Goal: Task Accomplishment & Management: Manage account settings

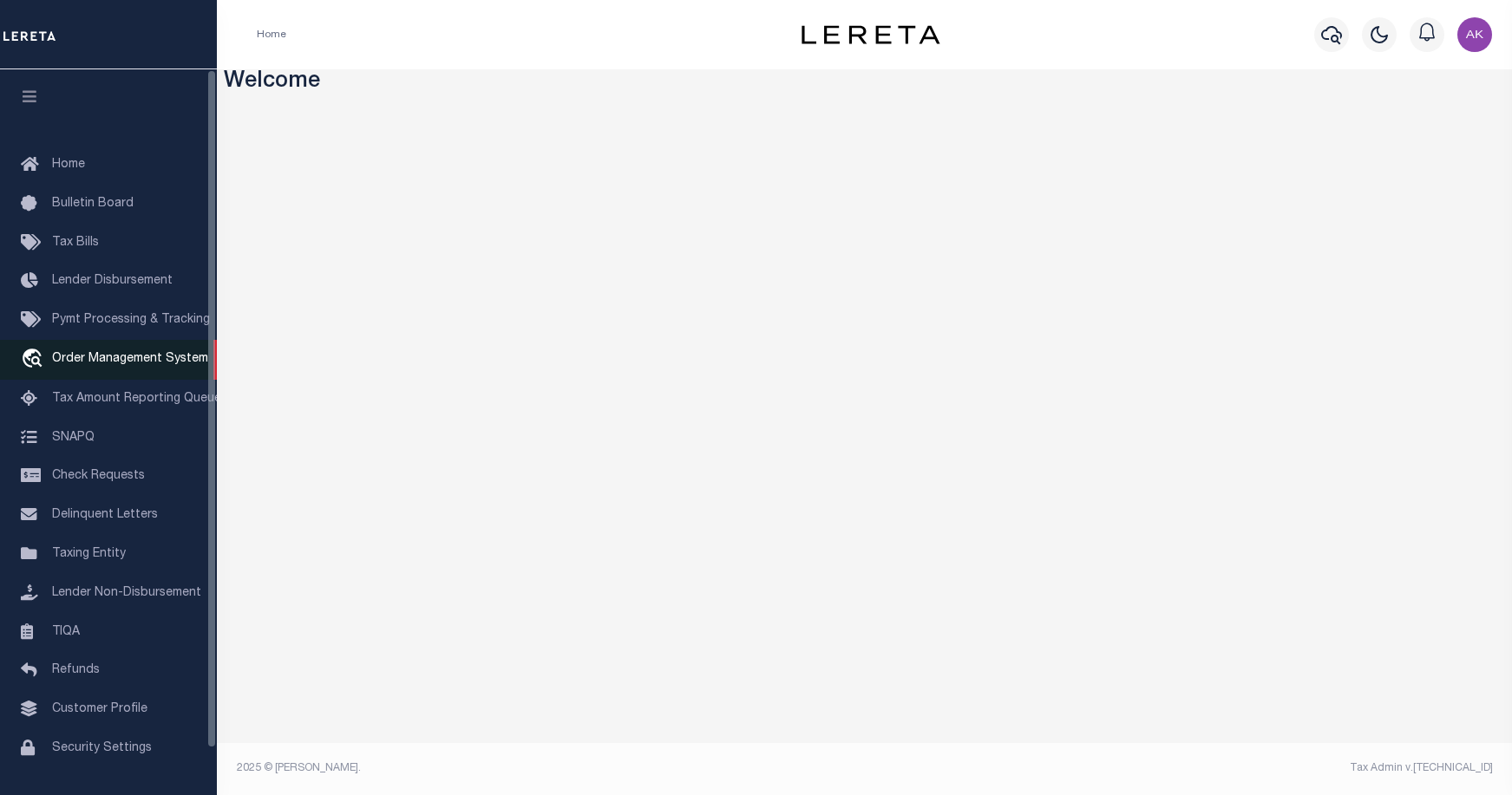
click at [165, 364] on span "Order Management System" at bounding box center [130, 359] width 156 height 12
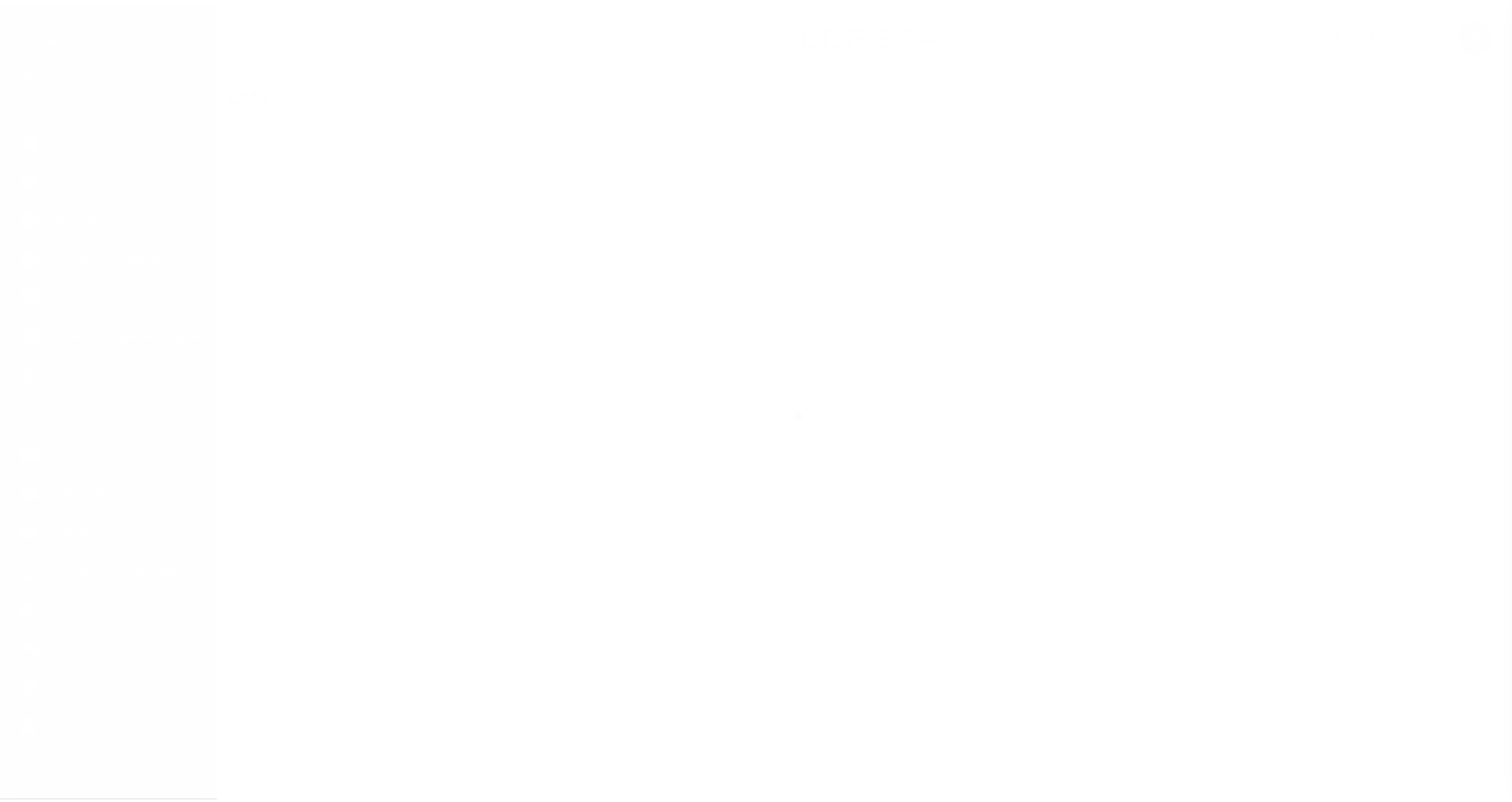
scroll to position [50, 0]
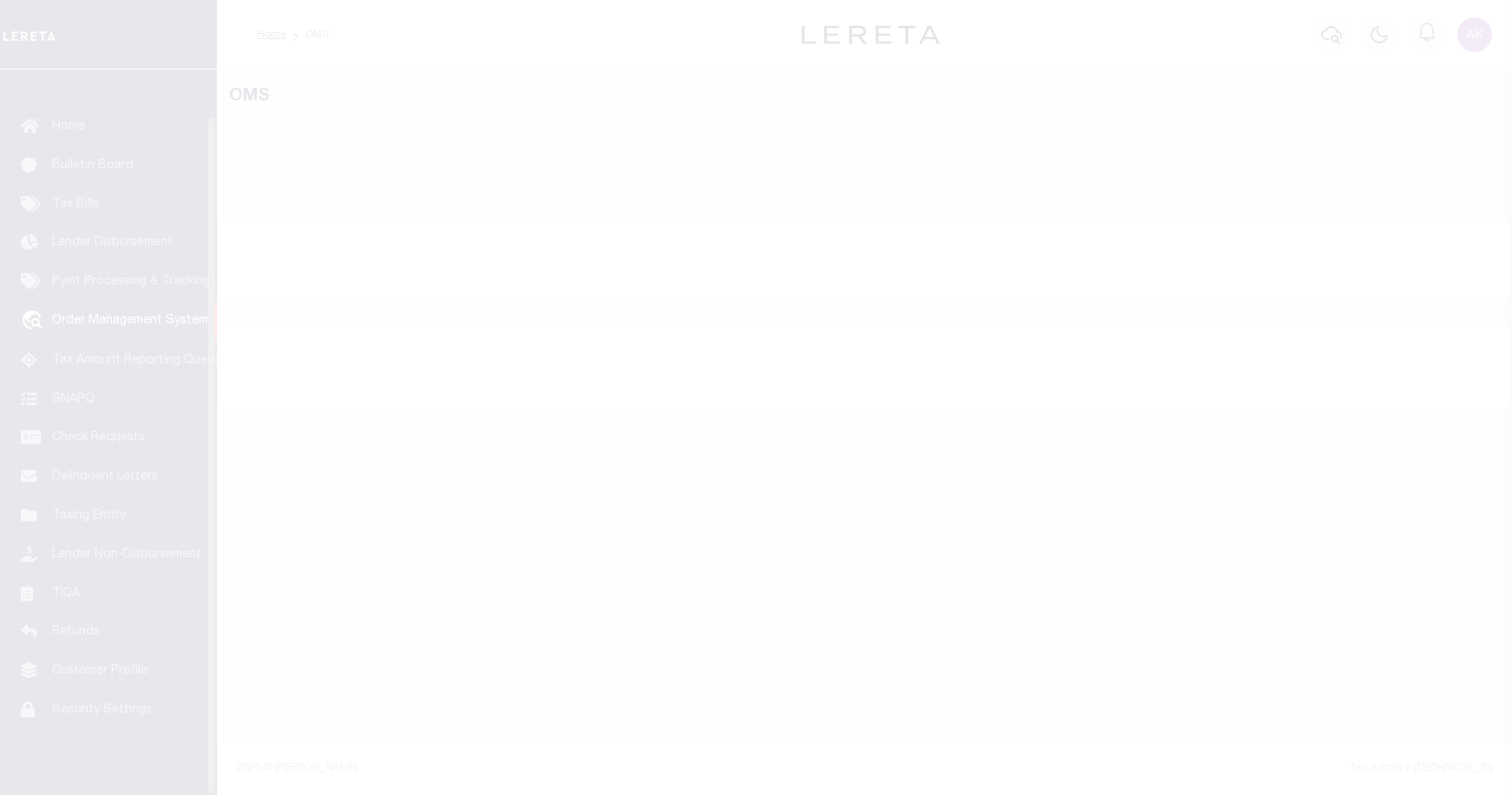
select select "200"
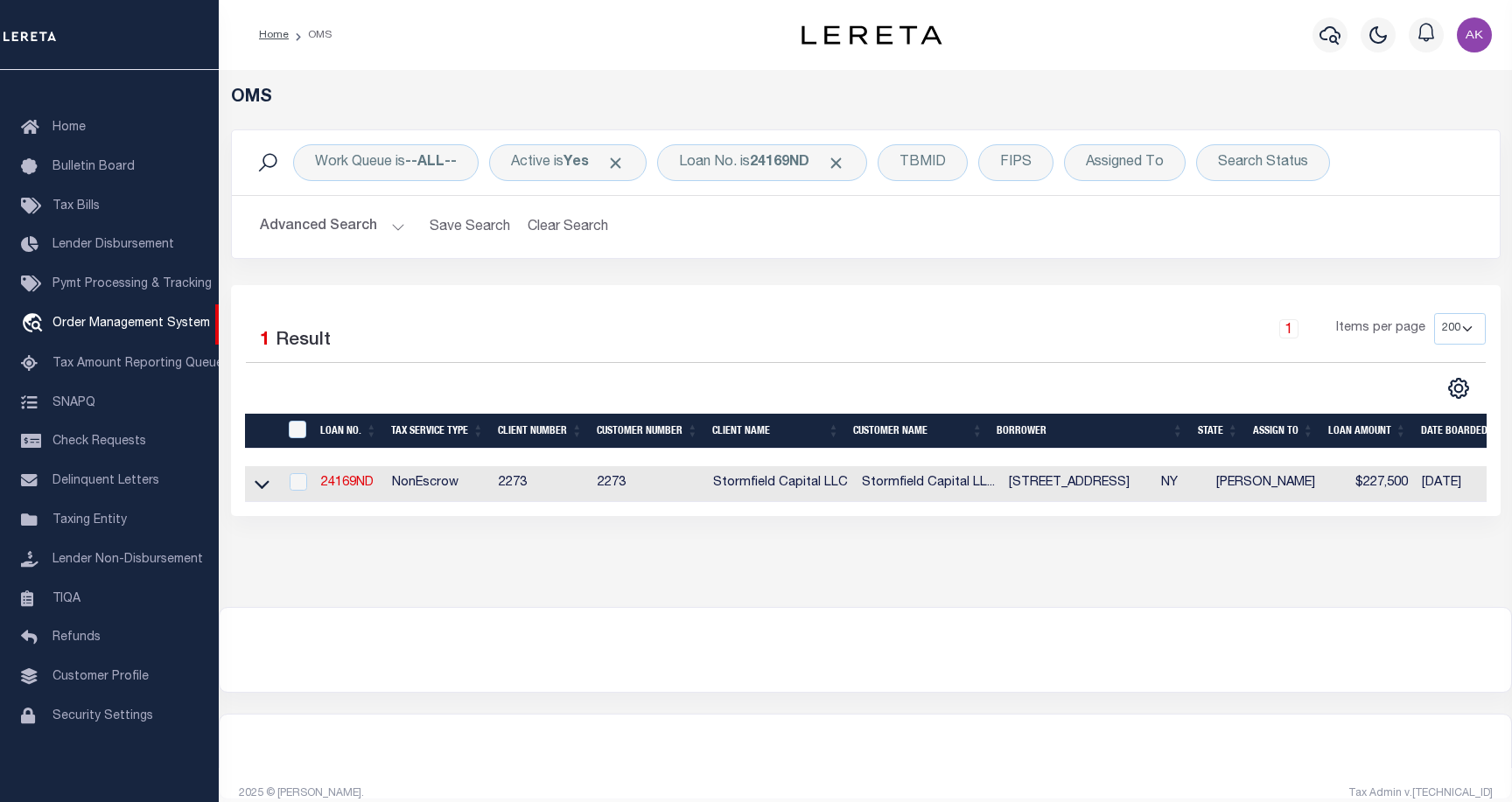
click at [1318, 648] on div at bounding box center [865, 650] width 1292 height 84
drag, startPoint x: 269, startPoint y: 484, endPoint x: 267, endPoint y: 499, distance: 15.1
click at [269, 484] on icon at bounding box center [262, 485] width 15 height 9
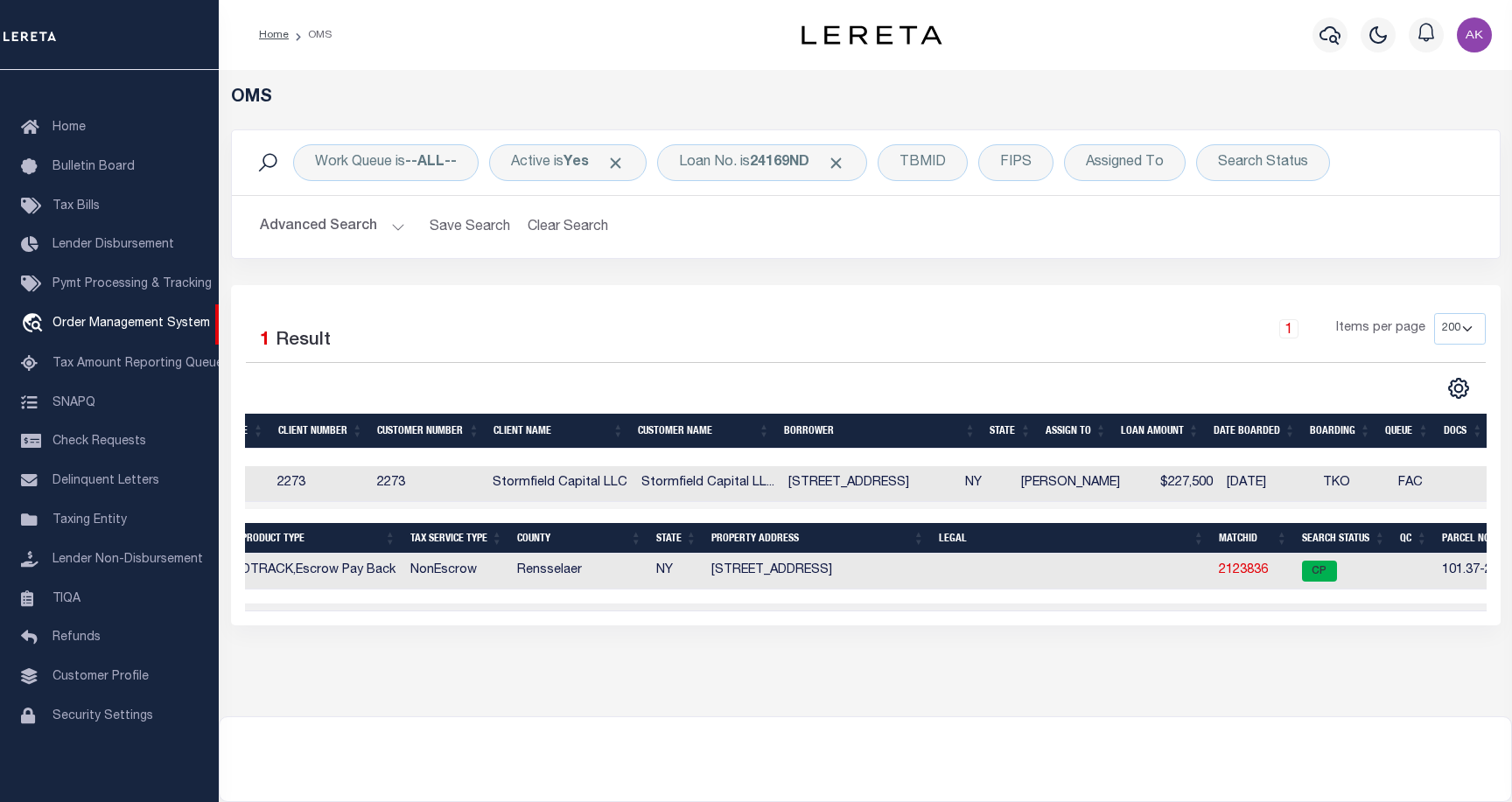
scroll to position [0, 0]
click at [1237, 571] on link "2123836" at bounding box center [1241, 571] width 49 height 12
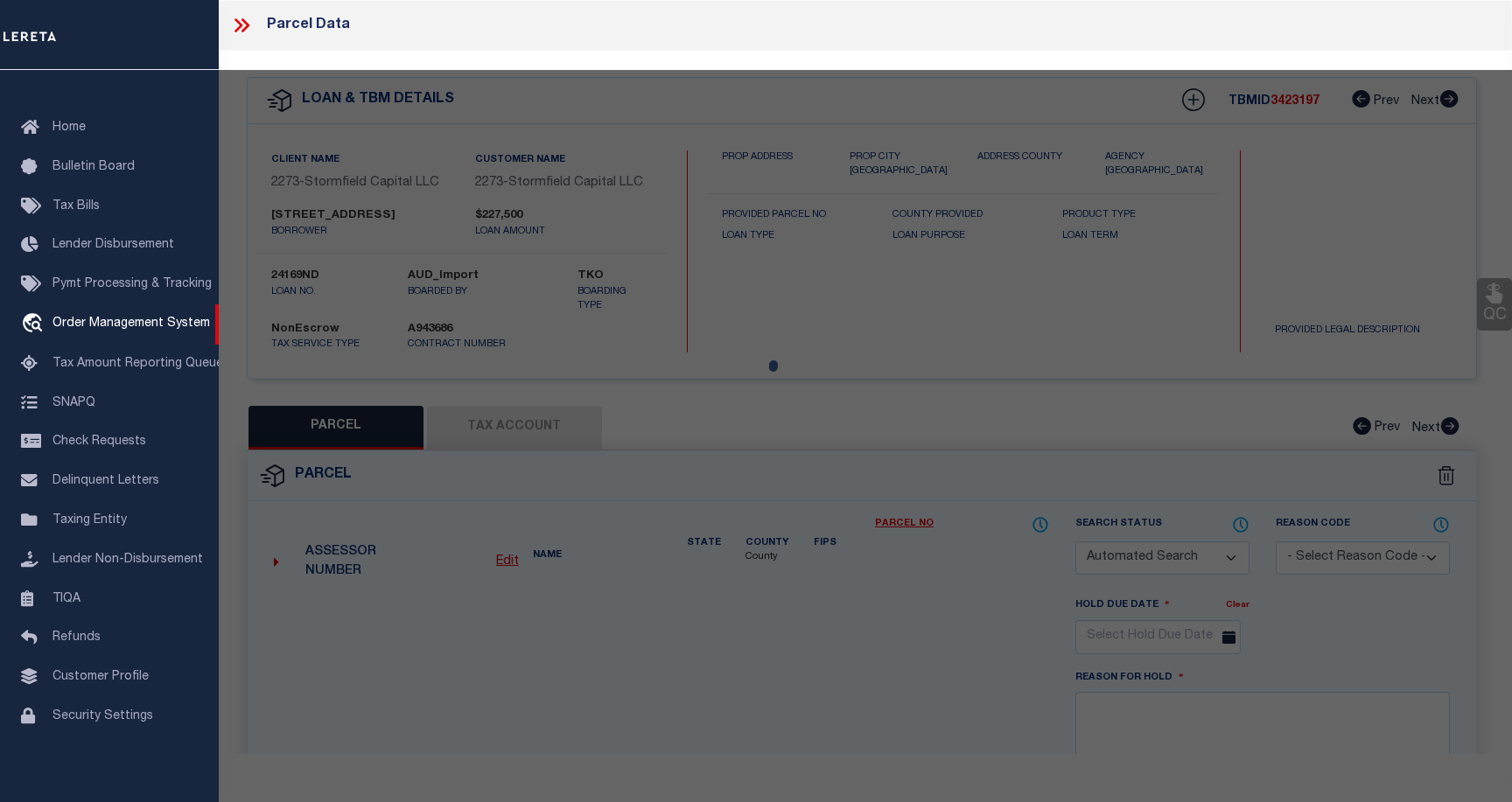
checkbox input "false"
select select "CP"
type input "[STREET_ADDRESS], LLC"
select select
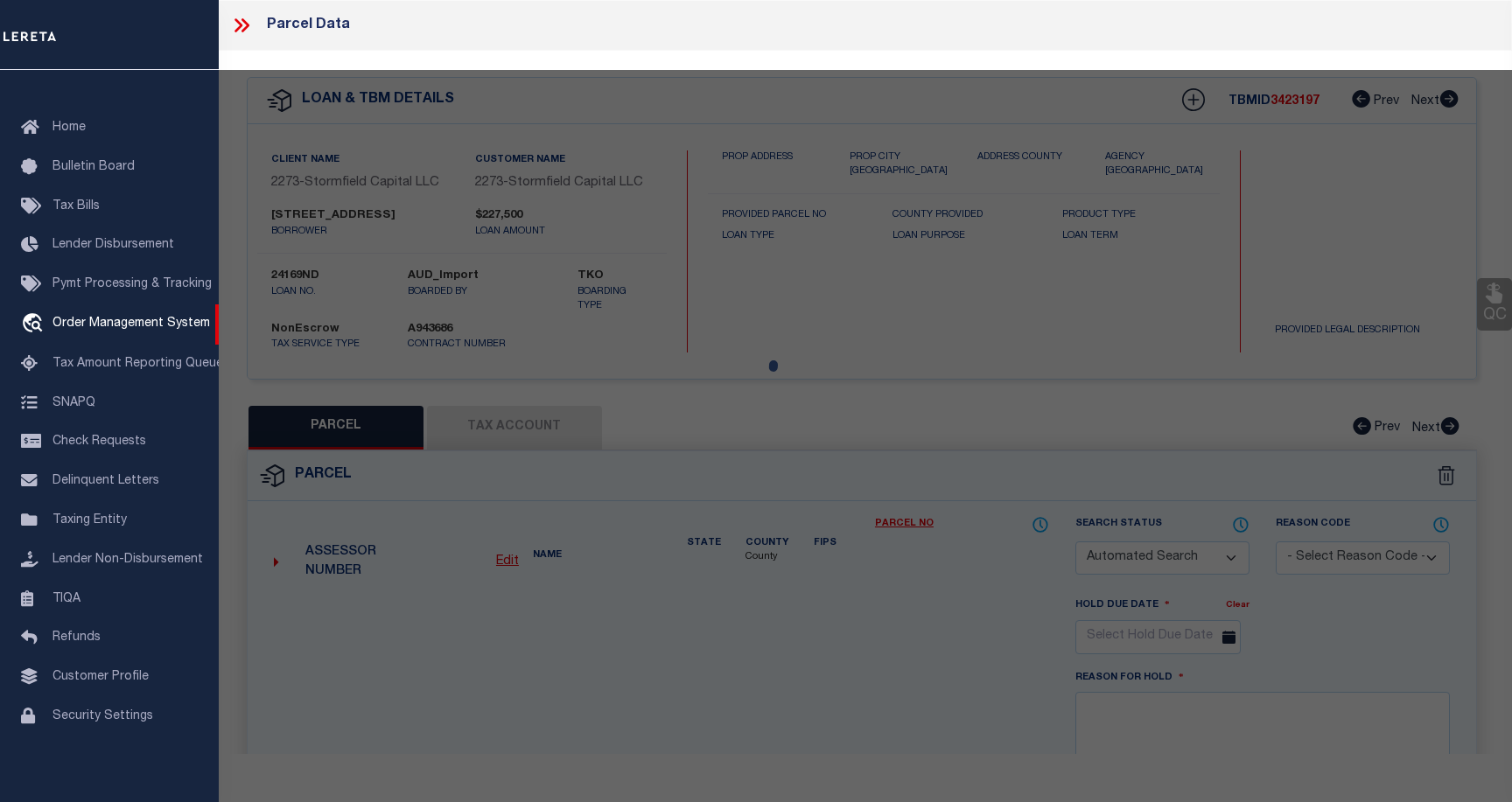
type input "[STREET_ADDRESS]"
type input "Troy NY 12180"
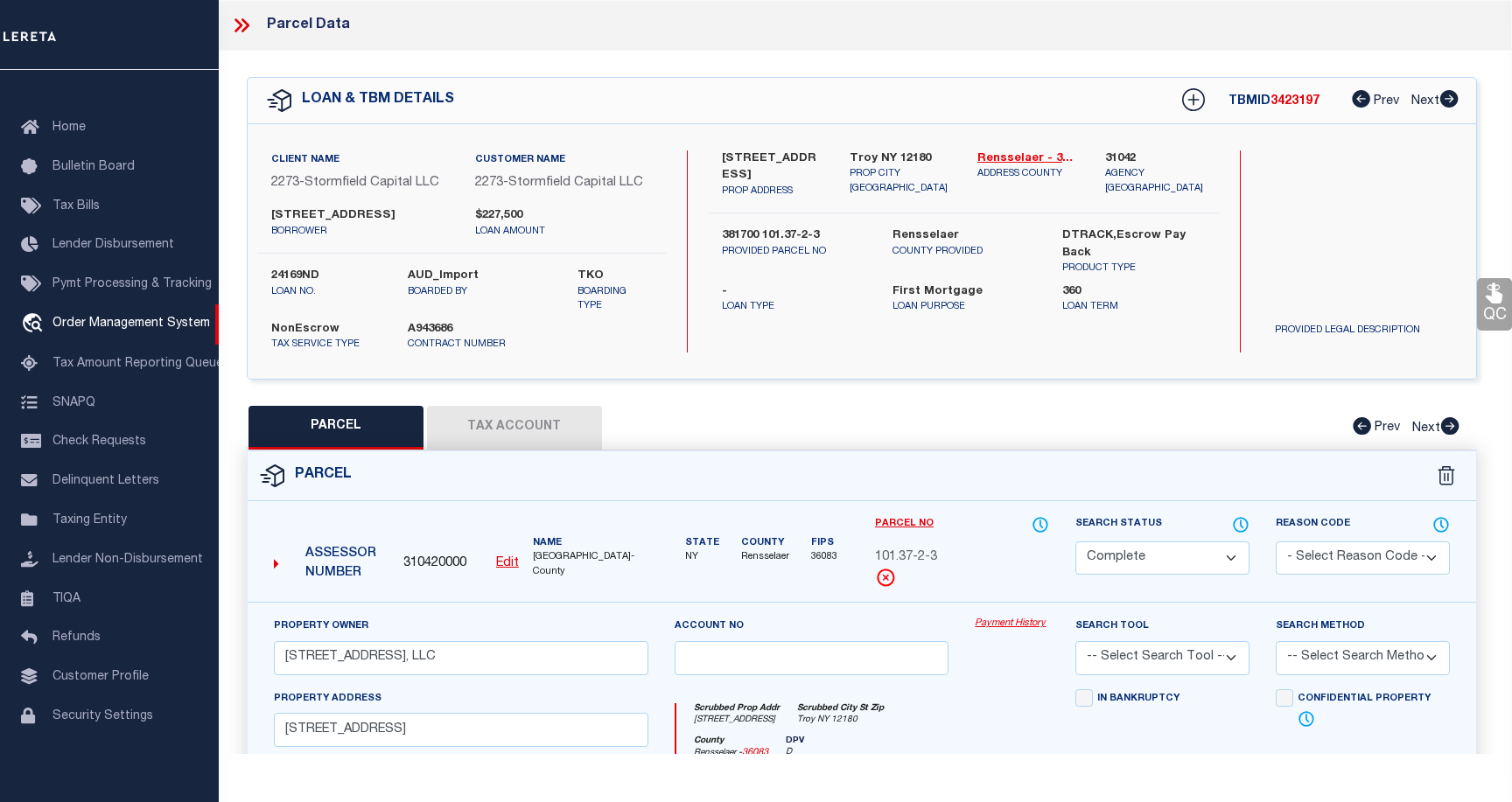
click at [1013, 632] on link "Payment History" at bounding box center [1012, 624] width 74 height 15
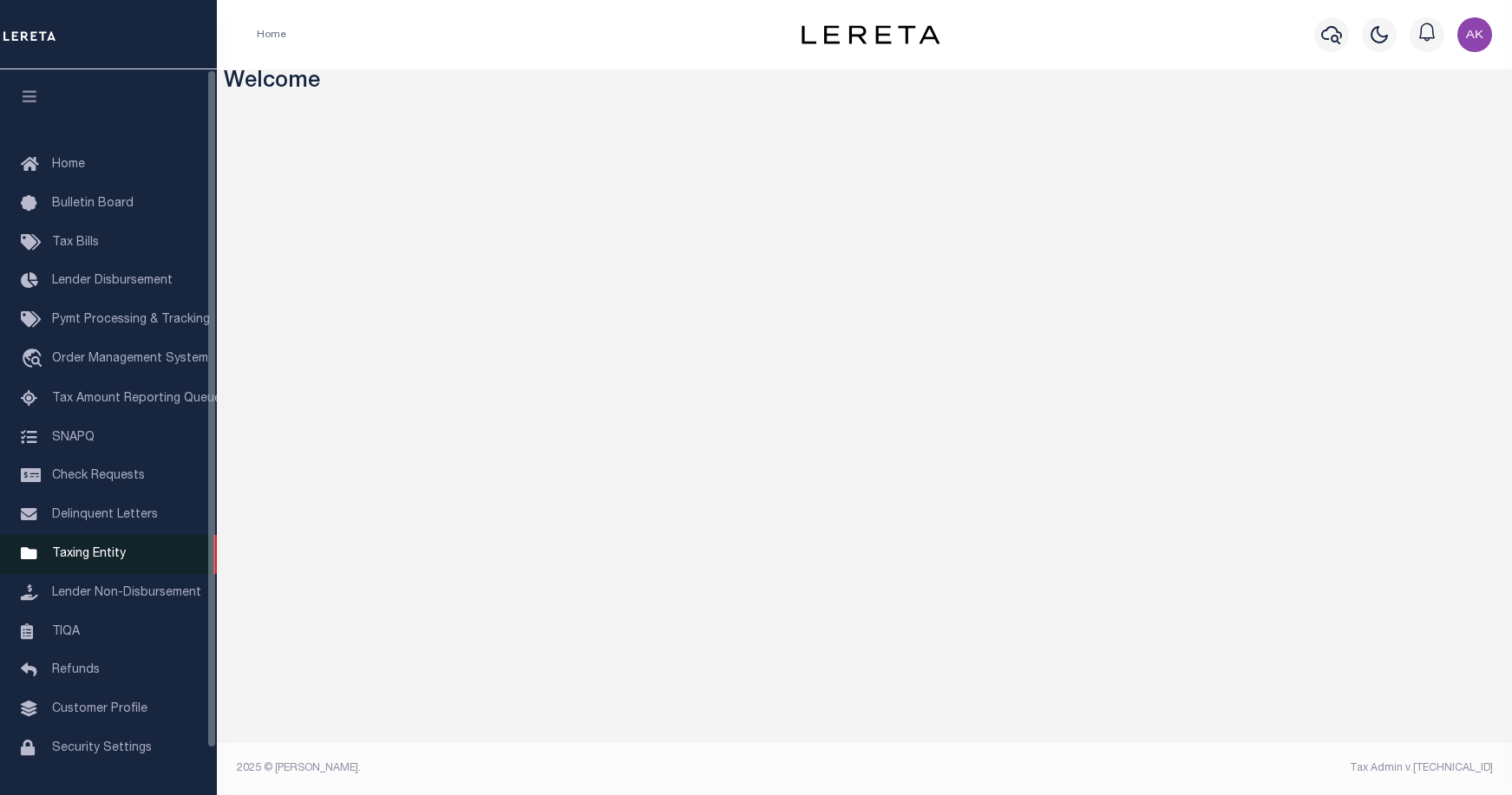
click at [102, 561] on span "Taxing Entity" at bounding box center [89, 554] width 74 height 12
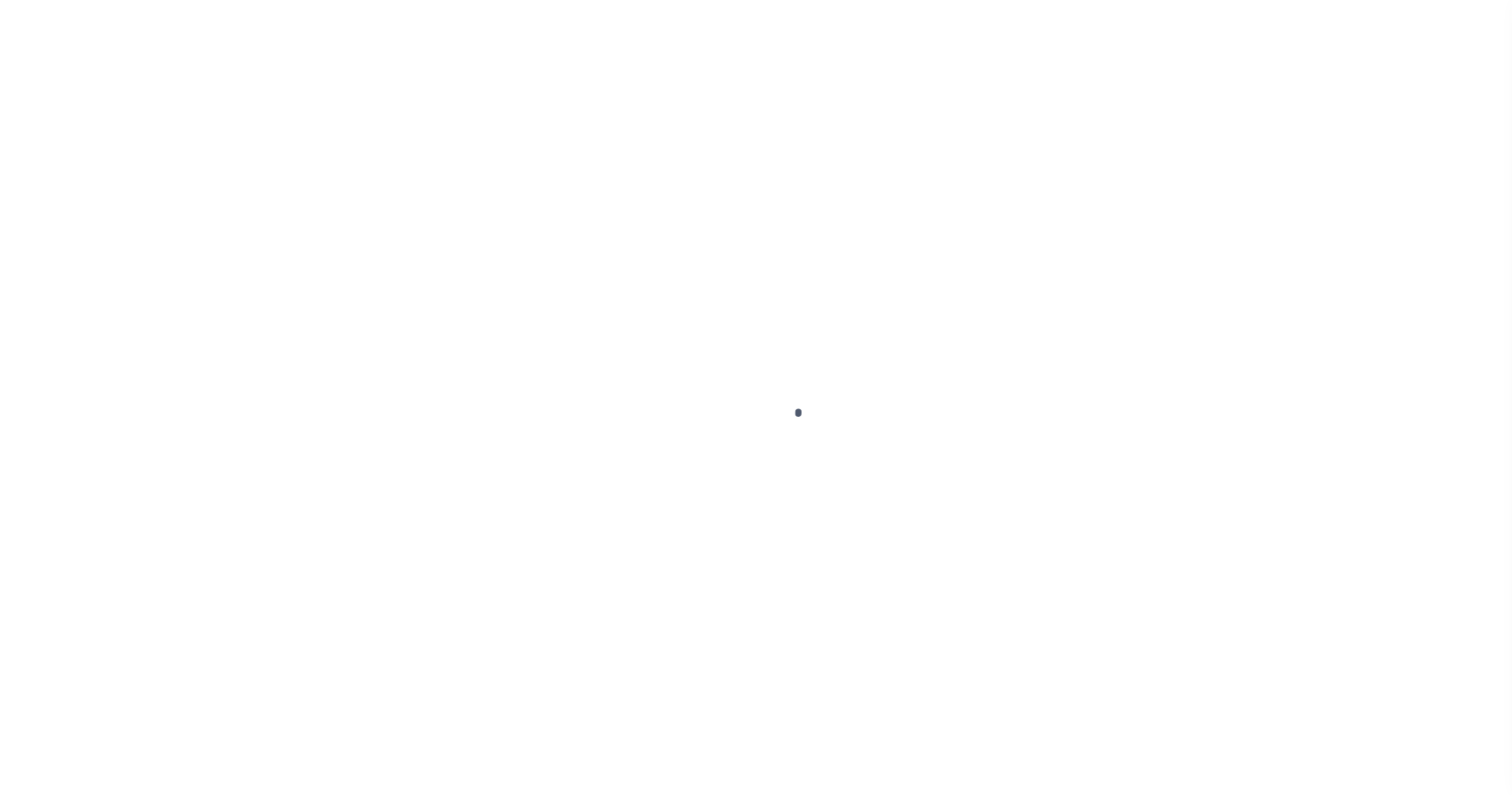
scroll to position [49, 0]
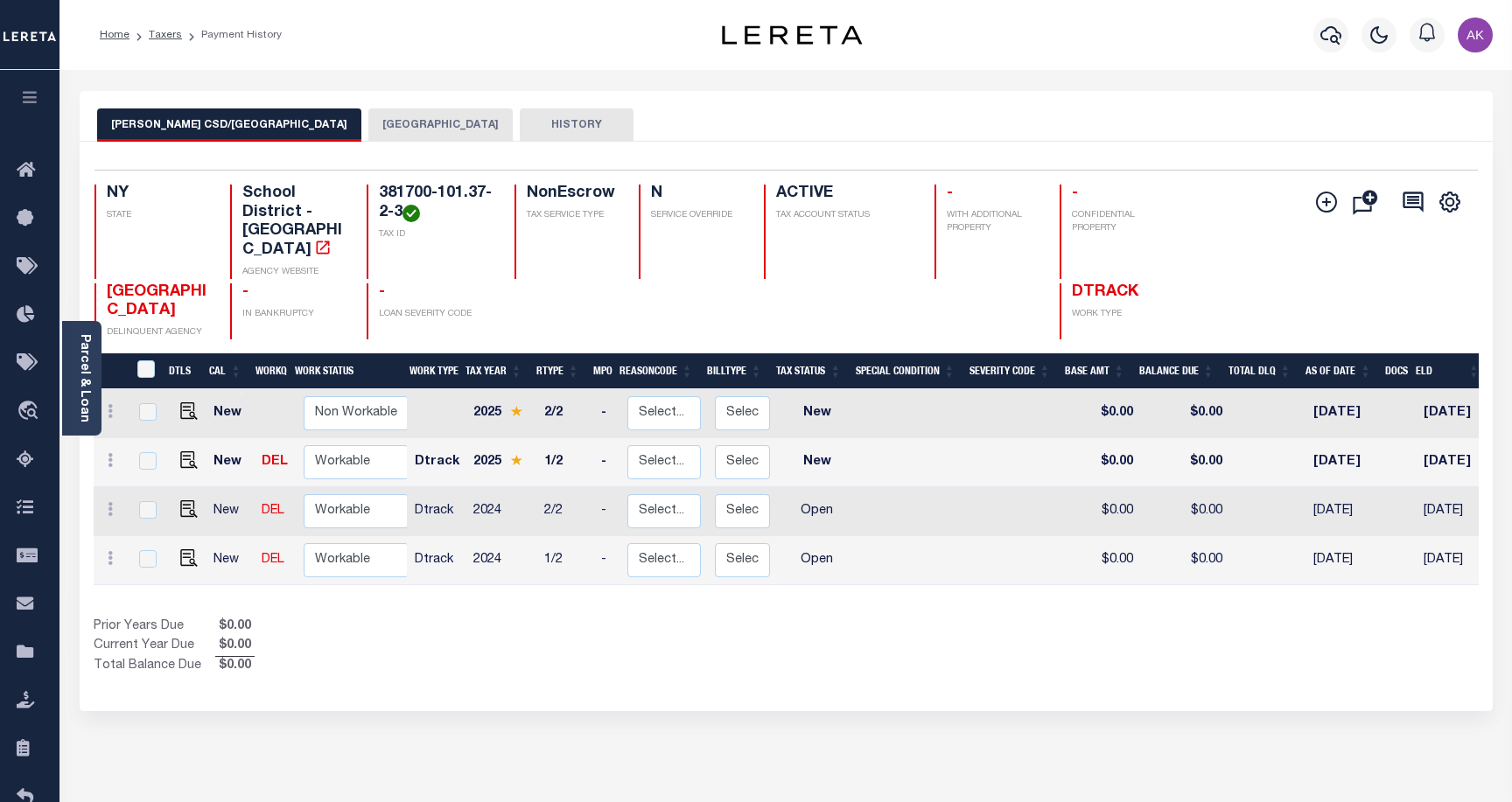
click at [368, 122] on button "TROY CITY" at bounding box center [440, 125] width 144 height 34
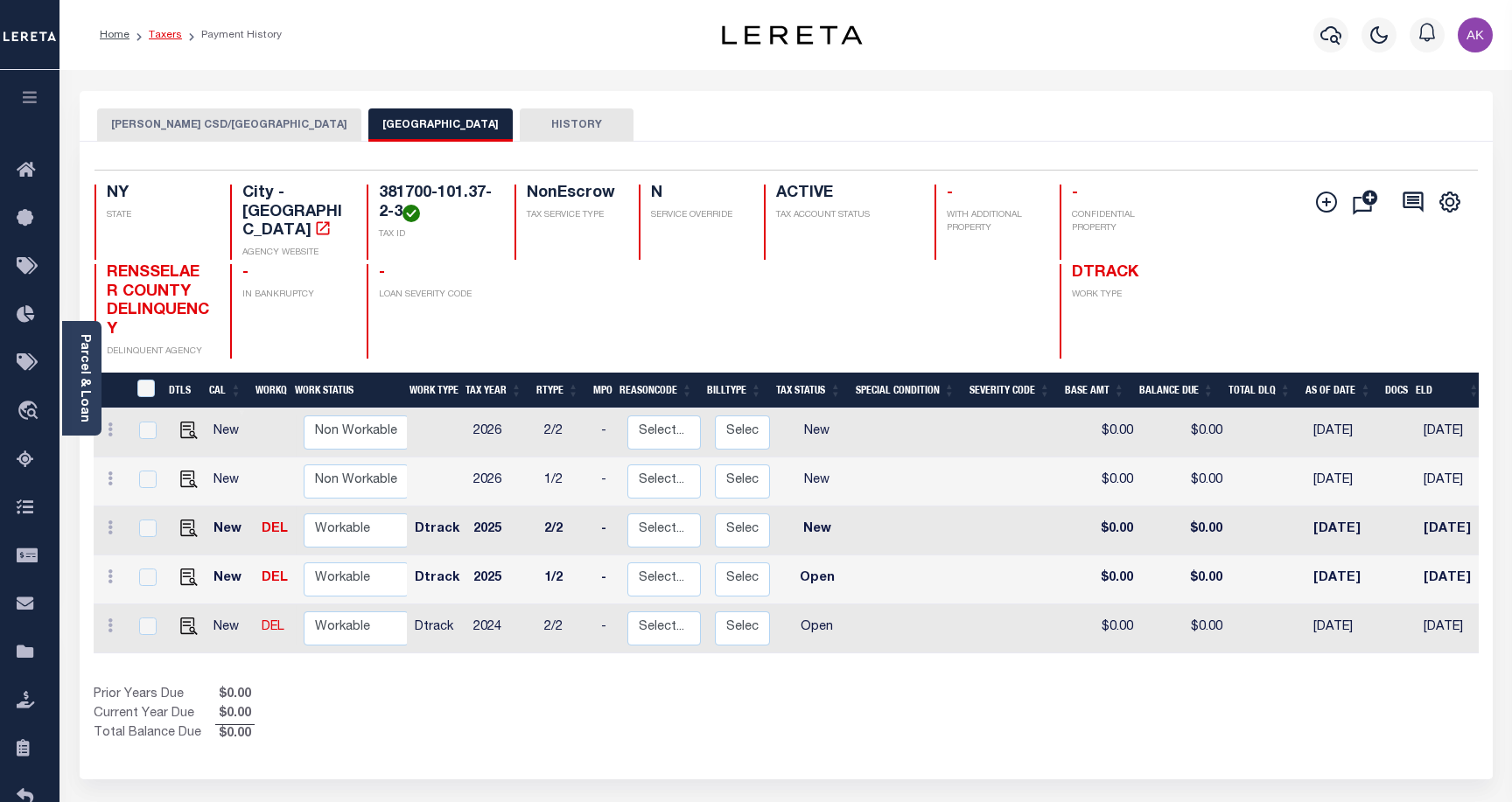
click at [166, 34] on link "Taxers" at bounding box center [166, 35] width 34 height 11
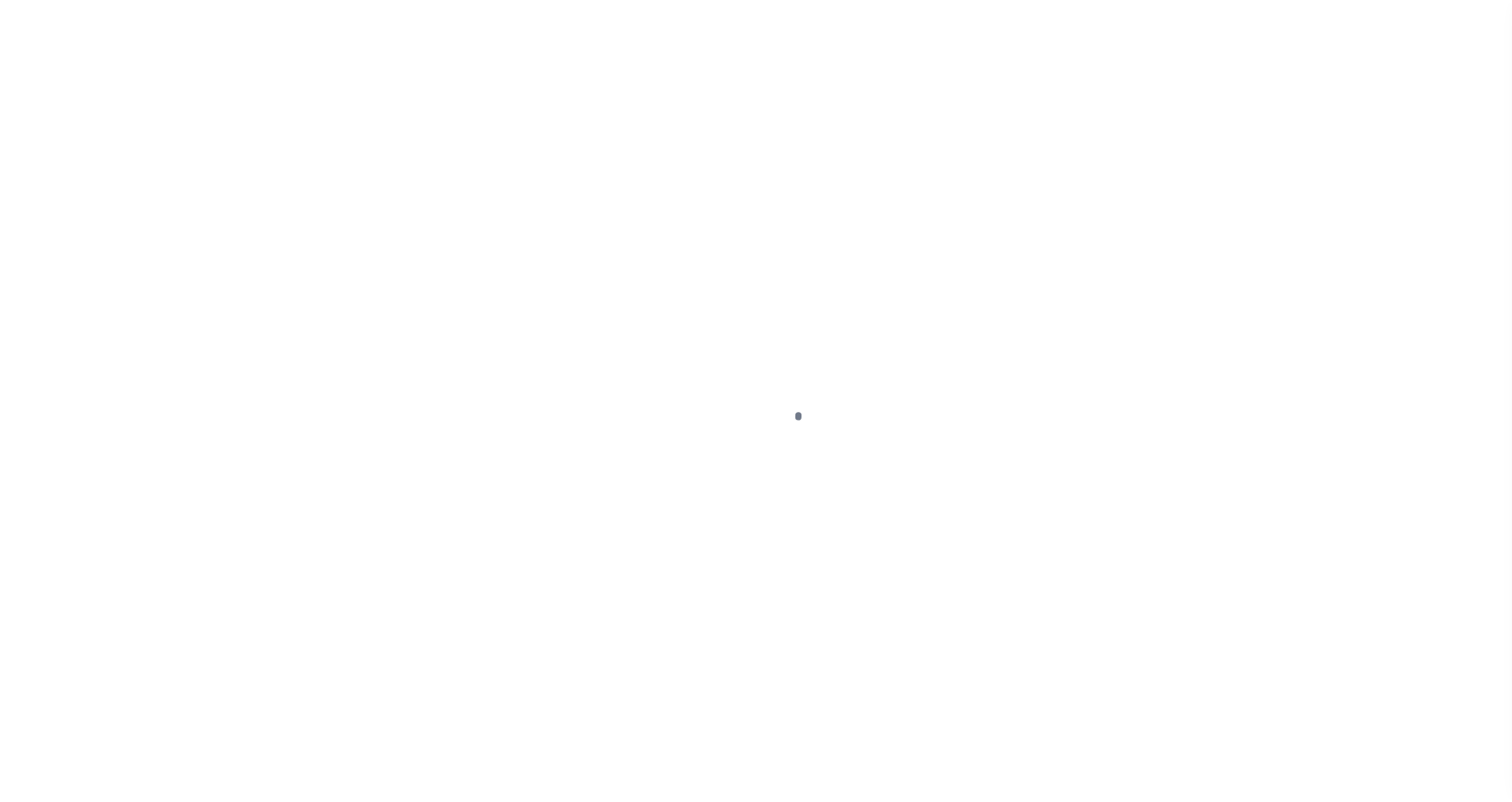
scroll to position [50, 0]
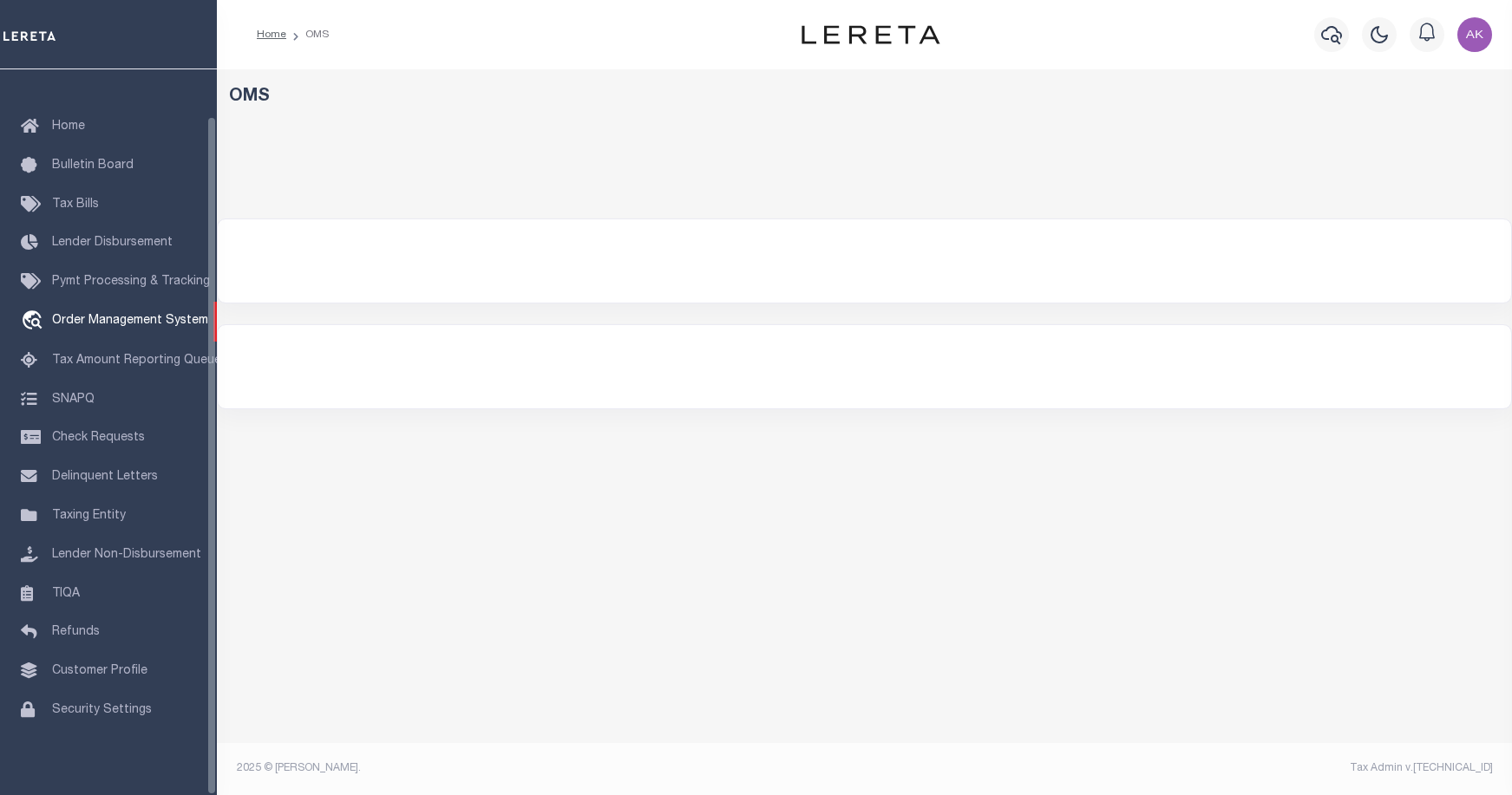
select select "200"
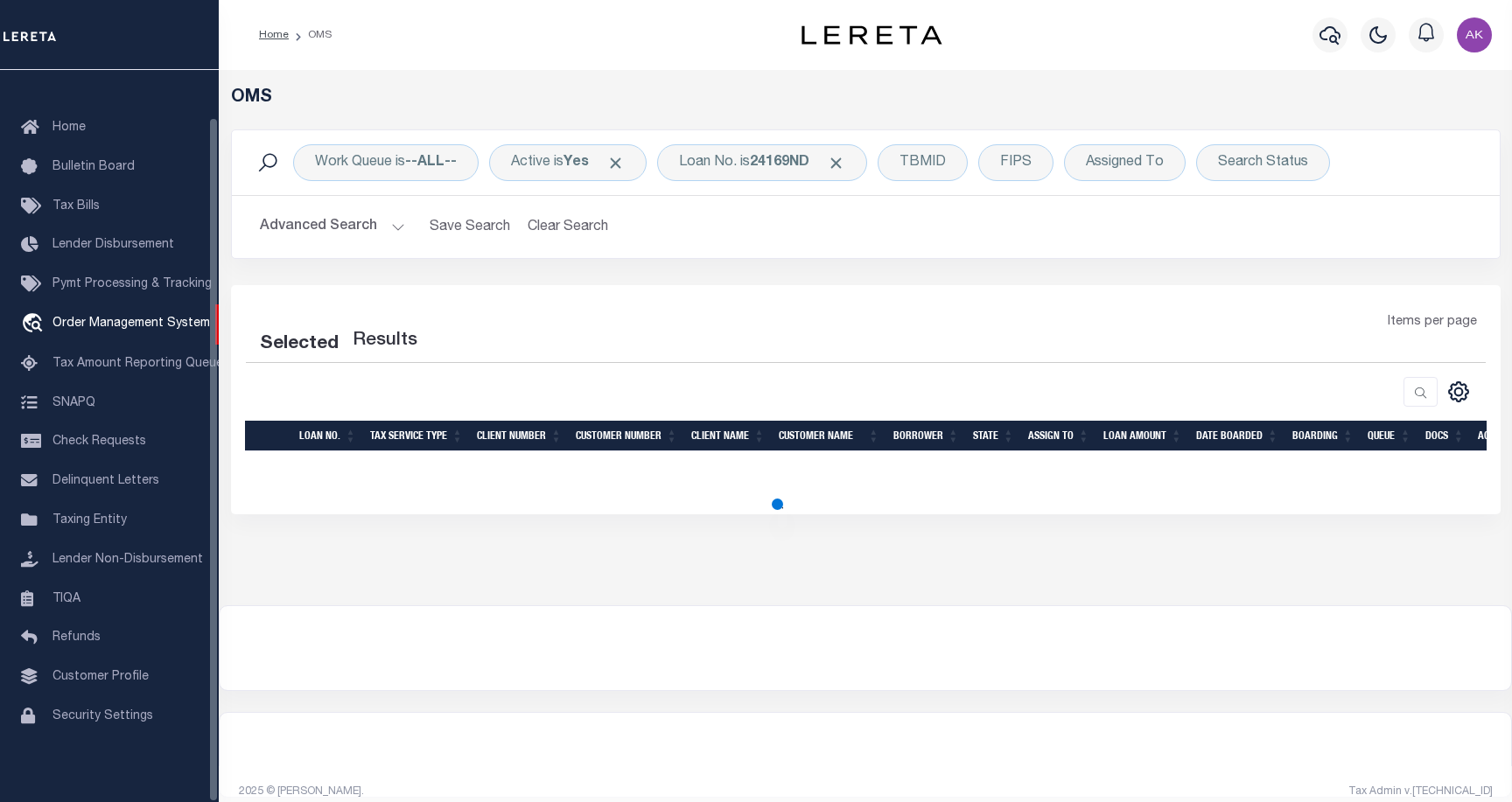
select select "200"
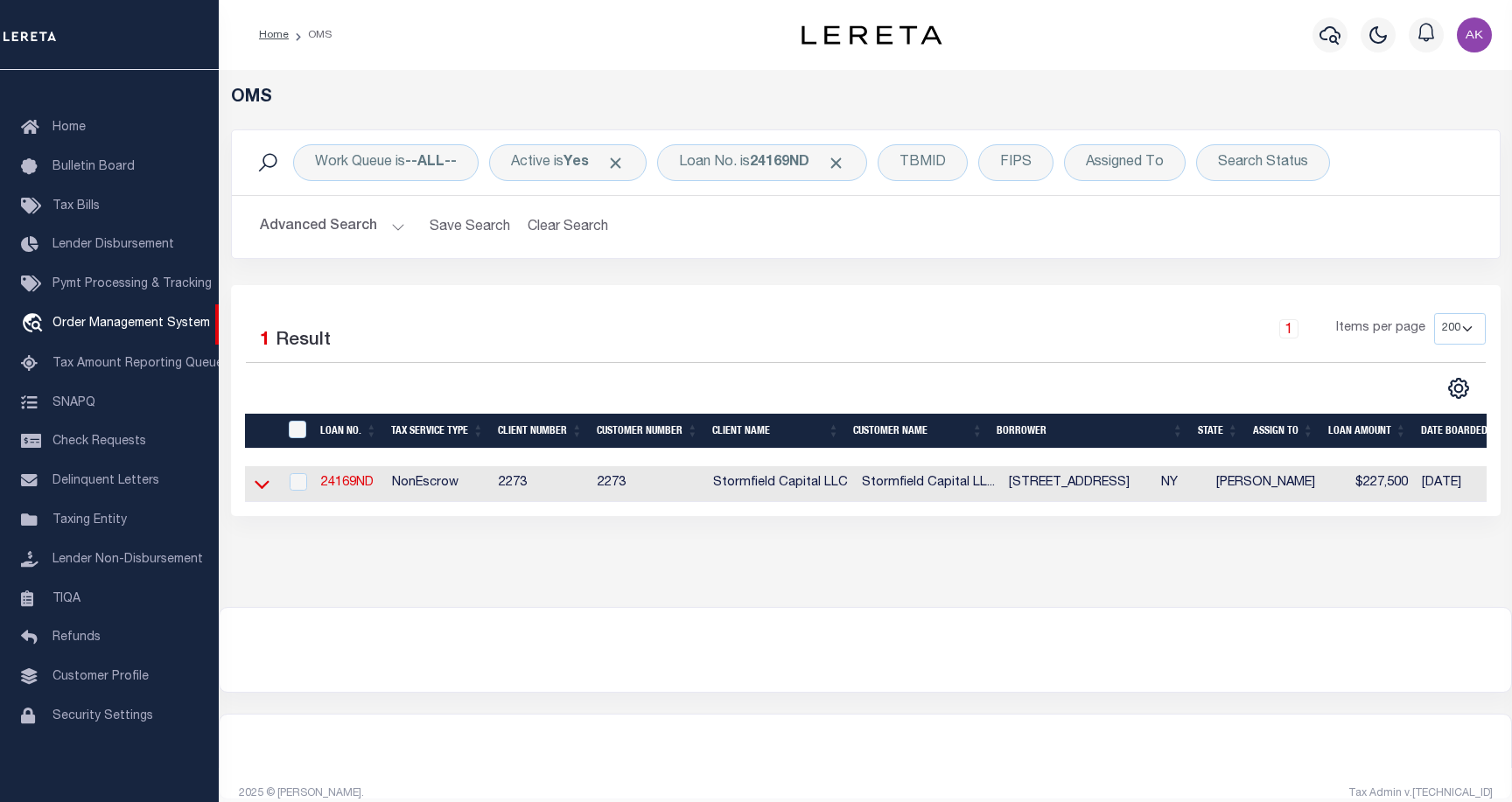
drag, startPoint x: 258, startPoint y: 485, endPoint x: 331, endPoint y: 455, distance: 78.9
click at [260, 484] on icon at bounding box center [262, 484] width 15 height 19
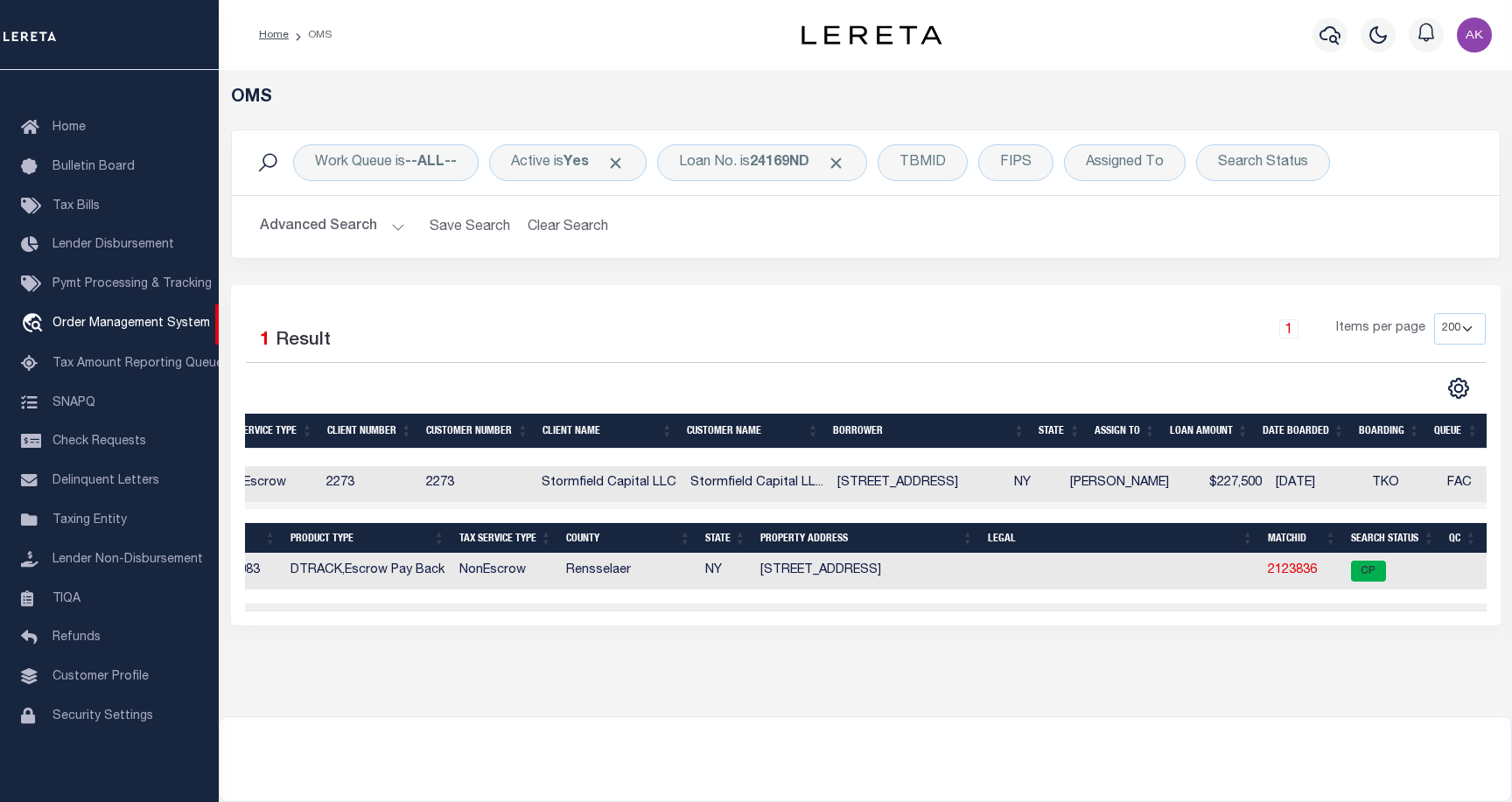
scroll to position [0, 0]
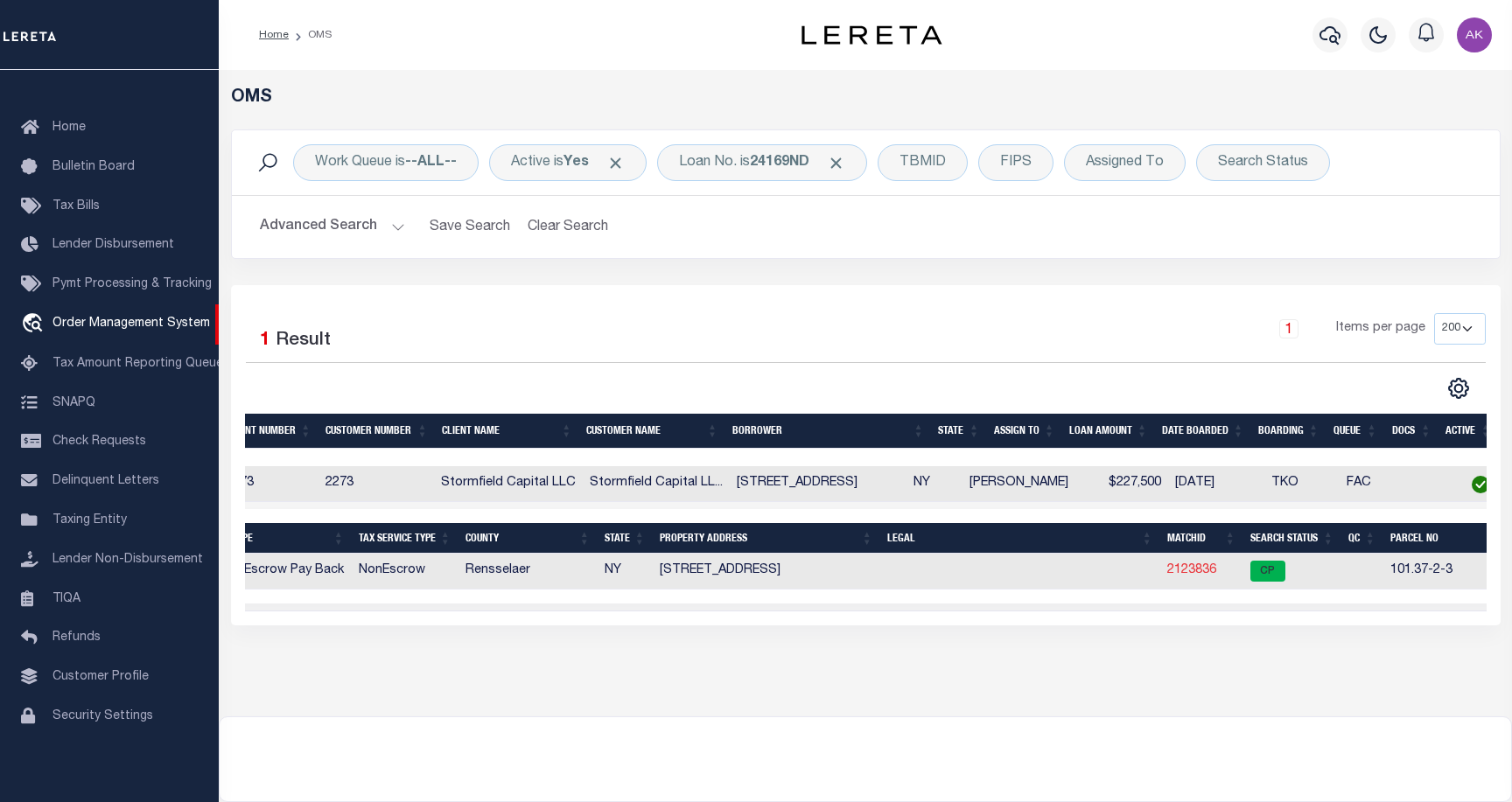
click at [1198, 573] on link "2123836" at bounding box center [1191, 571] width 49 height 12
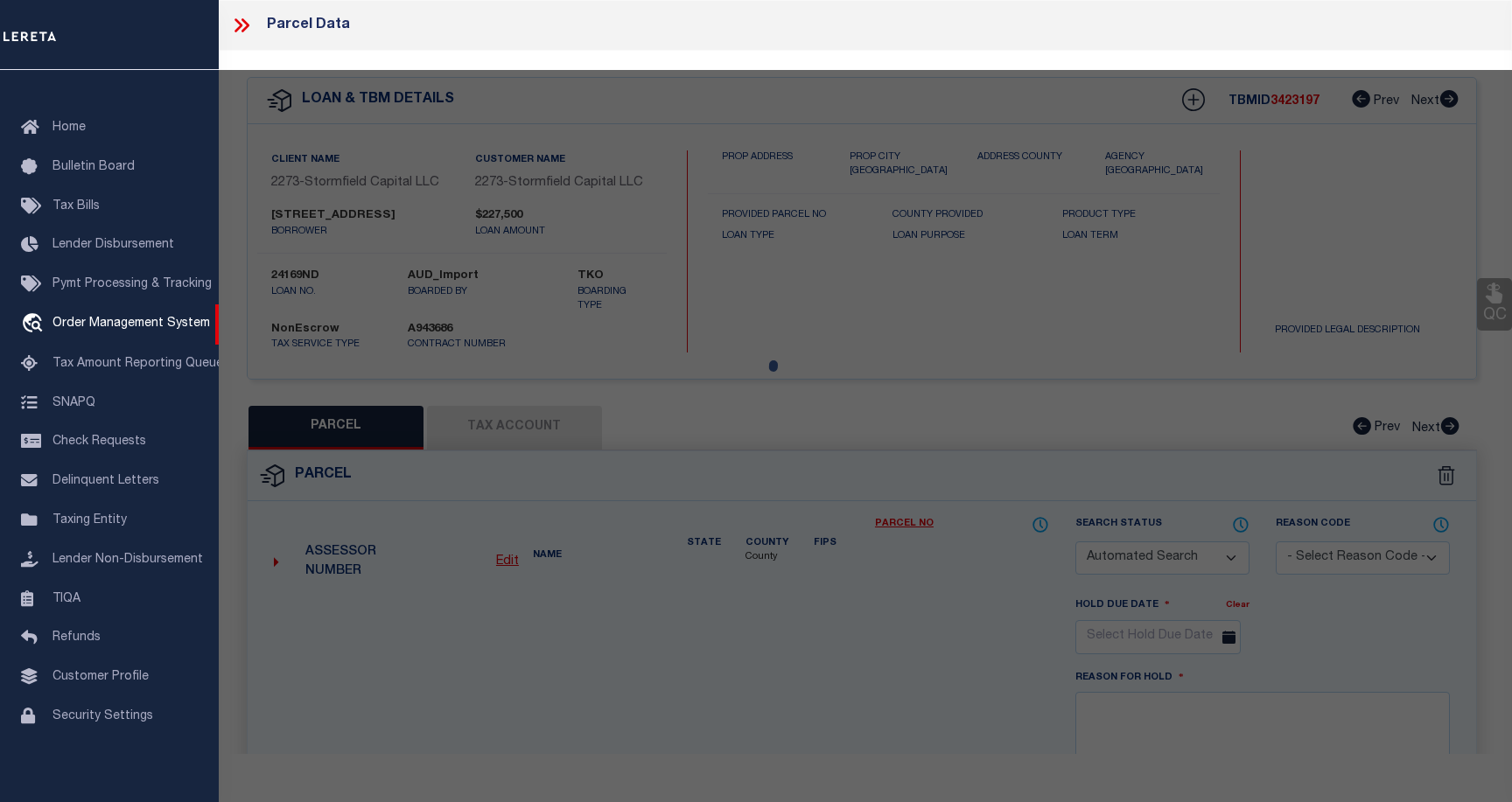
checkbox input "false"
select select "CP"
type input "[STREET_ADDRESS], LLC"
select select
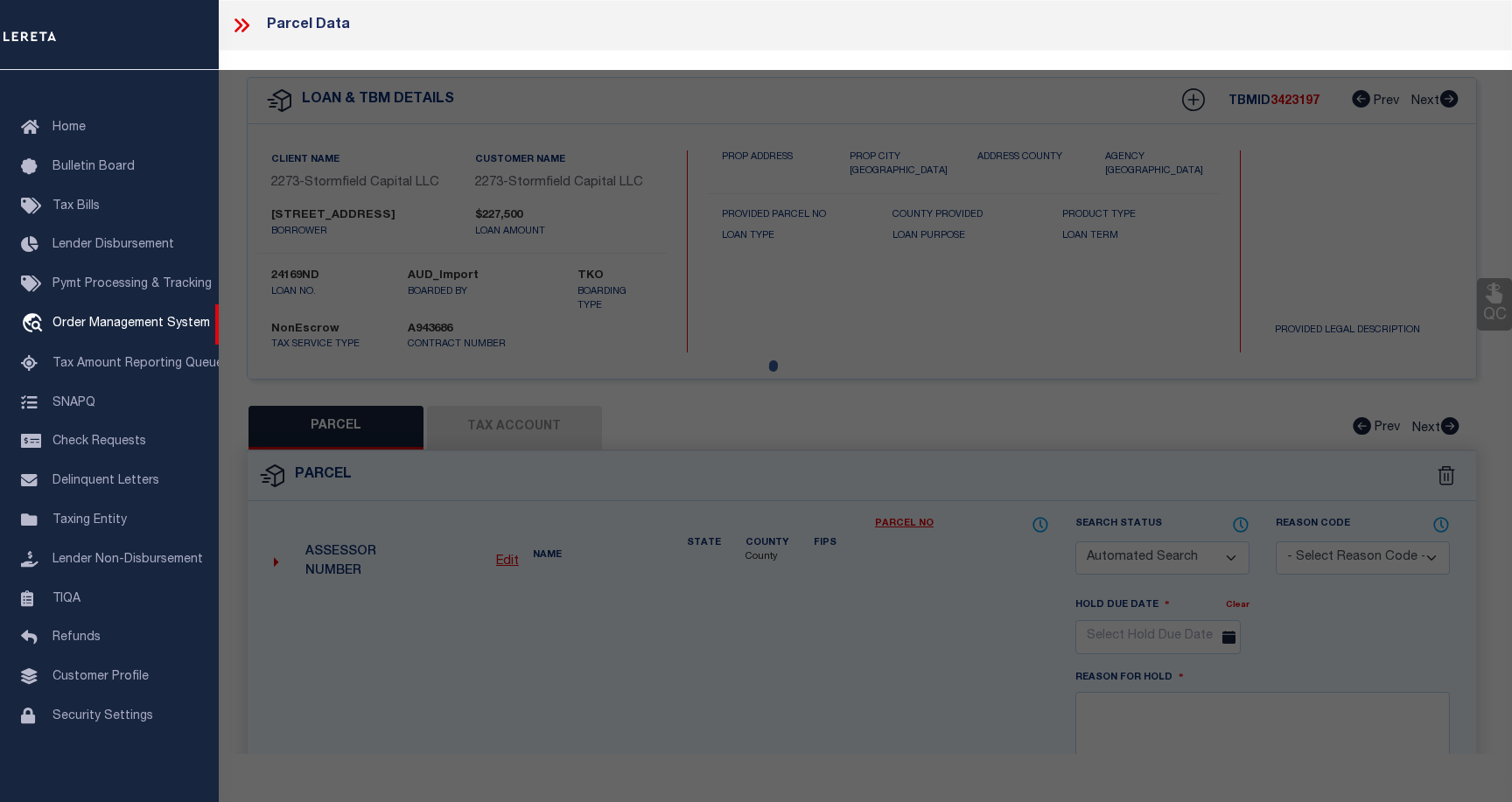
type input "[STREET_ADDRESS]"
type input "Troy NY 12180"
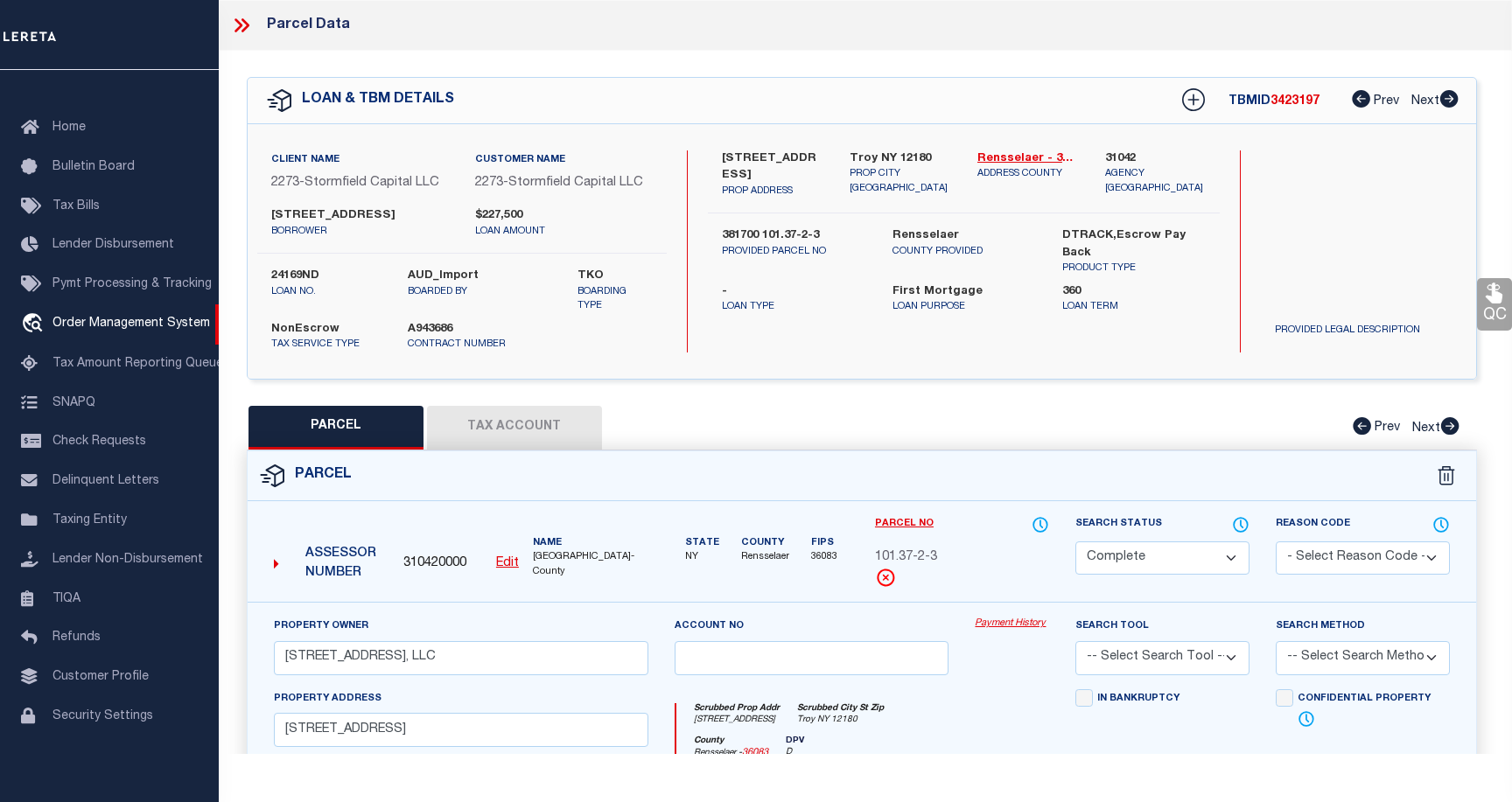
click at [1000, 632] on link "Payment History" at bounding box center [1012, 624] width 74 height 15
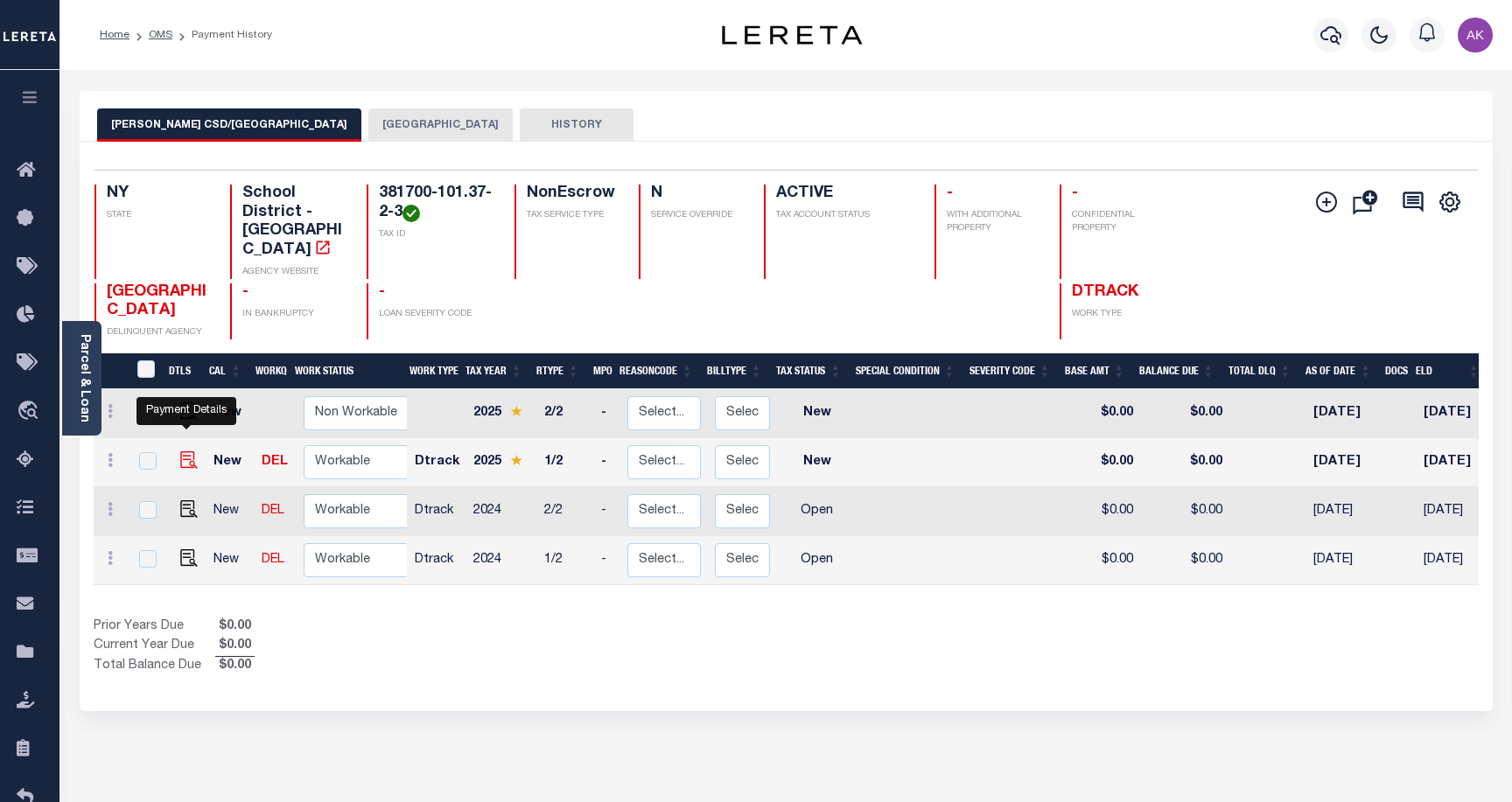
click at [183, 452] on img "" at bounding box center [190, 461] width 18 height 18
checkbox input "true"
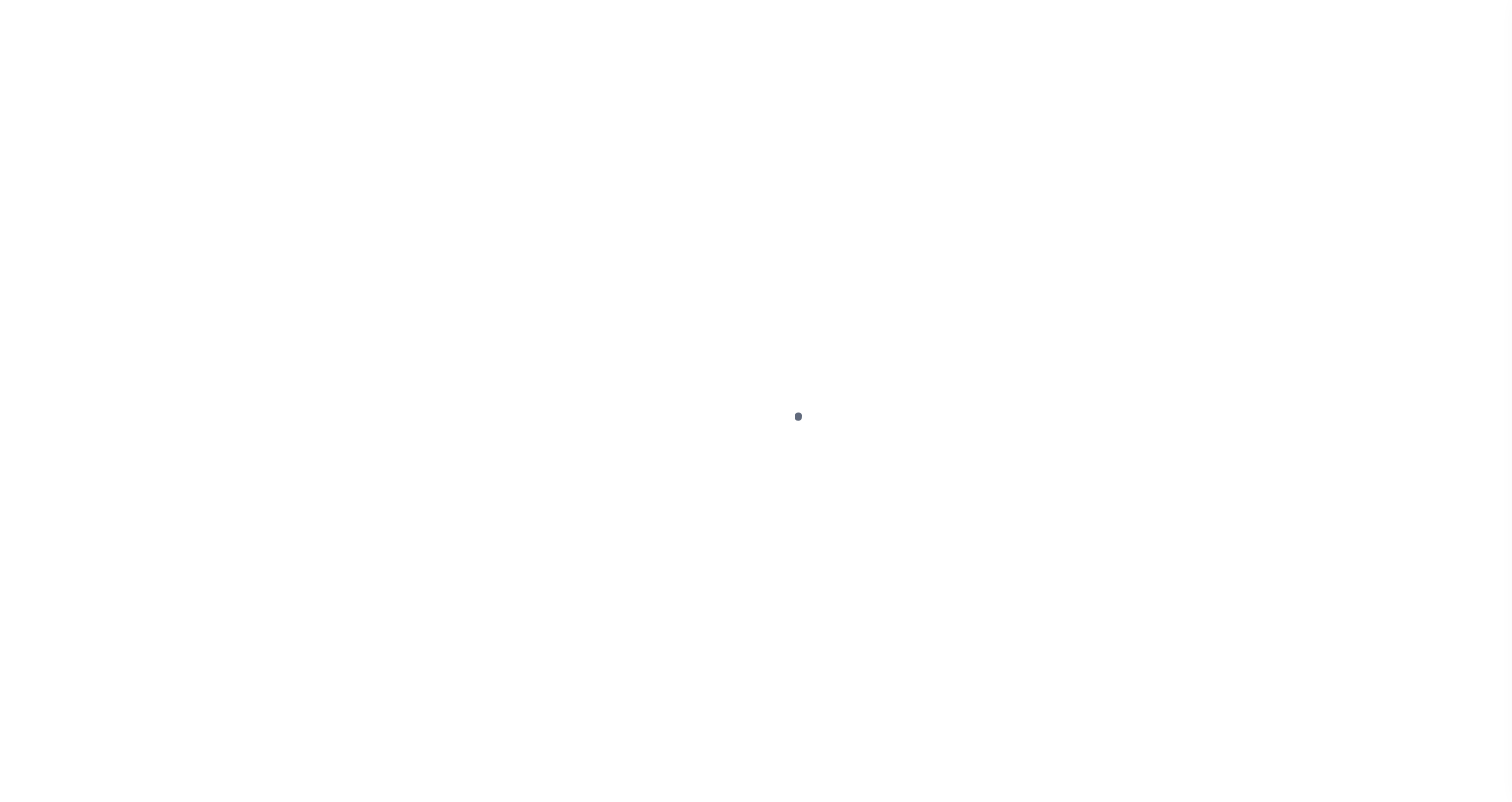
select select "NW2"
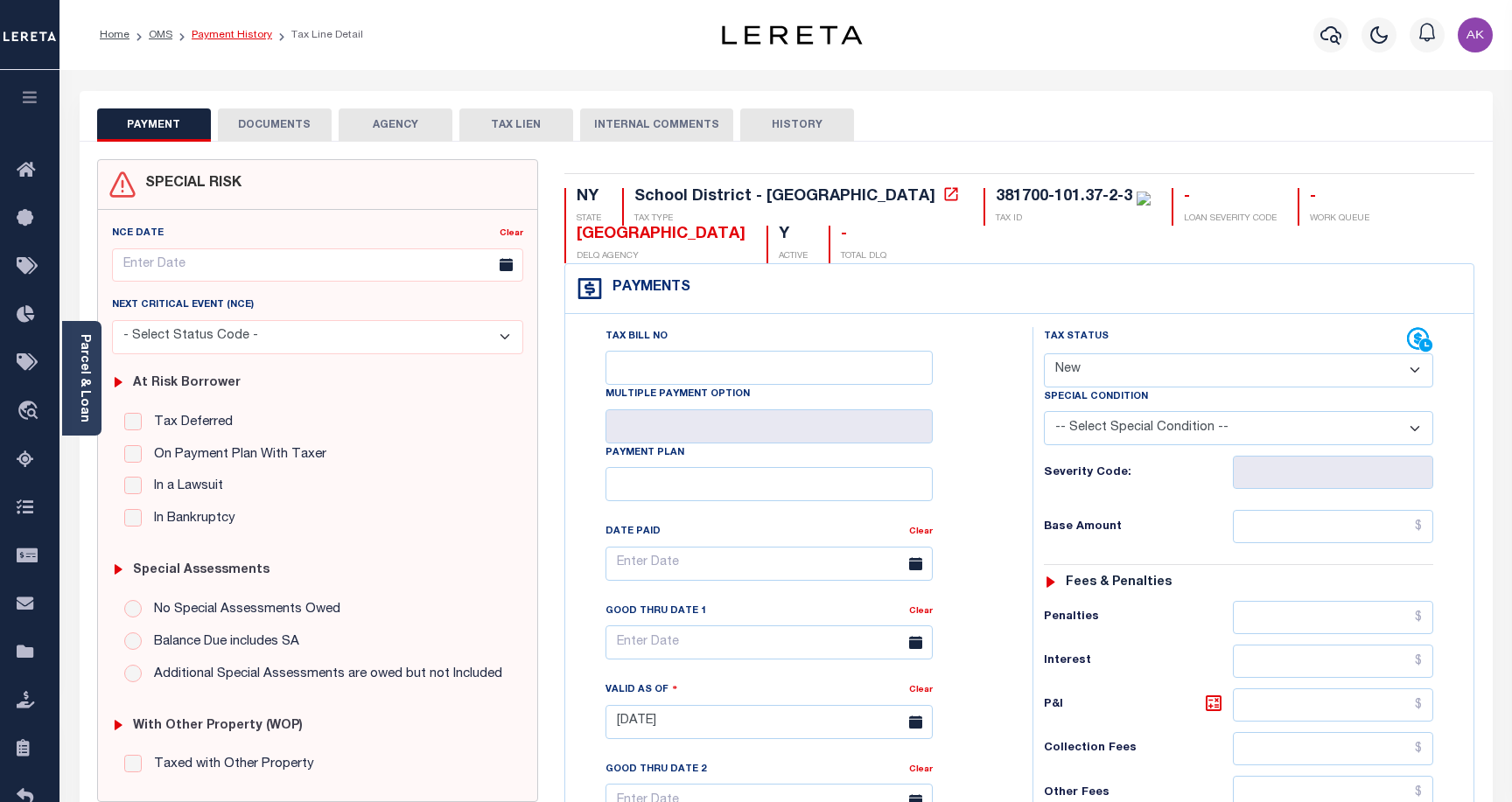
click at [227, 35] on link "Payment History" at bounding box center [231, 35] width 80 height 11
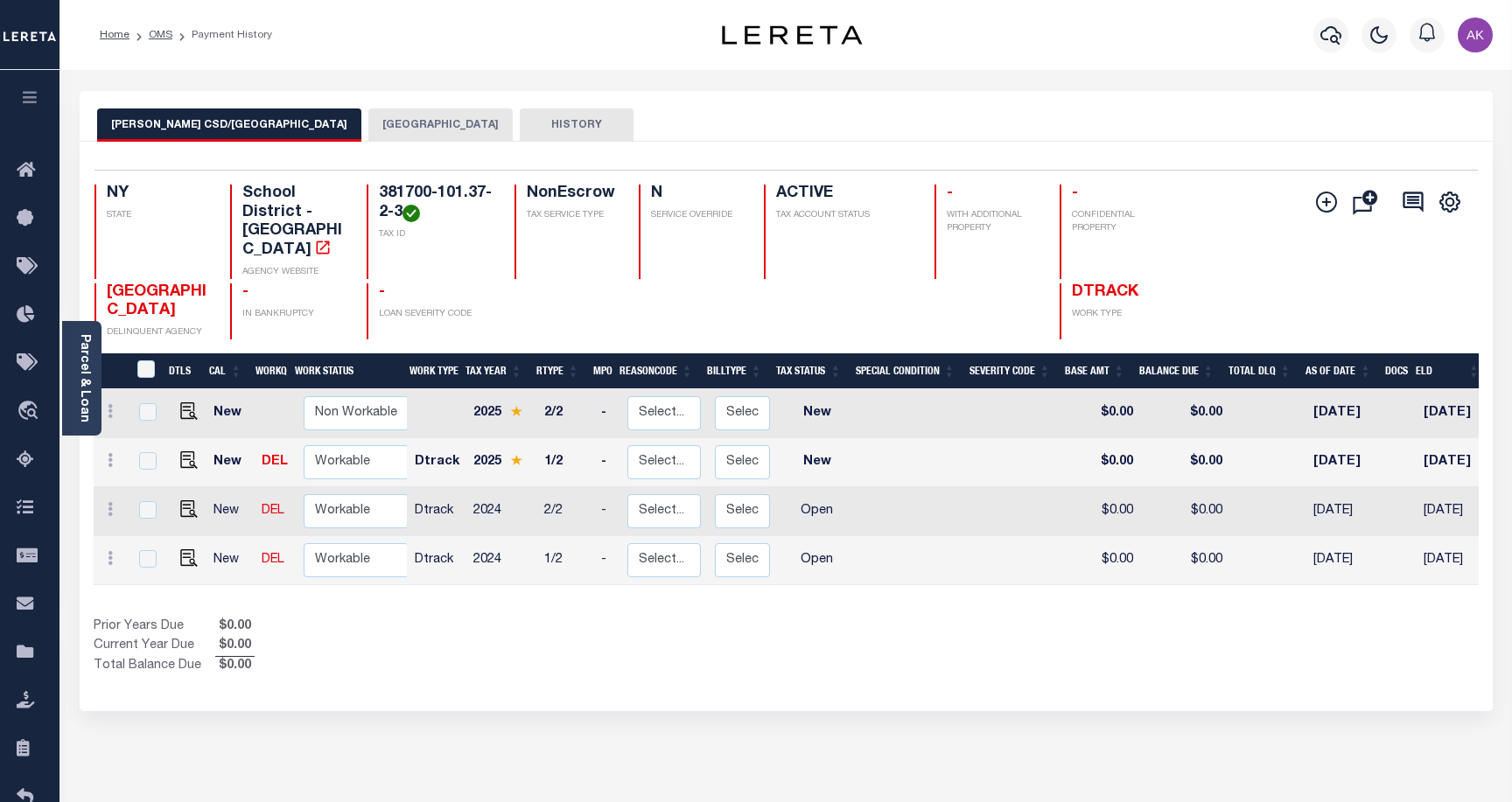
click at [368, 124] on button "TROY CITY" at bounding box center [440, 125] width 144 height 34
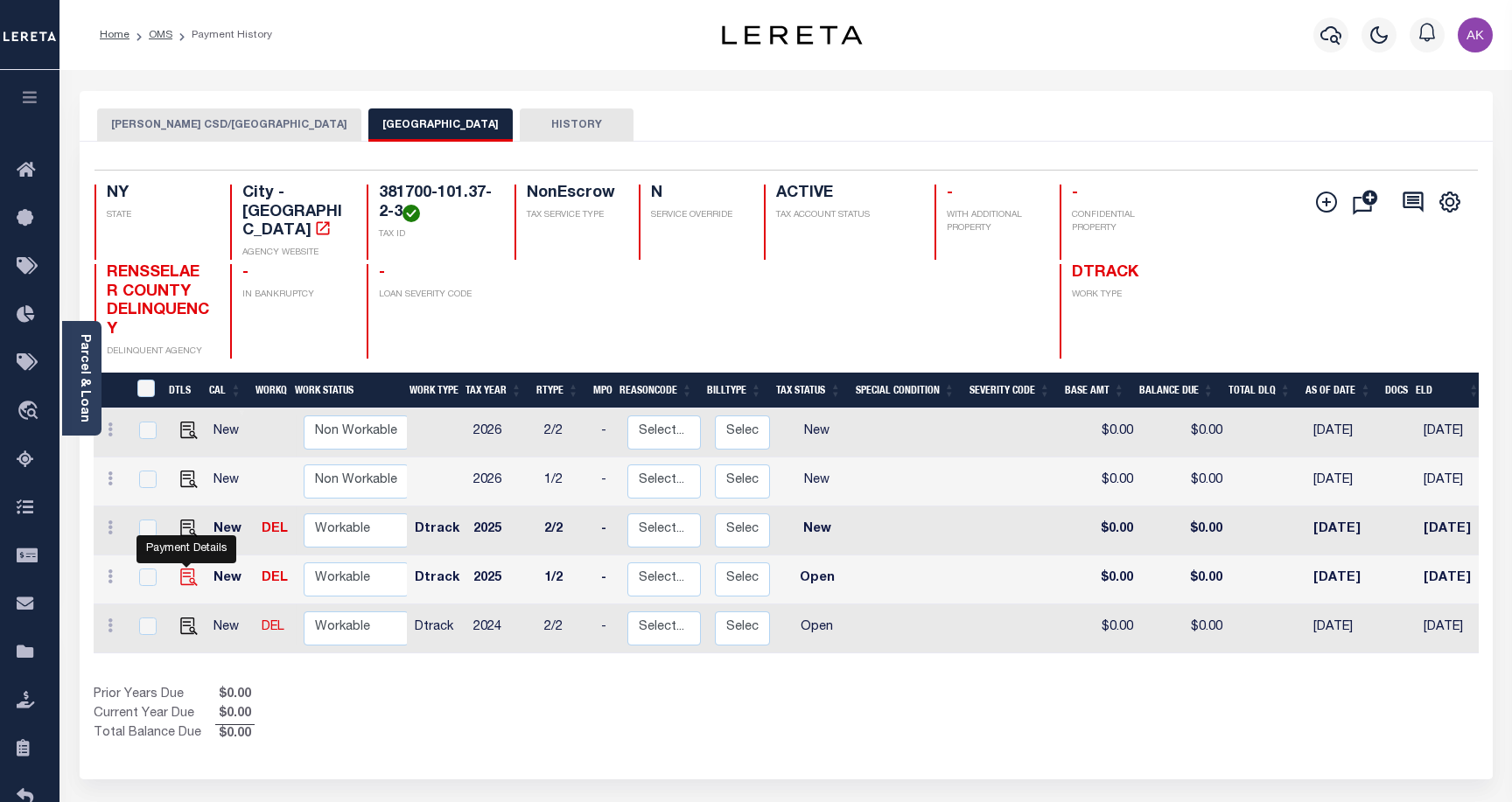
click at [187, 569] on img "" at bounding box center [190, 578] width 18 height 18
checkbox input "true"
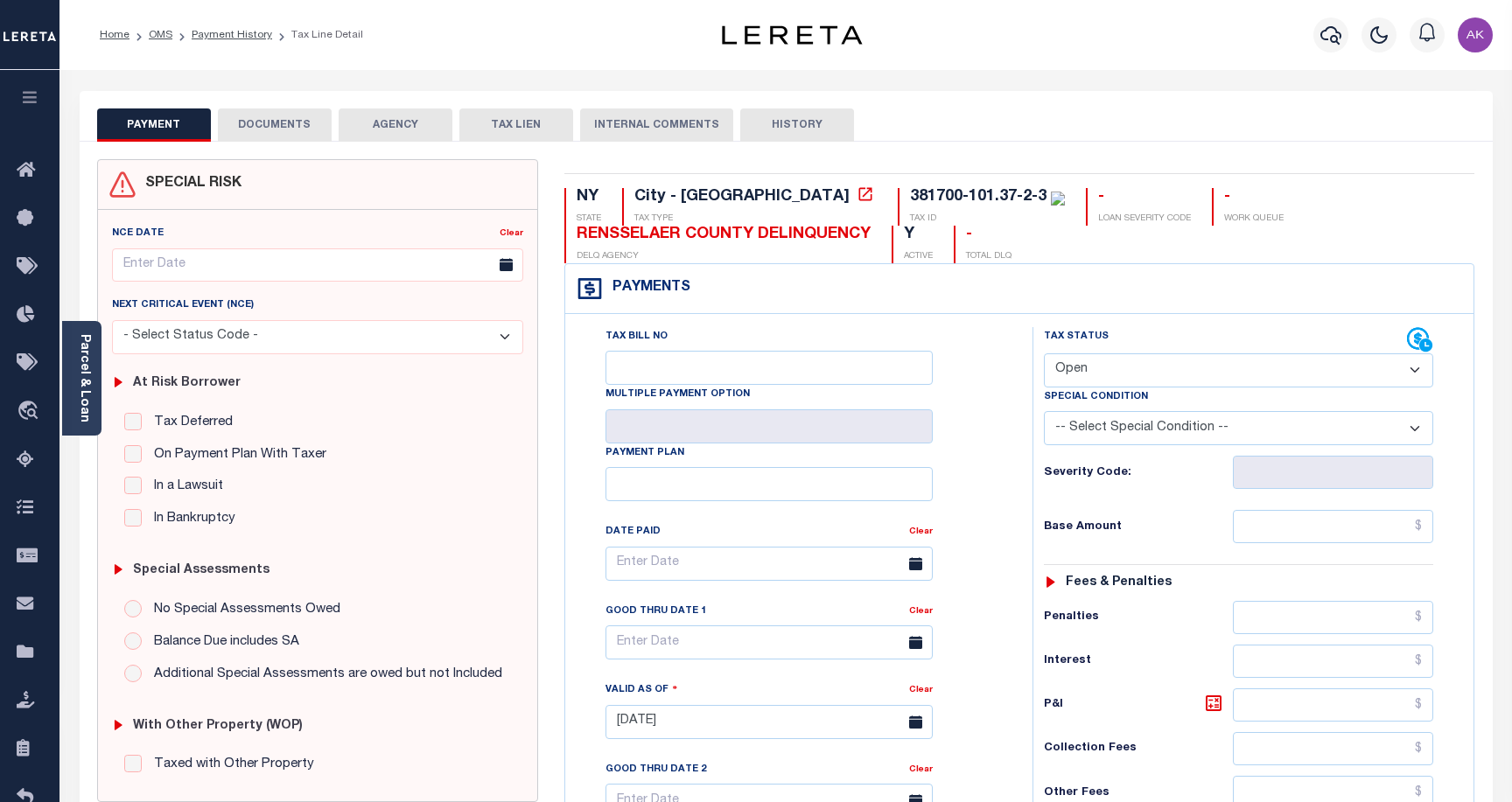
click at [1418, 371] on select "- Select Status Code - Open Due/Unpaid Paid Incomplete No Tax Due Internal Refu…" at bounding box center [1239, 370] width 389 height 34
select select "PYD"
click at [1044, 354] on select "- Select Status Code - Open Due/Unpaid Paid Incomplete No Tax Due Internal Refu…" at bounding box center [1239, 370] width 389 height 34
type input "[DATE]"
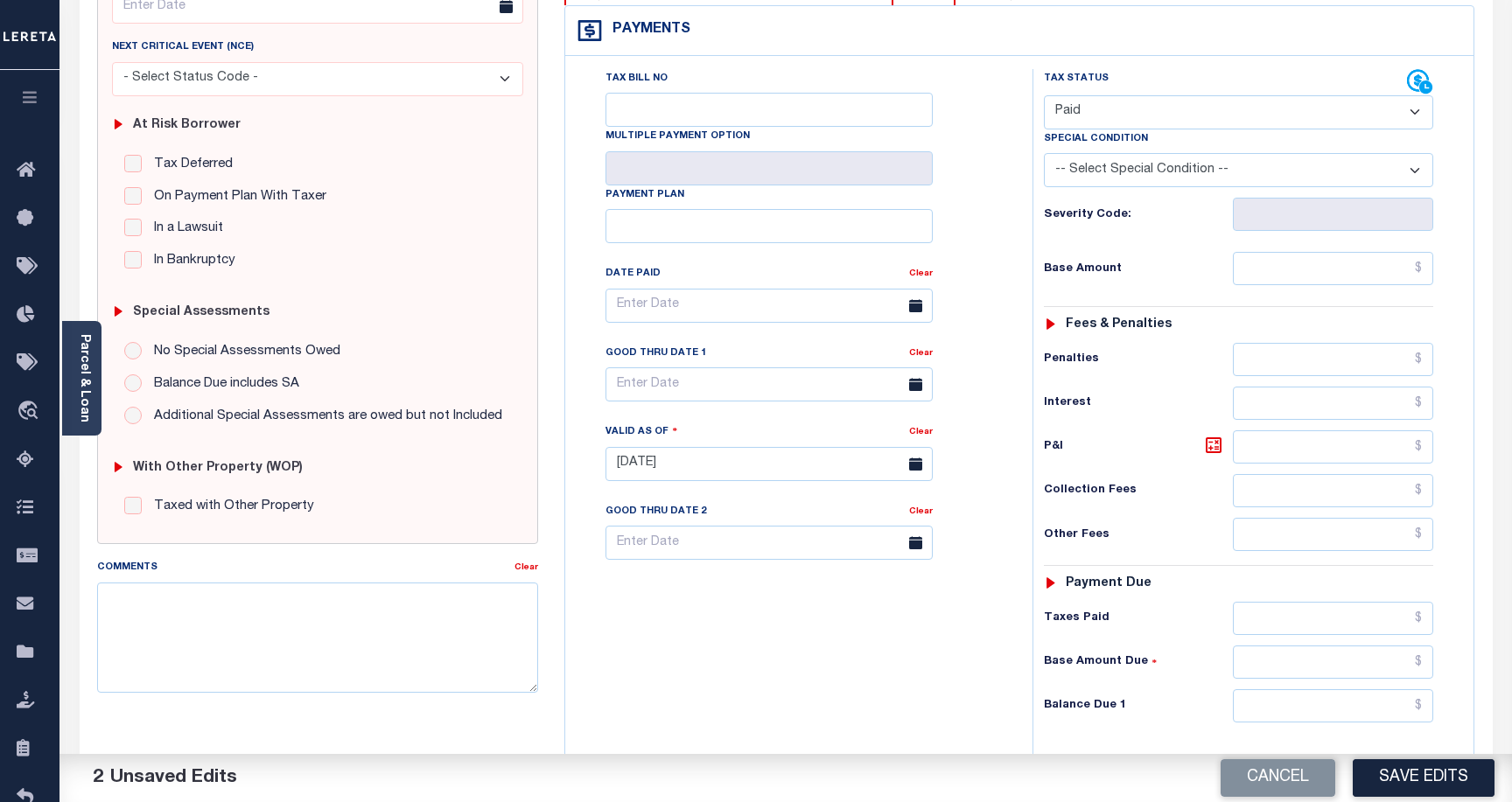
scroll to position [262, 0]
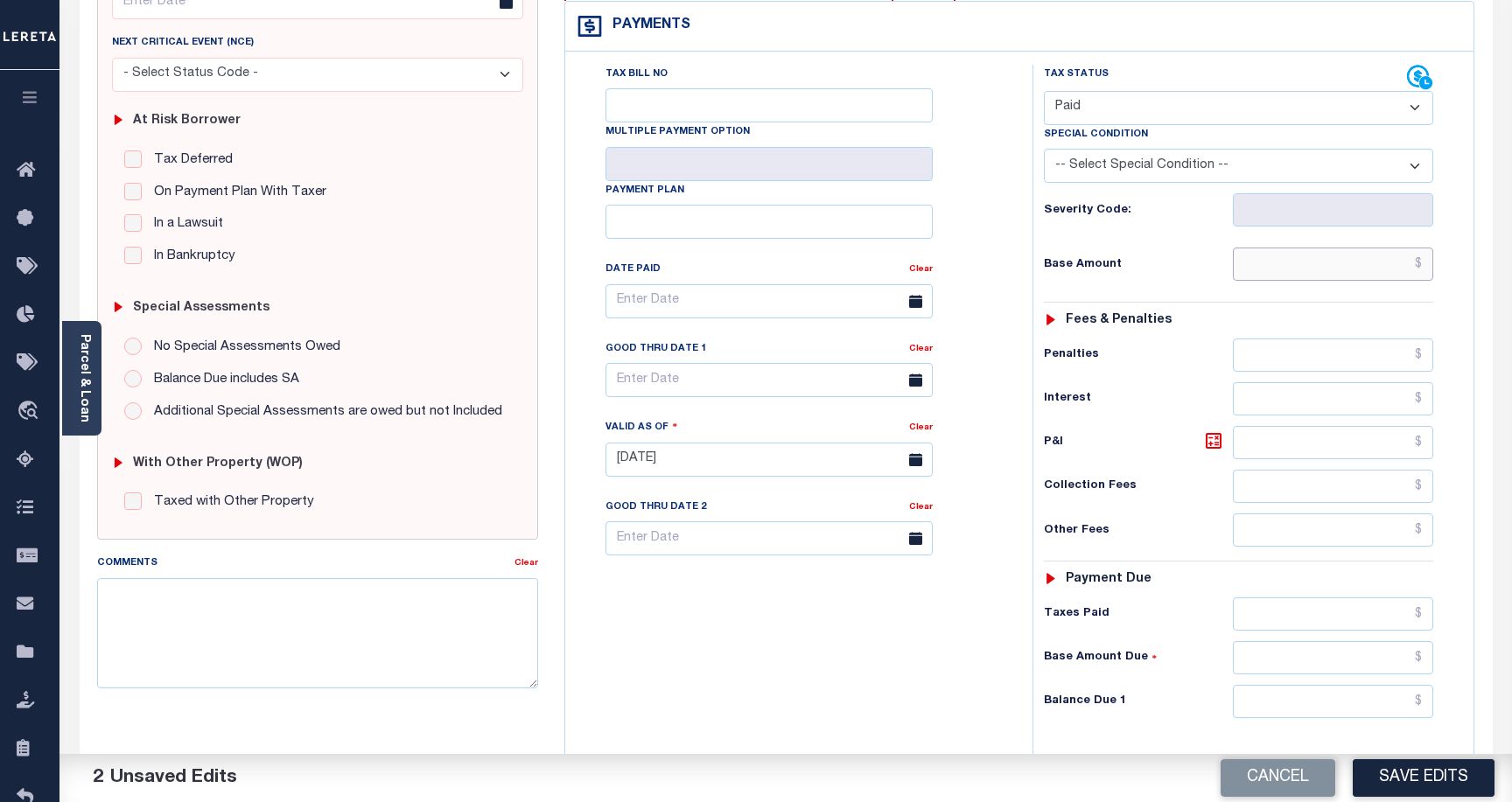
click at [1387, 268] on input "text" at bounding box center [1333, 265] width 201 height 34
type input "$1,399.57"
drag, startPoint x: 1357, startPoint y: 265, endPoint x: 1455, endPoint y: 270, distance: 98.1
click at [1455, 270] on div "Tax Status Status - Select Status Code -" at bounding box center [1244, 451] width 424 height 772
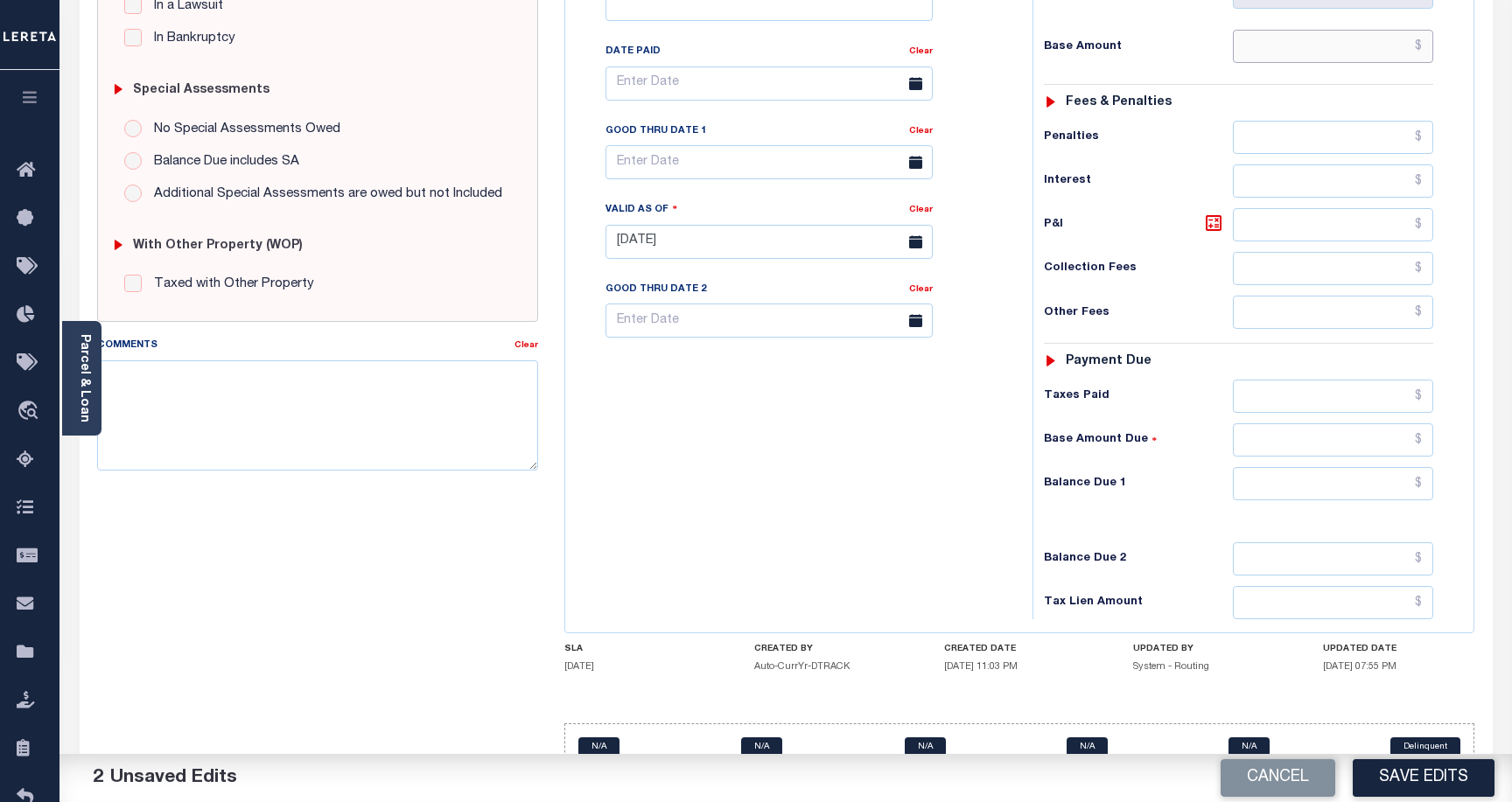
scroll to position [523, 0]
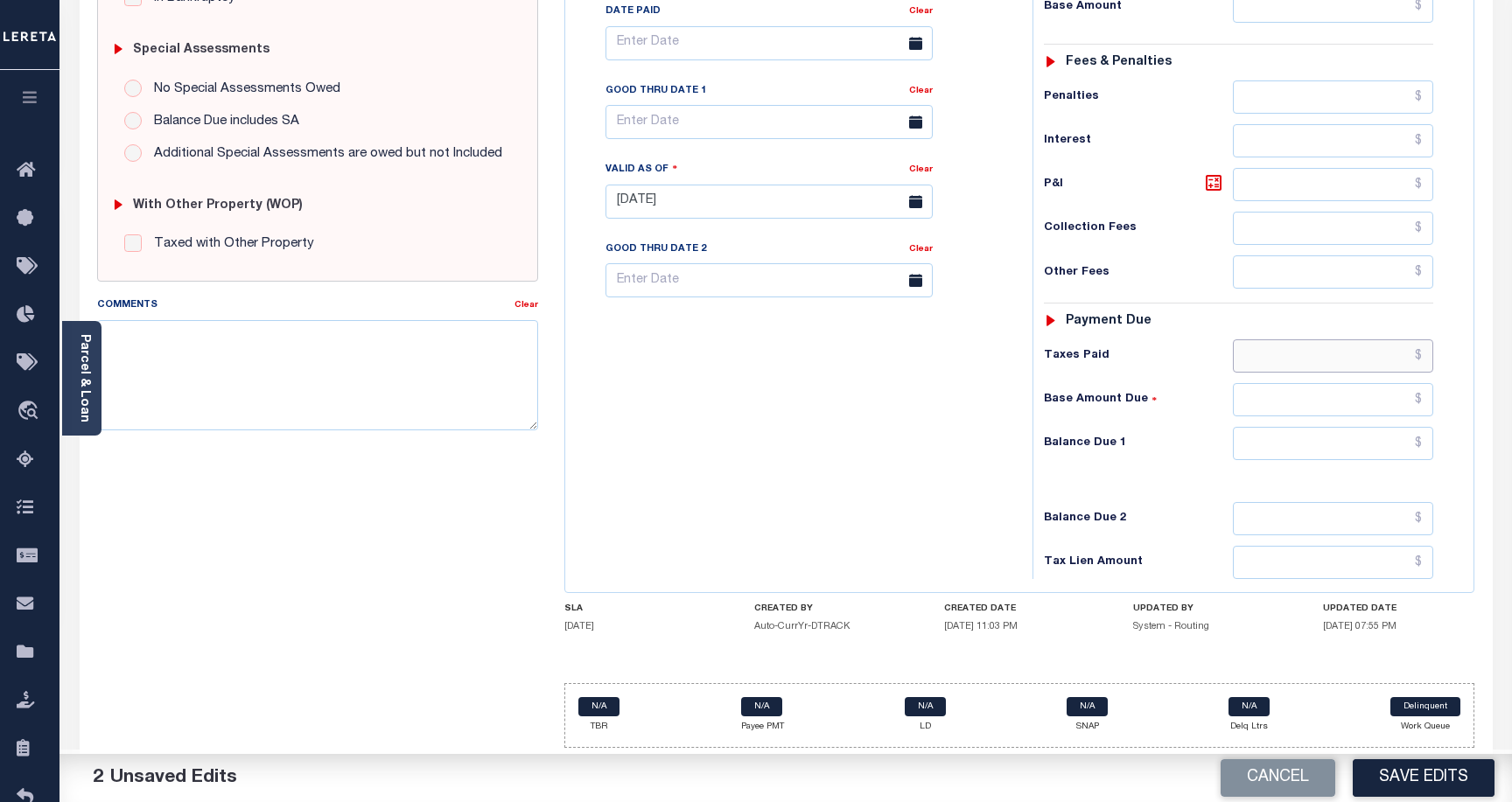
click at [1392, 354] on input "text" at bounding box center [1333, 356] width 201 height 34
click at [1387, 395] on input "text" at bounding box center [1333, 400] width 201 height 34
type input "$1,399.57"
click at [1400, 454] on input "text" at bounding box center [1333, 444] width 201 height 34
type input "$0.00"
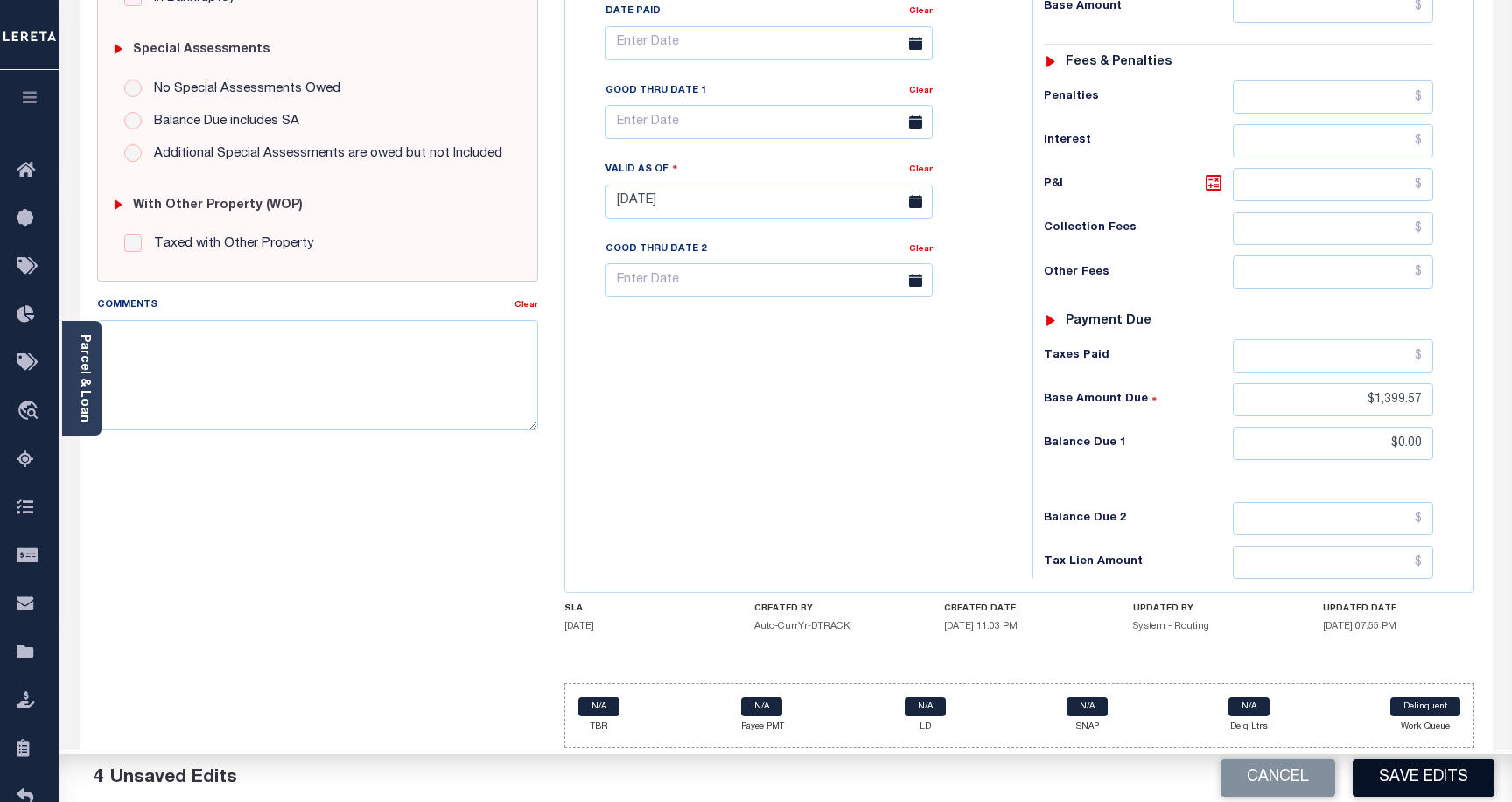
click at [1448, 778] on button "Save Edits" at bounding box center [1424, 778] width 142 height 38
checkbox input "false"
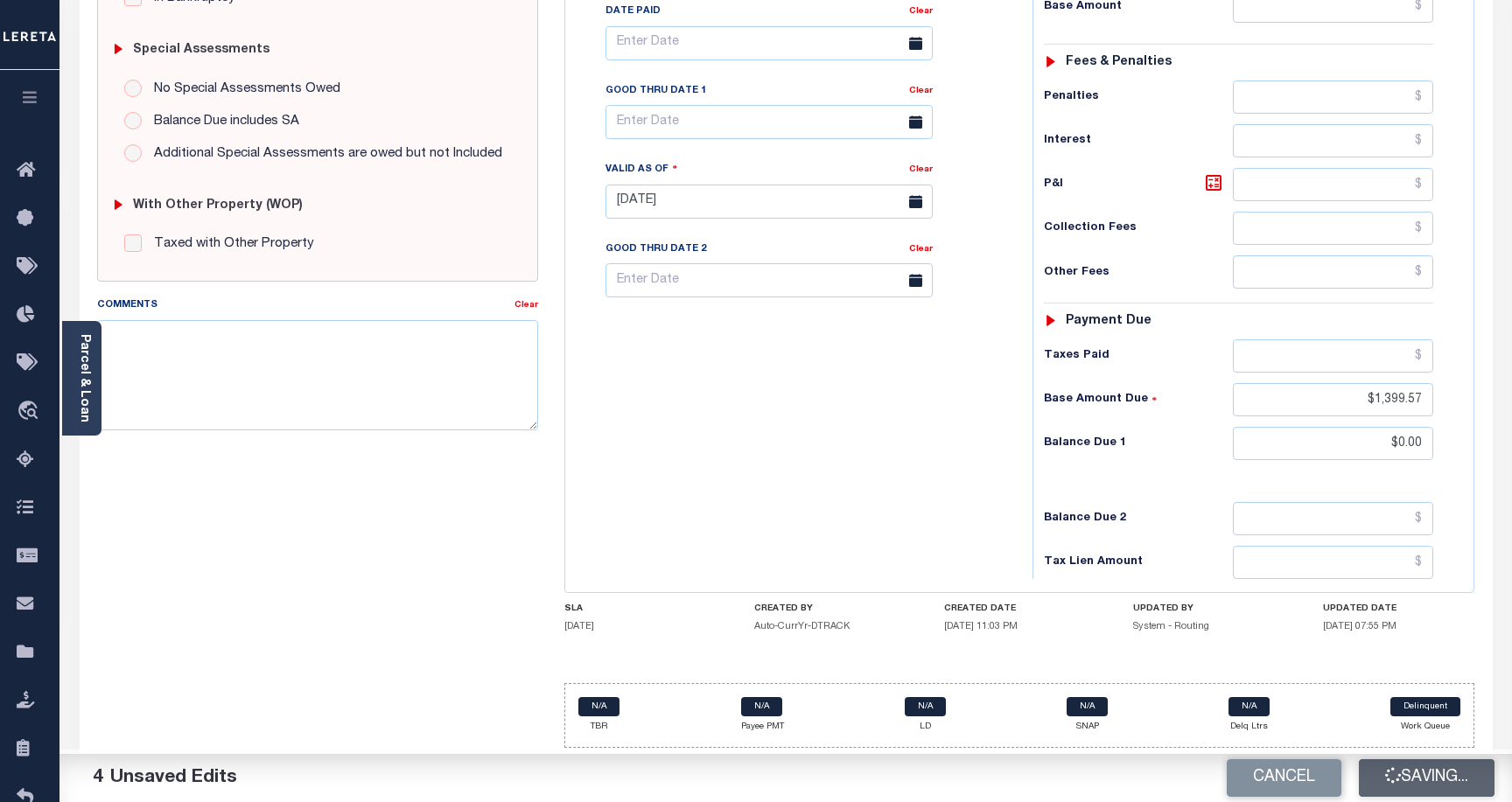
type input "$1,399.57"
type input "$0"
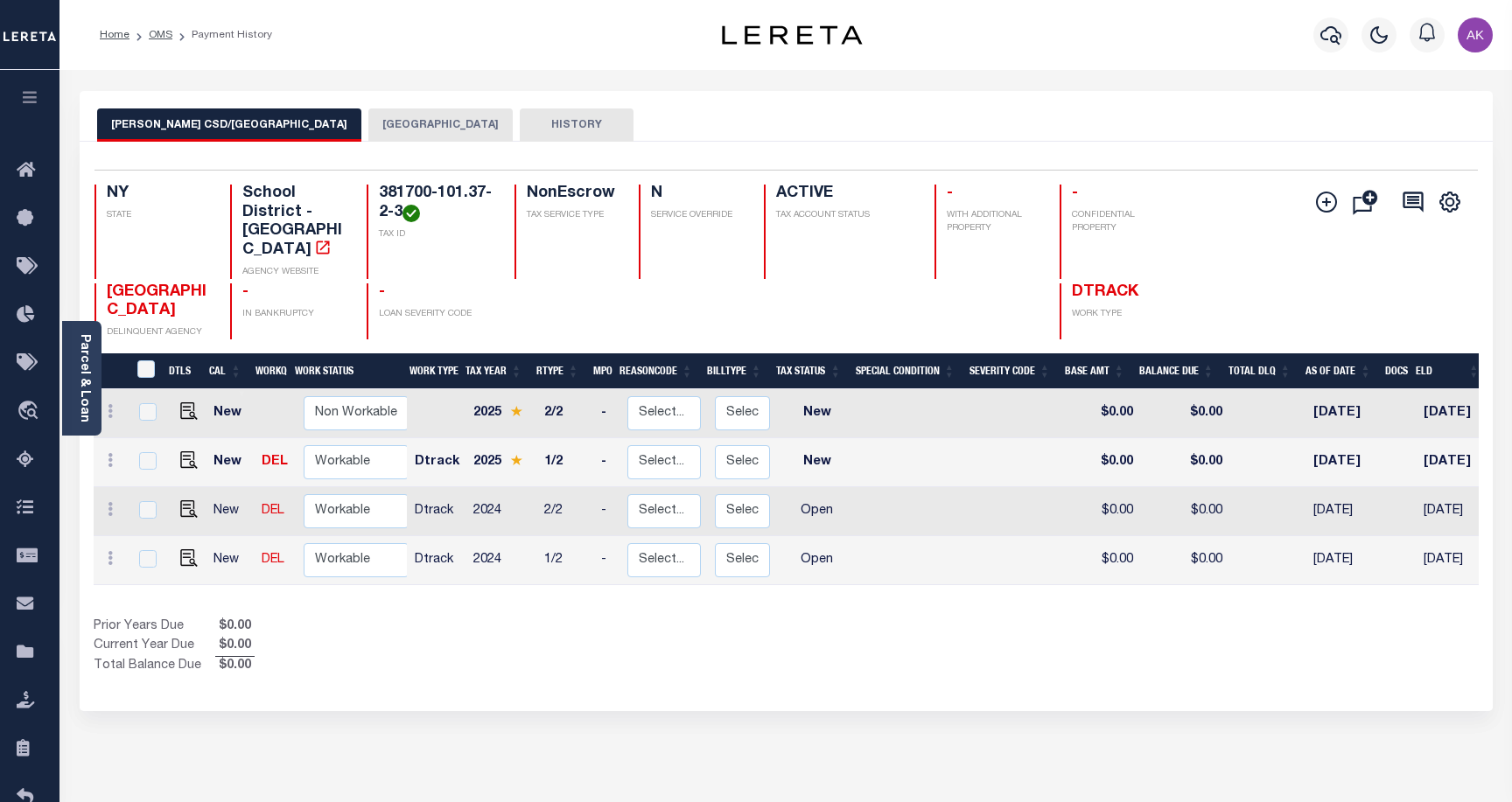
click at [368, 122] on button "[GEOGRAPHIC_DATA]" at bounding box center [440, 125] width 144 height 34
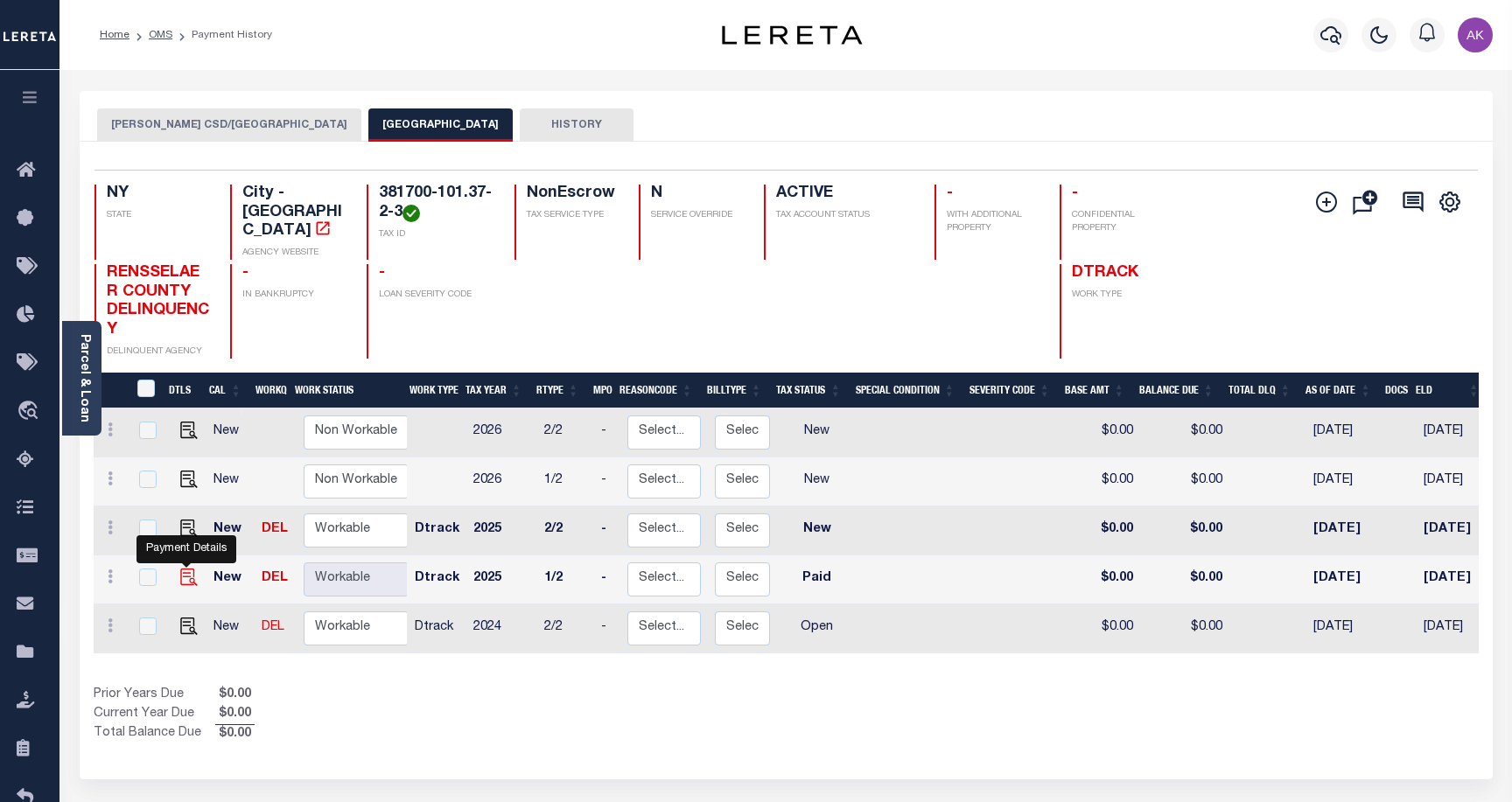
click at [185, 569] on img "" at bounding box center [190, 578] width 18 height 18
checkbox input "true"
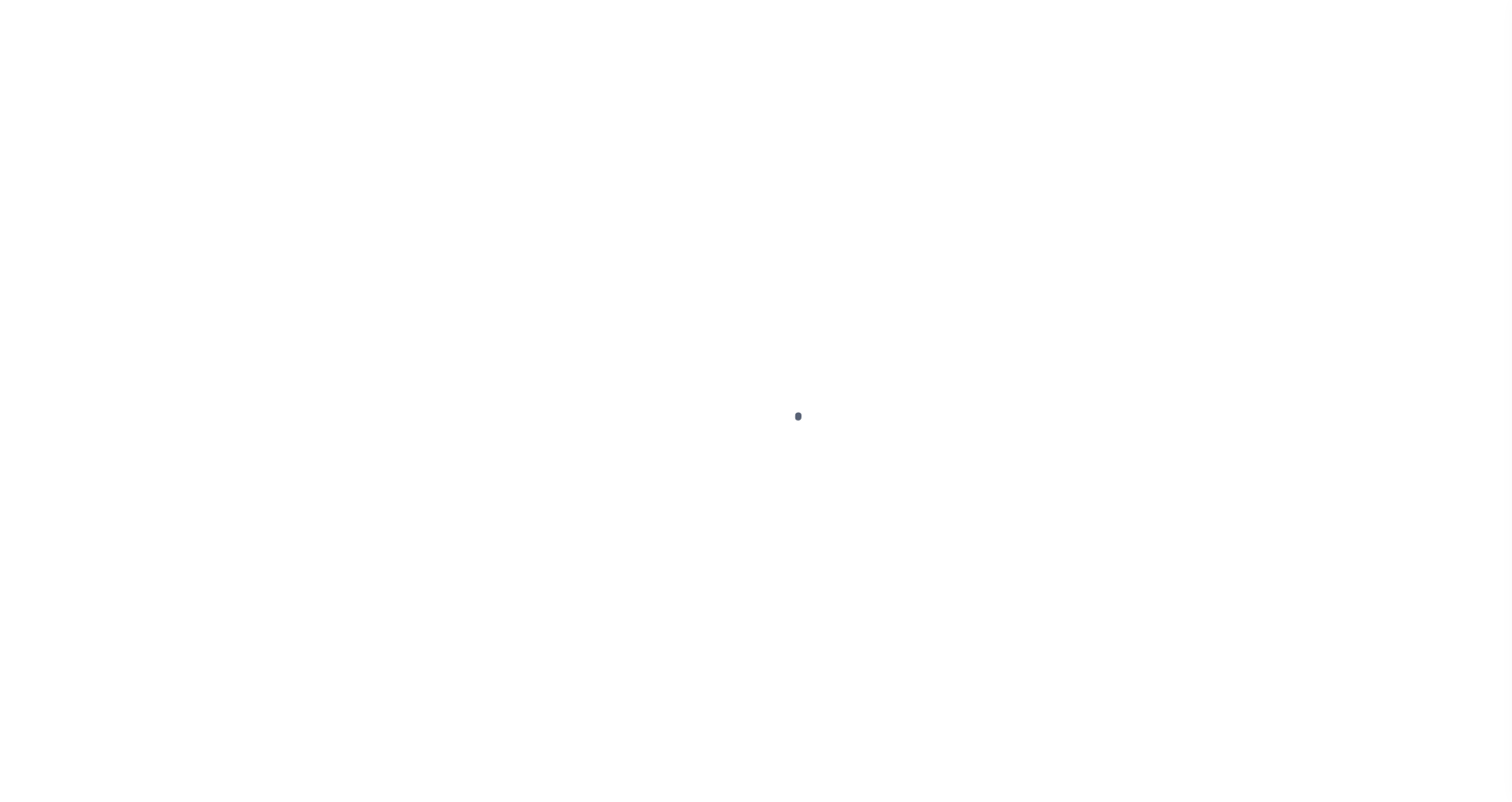
checkbox input "false"
type input "[DATE]"
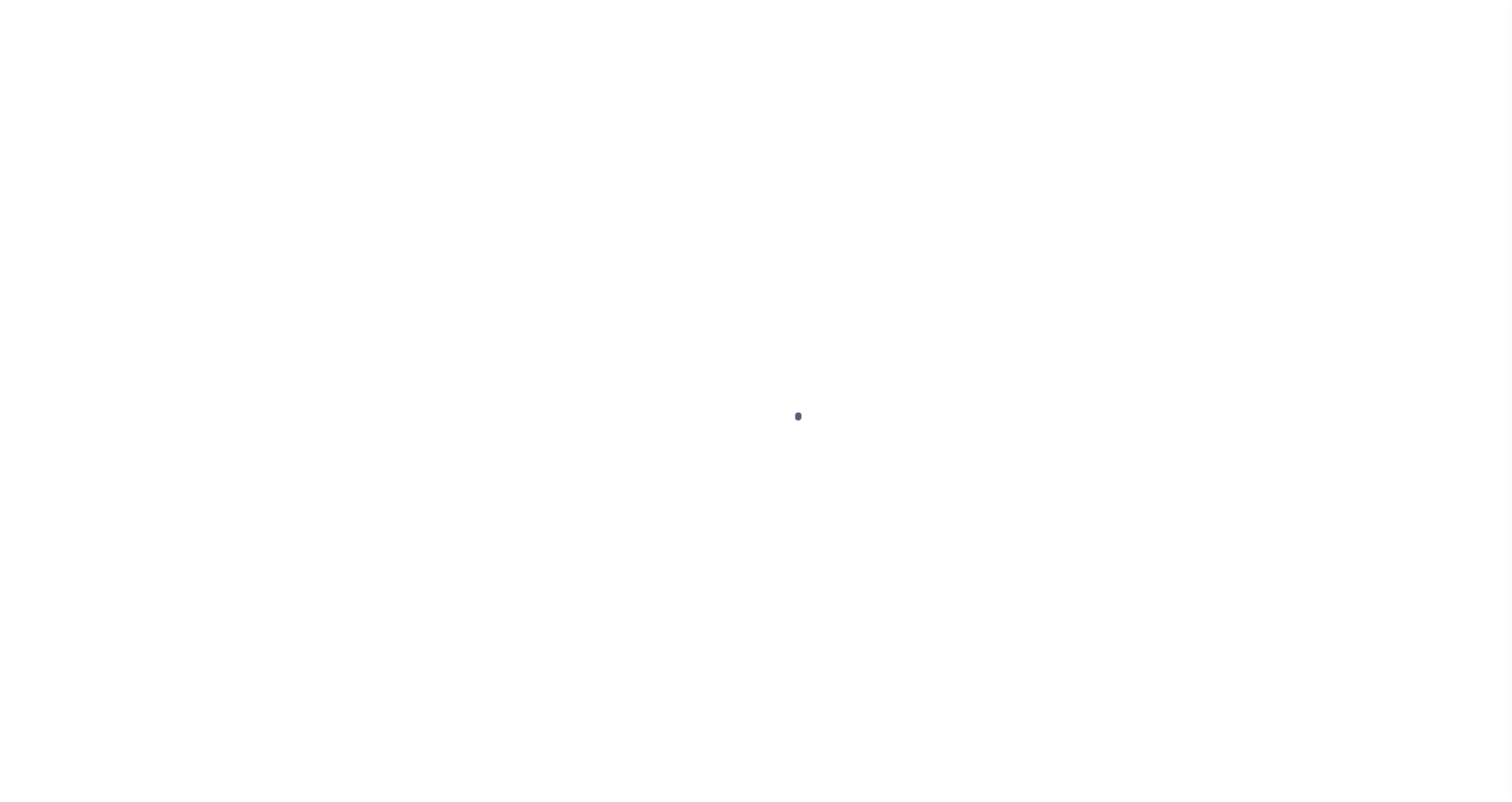
select select "PYD"
type input "$1,399.57"
type input "$0"
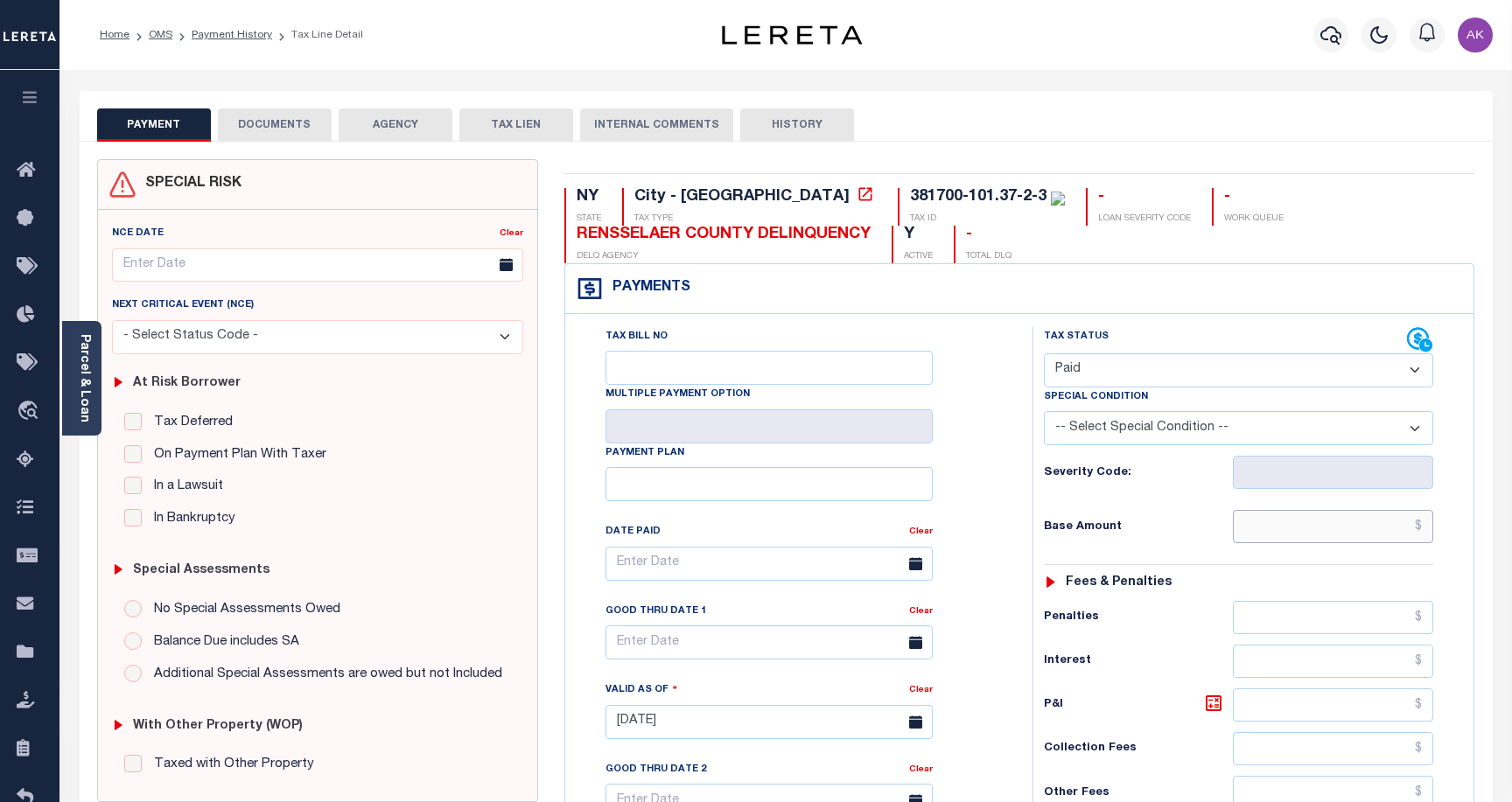
click at [1387, 527] on input "text" at bounding box center [1333, 527] width 201 height 34
type input "$1,399.57"
click at [1413, 368] on select "- Select Status Code - Open Due/Unpaid Paid Incomplete No Tax Due Internal Refu…" at bounding box center [1239, 370] width 389 height 34
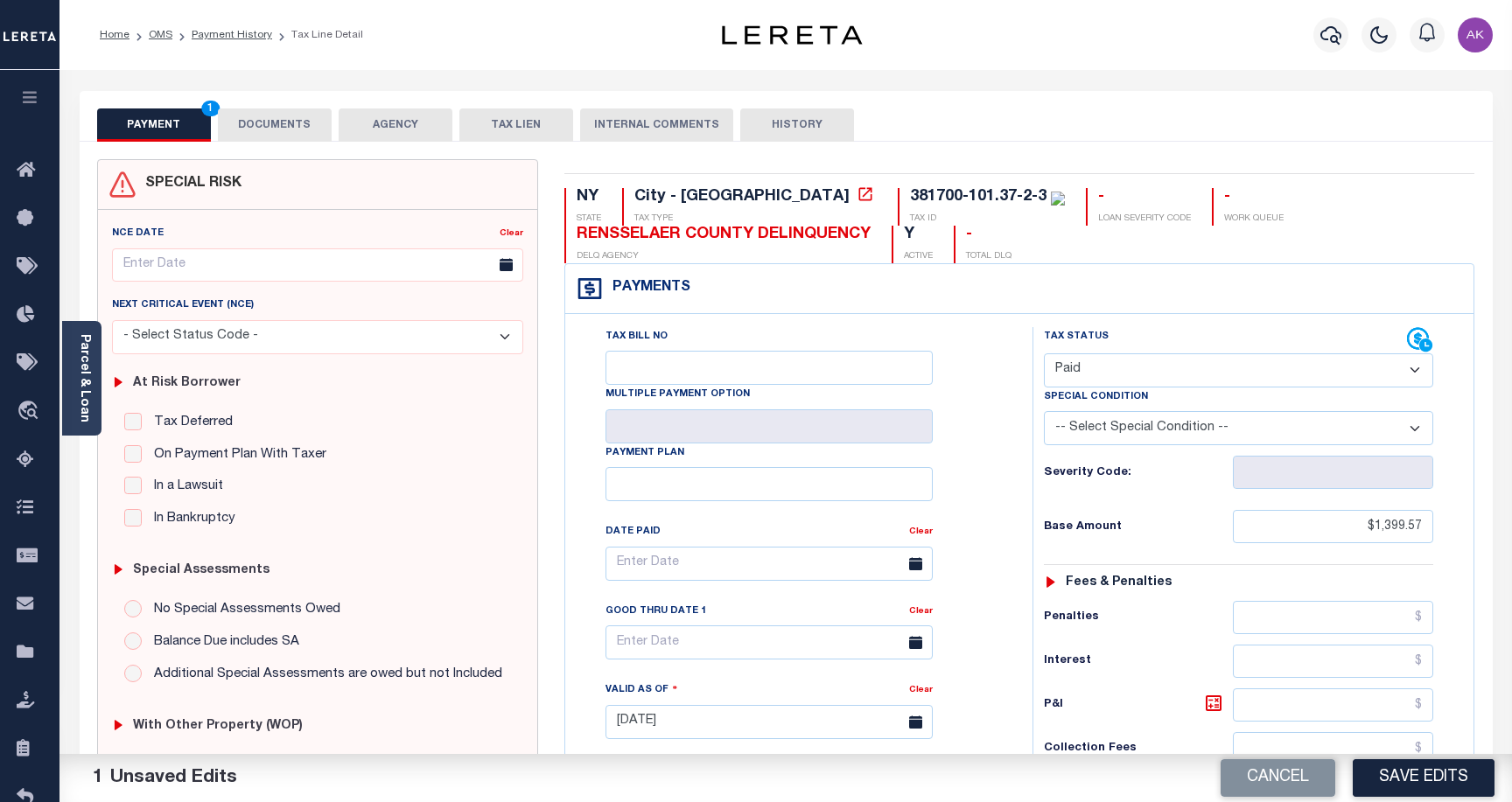
click at [1044, 354] on select "- Select Status Code - Open Due/Unpaid Paid Incomplete No Tax Due Internal Refu…" at bounding box center [1239, 370] width 389 height 34
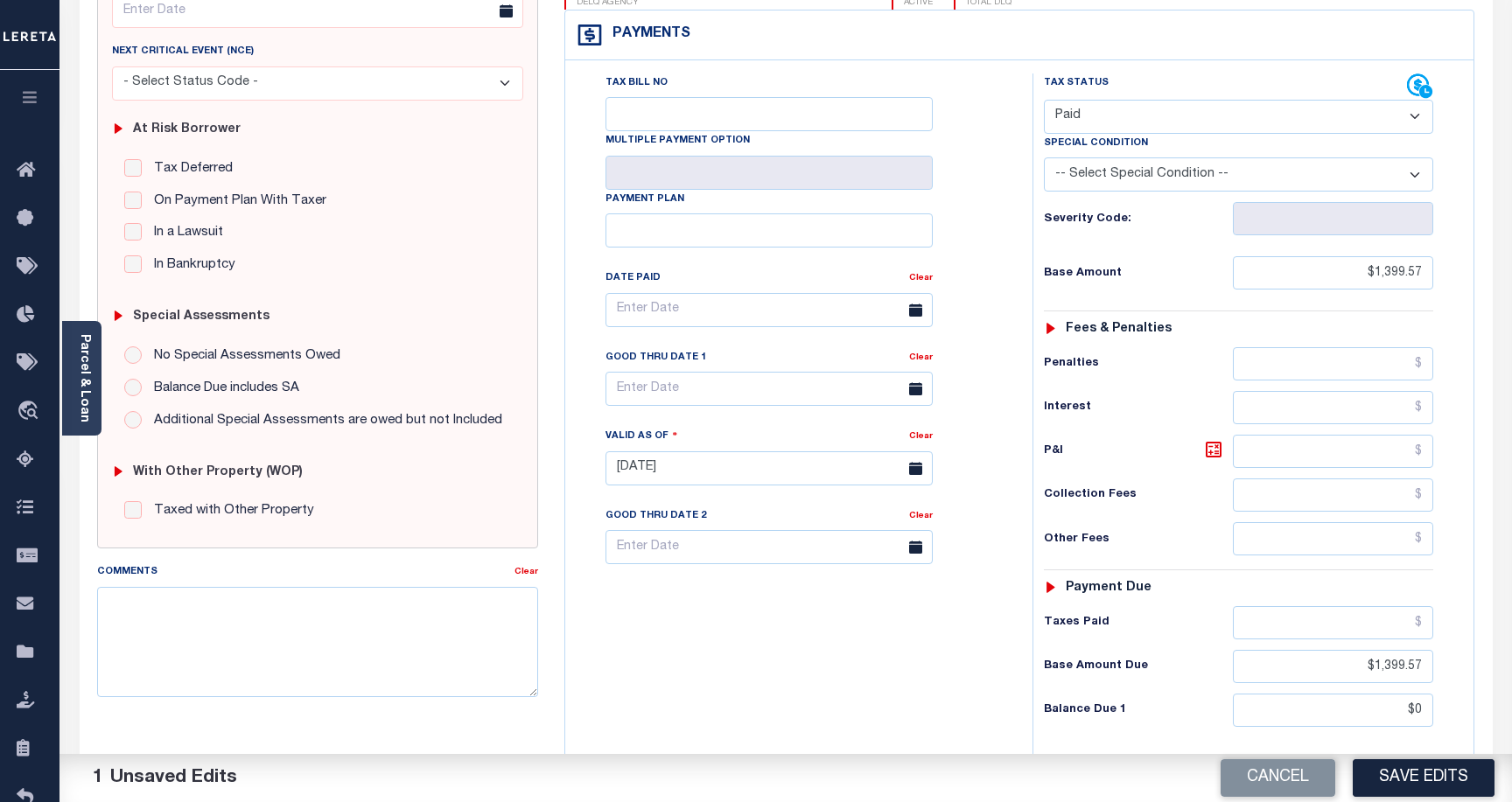
scroll to position [262, 0]
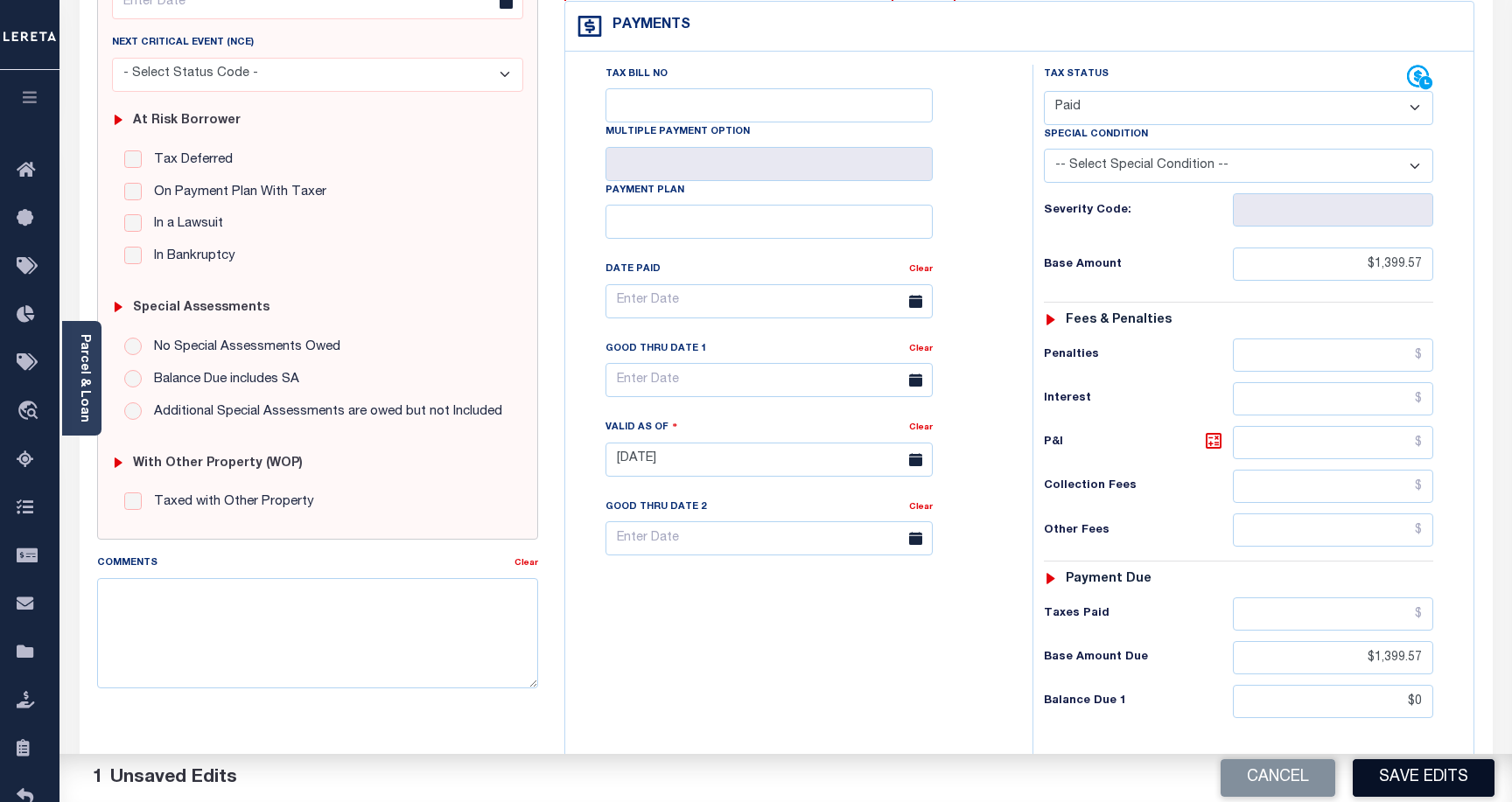
click at [1452, 773] on button "Save Edits" at bounding box center [1424, 778] width 142 height 38
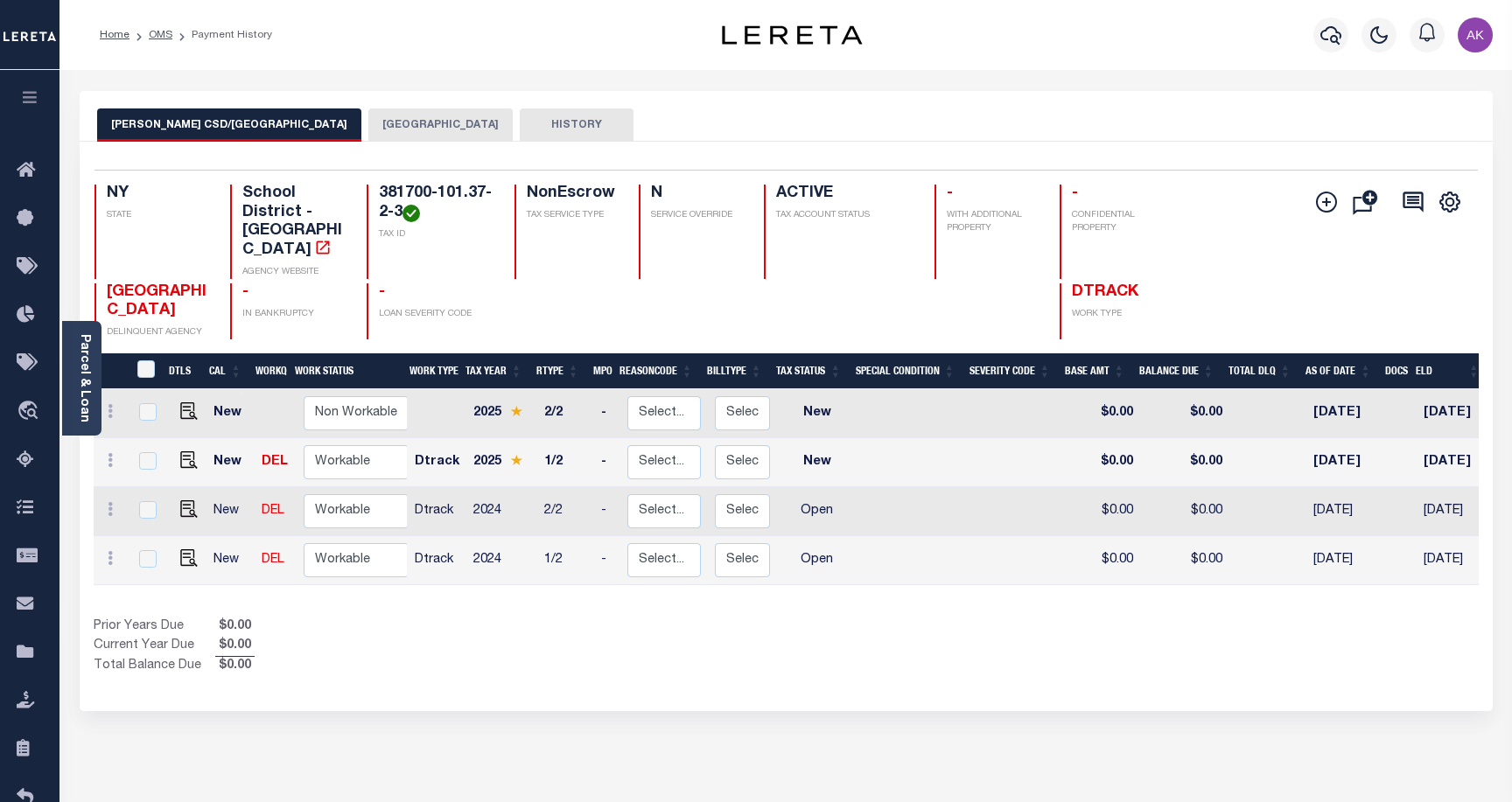
click at [368, 123] on button "TROY CITY" at bounding box center [440, 125] width 144 height 34
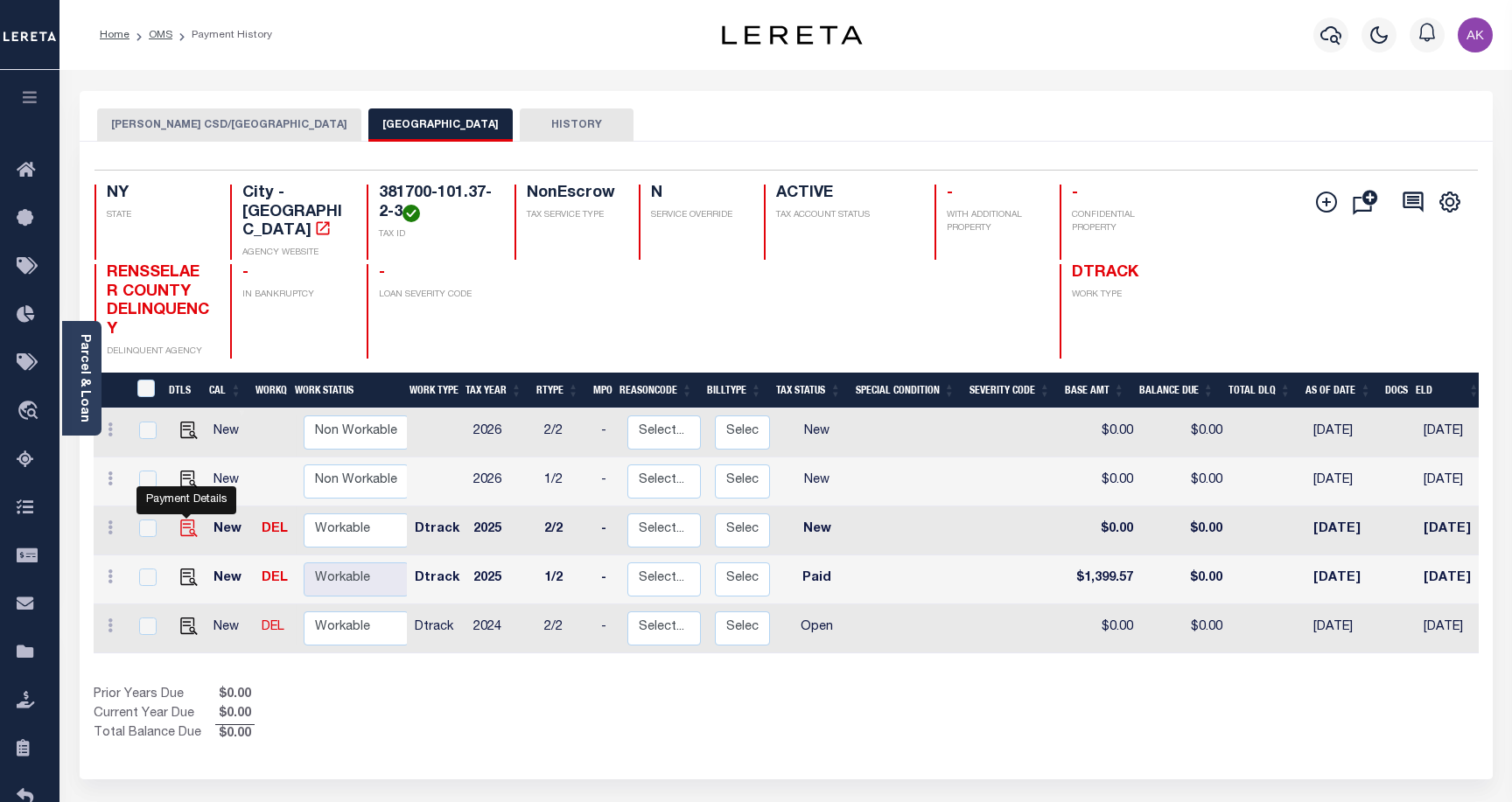
click at [184, 520] on img "" at bounding box center [190, 529] width 18 height 18
checkbox input "true"
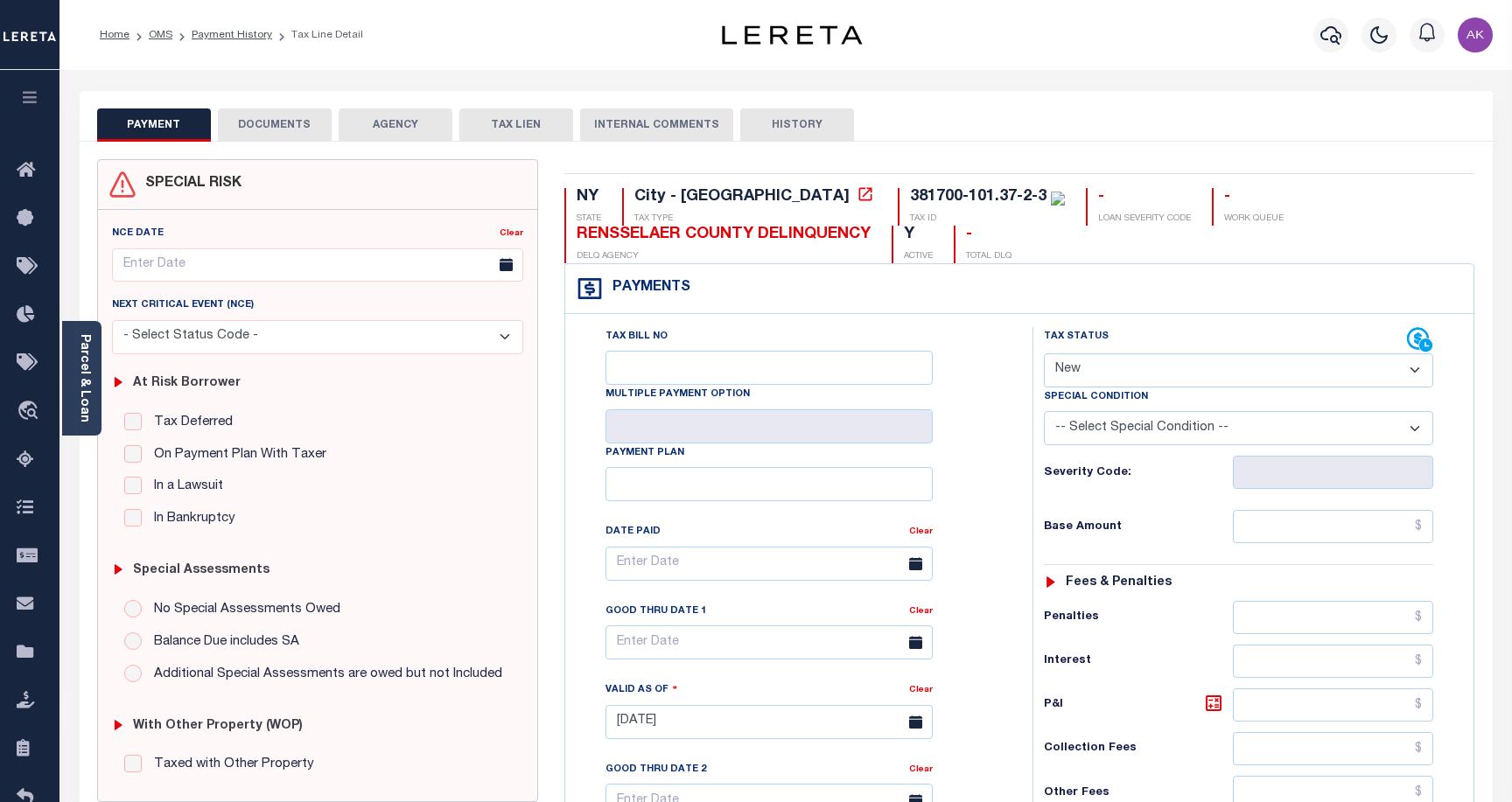
click at [1416, 371] on select "- Select Status Code - Open Due/Unpaid Paid Incomplete No Tax Due Internal Refu…" at bounding box center [1239, 370] width 389 height 34
select select "PYD"
click at [1044, 354] on select "- Select Status Code - Open Due/Unpaid Paid Incomplete No Tax Due Internal Refu…" at bounding box center [1239, 370] width 389 height 34
type input "[DATE]"
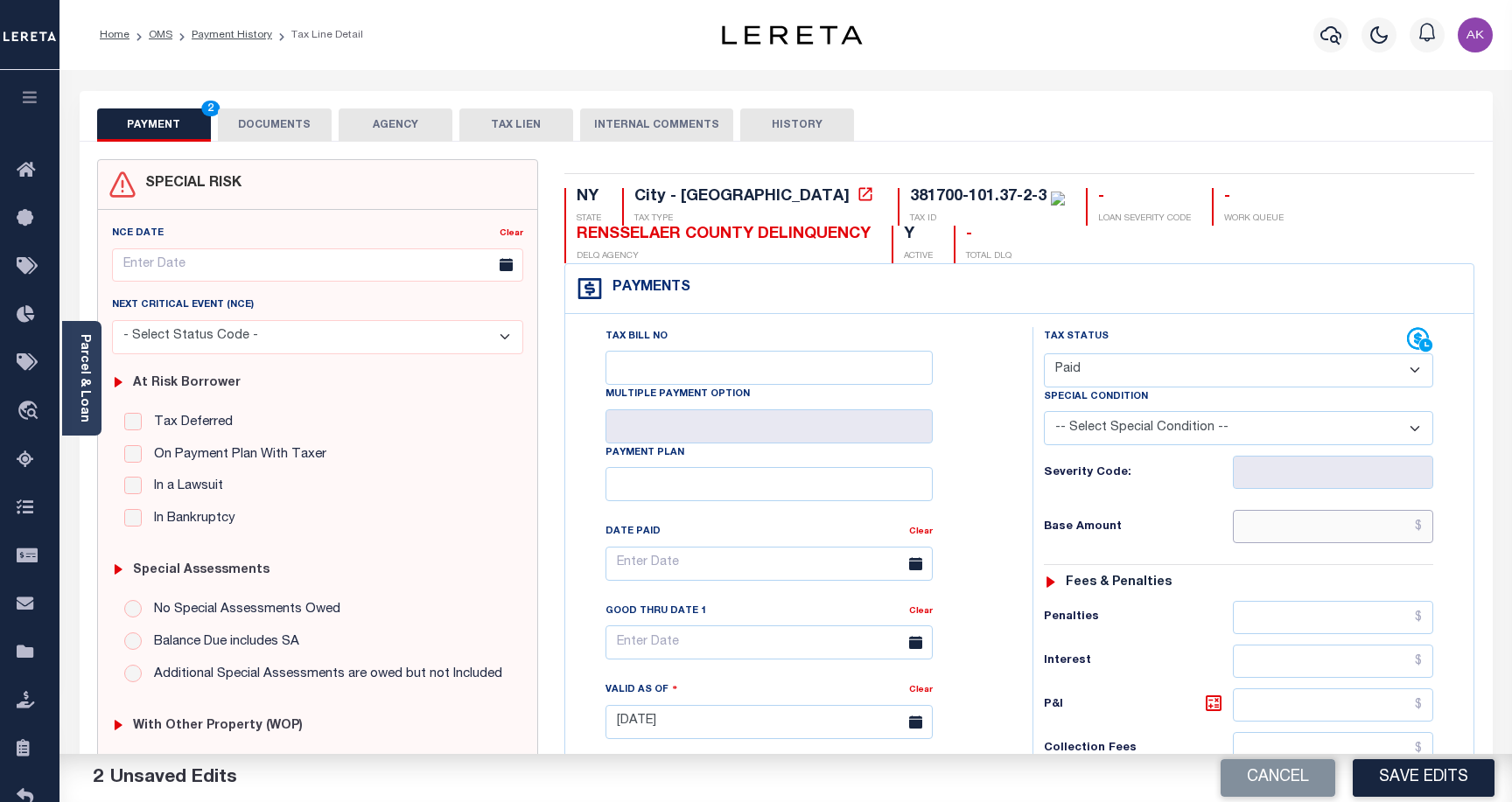
click at [1399, 530] on input "text" at bounding box center [1333, 527] width 201 height 34
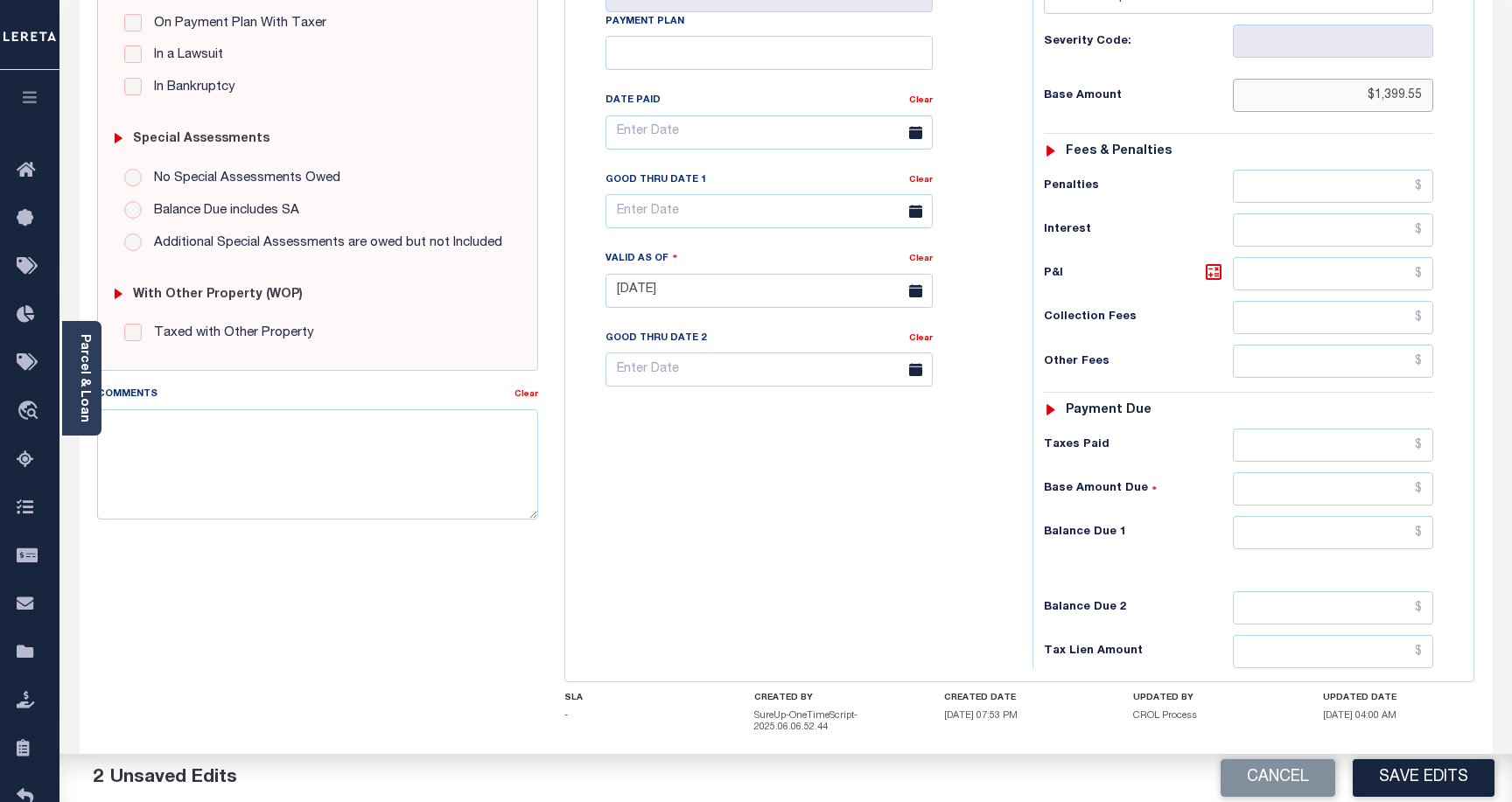
scroll to position [438, 0]
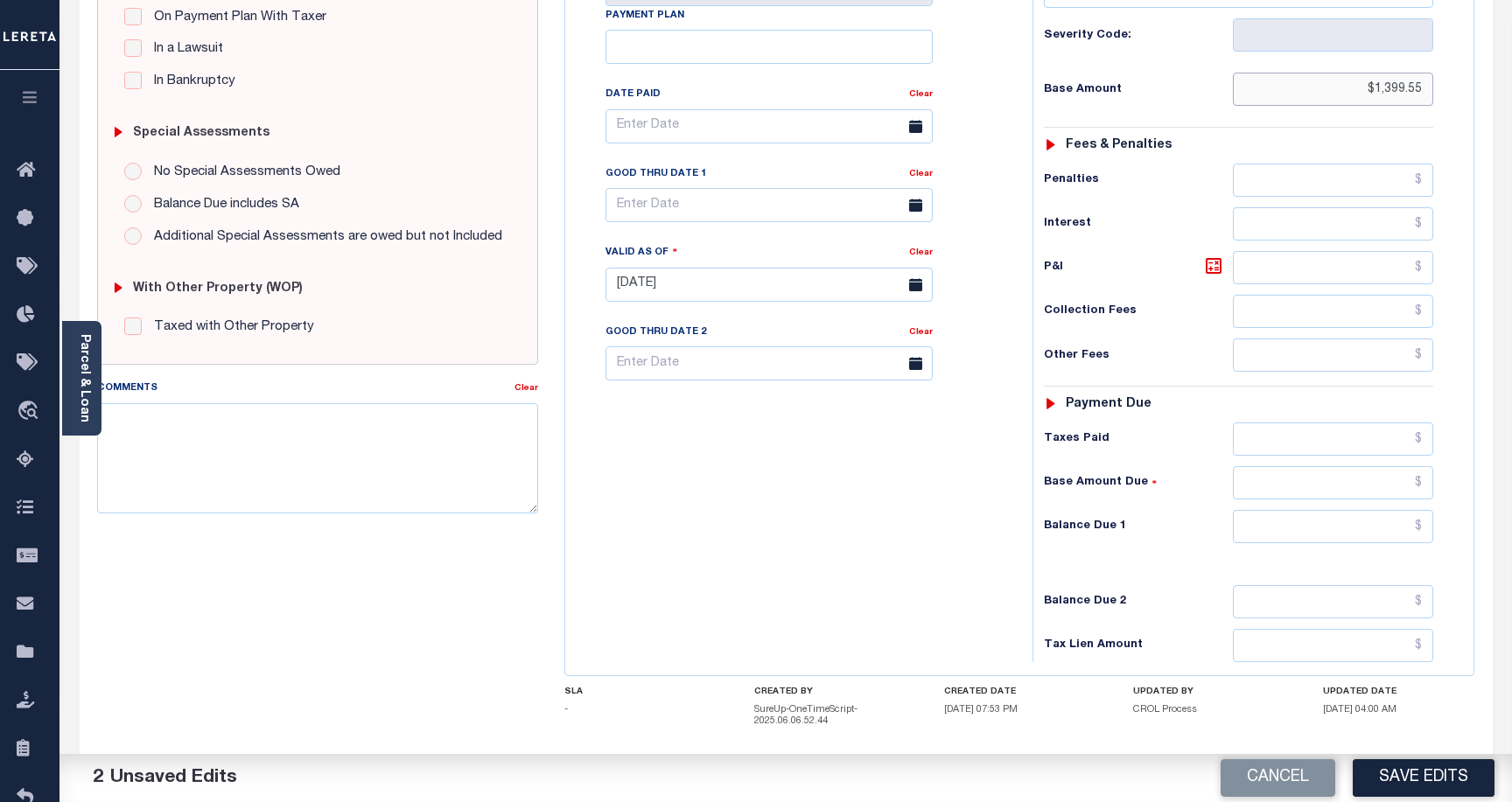
type input "$1,399.55"
click at [1369, 430] on input "text" at bounding box center [1333, 440] width 201 height 34
type input "$1,399.55"
click at [1359, 482] on input "text" at bounding box center [1333, 483] width 201 height 34
type input "$0.00"
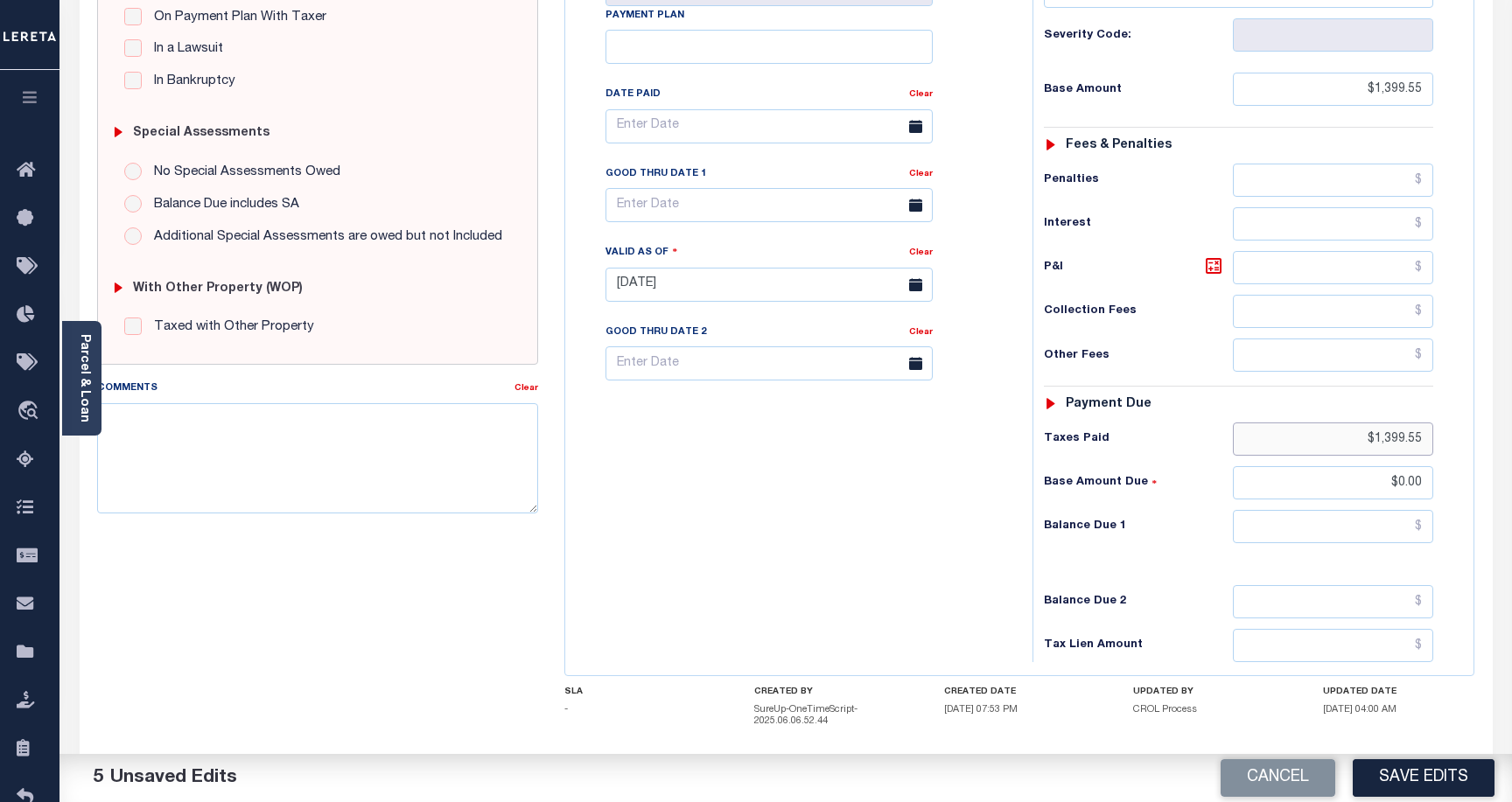
drag, startPoint x: 1360, startPoint y: 439, endPoint x: 1468, endPoint y: 452, distance: 108.8
click at [1468, 452] on div "Tax Status Status" at bounding box center [1244, 276] width 450 height 772
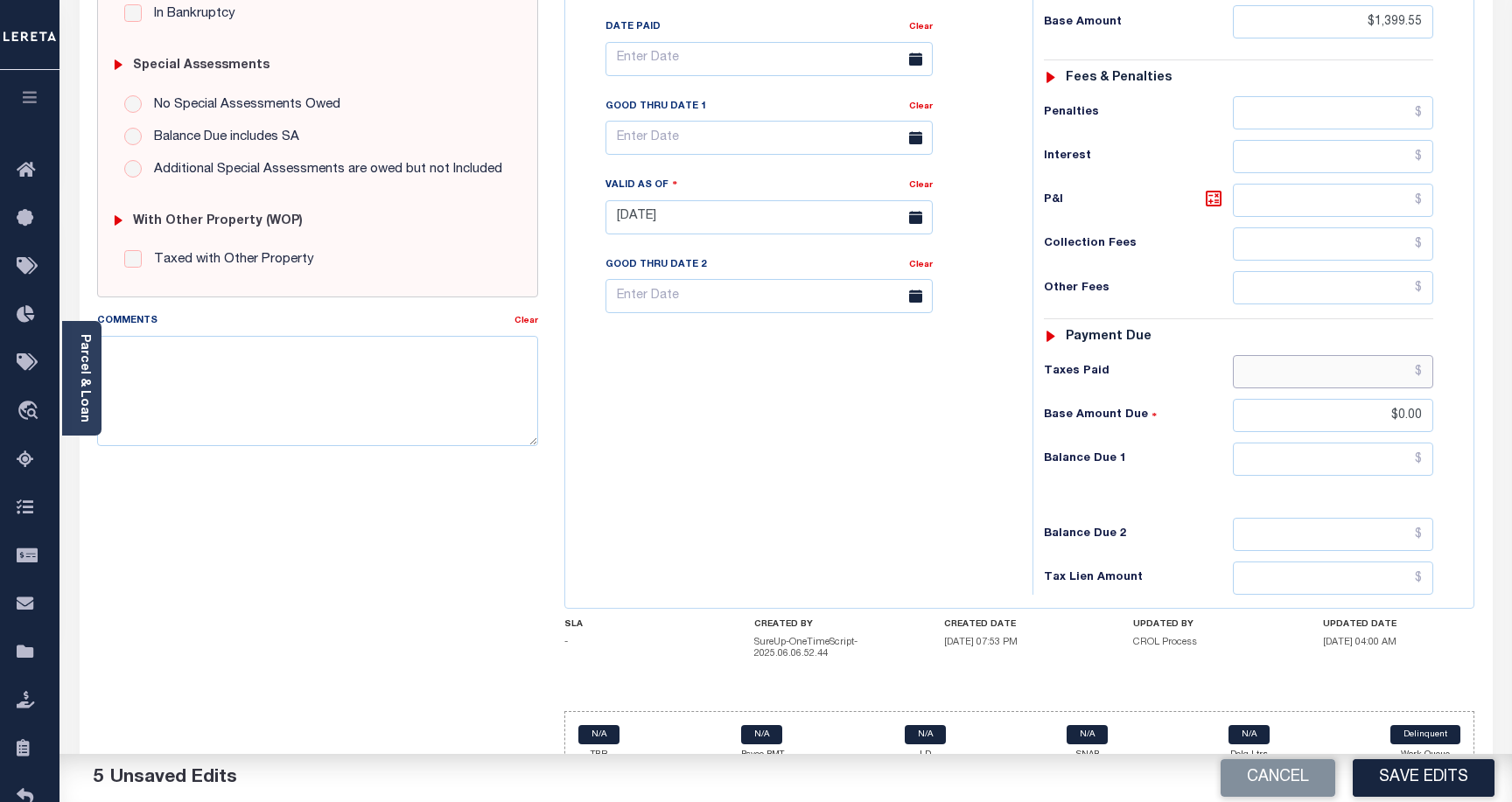
scroll to position [525, 0]
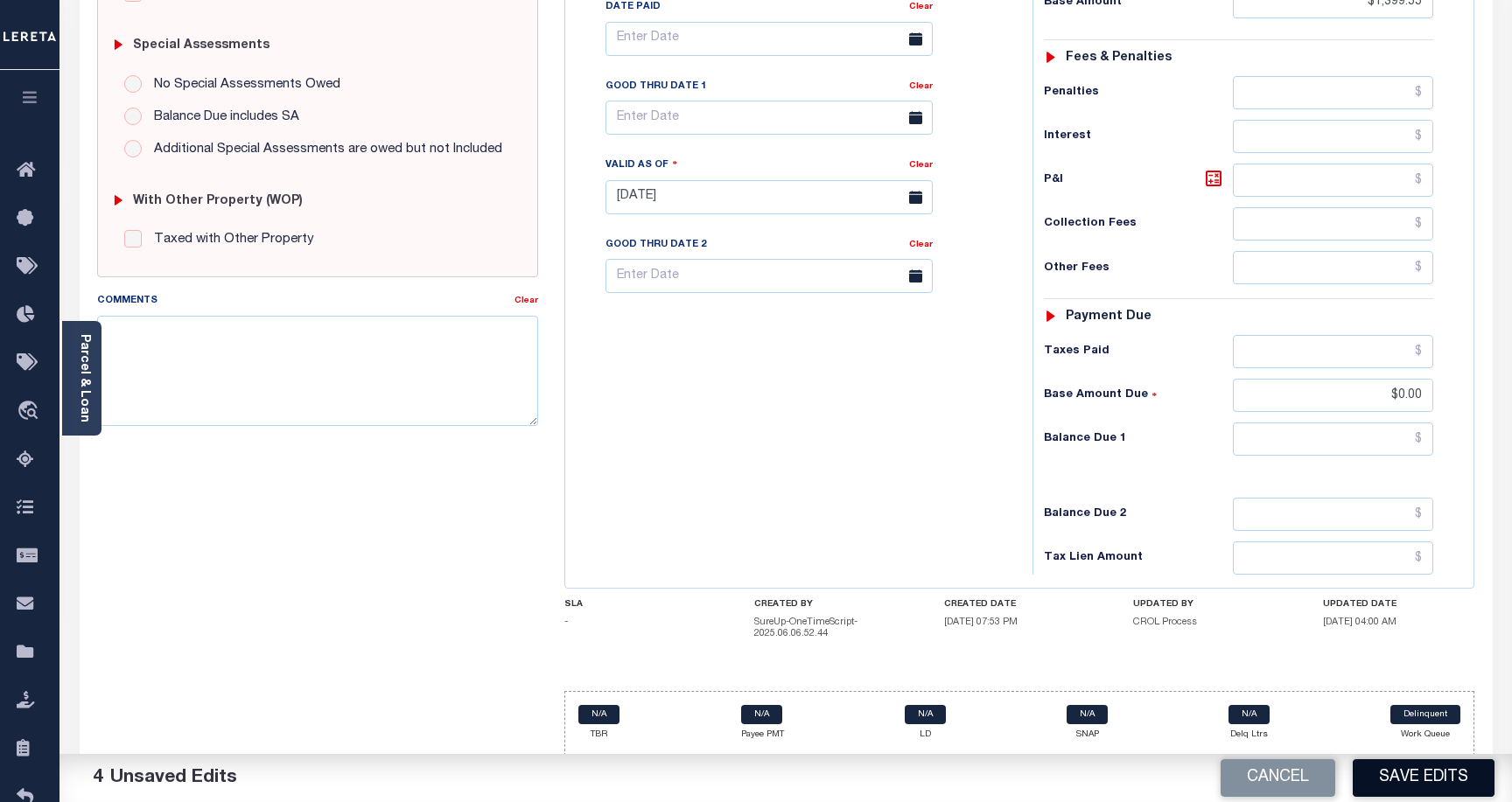
click at [1419, 780] on button "Save Edits" at bounding box center [1424, 778] width 142 height 38
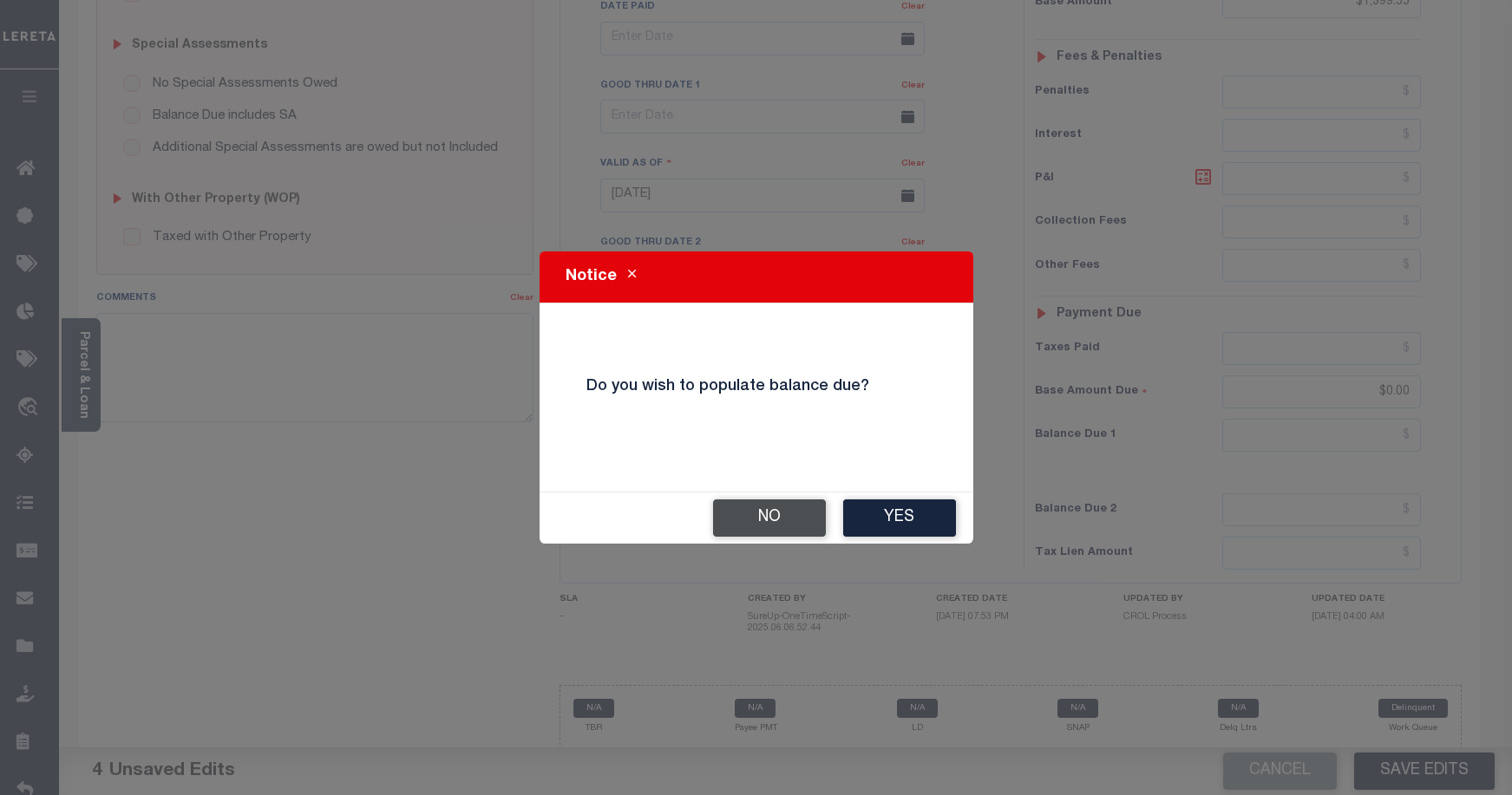
click at [759, 519] on button "No" at bounding box center [769, 519] width 113 height 37
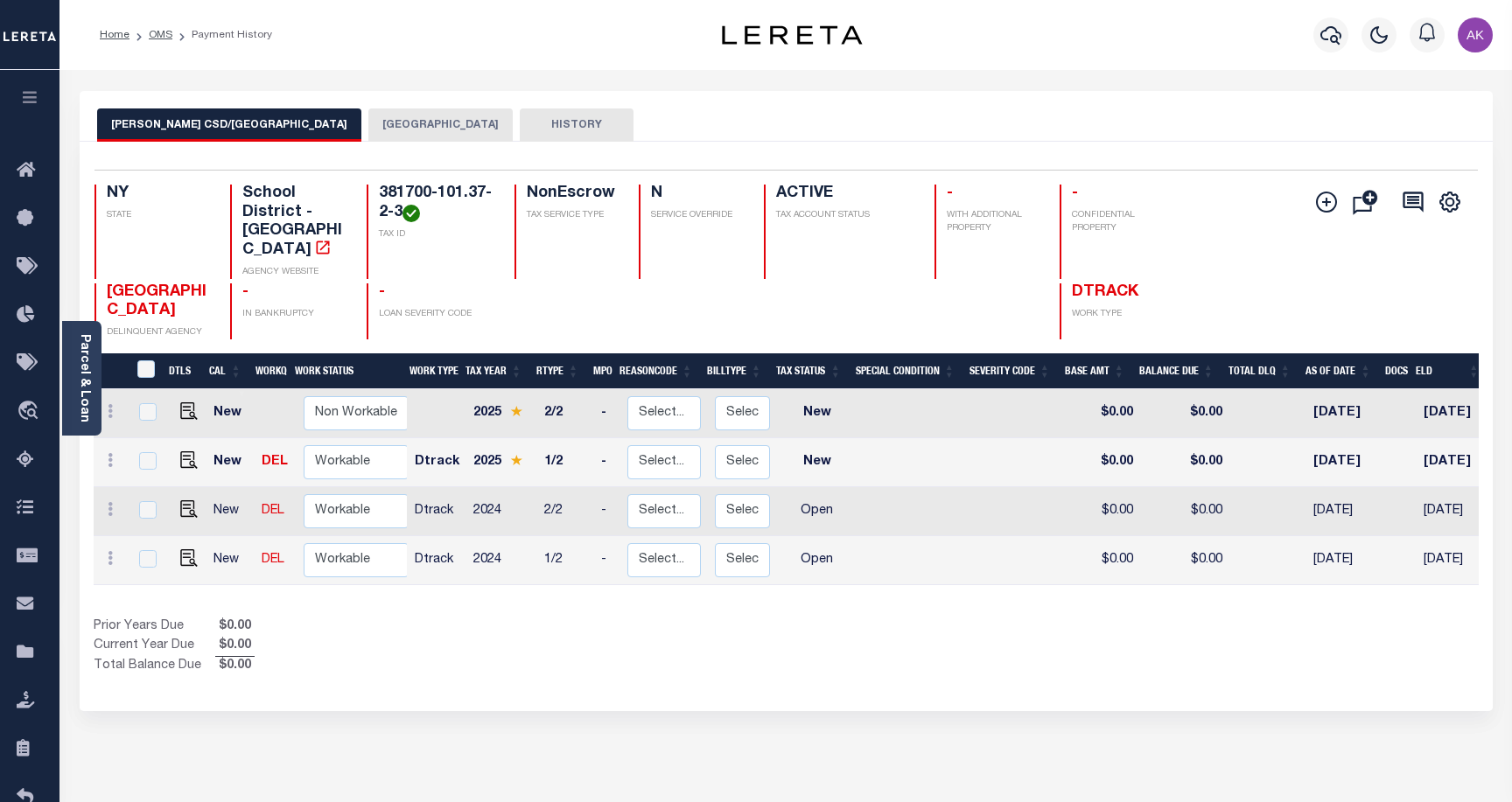
click at [368, 125] on button "[GEOGRAPHIC_DATA]" at bounding box center [440, 125] width 144 height 34
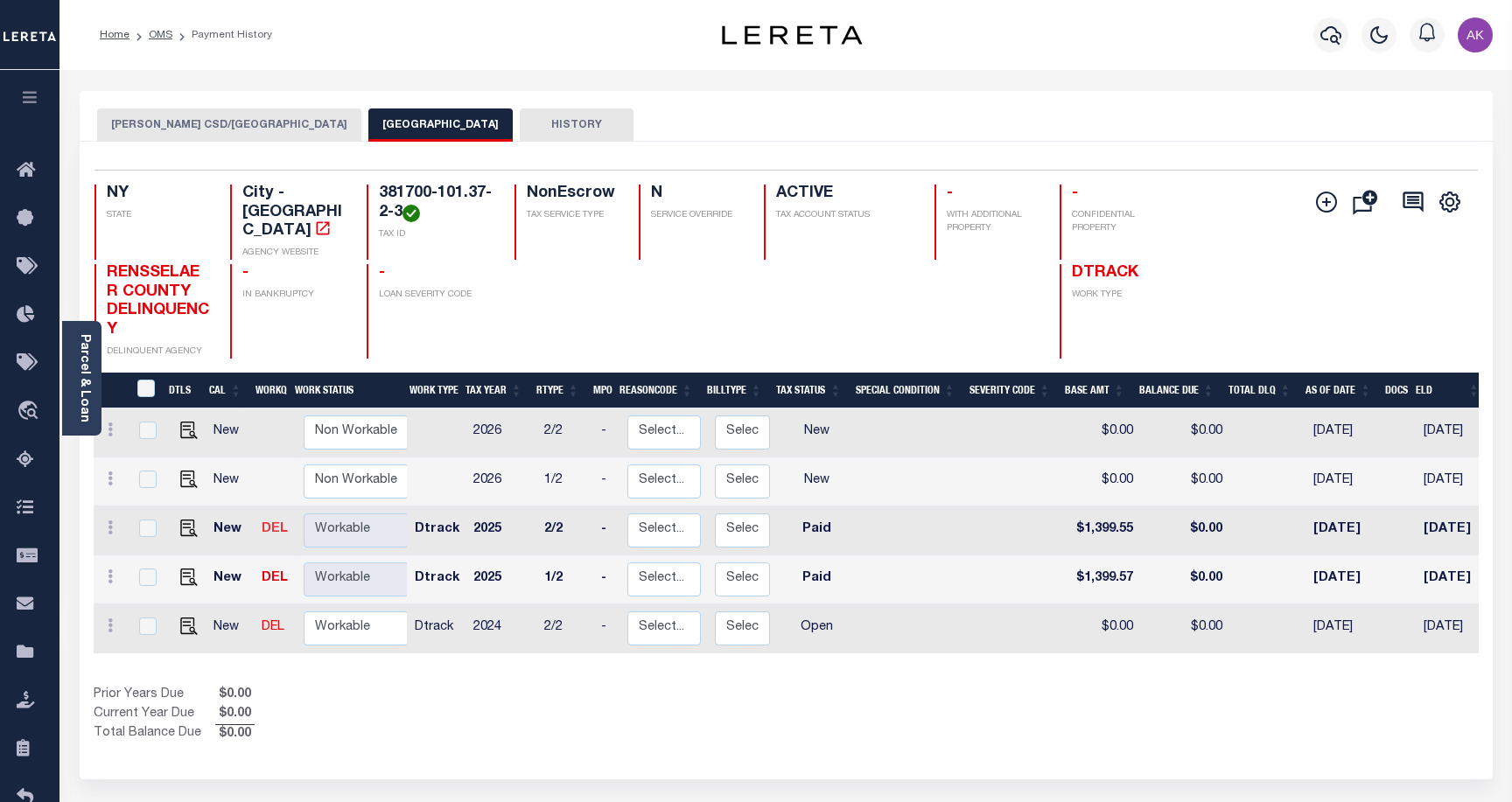
click at [272, 523] on link "DEL" at bounding box center [275, 529] width 26 height 12
checkbox input "true"
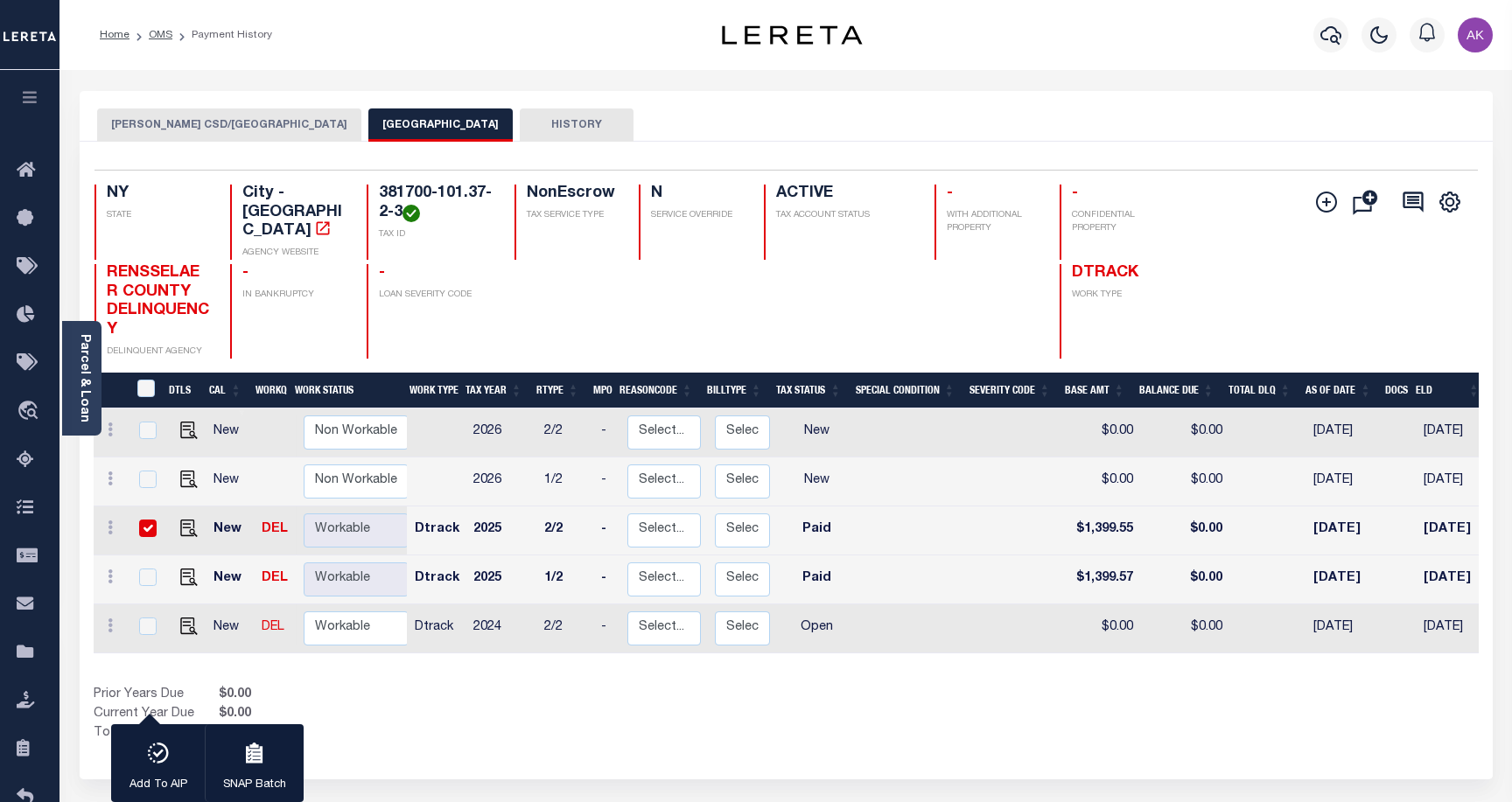
click at [145, 520] on input "checkbox" at bounding box center [148, 529] width 18 height 18
checkbox input "false"
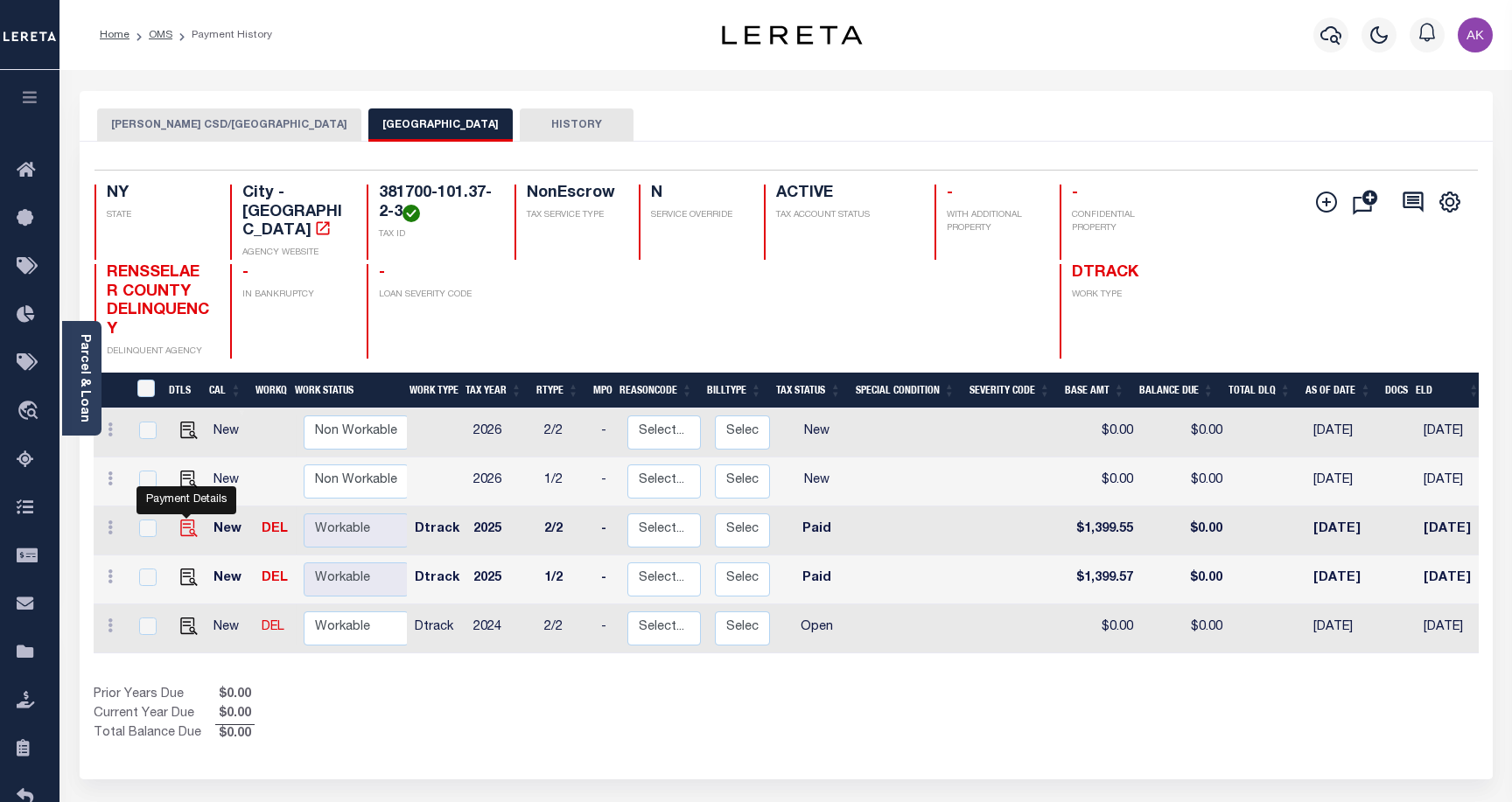
click at [185, 520] on img "" at bounding box center [190, 529] width 18 height 18
checkbox input "true"
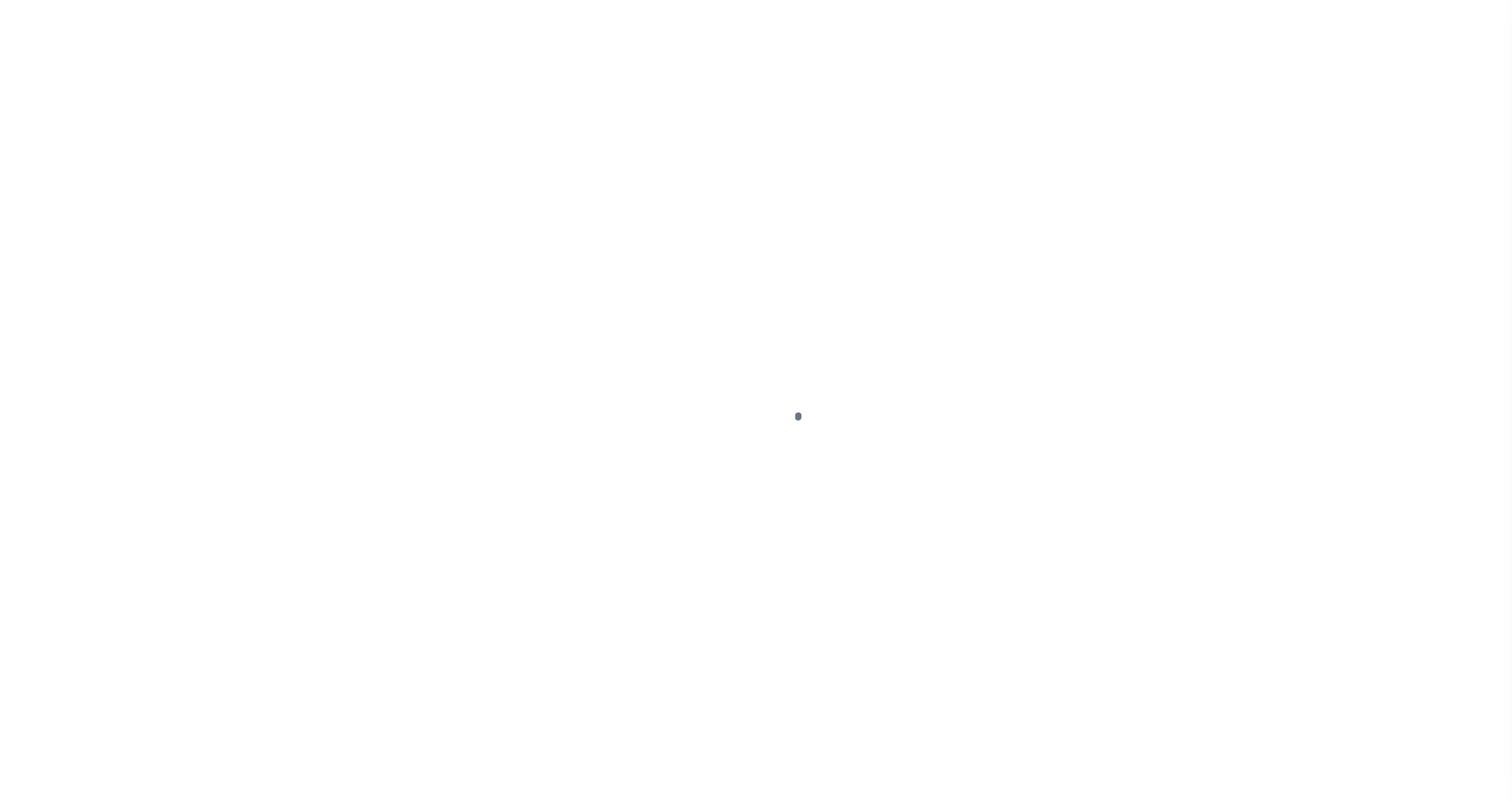
select select "PYD"
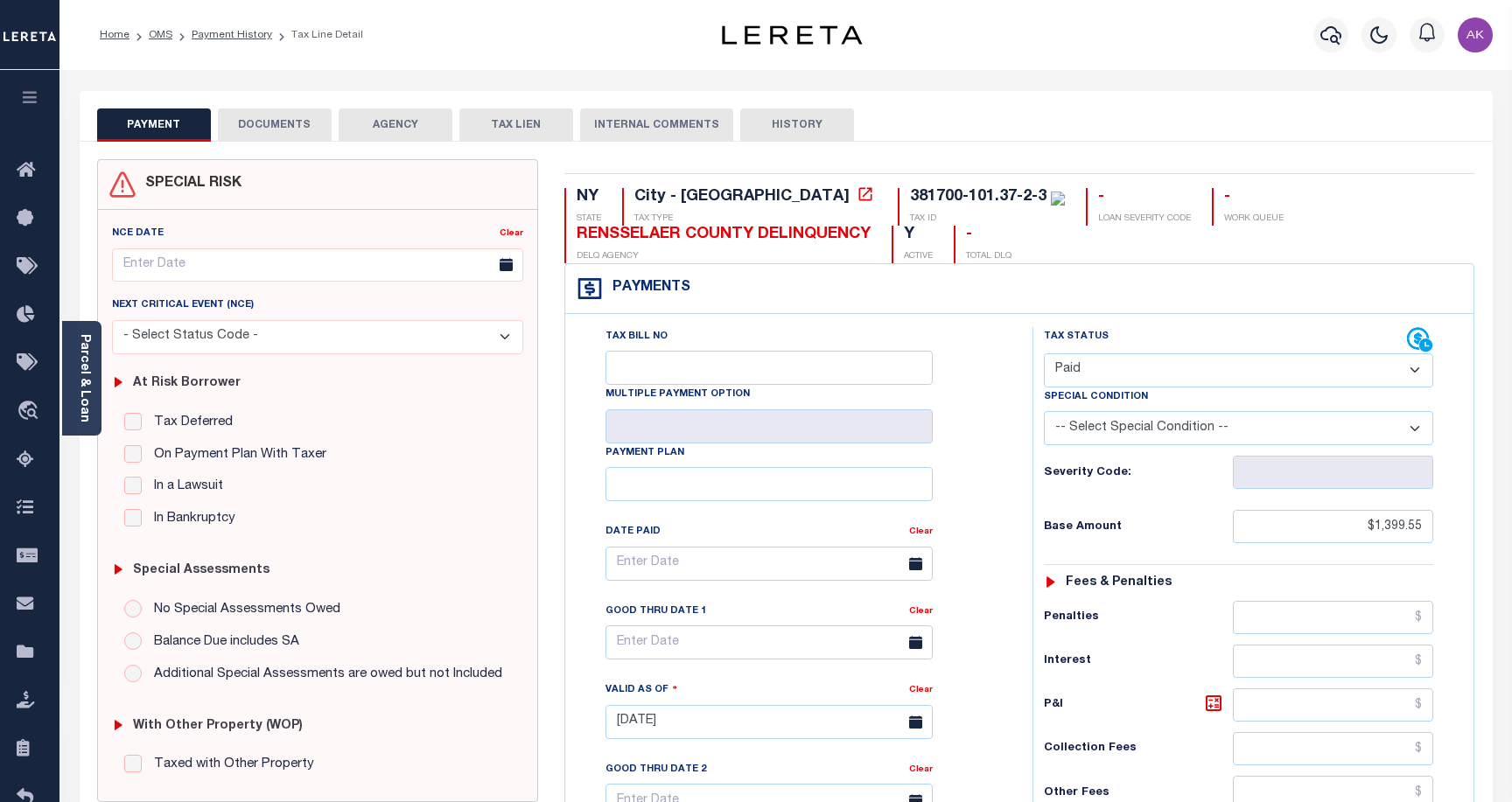
click at [1417, 429] on select "-- Select Special Condition -- 3RD PARTY TAX LIEN AGENCY TAX LIEN (A.K.A Inside…" at bounding box center [1239, 428] width 389 height 34
click at [1443, 432] on div "Special Condition -- Select Special Condition -- 3RD PARTY TAX LIEN AGENCY TAX …" at bounding box center [1239, 417] width 416 height 58
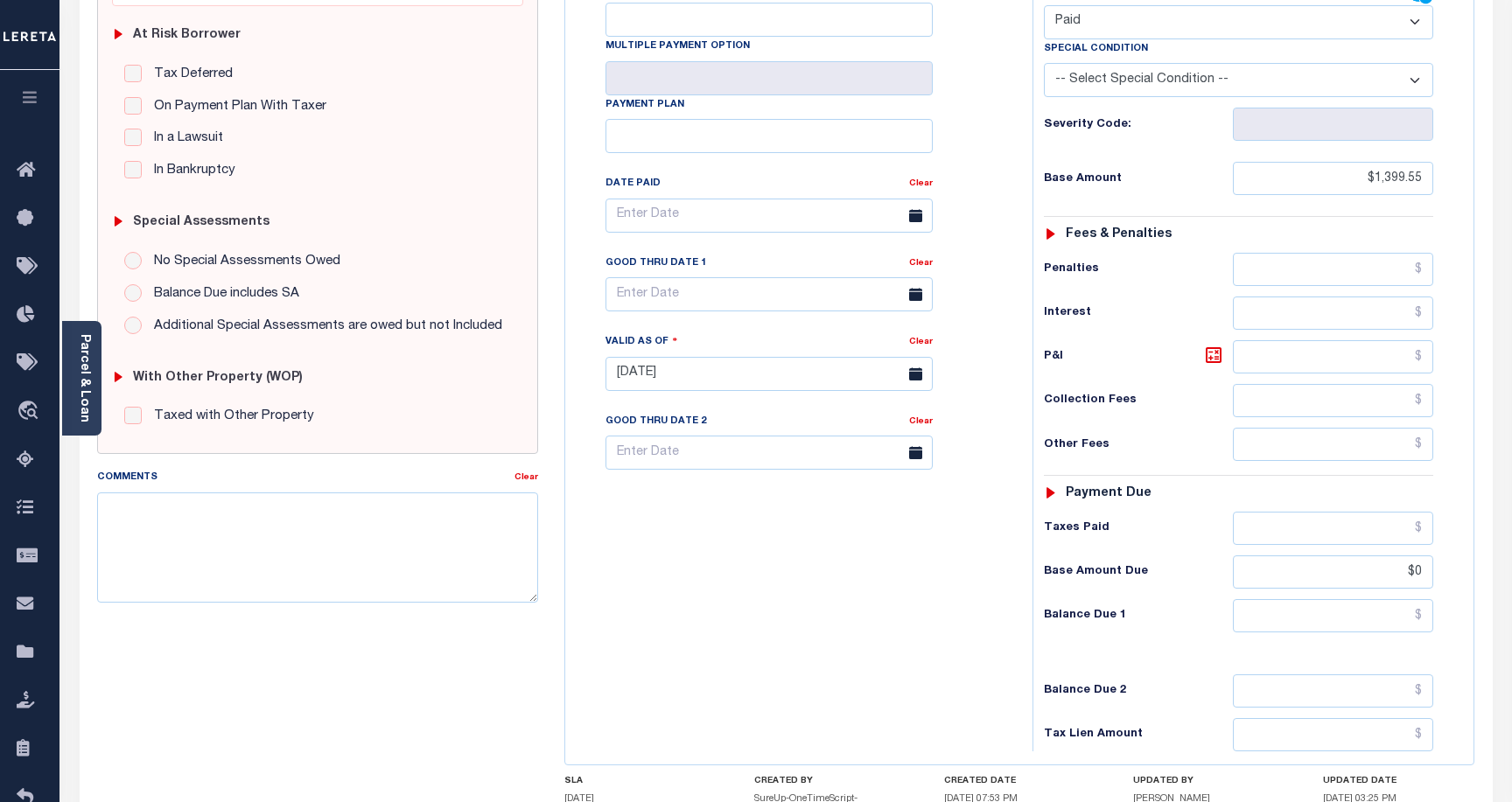
scroll to position [350, 0]
click at [1399, 523] on input "text" at bounding box center [1333, 527] width 201 height 34
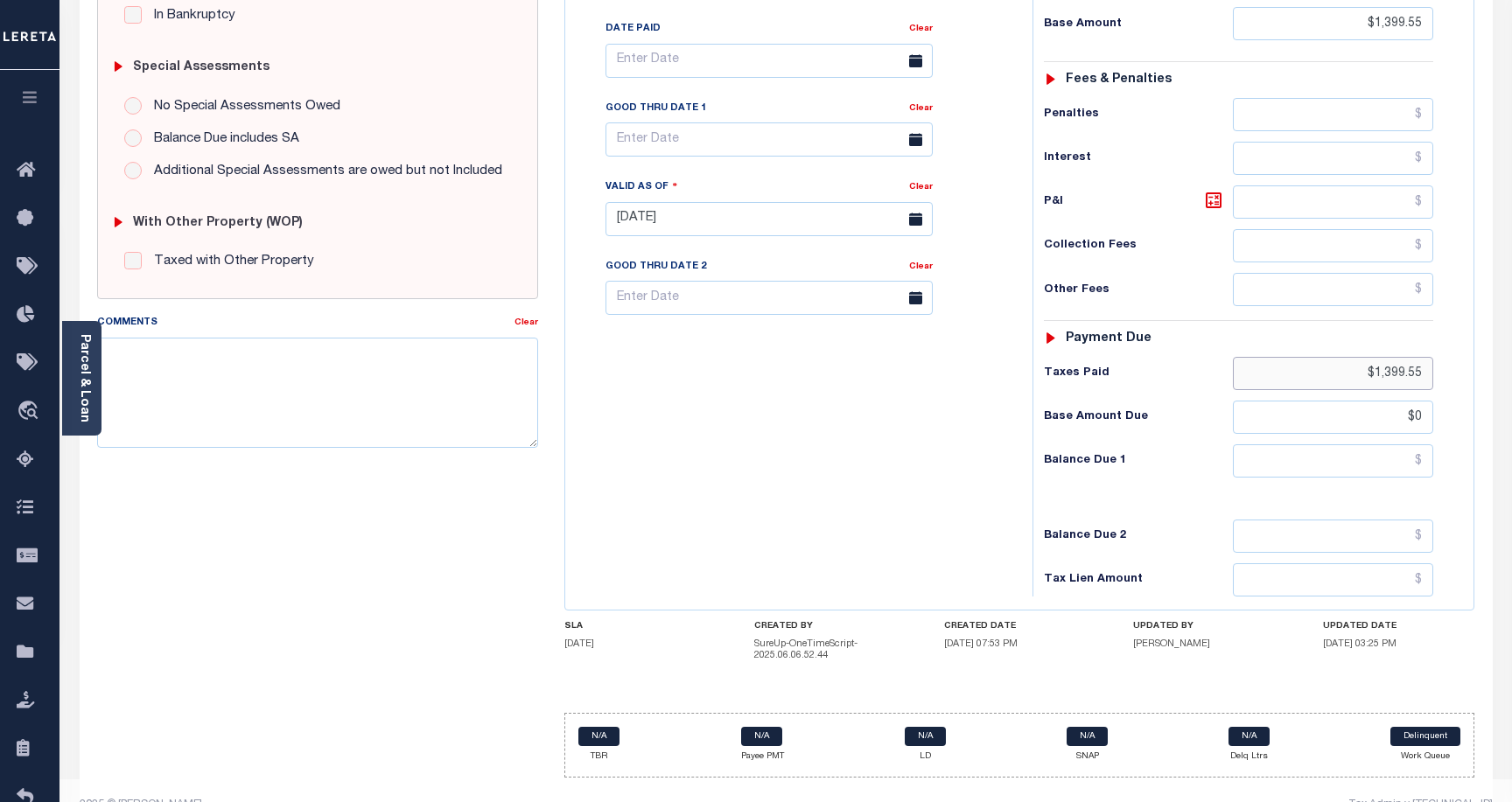
scroll to position [535, 0]
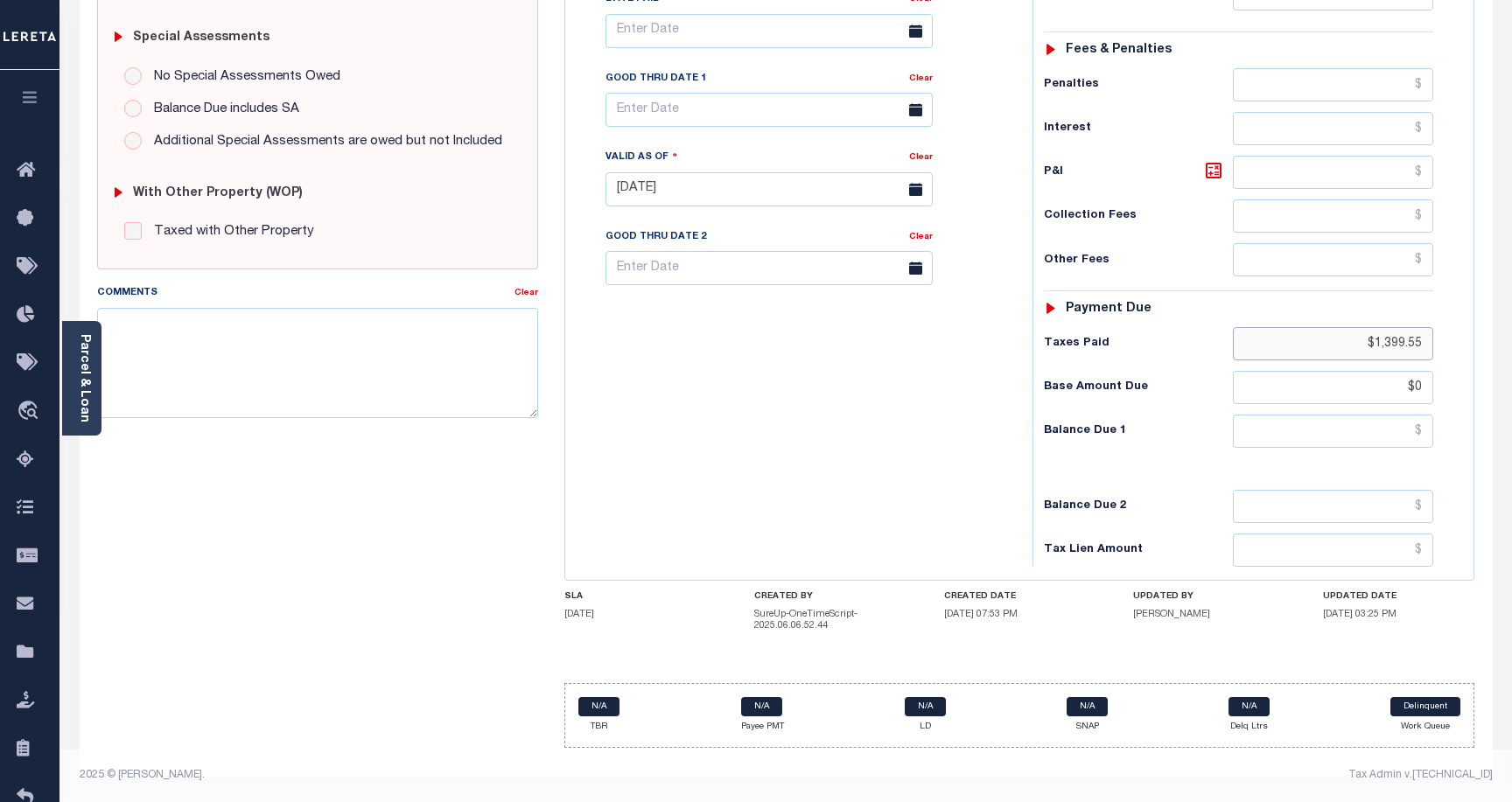
type input "$1,399.55"
click at [1449, 573] on div "Tax Bill No Multiple Payment Option Payment Plan" at bounding box center [1020, 181] width 908 height 799
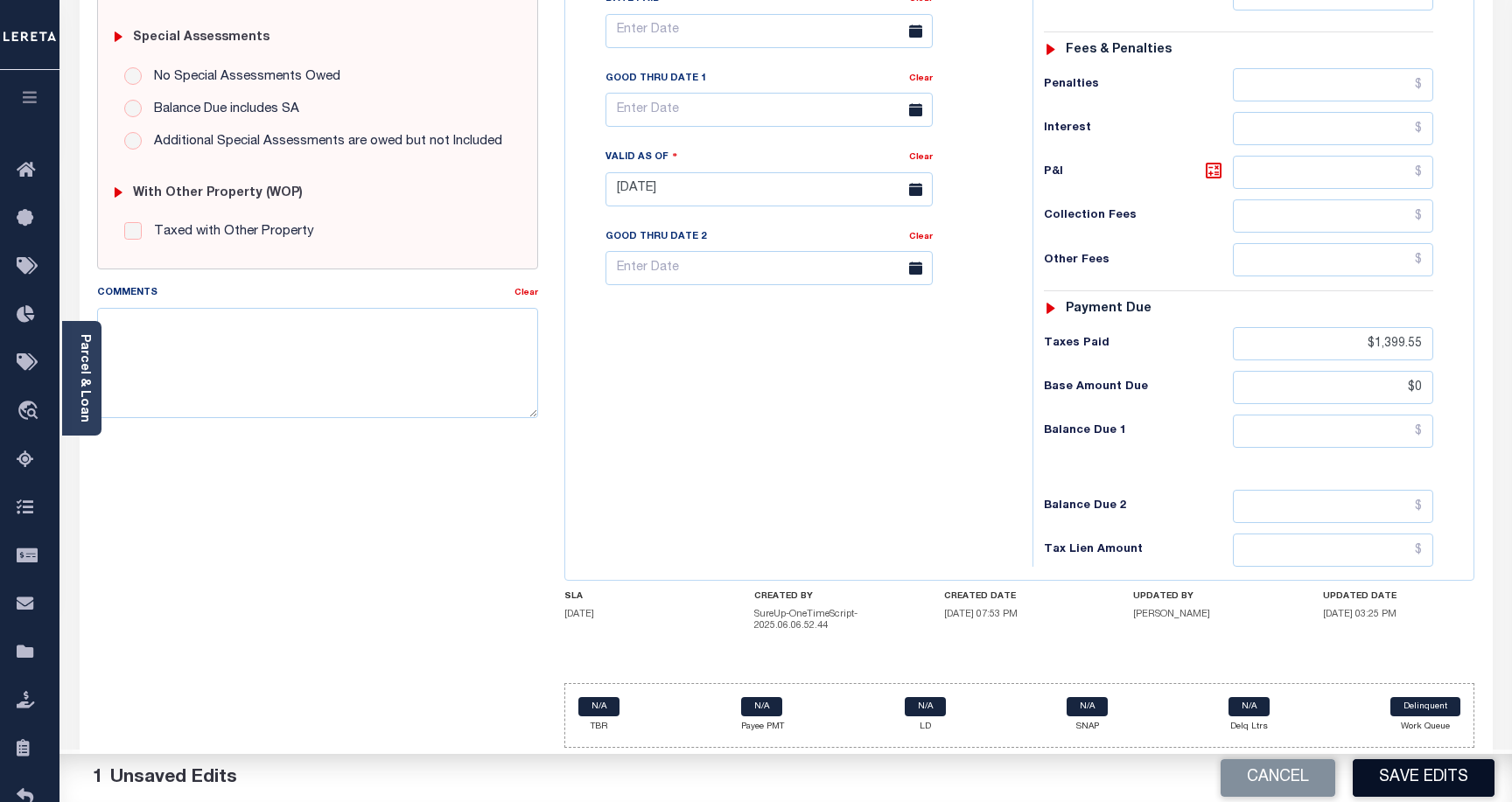
click at [1434, 775] on button "Save Edits" at bounding box center [1424, 778] width 142 height 38
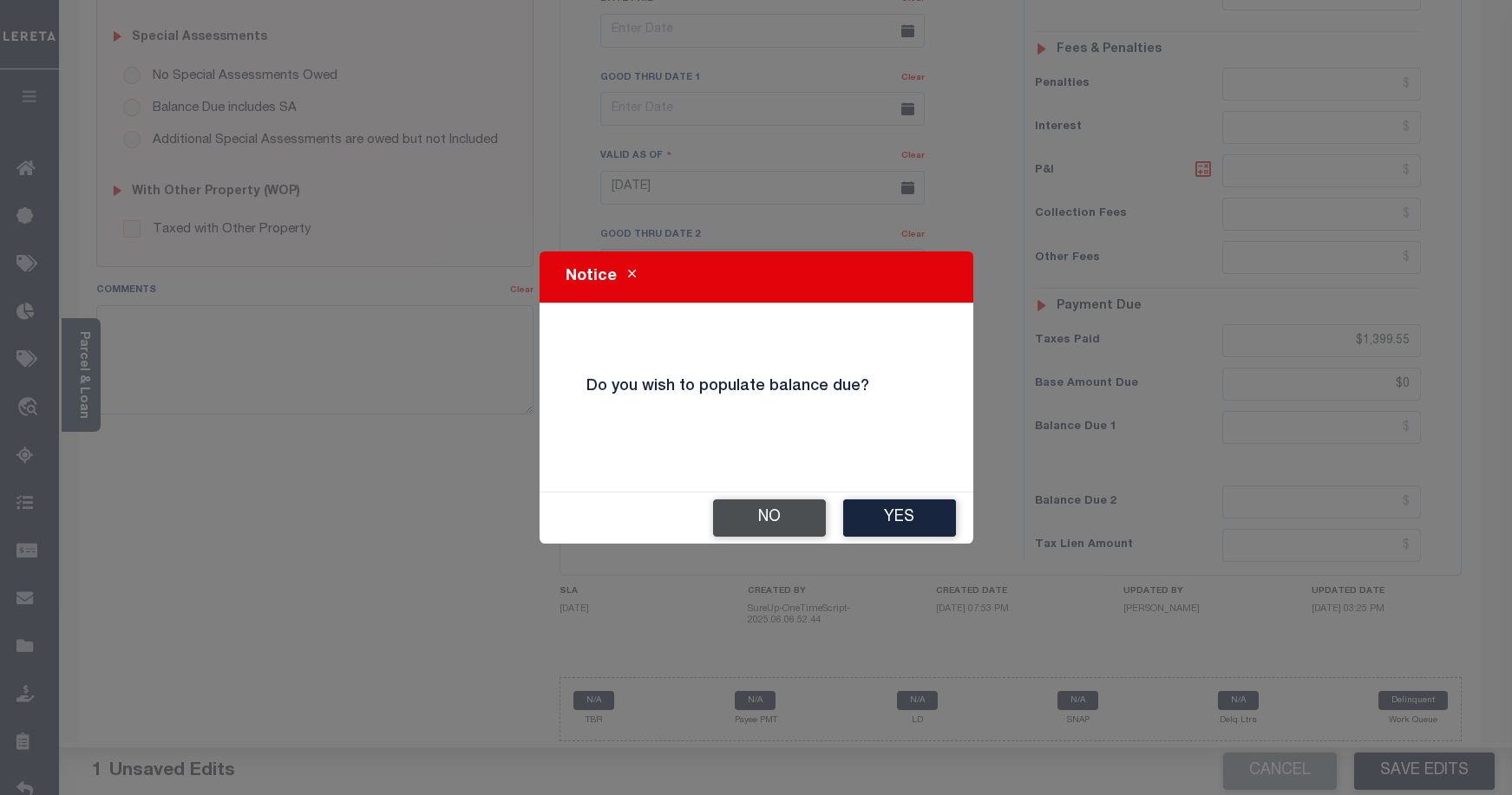
click at [781, 517] on button "No" at bounding box center [769, 519] width 113 height 37
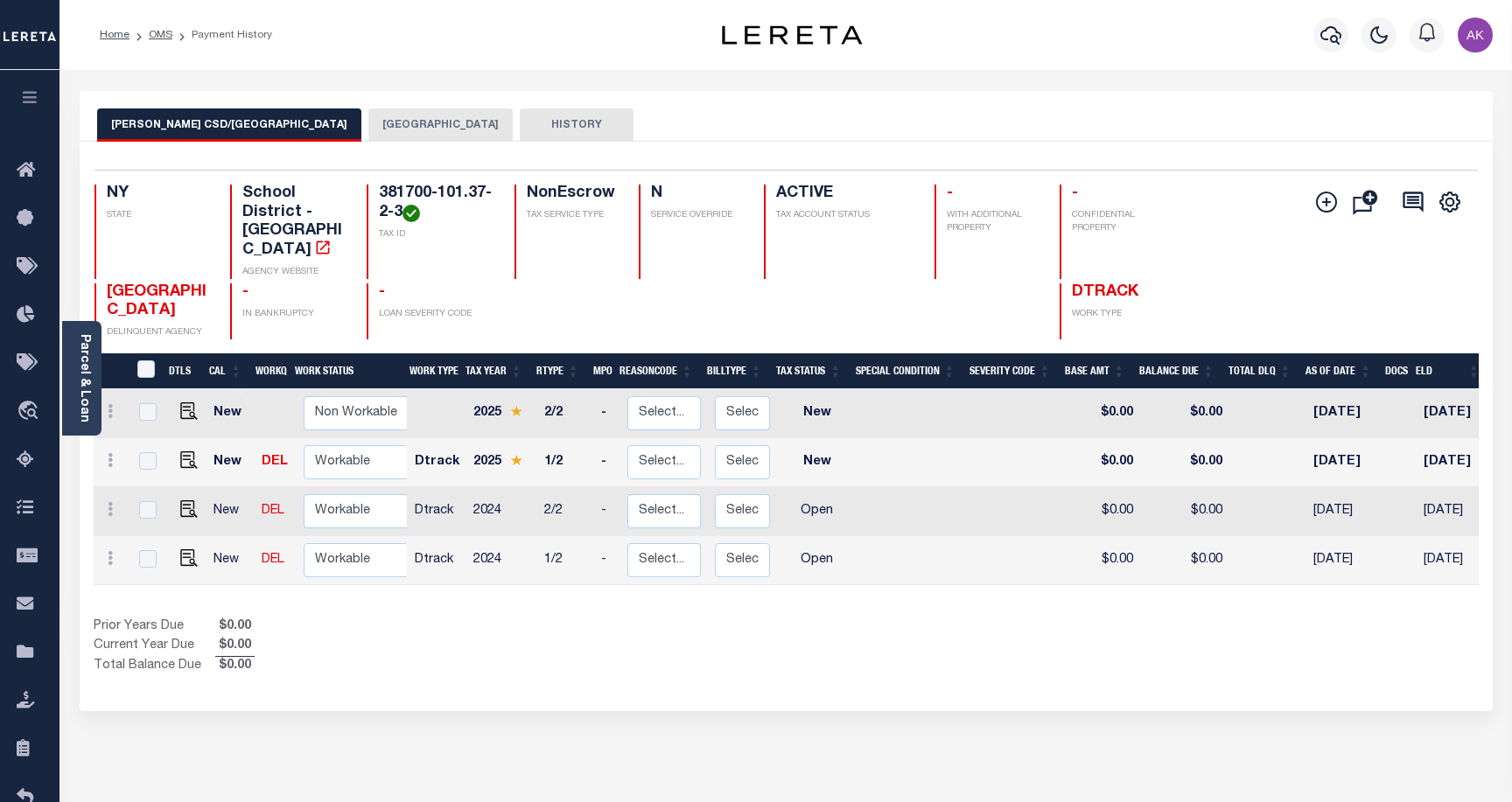
click at [368, 122] on button "[GEOGRAPHIC_DATA]" at bounding box center [440, 125] width 144 height 34
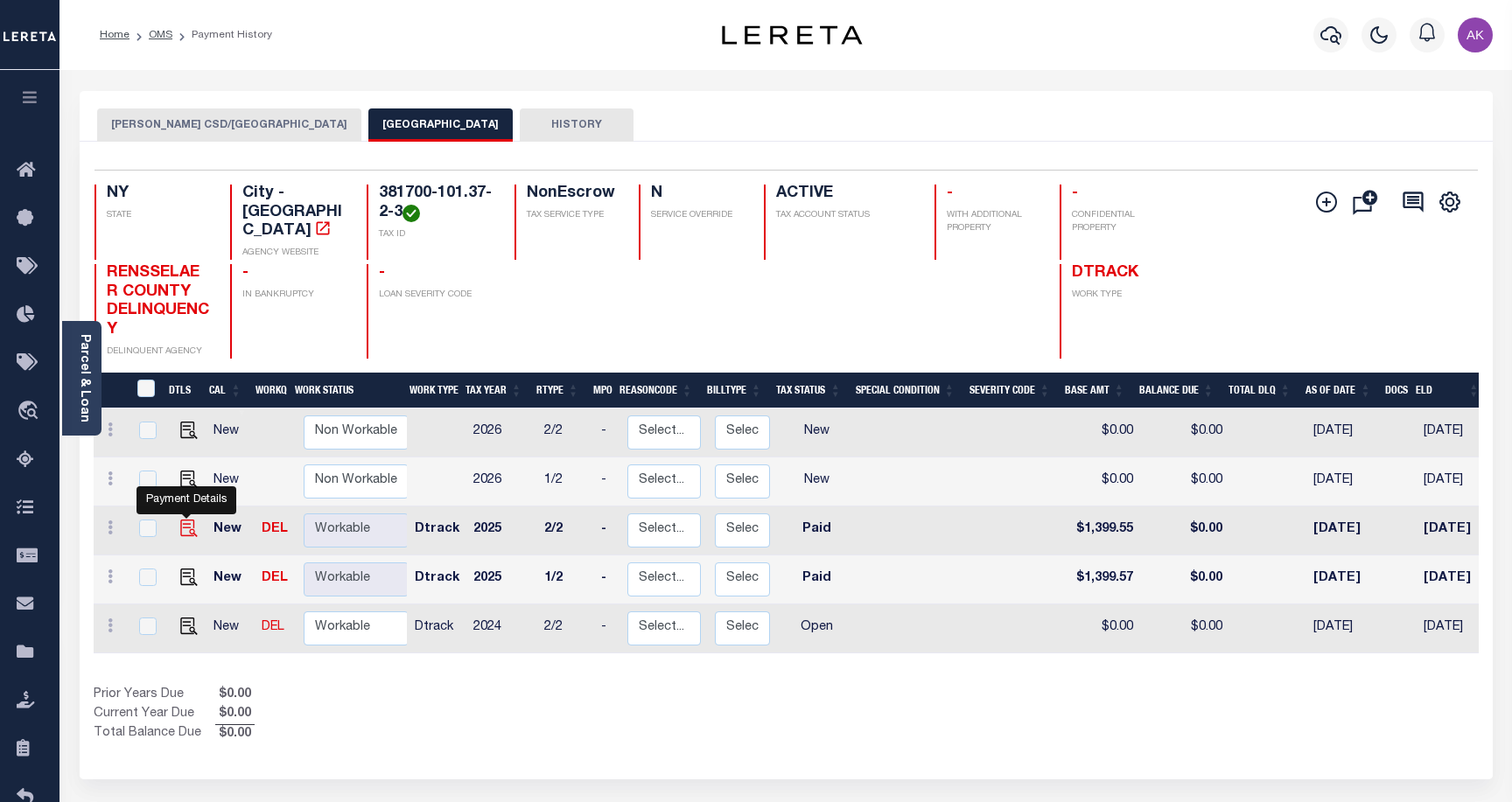
click at [186, 520] on img "" at bounding box center [190, 529] width 18 height 18
checkbox input "true"
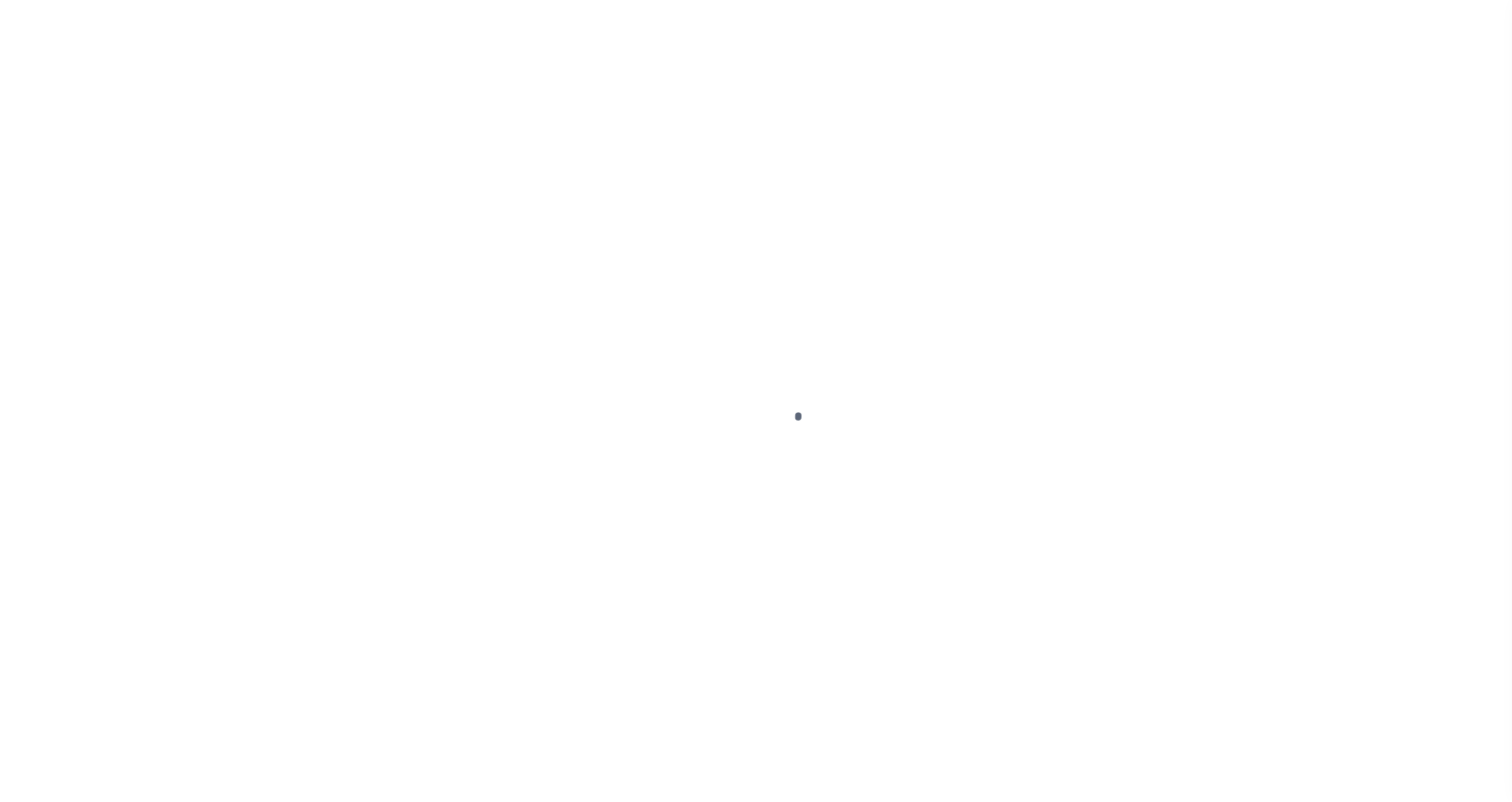
select select "PYD"
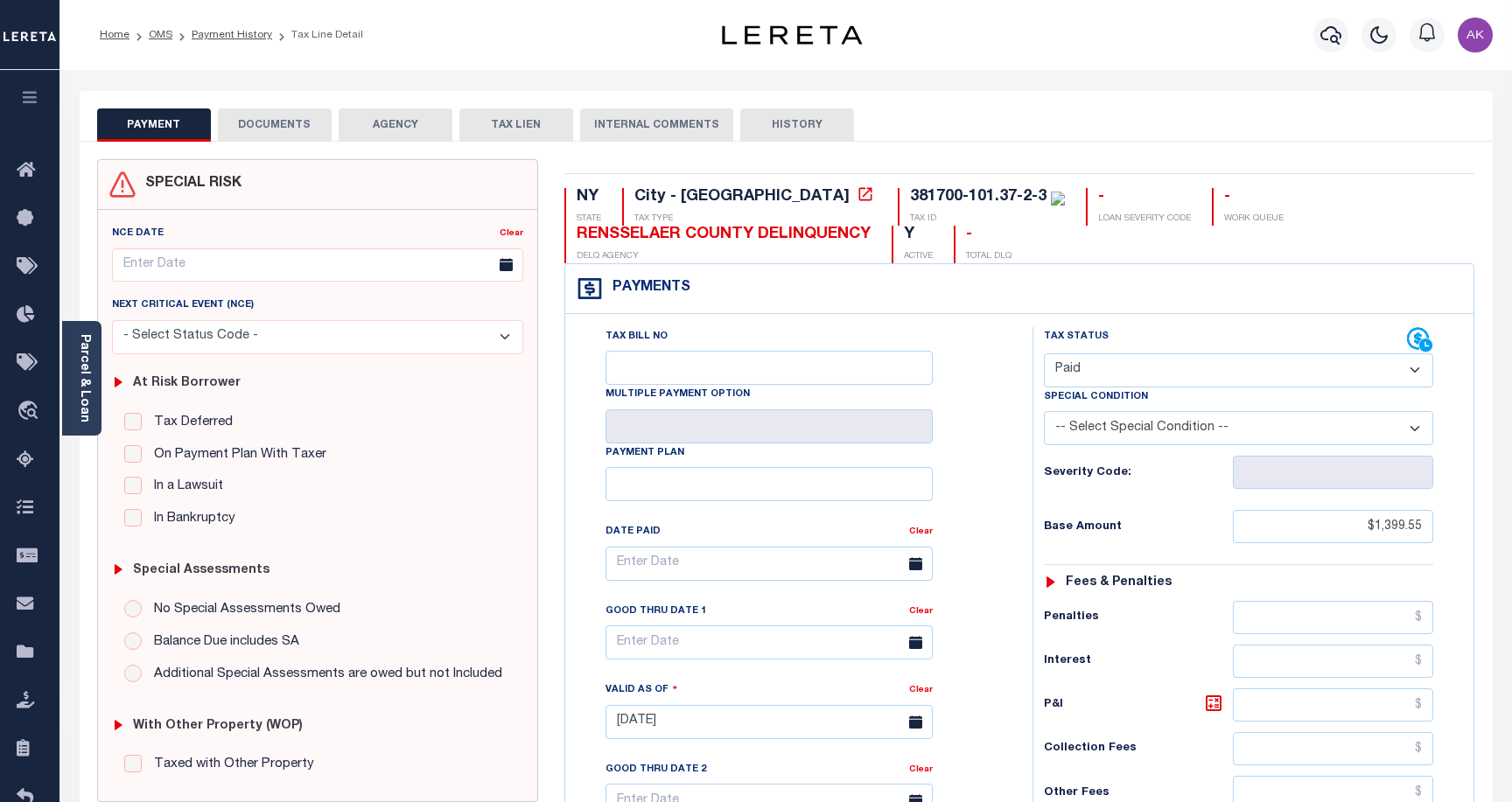
click at [279, 121] on button "DOCUMENTS" at bounding box center [275, 125] width 114 height 34
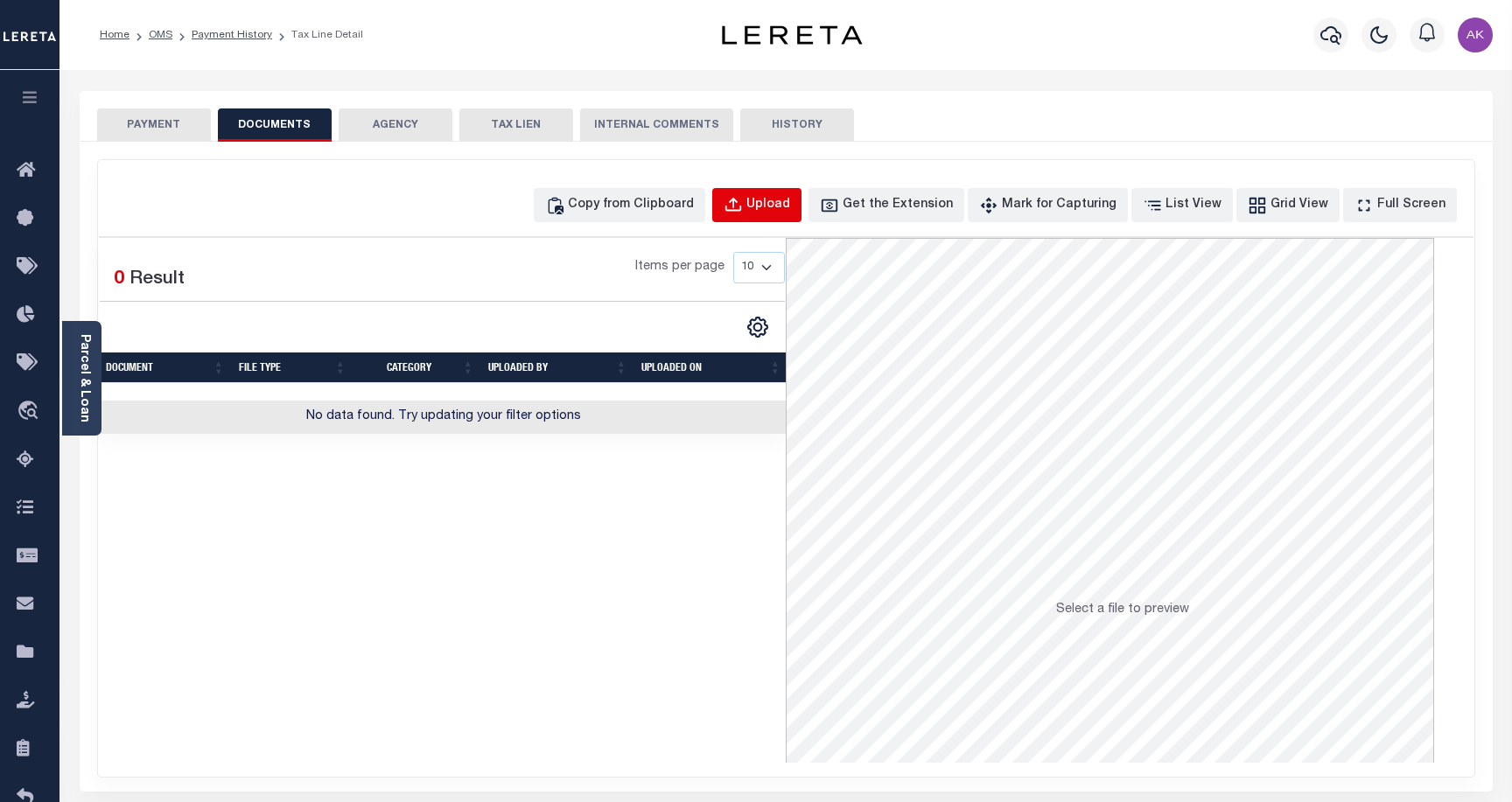
click at [790, 205] on div "Upload" at bounding box center [768, 204] width 44 height 19
select select "POP"
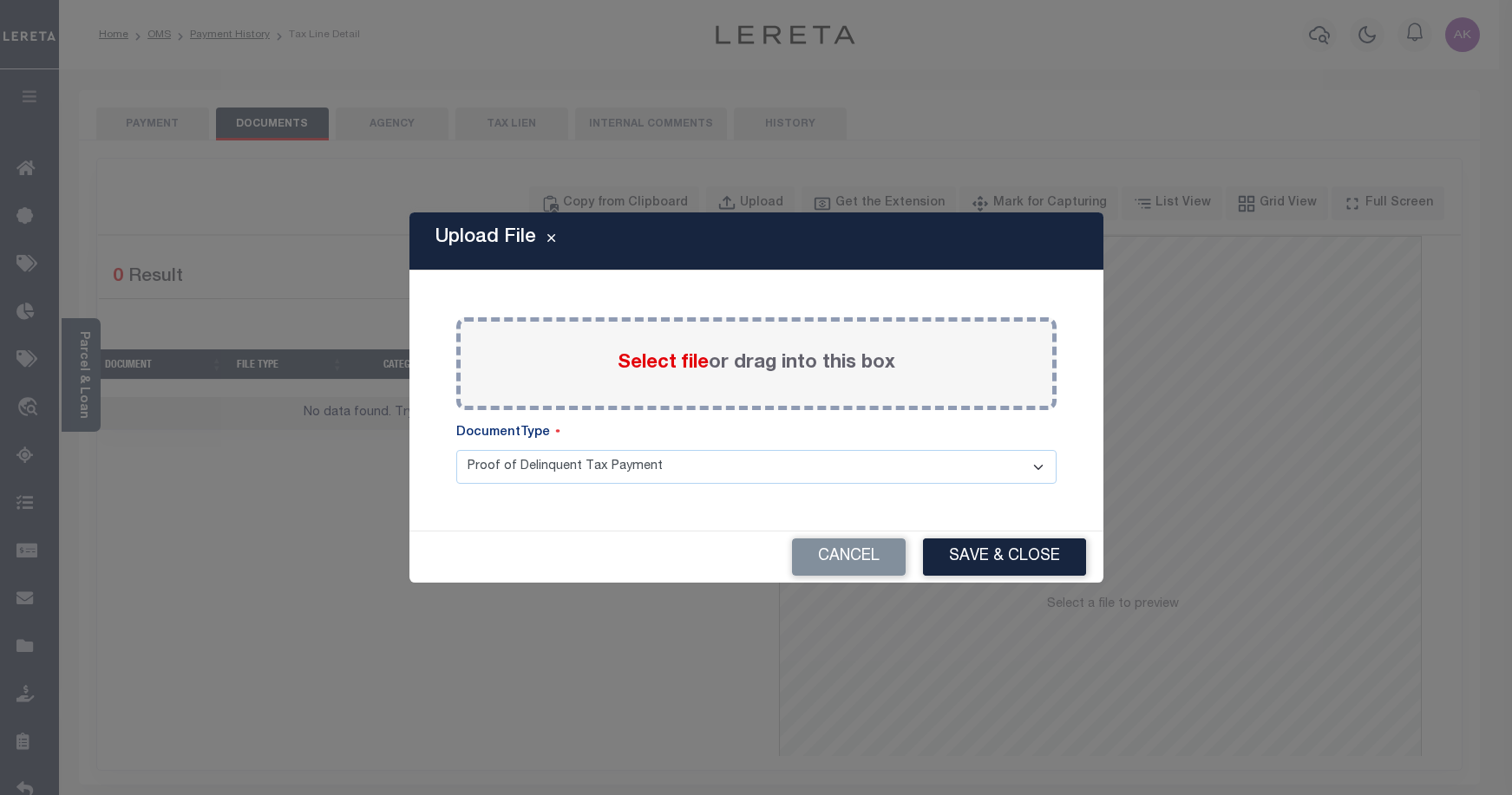
click at [663, 362] on span "Select file" at bounding box center [663, 363] width 91 height 19
click at [0, 0] on input "Select file or drag into this box" at bounding box center [0, 0] width 0 height 0
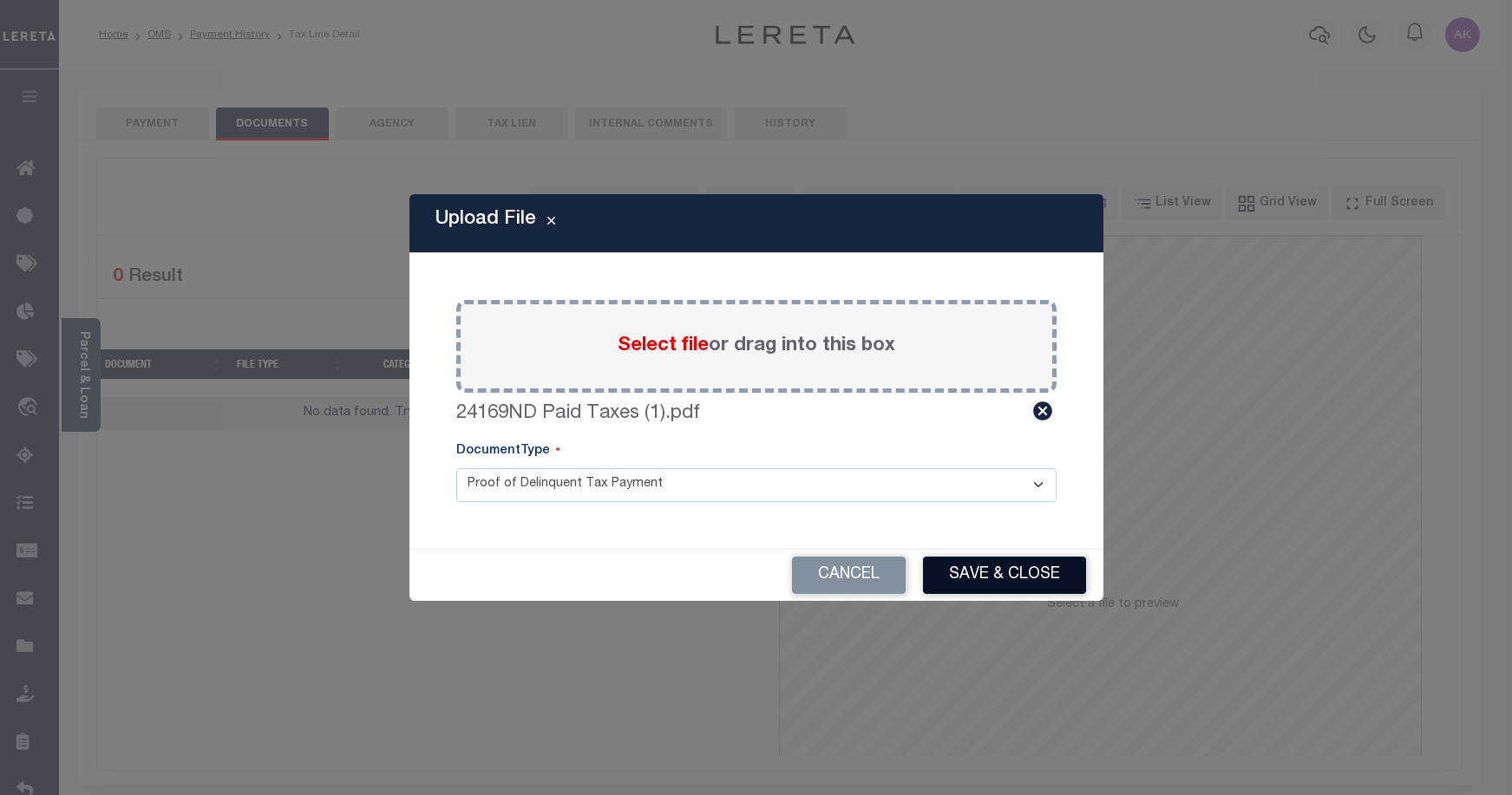
click at [1000, 576] on button "Save & Close" at bounding box center [1004, 576] width 163 height 37
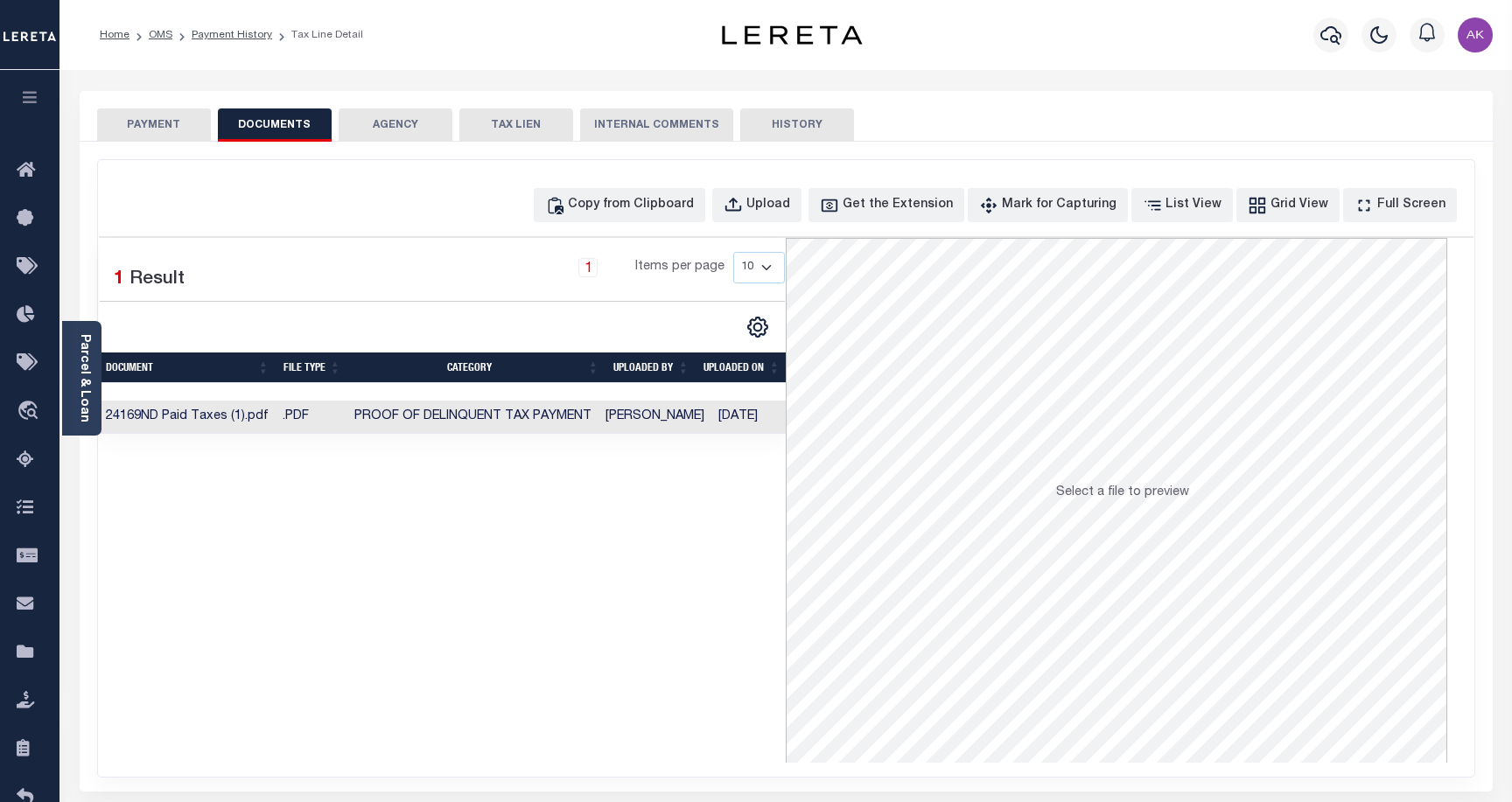
click at [159, 124] on button "PAYMENT" at bounding box center [154, 125] width 114 height 34
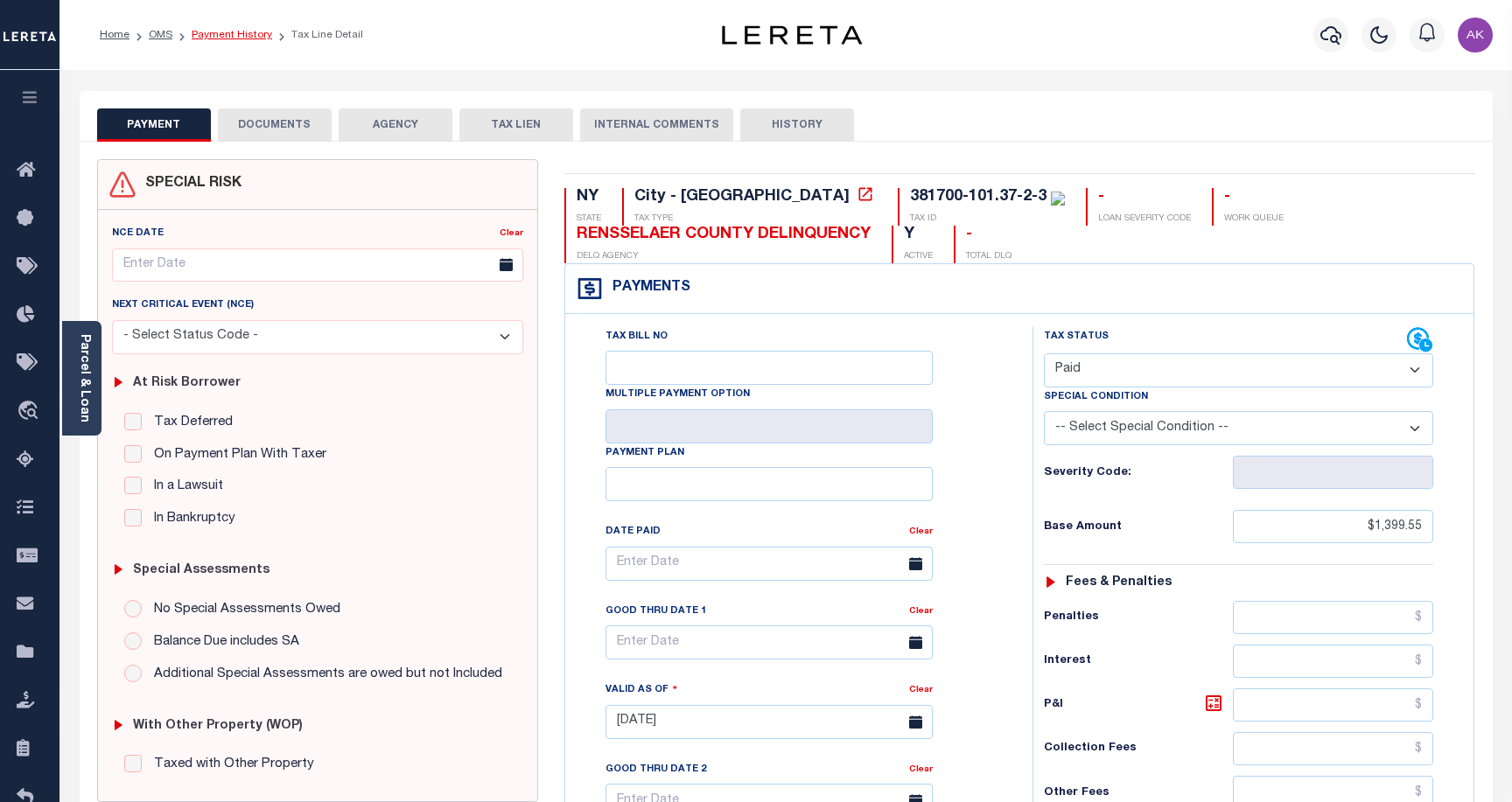
click at [240, 35] on link "Payment History" at bounding box center [231, 35] width 80 height 11
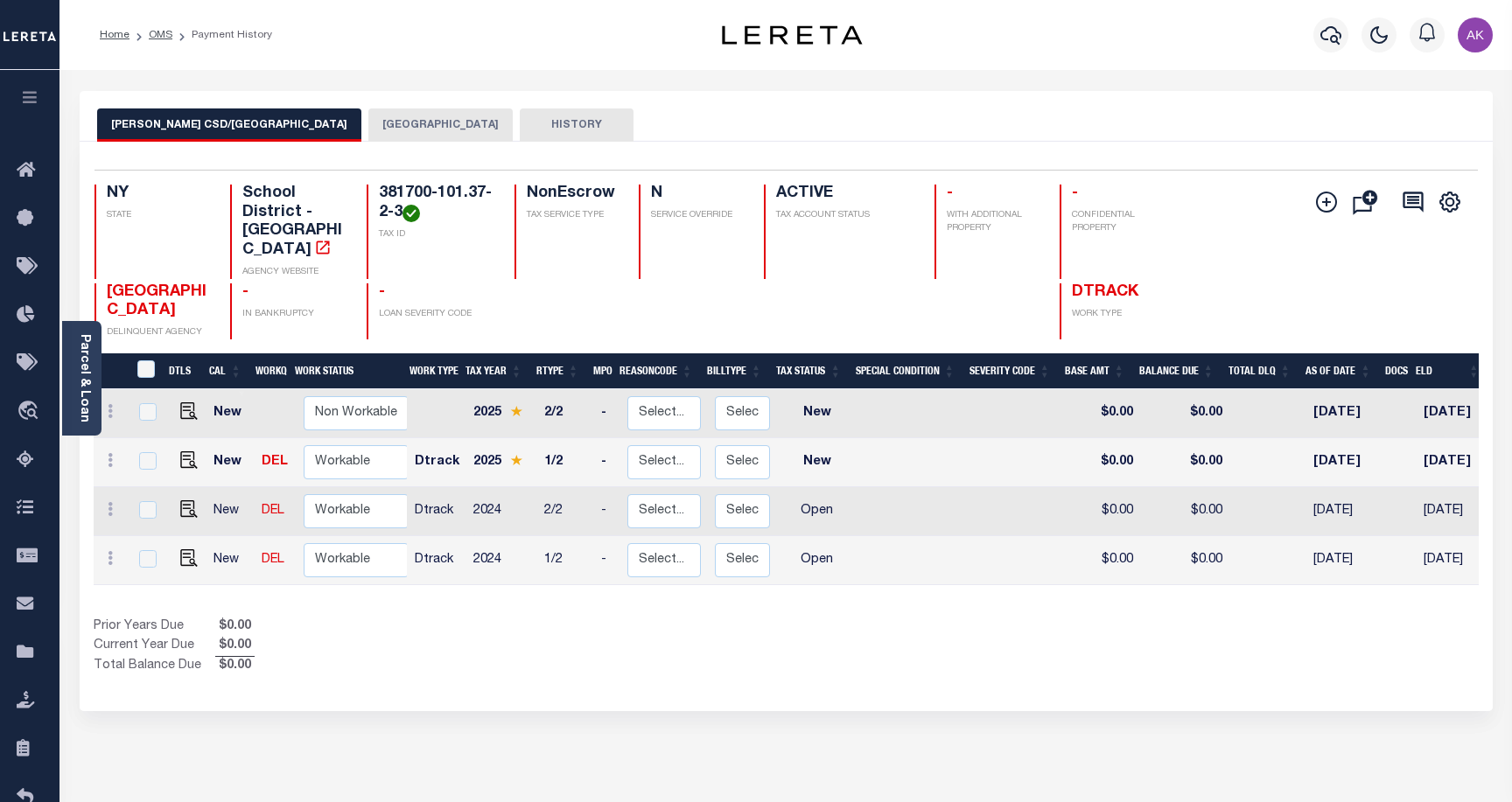
click at [368, 121] on button "[GEOGRAPHIC_DATA]" at bounding box center [440, 125] width 144 height 34
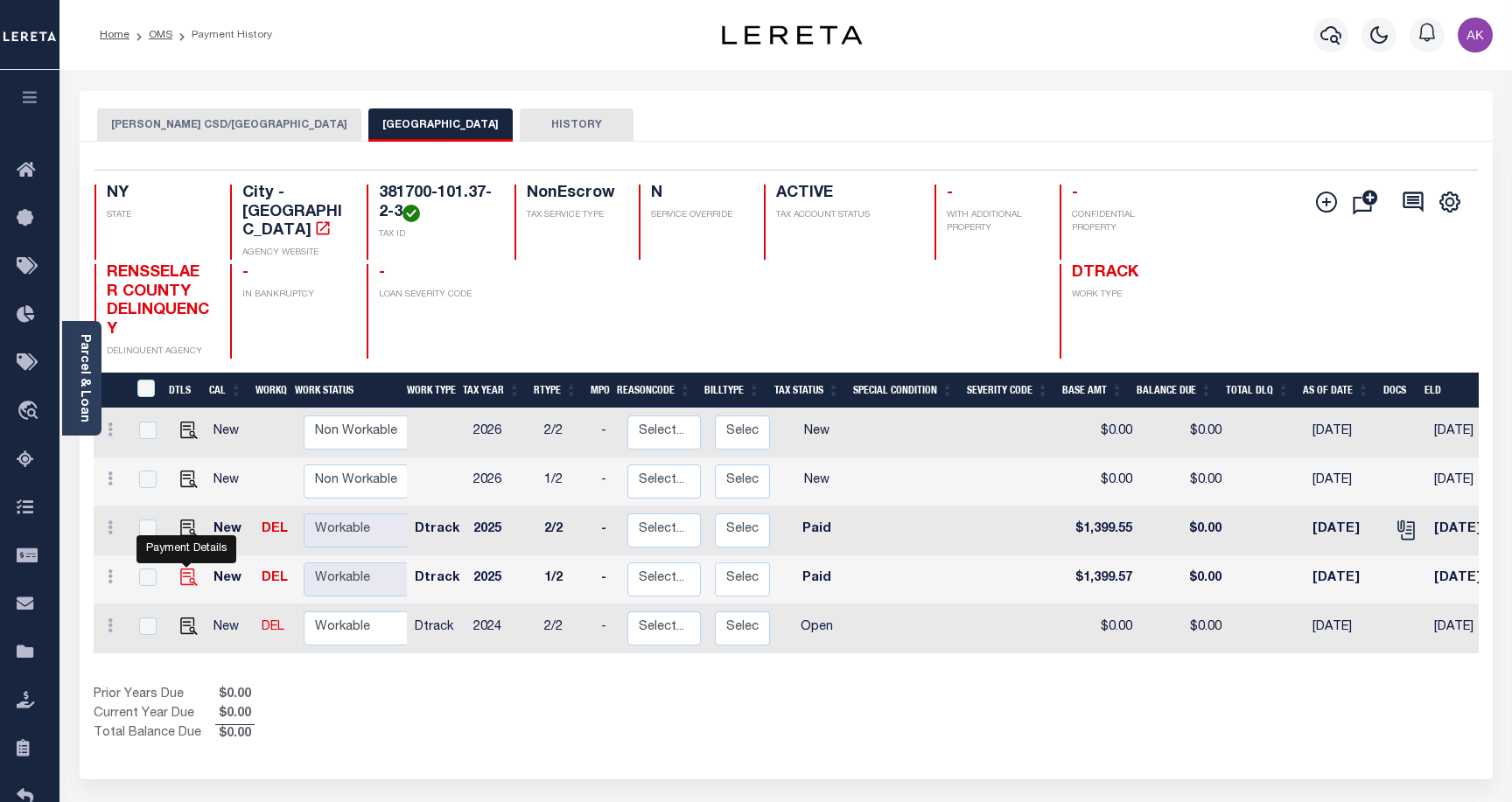
click at [186, 569] on img "" at bounding box center [190, 578] width 18 height 18
checkbox input "true"
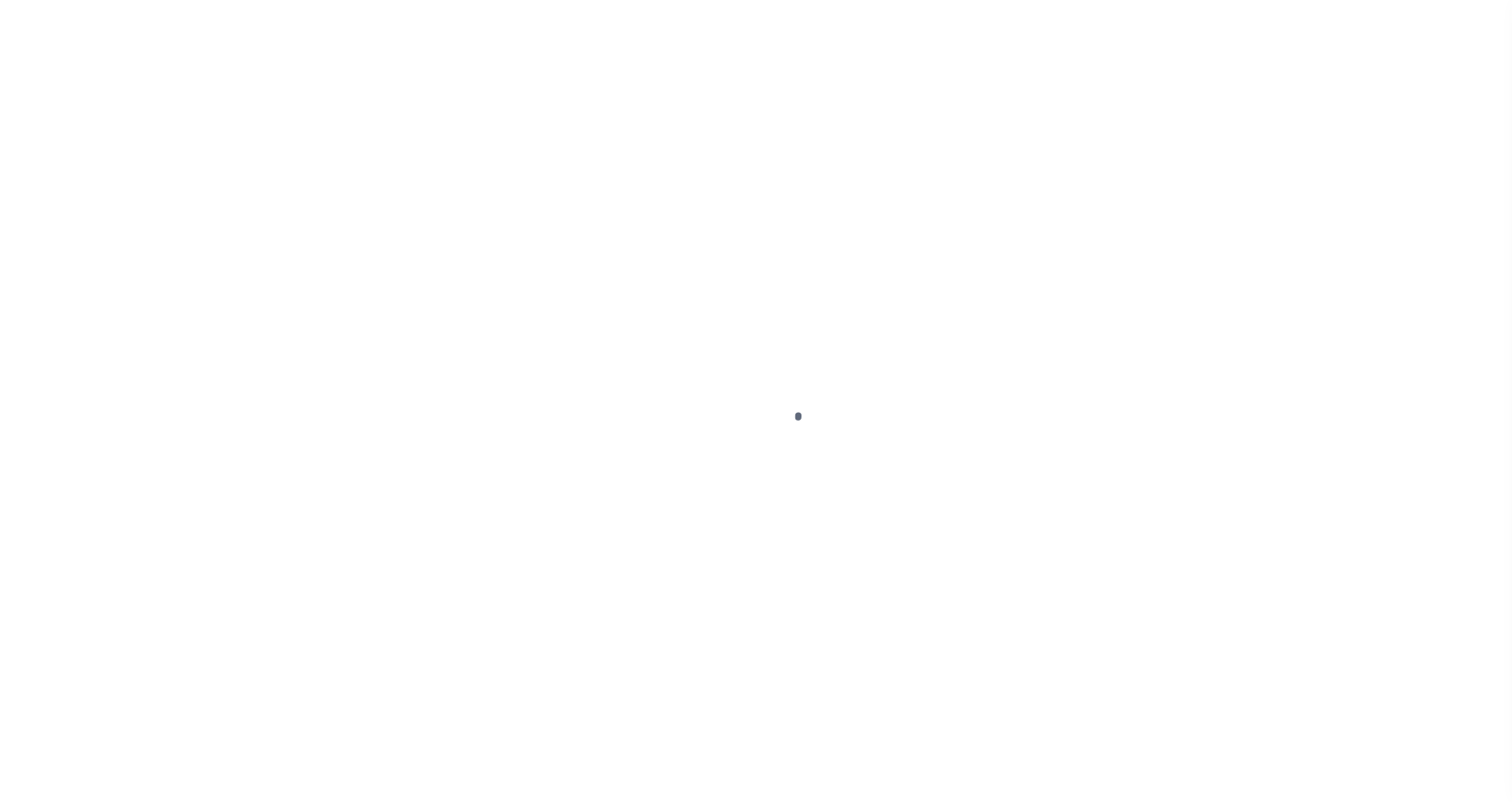
select select "PYD"
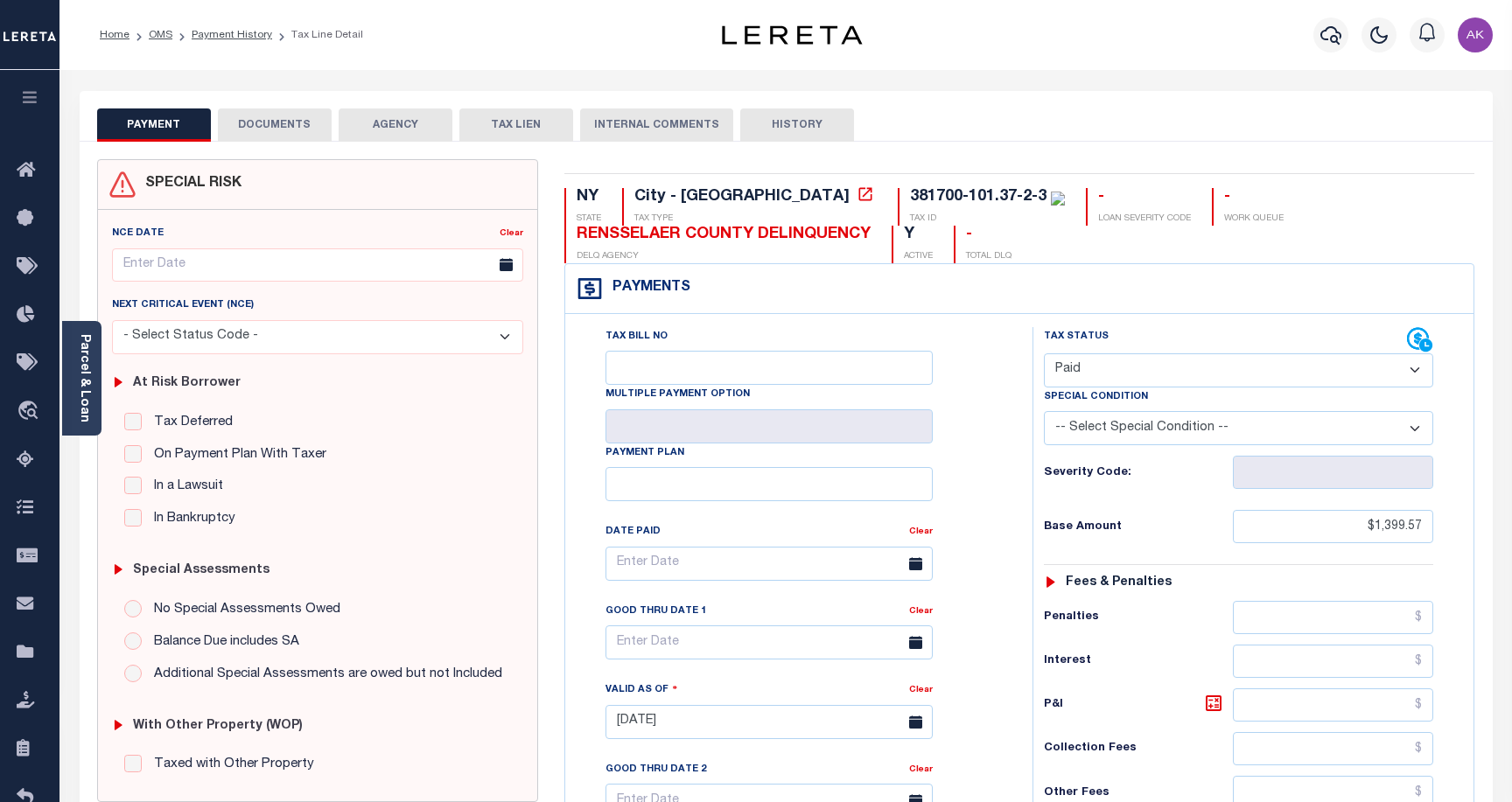
click at [285, 122] on button "DOCUMENTS" at bounding box center [275, 125] width 114 height 34
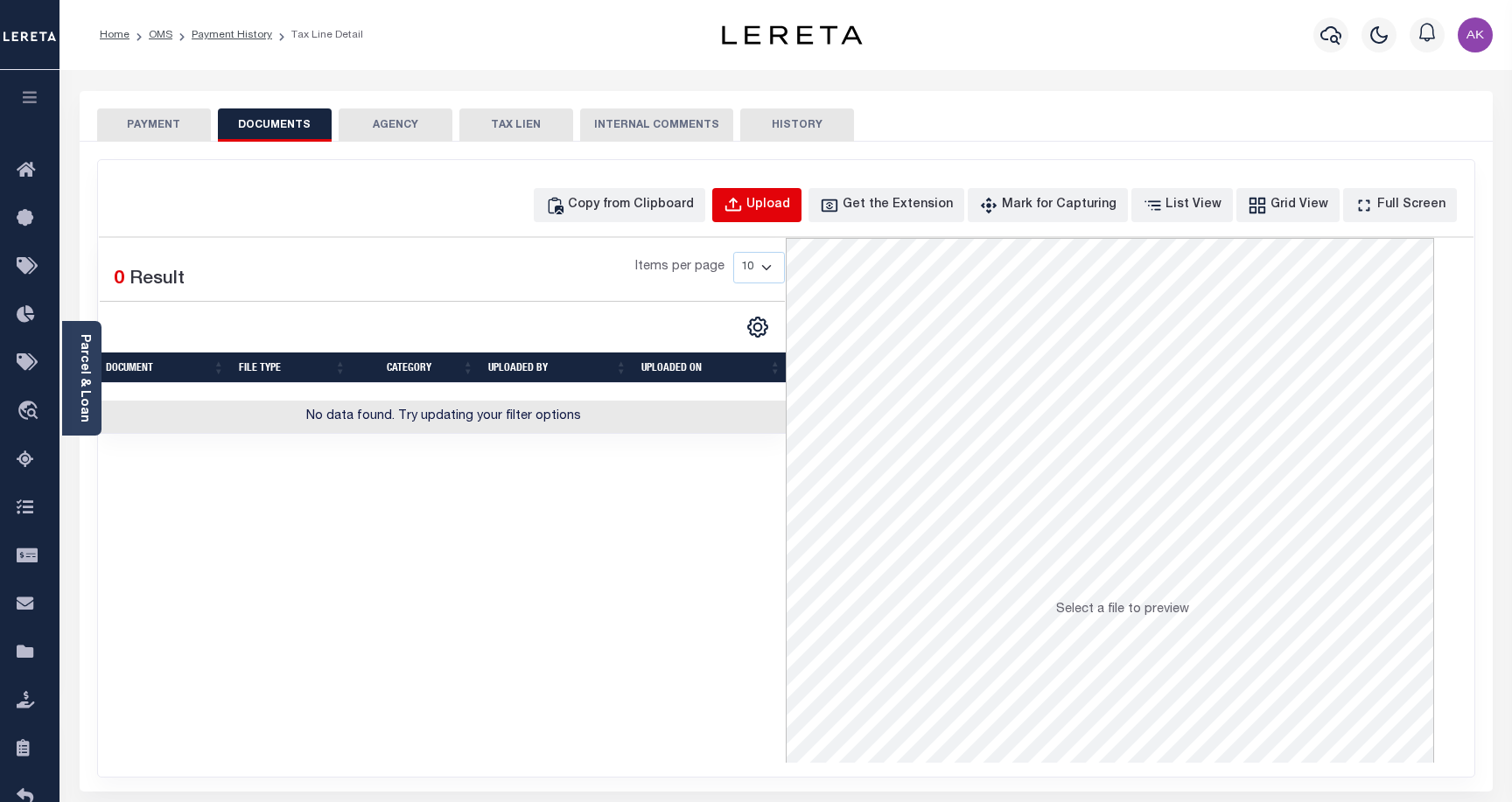
click at [790, 205] on div "Upload" at bounding box center [768, 204] width 44 height 19
select select "POP"
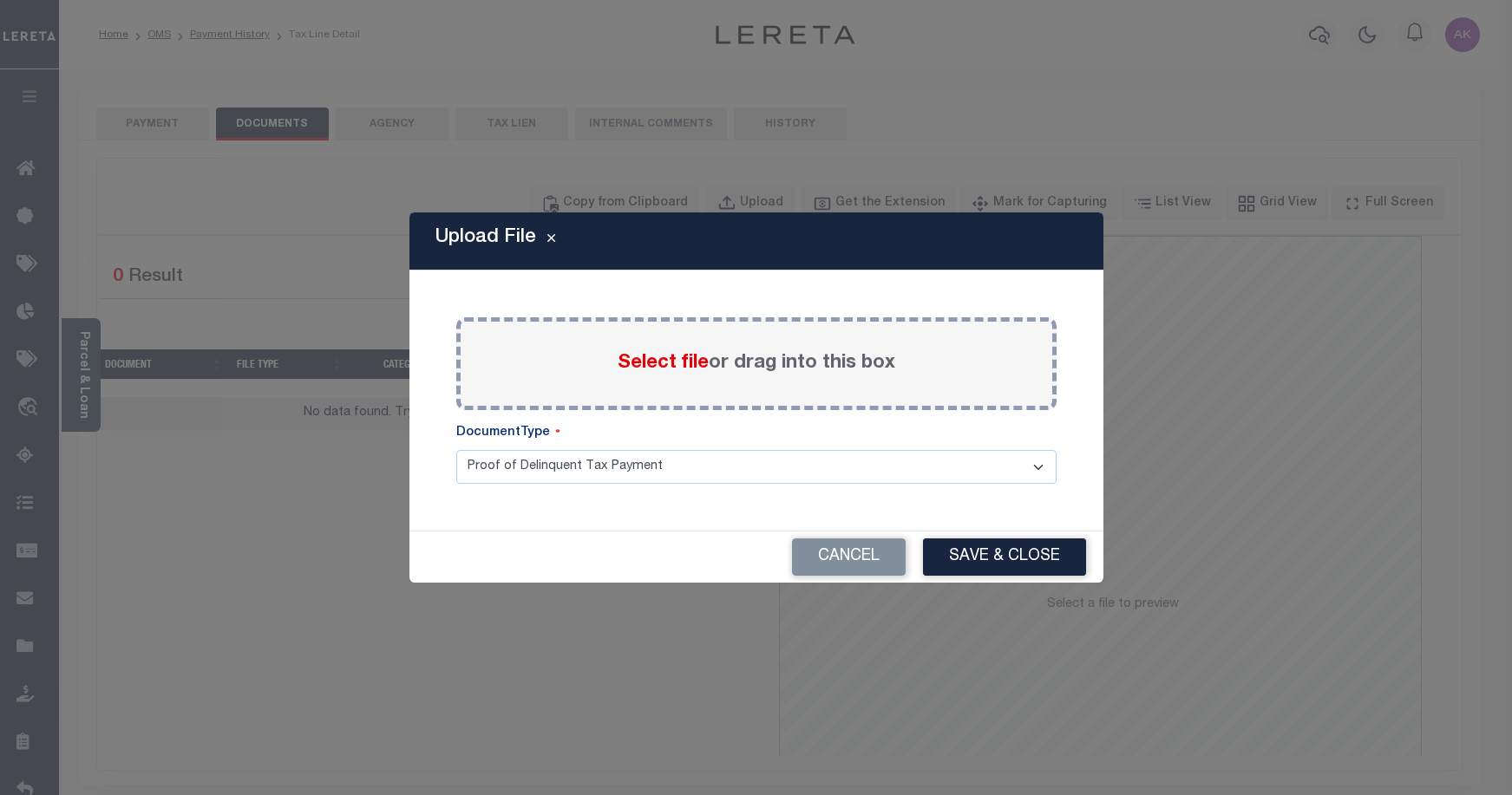
click at [662, 362] on span "Select file" at bounding box center [663, 363] width 91 height 19
click at [0, 0] on input "Select file or drag into this box" at bounding box center [0, 0] width 0 height 0
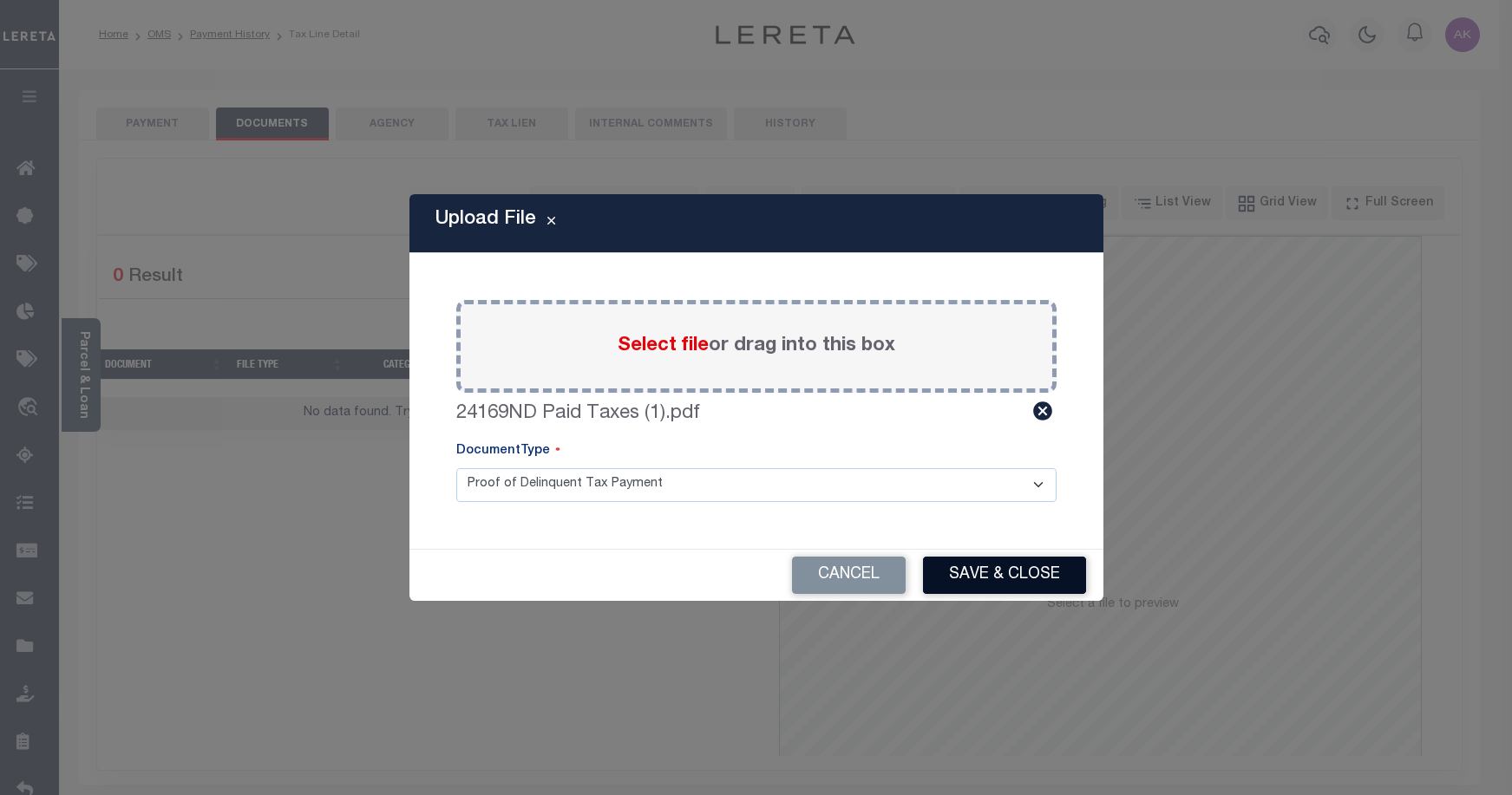
click at [1007, 576] on button "Save & Close" at bounding box center [1004, 576] width 163 height 37
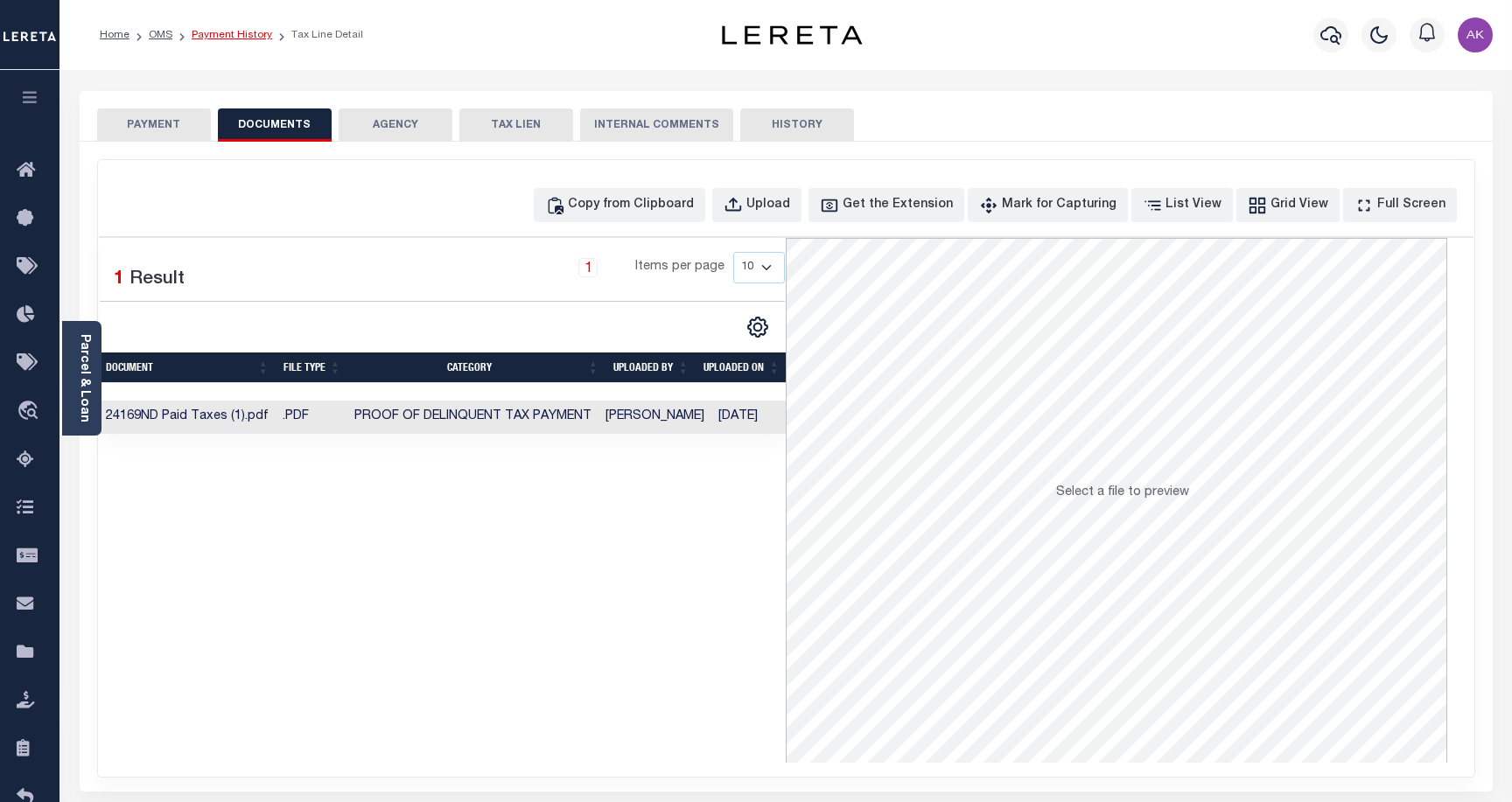
click at [233, 35] on link "Payment History" at bounding box center [231, 35] width 80 height 11
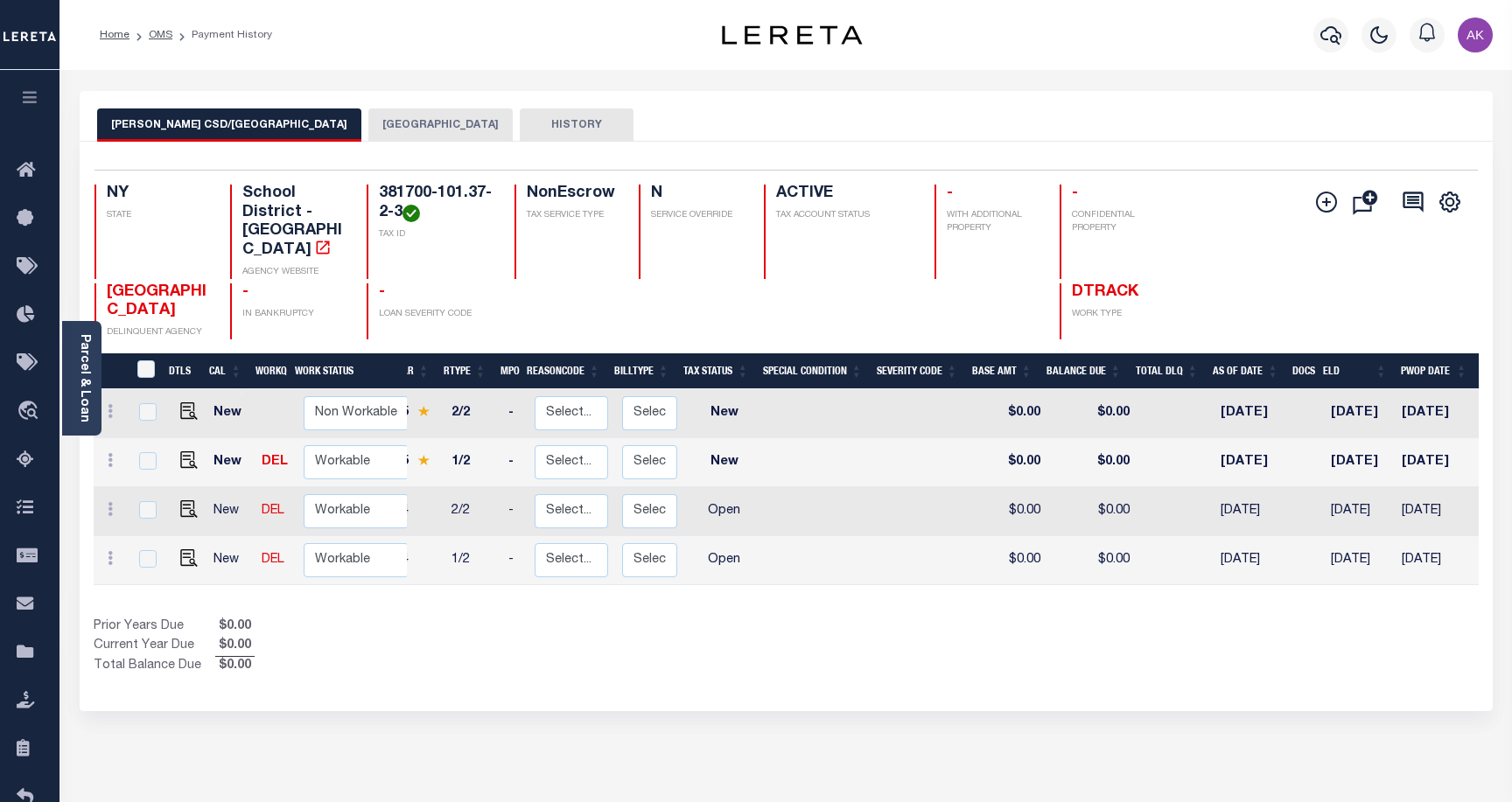
scroll to position [0, 114]
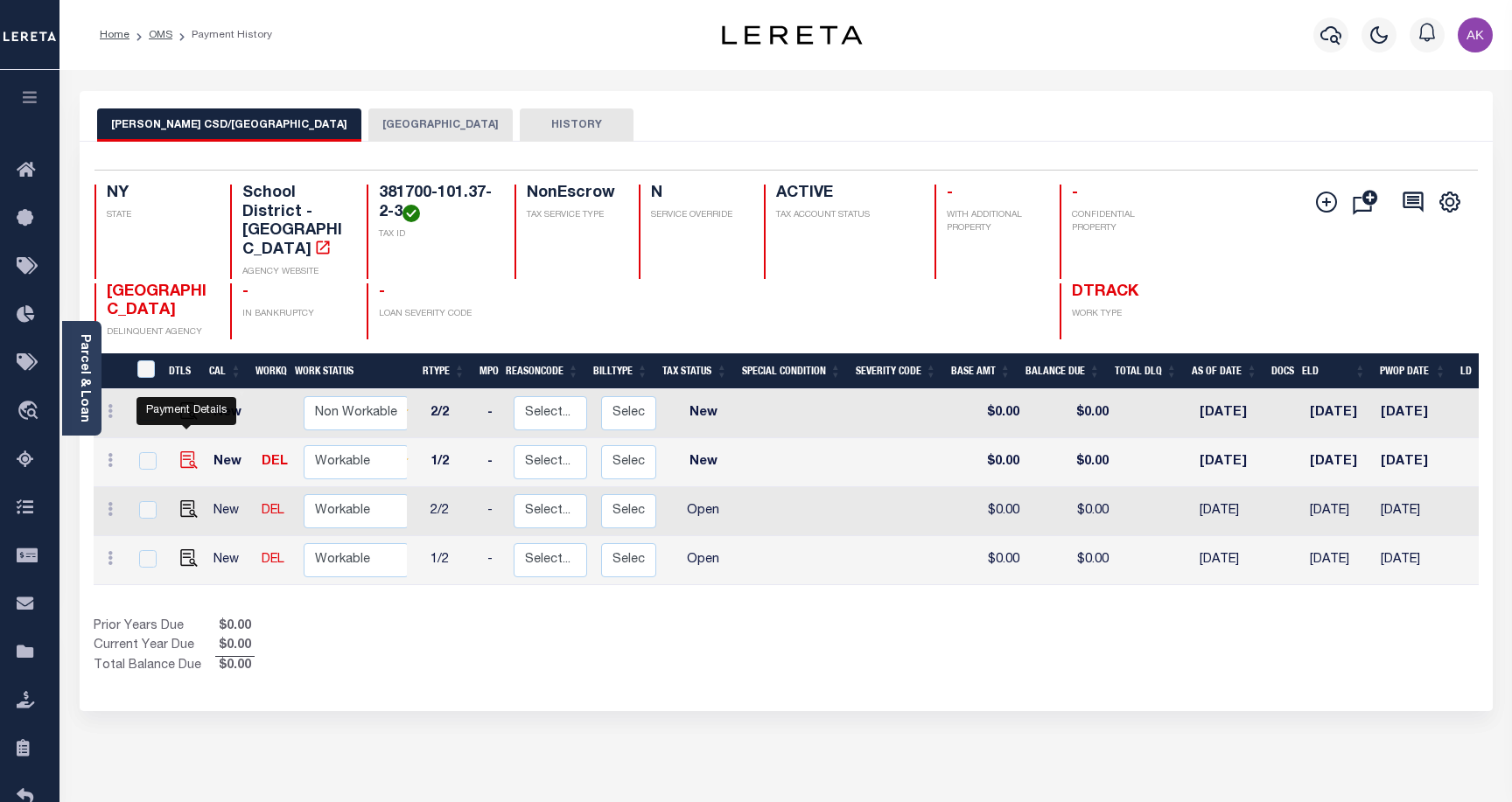
click at [182, 452] on img "" at bounding box center [190, 461] width 18 height 18
checkbox input "true"
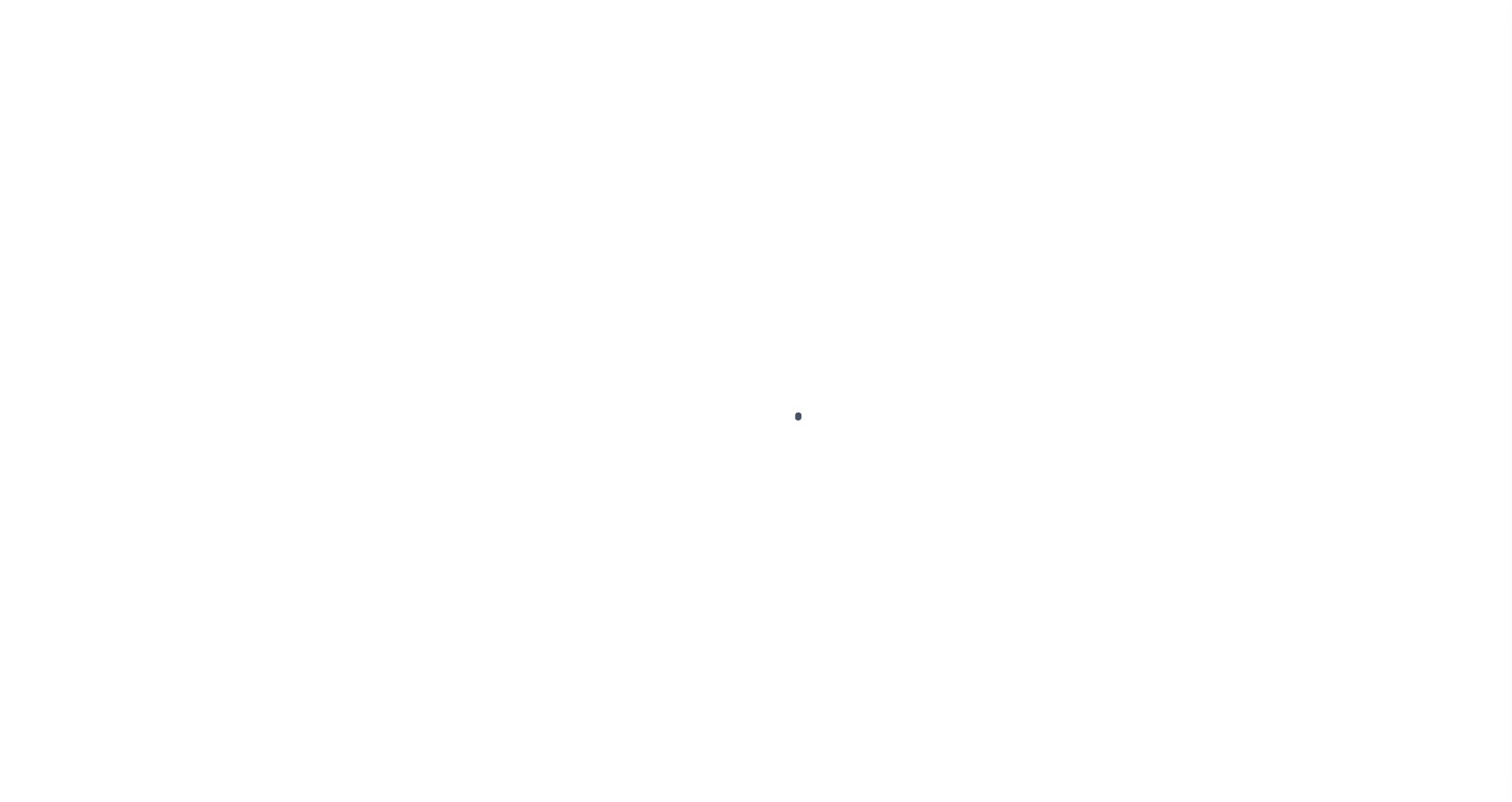
select select "NW2"
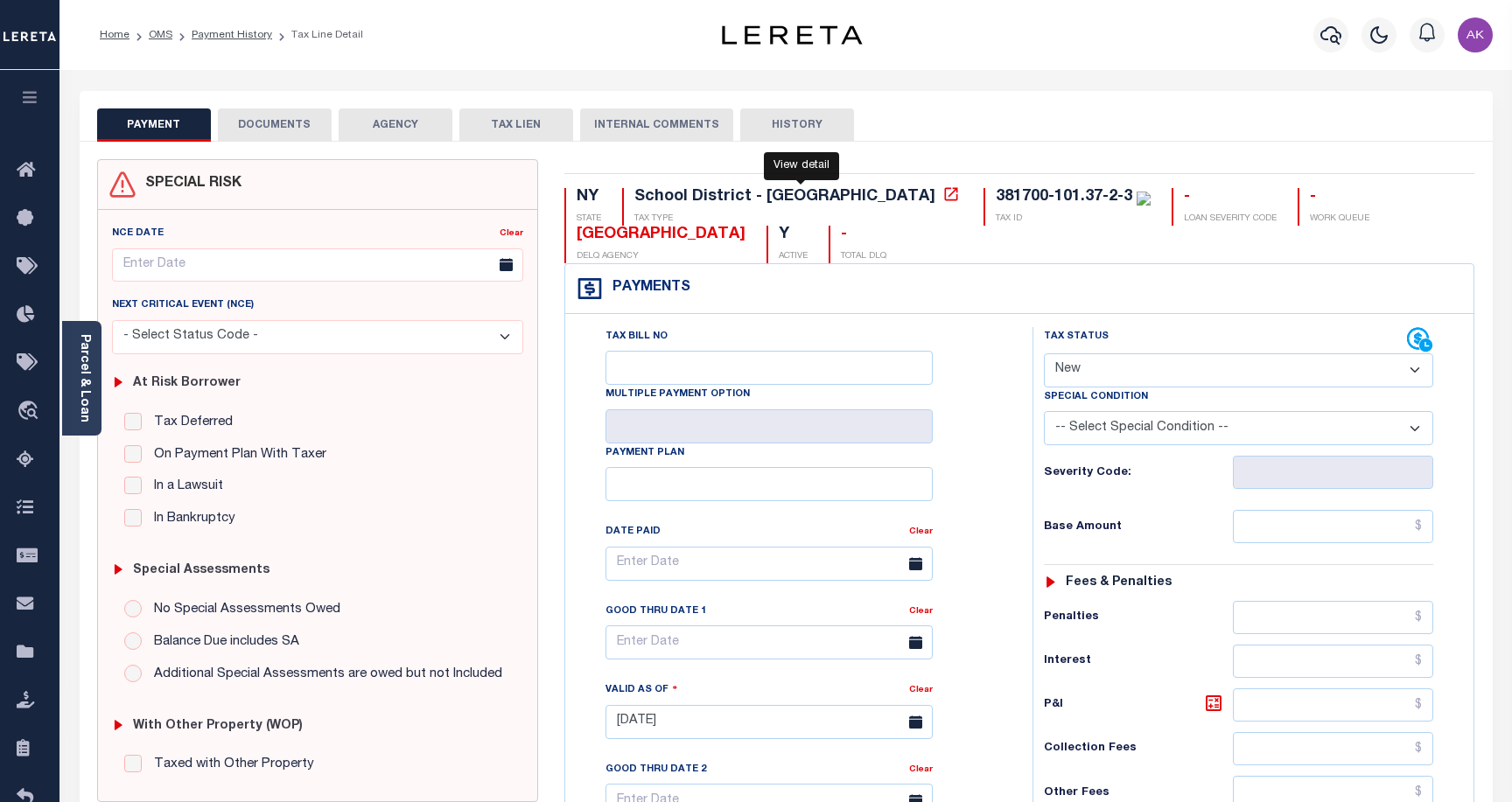
click at [945, 198] on icon at bounding box center [951, 194] width 13 height 13
click at [218, 32] on link "Payment History" at bounding box center [231, 35] width 80 height 11
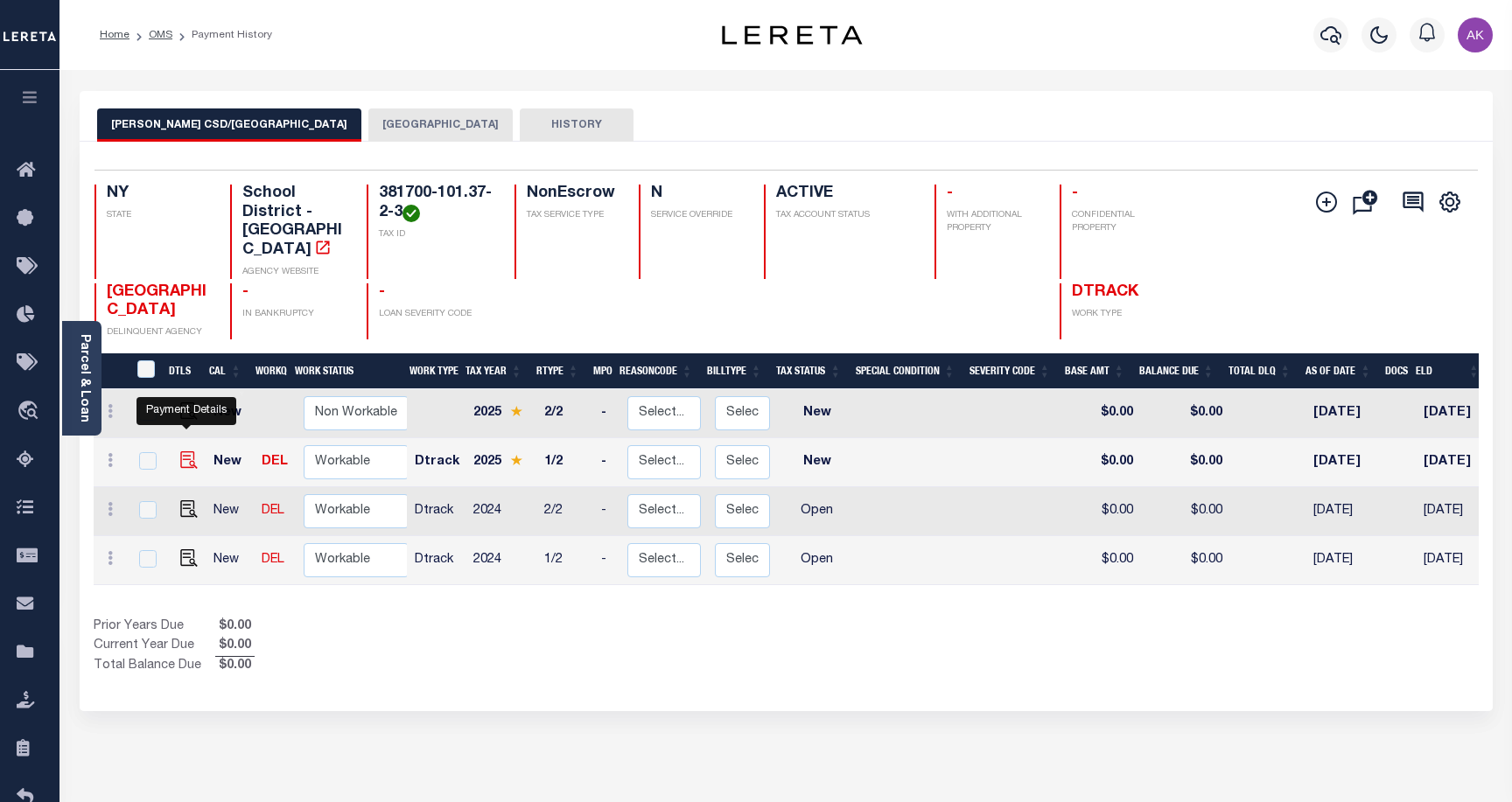
click at [182, 452] on img "" at bounding box center [190, 461] width 18 height 18
checkbox input "true"
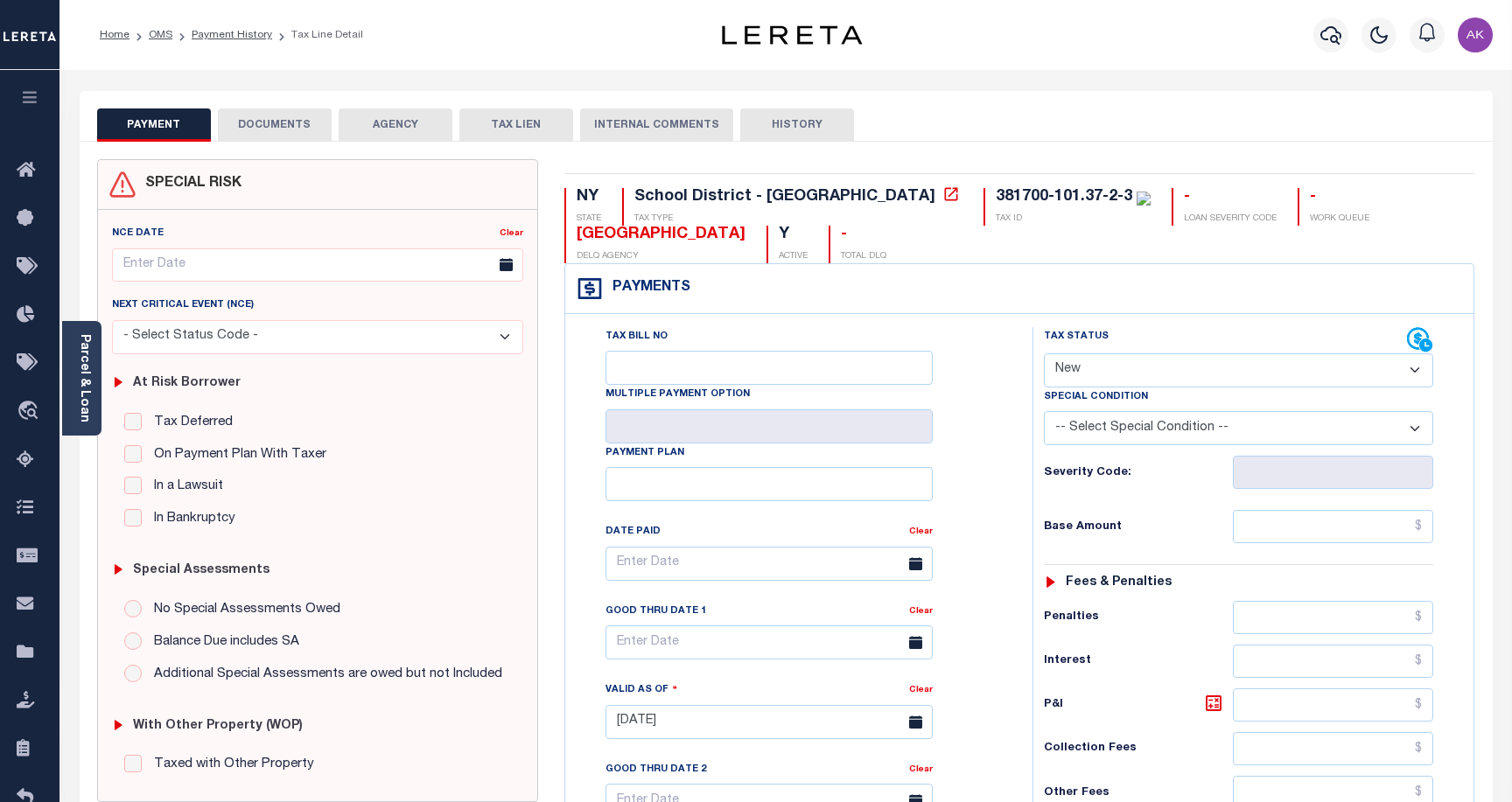
click at [1420, 371] on select "- Select Status Code - Open Due/Unpaid Paid Incomplete No Tax Due Internal Refu…" at bounding box center [1239, 370] width 389 height 34
select select "PYD"
click at [1044, 354] on select "- Select Status Code - Open Due/Unpaid Paid Incomplete No Tax Due Internal Refu…" at bounding box center [1239, 370] width 389 height 34
type input "[DATE]"
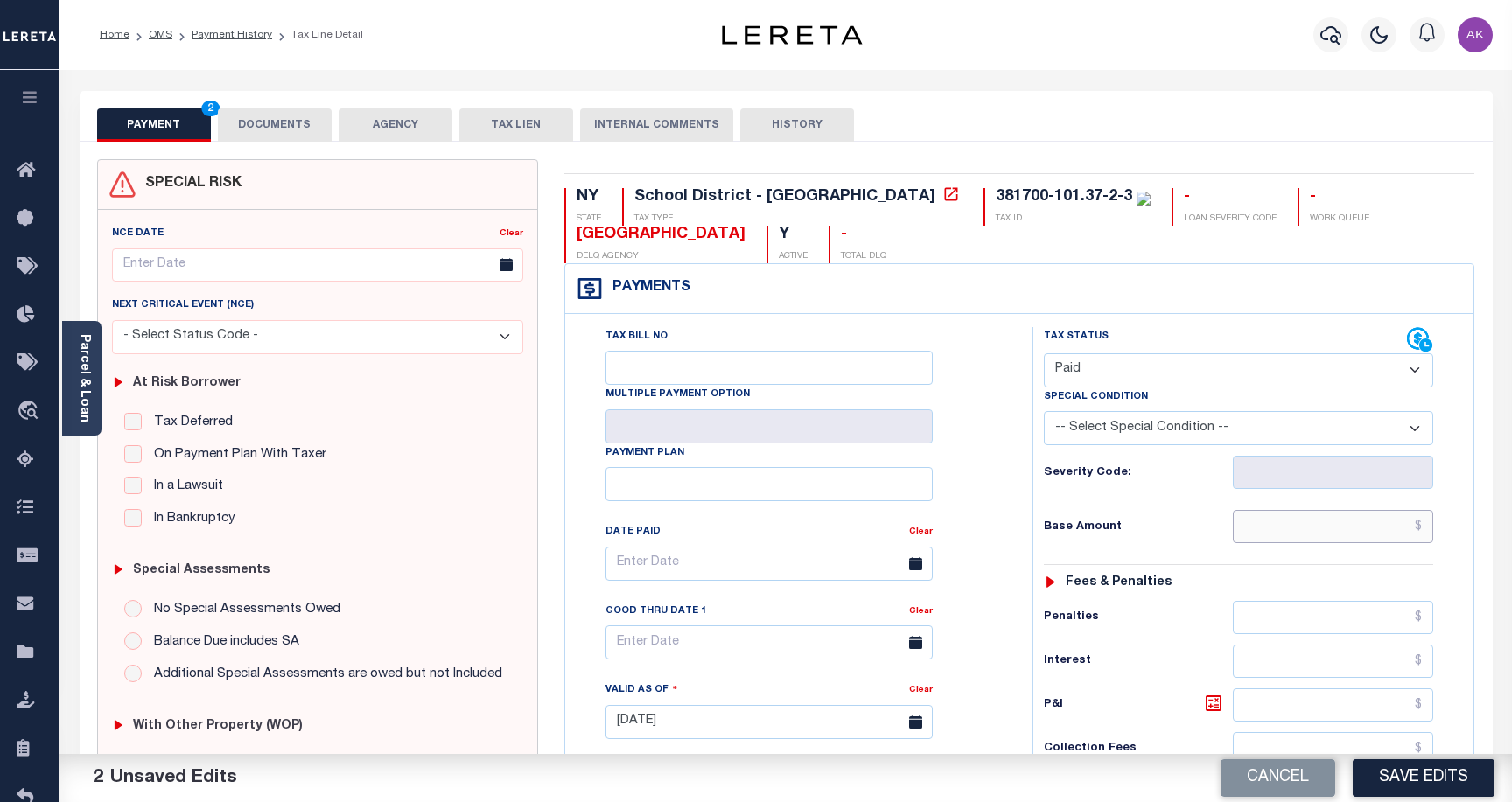
click at [1404, 526] on input "text" at bounding box center [1333, 527] width 201 height 34
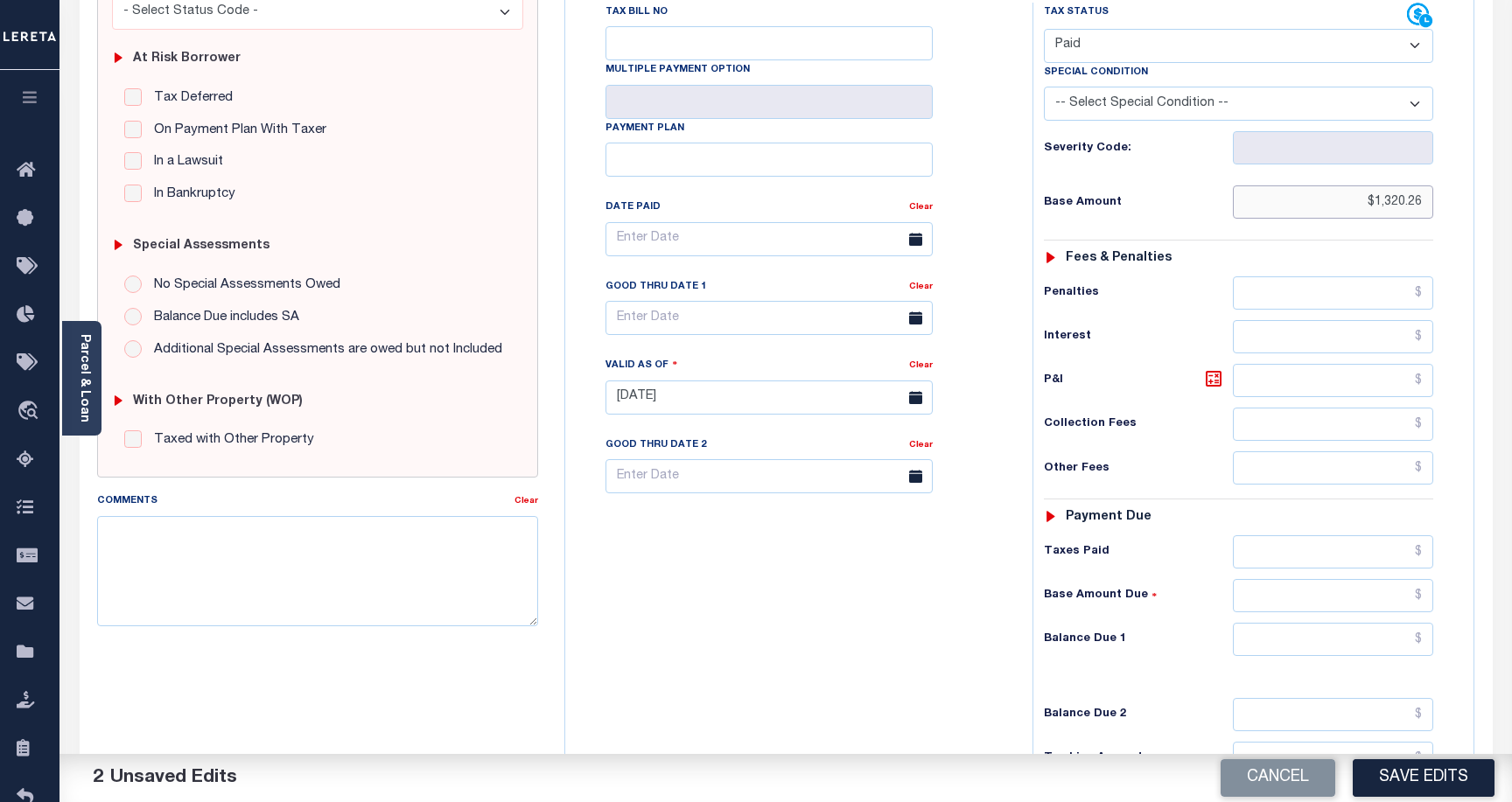
scroll to position [350, 0]
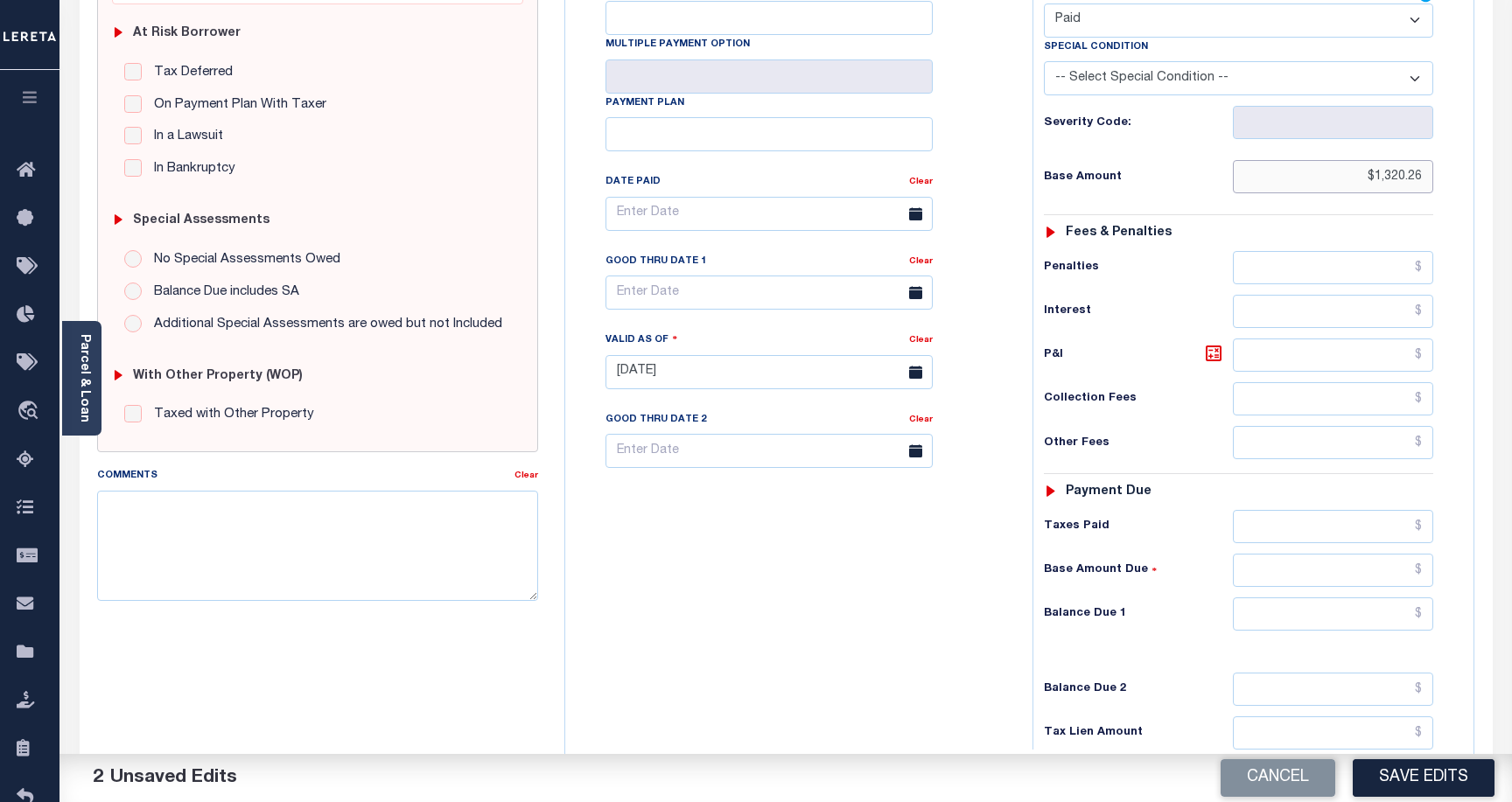
type input "$1,320.26"
click at [1391, 530] on input "text" at bounding box center [1333, 527] width 201 height 34
type input "$1,320.26"
click at [1351, 574] on input "text" at bounding box center [1333, 571] width 201 height 34
type input "$0.00"
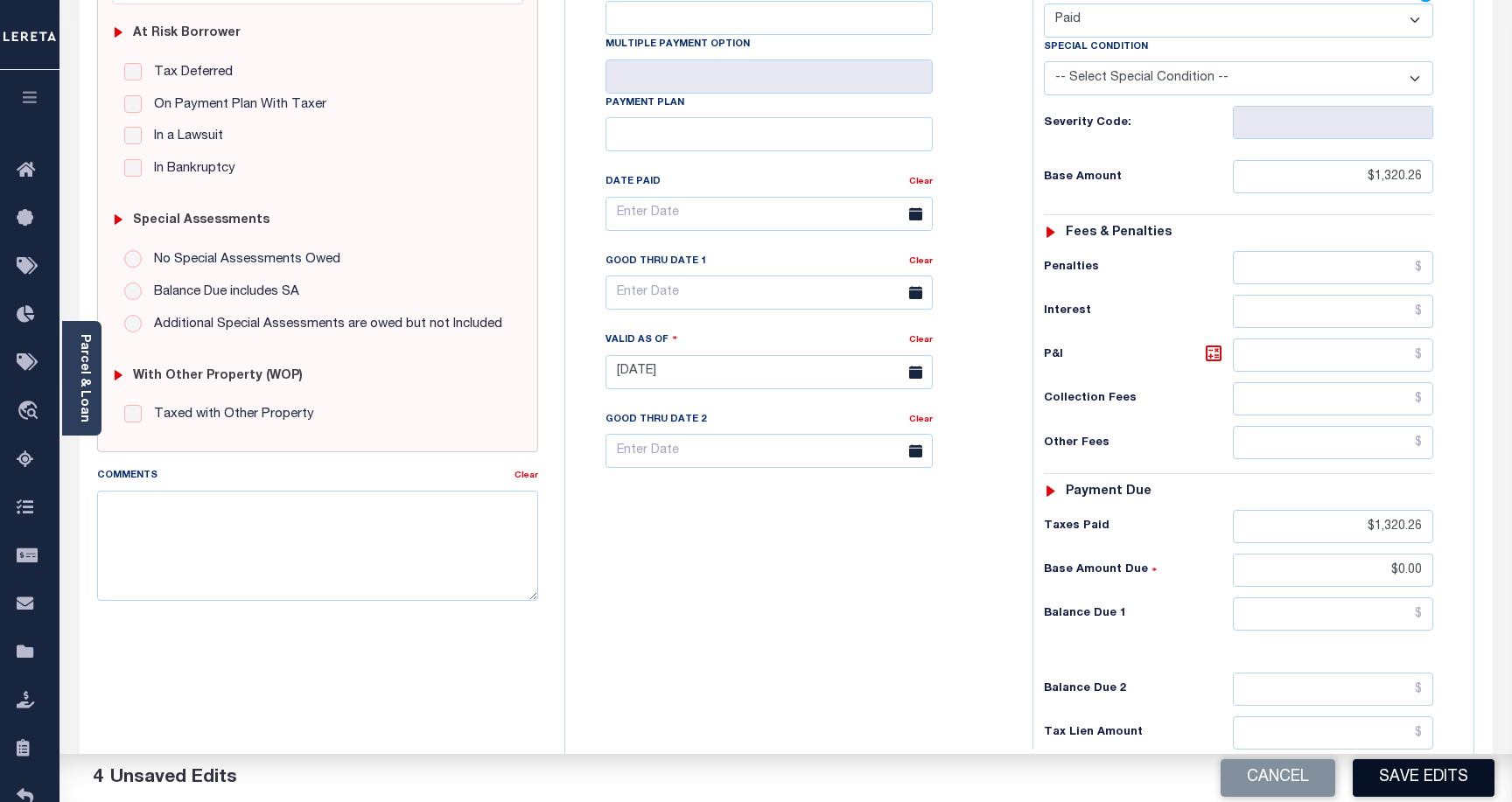
click at [1443, 778] on button "Save Edits" at bounding box center [1424, 778] width 142 height 38
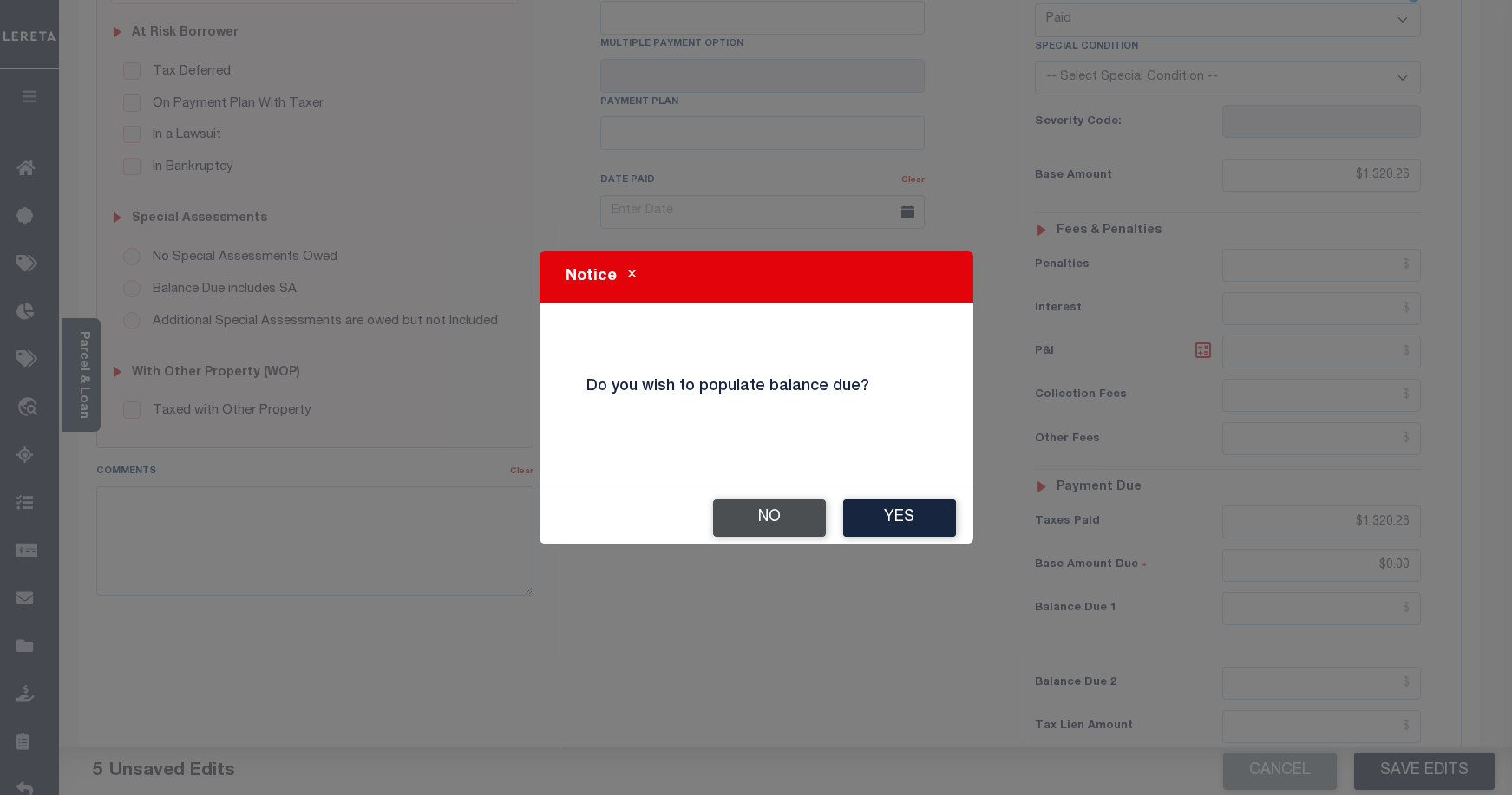
click at [773, 522] on button "No" at bounding box center [769, 519] width 113 height 37
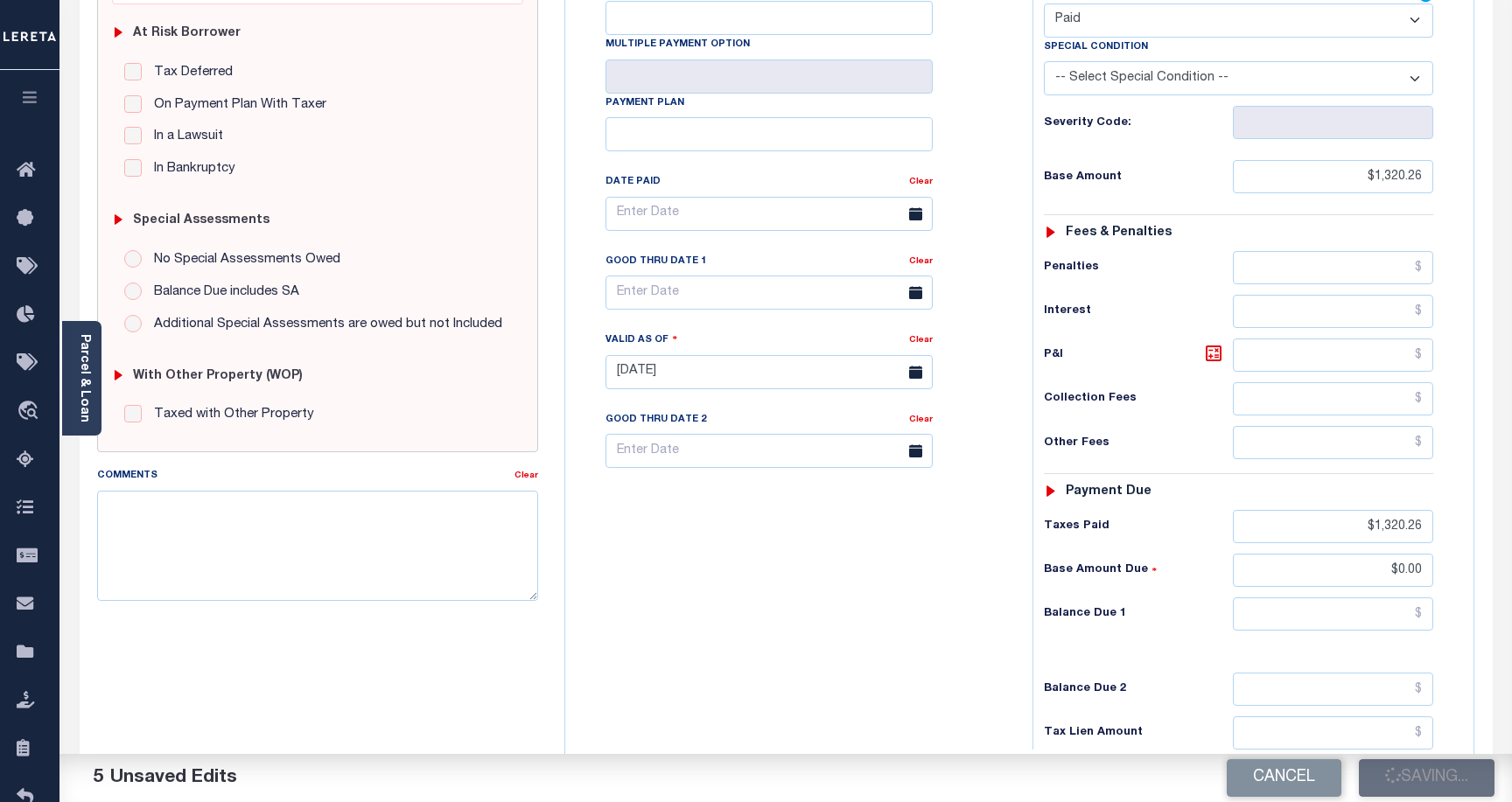
checkbox input "false"
type input "$1,320.26"
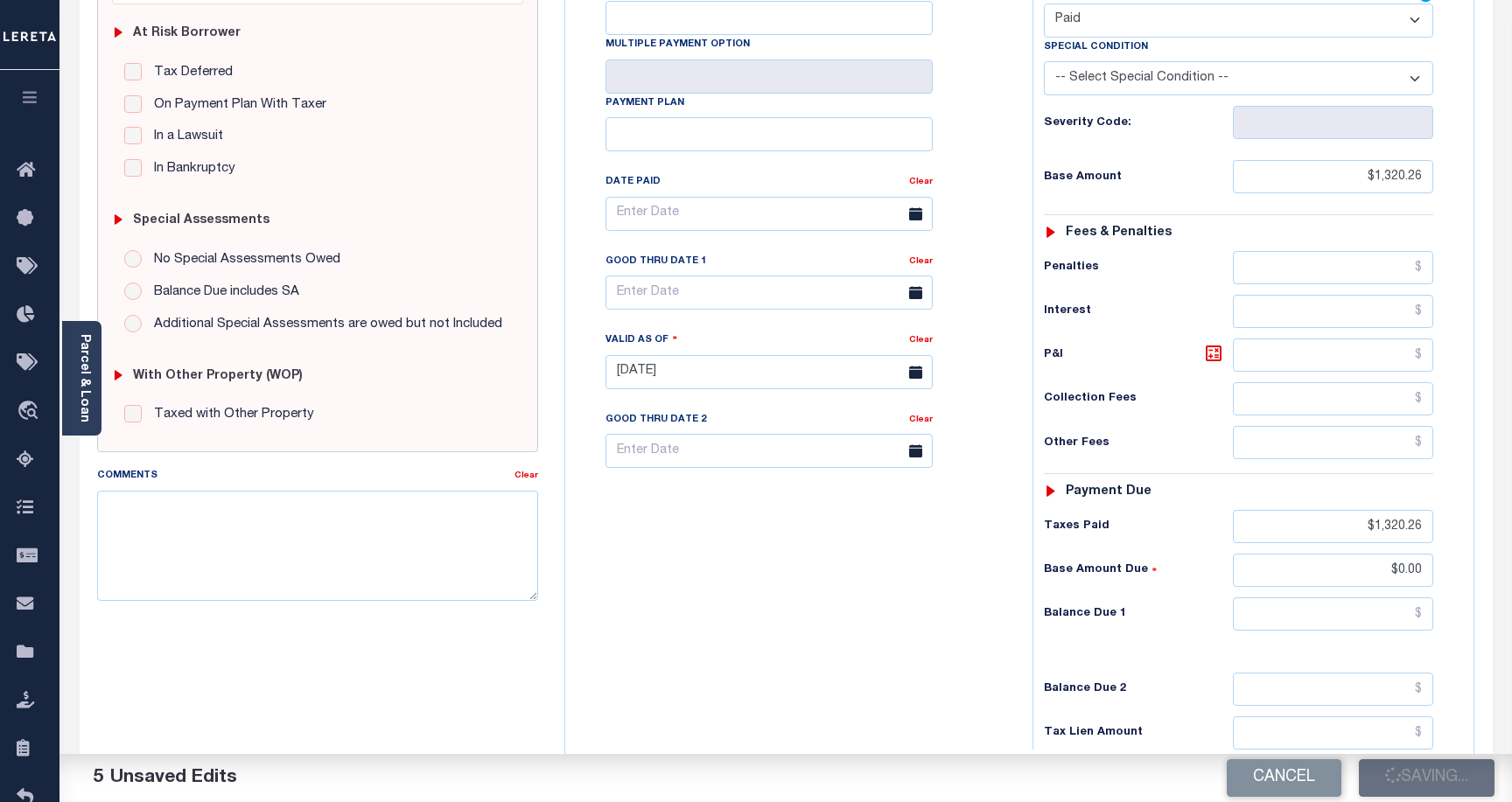
type input "$1,320.26"
type input "$0"
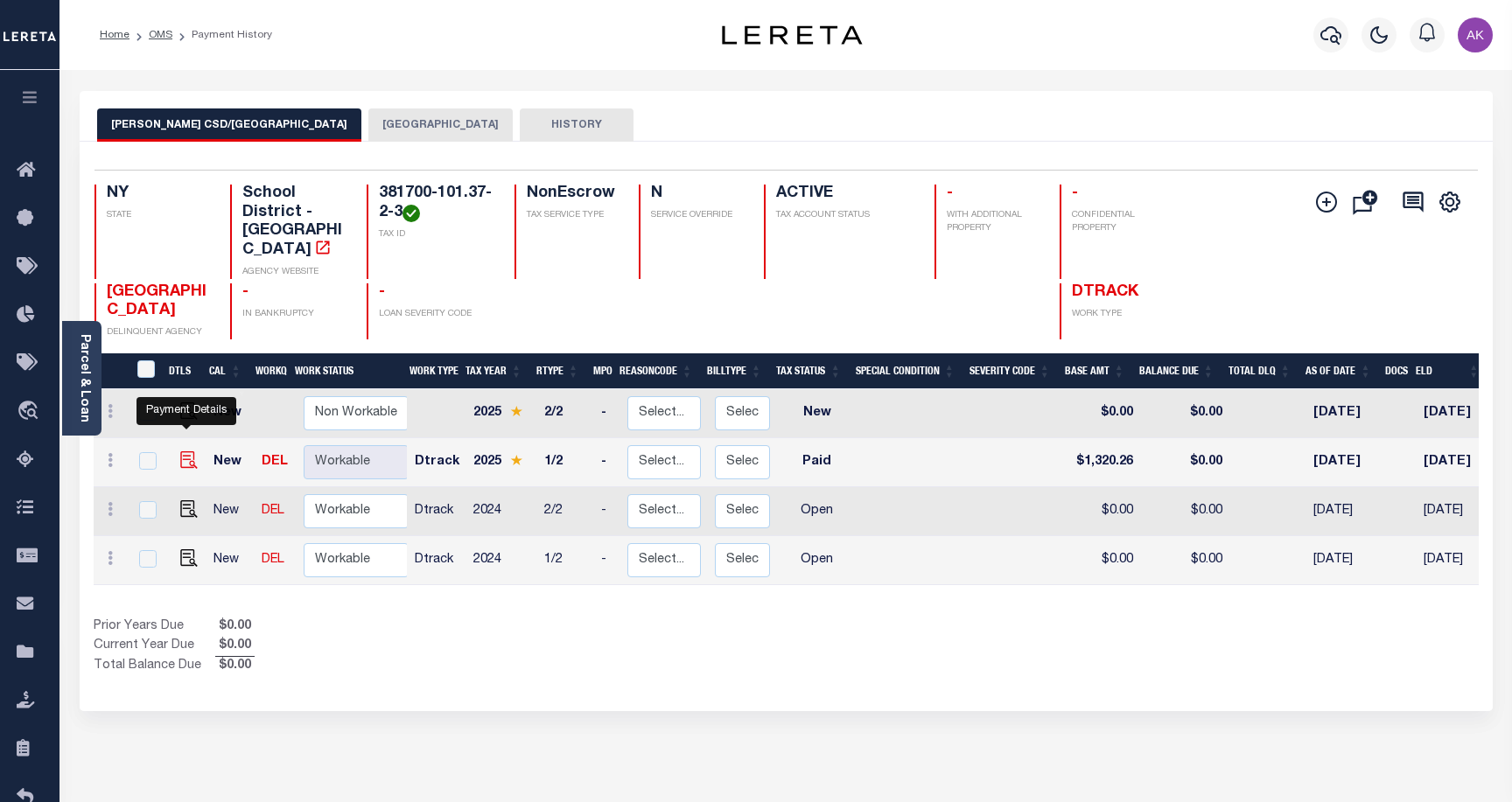
click at [183, 452] on img "" at bounding box center [190, 461] width 18 height 18
checkbox input "true"
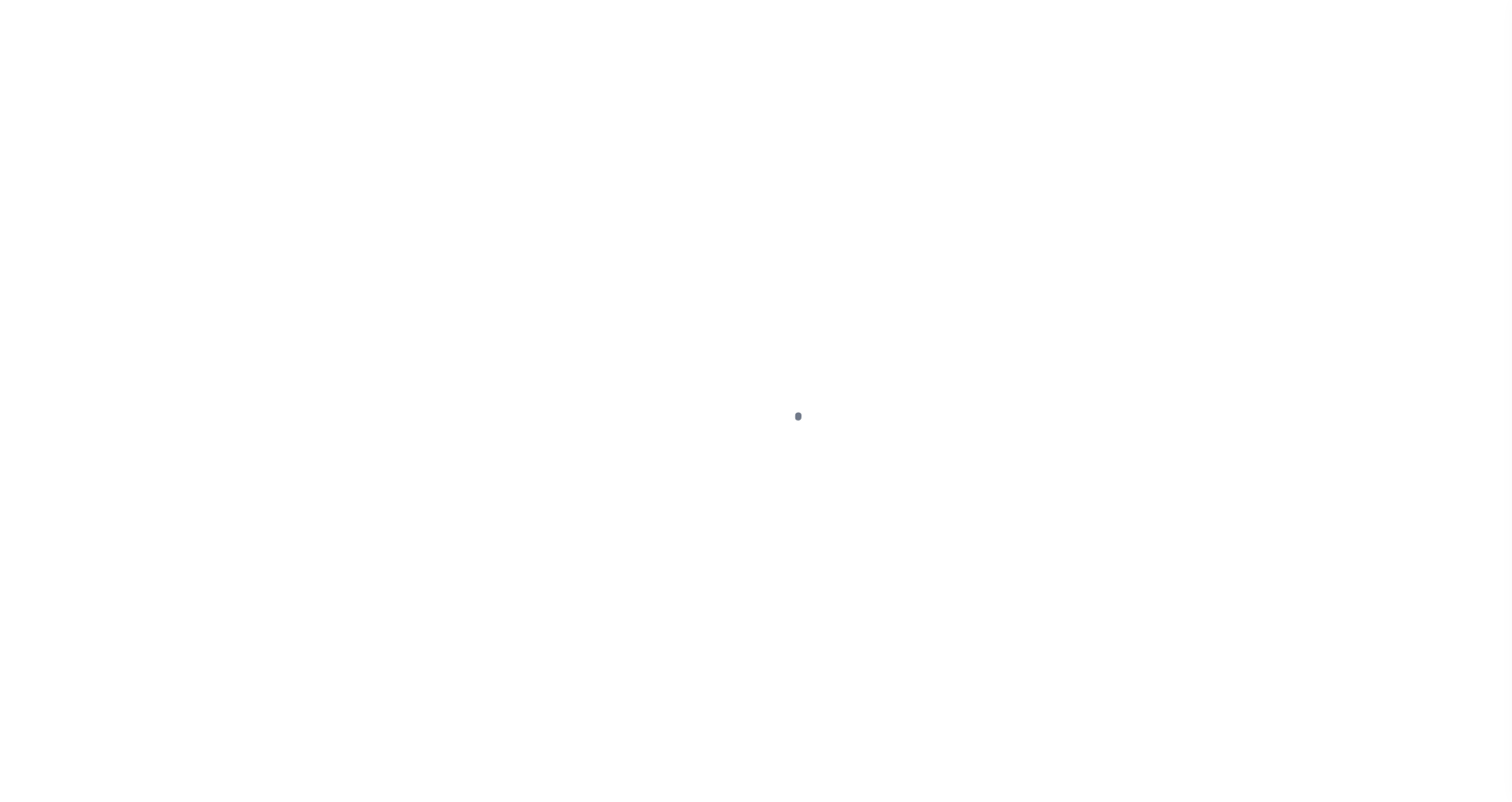
select select "PYD"
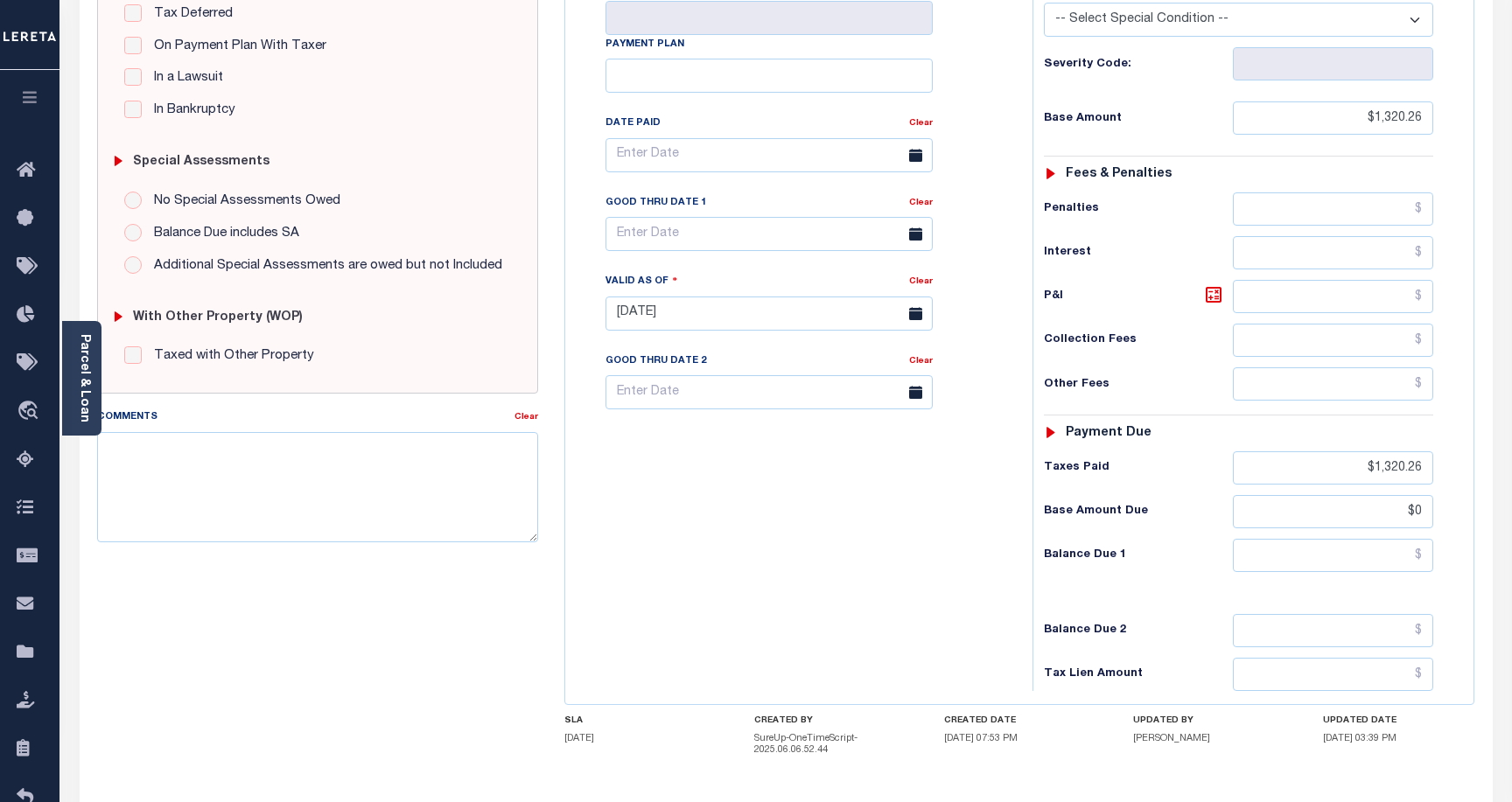
scroll to position [438, 0]
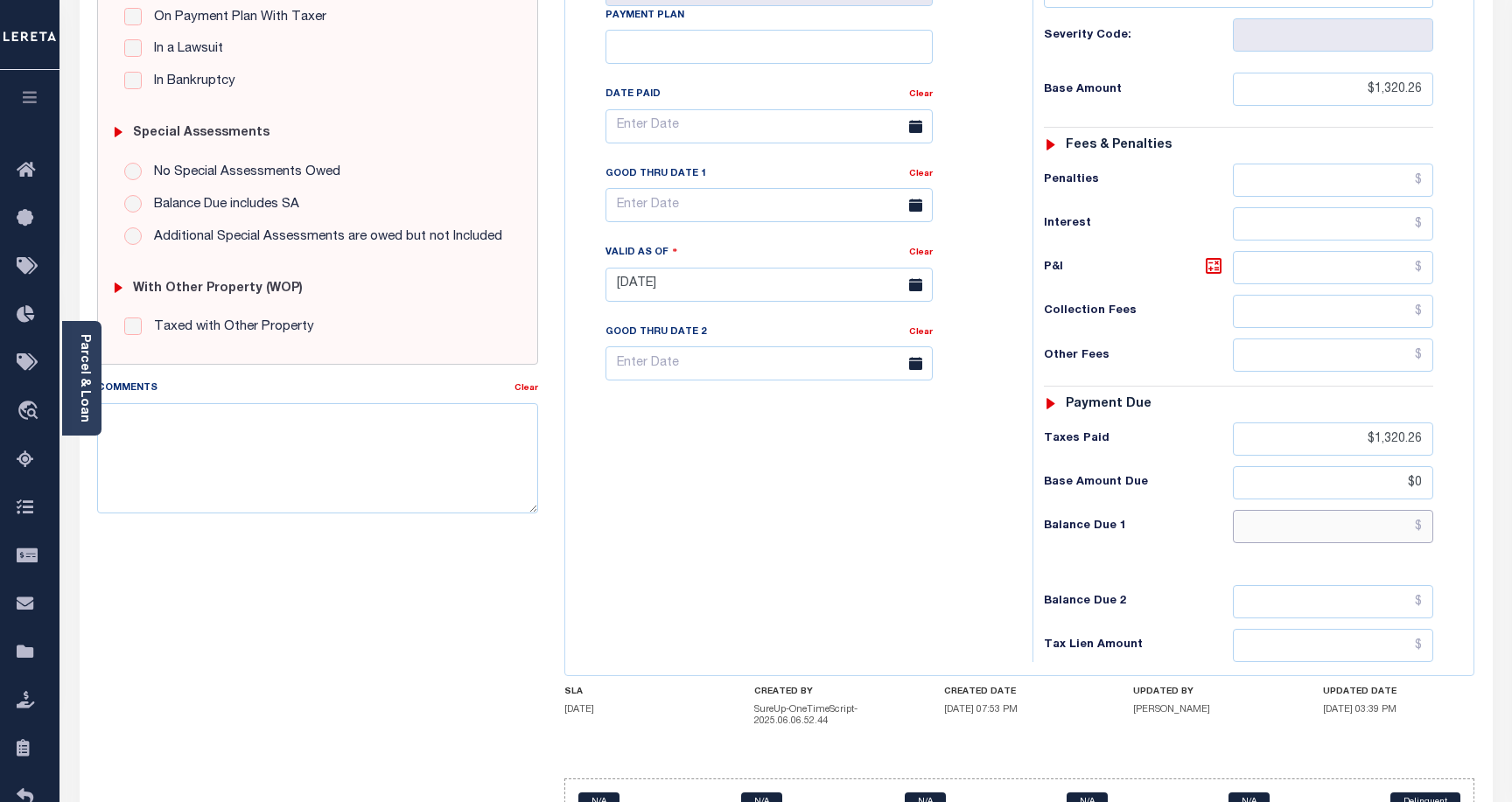
click at [1404, 533] on input "text" at bounding box center [1333, 527] width 201 height 34
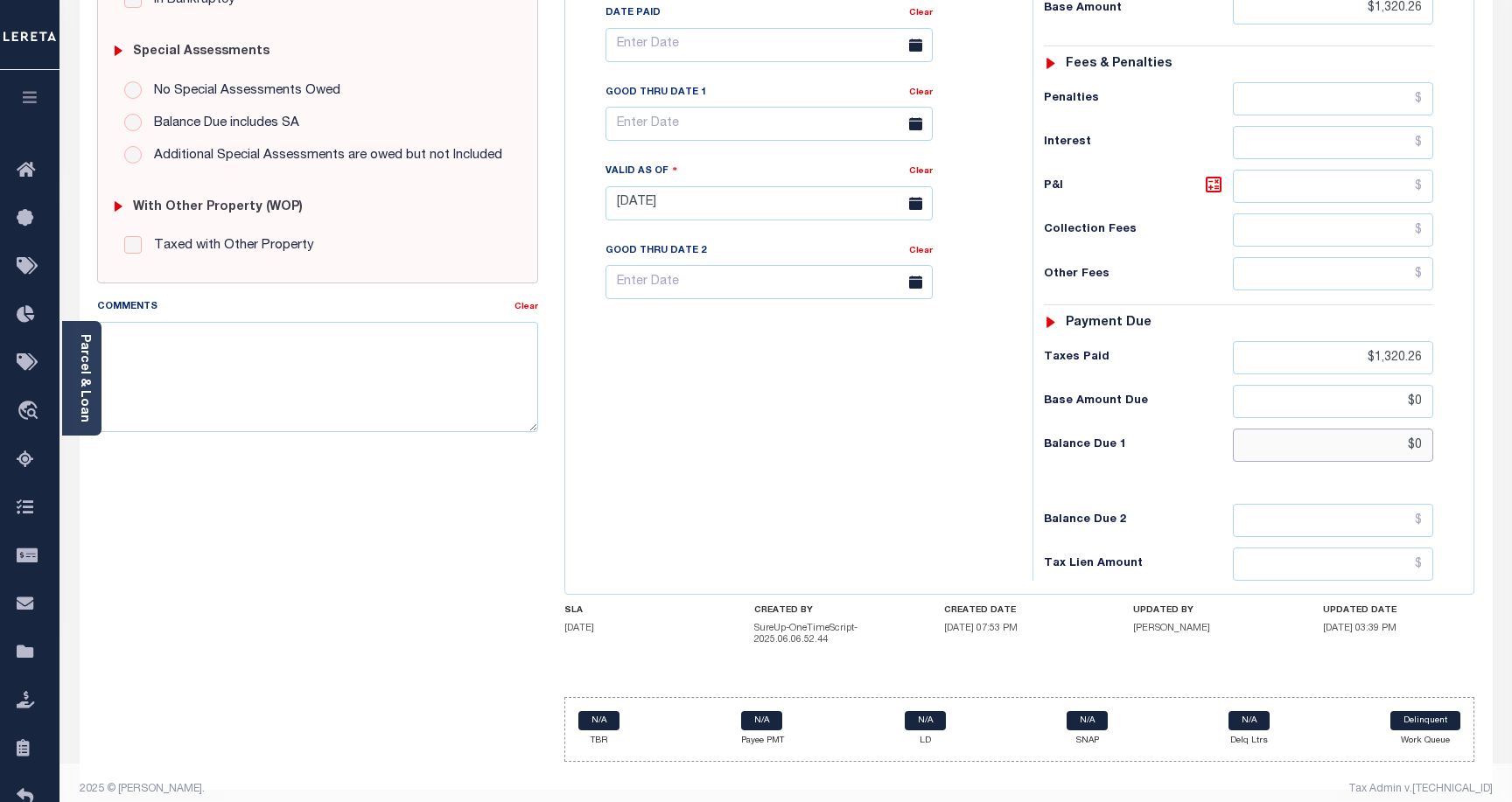
scroll to position [535, 0]
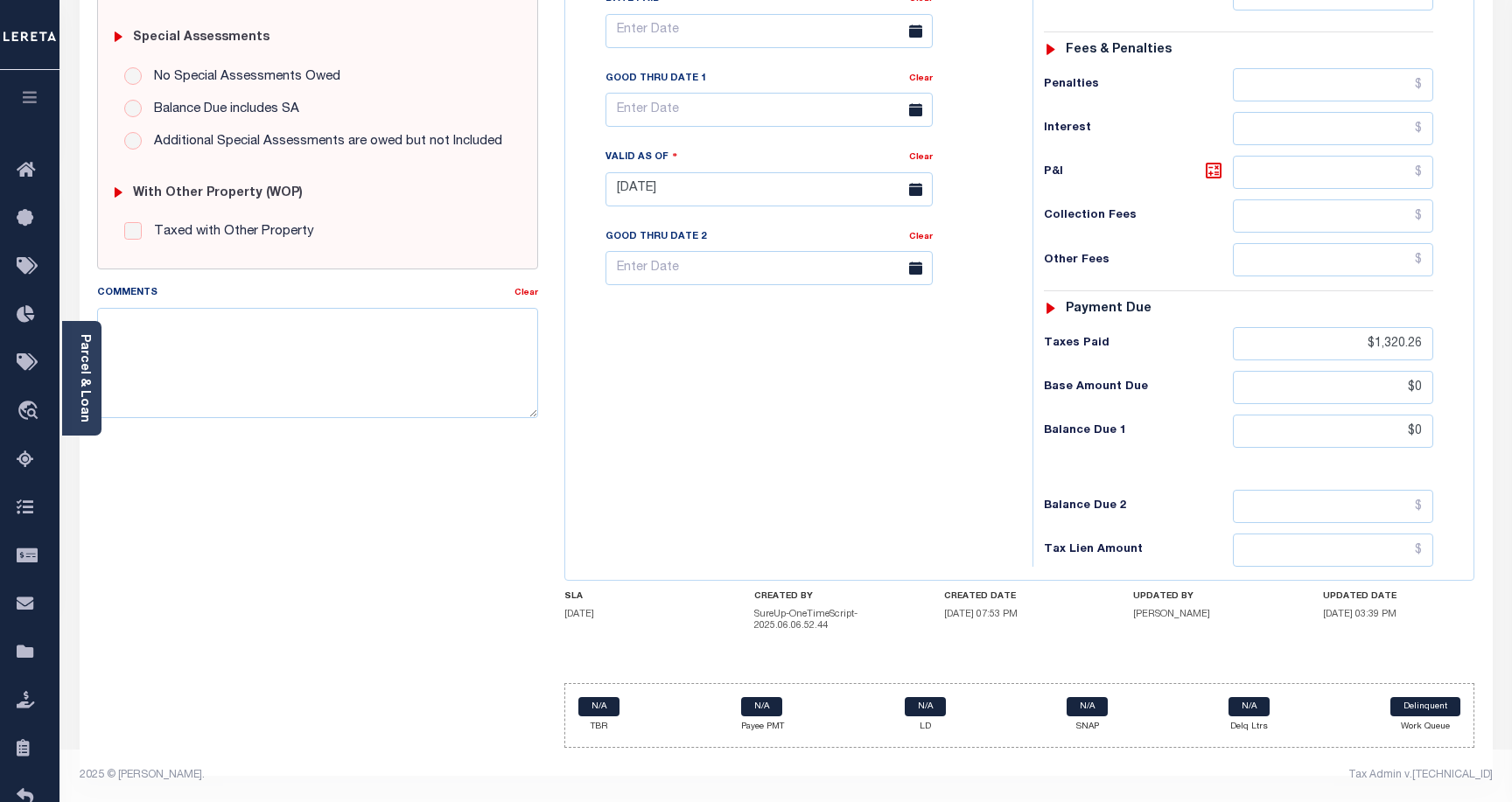
type input "$0.00"
click at [1451, 590] on div "NY STATE School District - NY TAX TYPE 381700-101.37-2-3 TAX ID - LOAN SEVERITY…" at bounding box center [1020, 201] width 910 height 1093
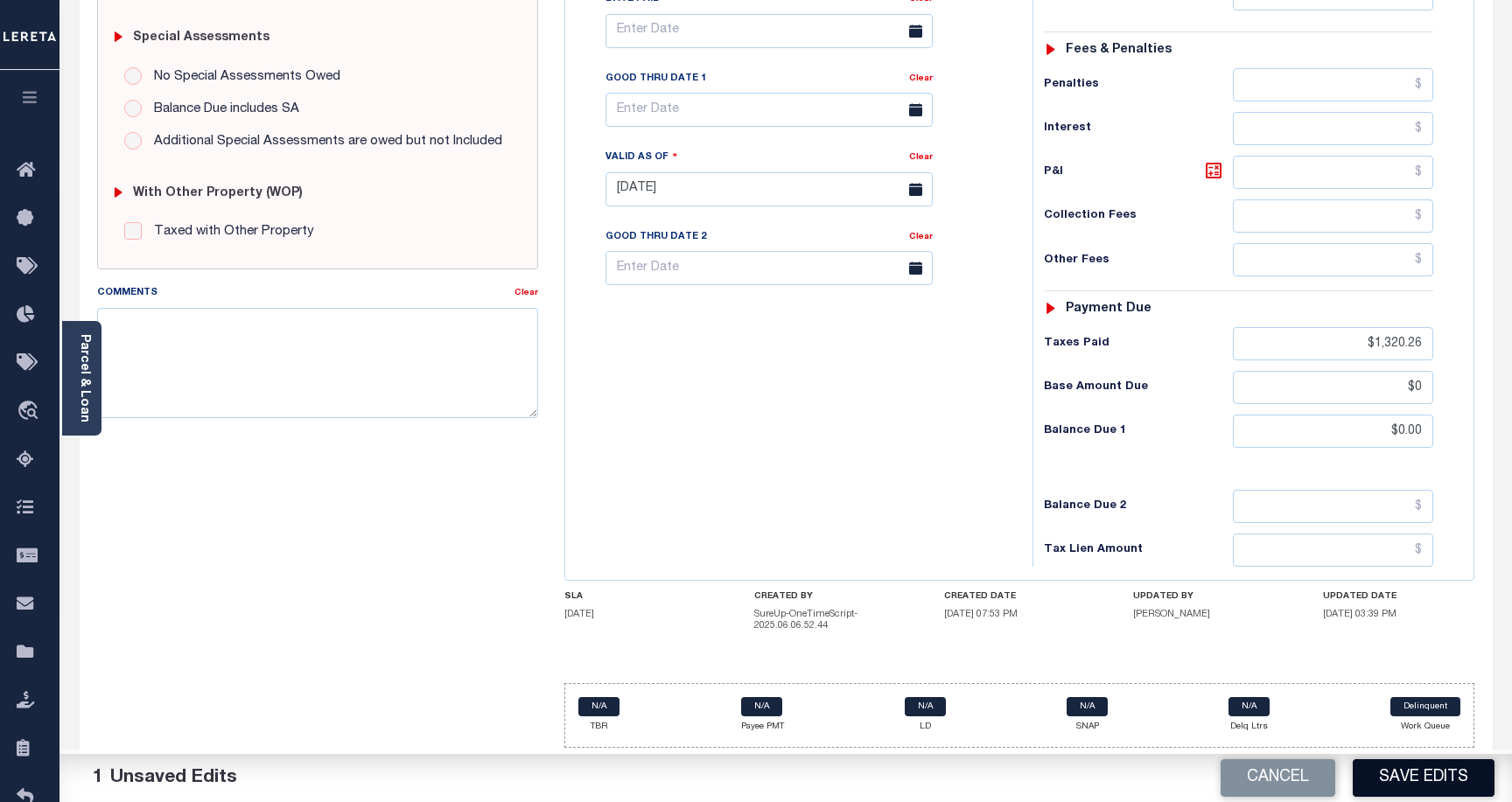
click at [1457, 776] on button "Save Edits" at bounding box center [1424, 778] width 142 height 38
checkbox input "false"
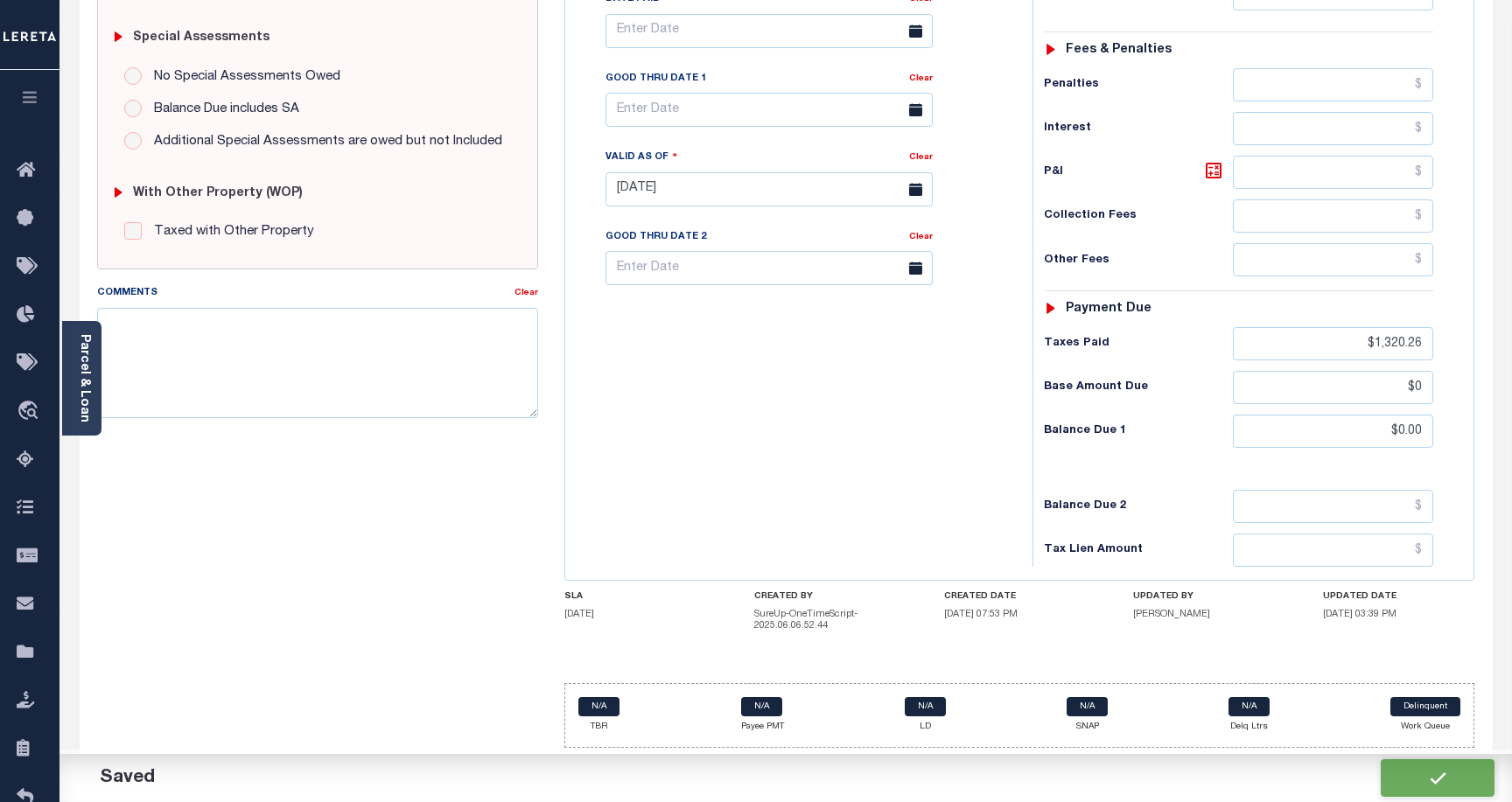
type input "$1,320.26"
type input "$0"
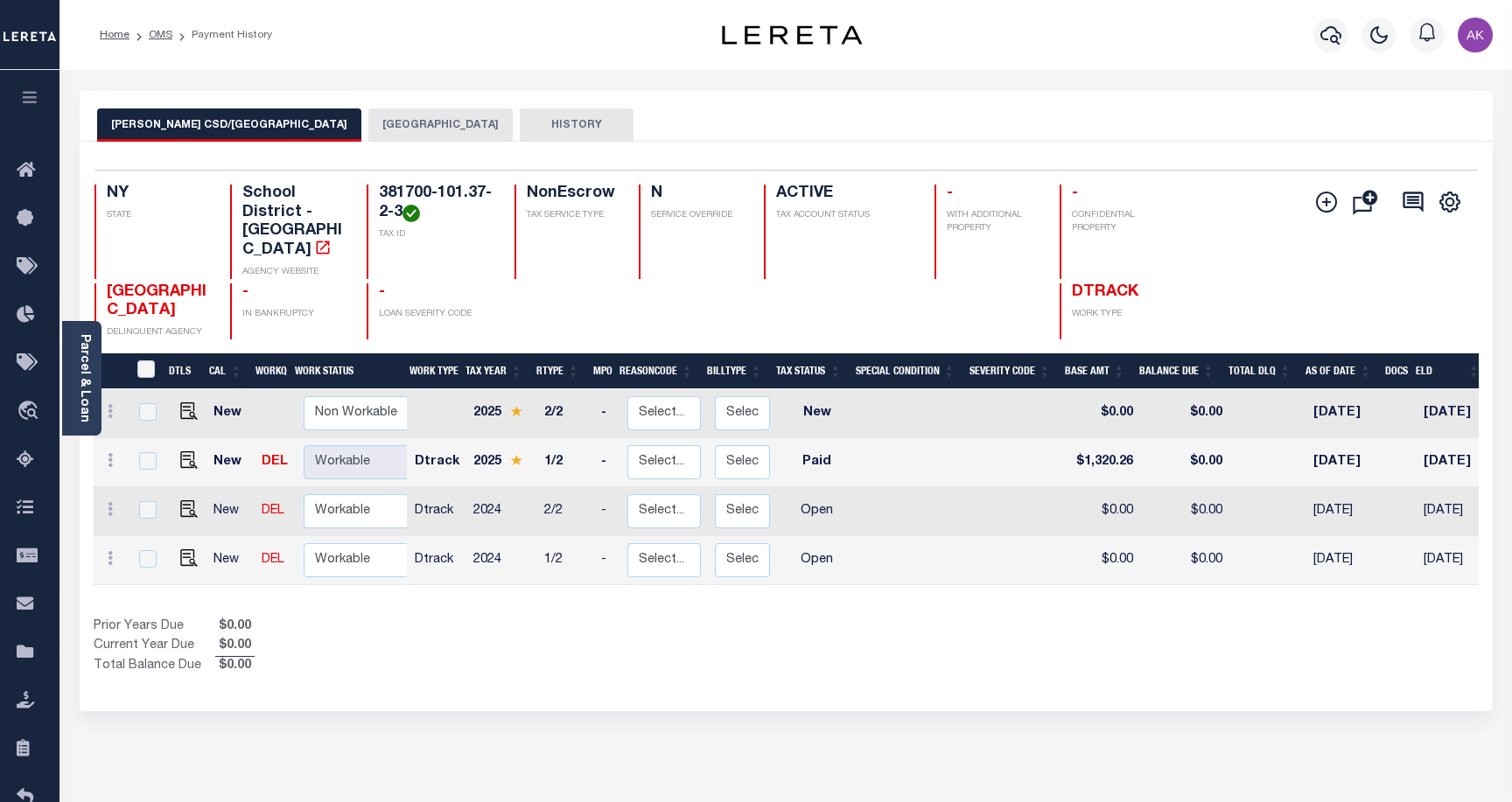
click at [368, 122] on button "[GEOGRAPHIC_DATA]" at bounding box center [440, 125] width 144 height 34
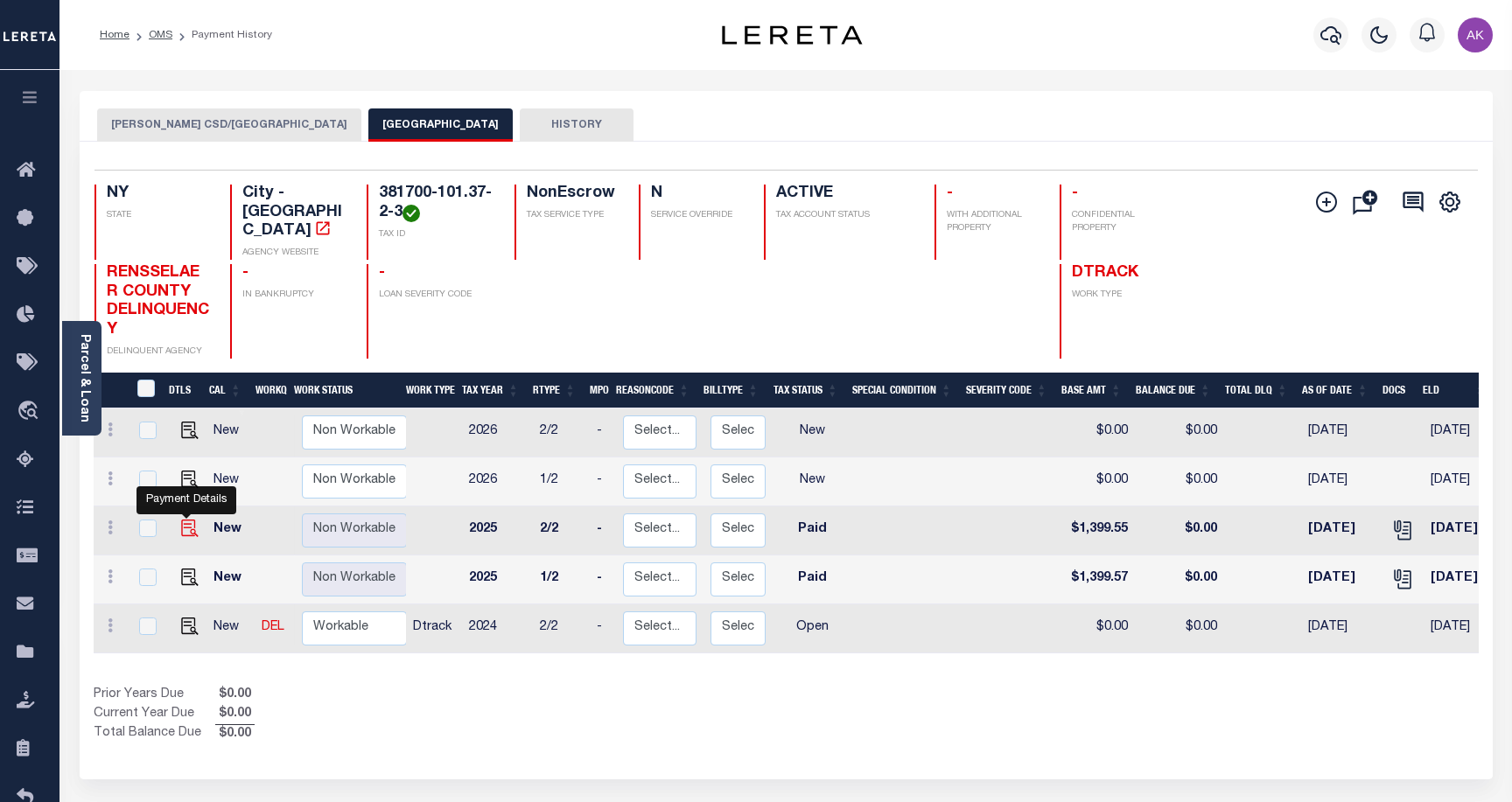
click at [186, 520] on img "" at bounding box center [190, 529] width 18 height 18
checkbox input "true"
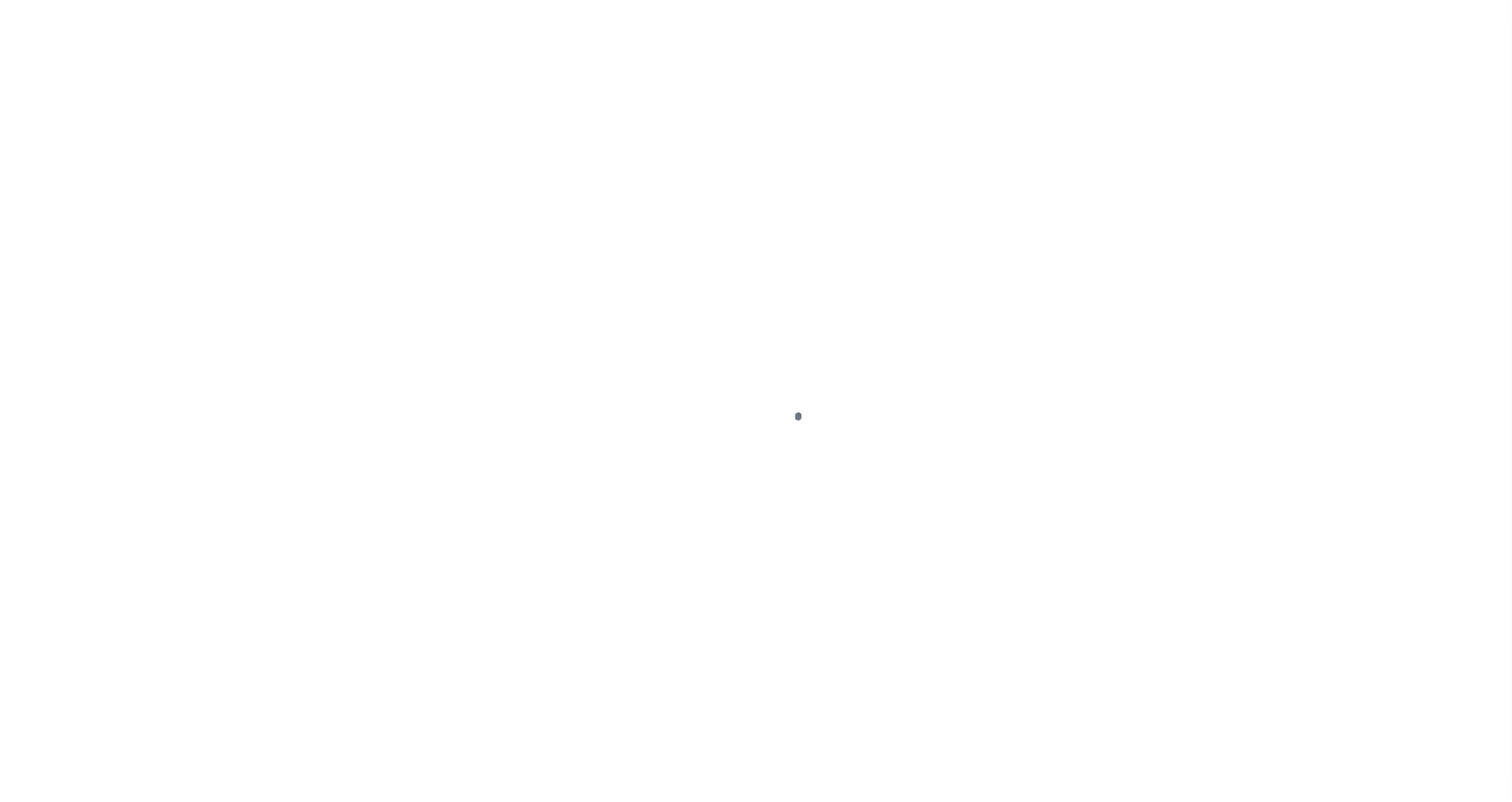
select select "PYD"
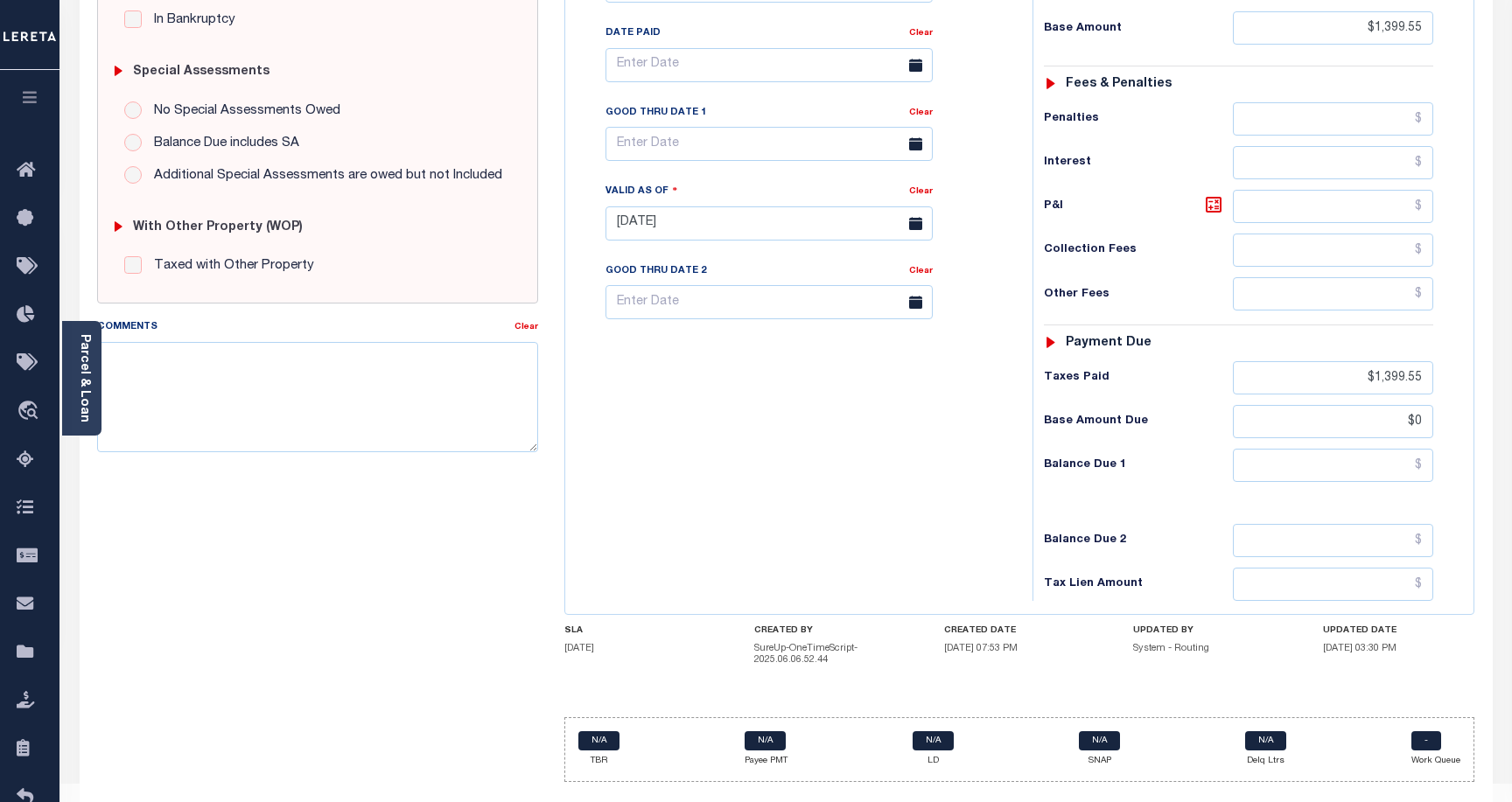
scroll to position [525, 0]
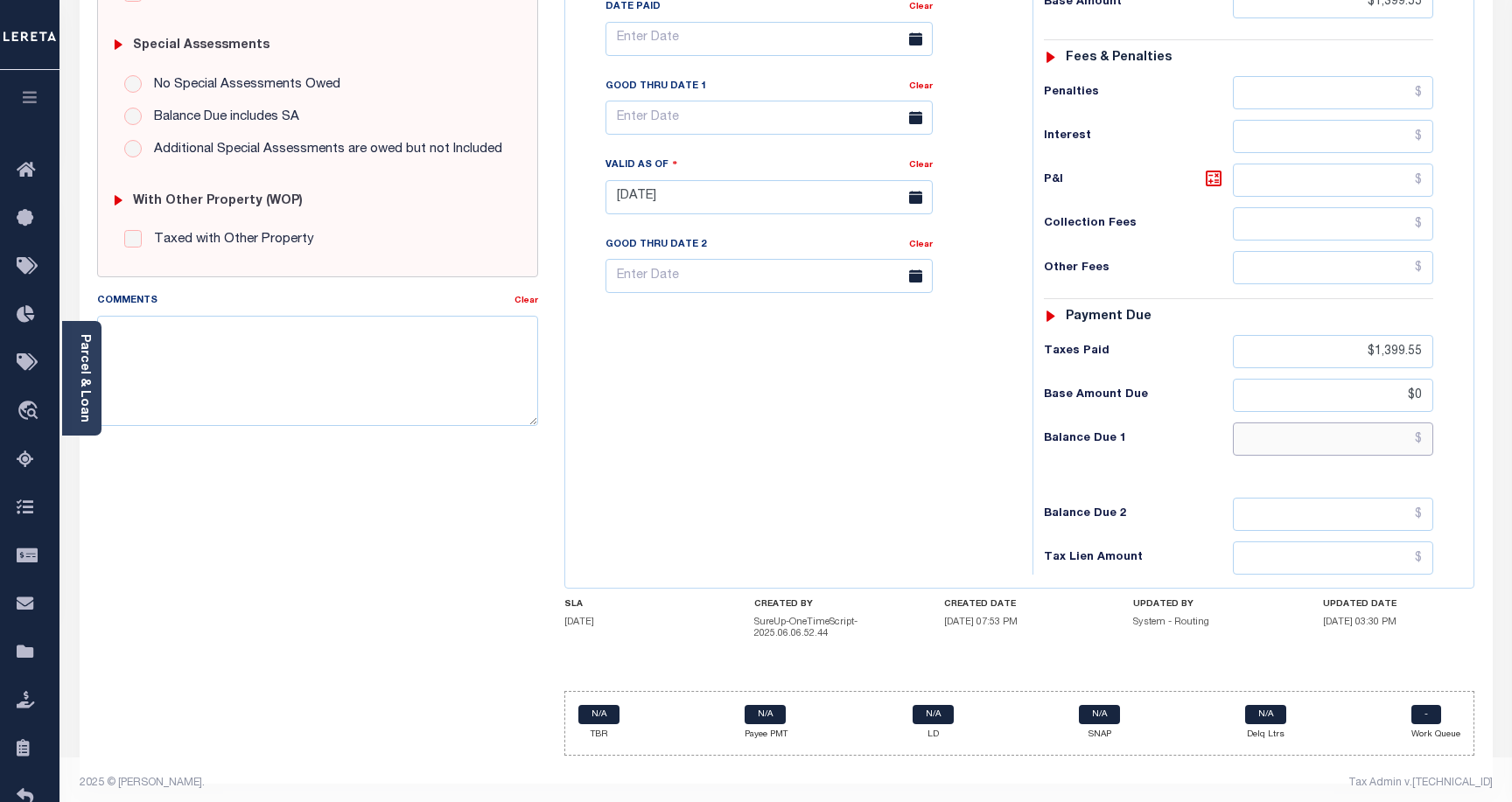
click at [1410, 437] on input "text" at bounding box center [1333, 440] width 201 height 34
type input "$0.00"
click at [1458, 568] on div "Tax Status Status" at bounding box center [1244, 189] width 450 height 772
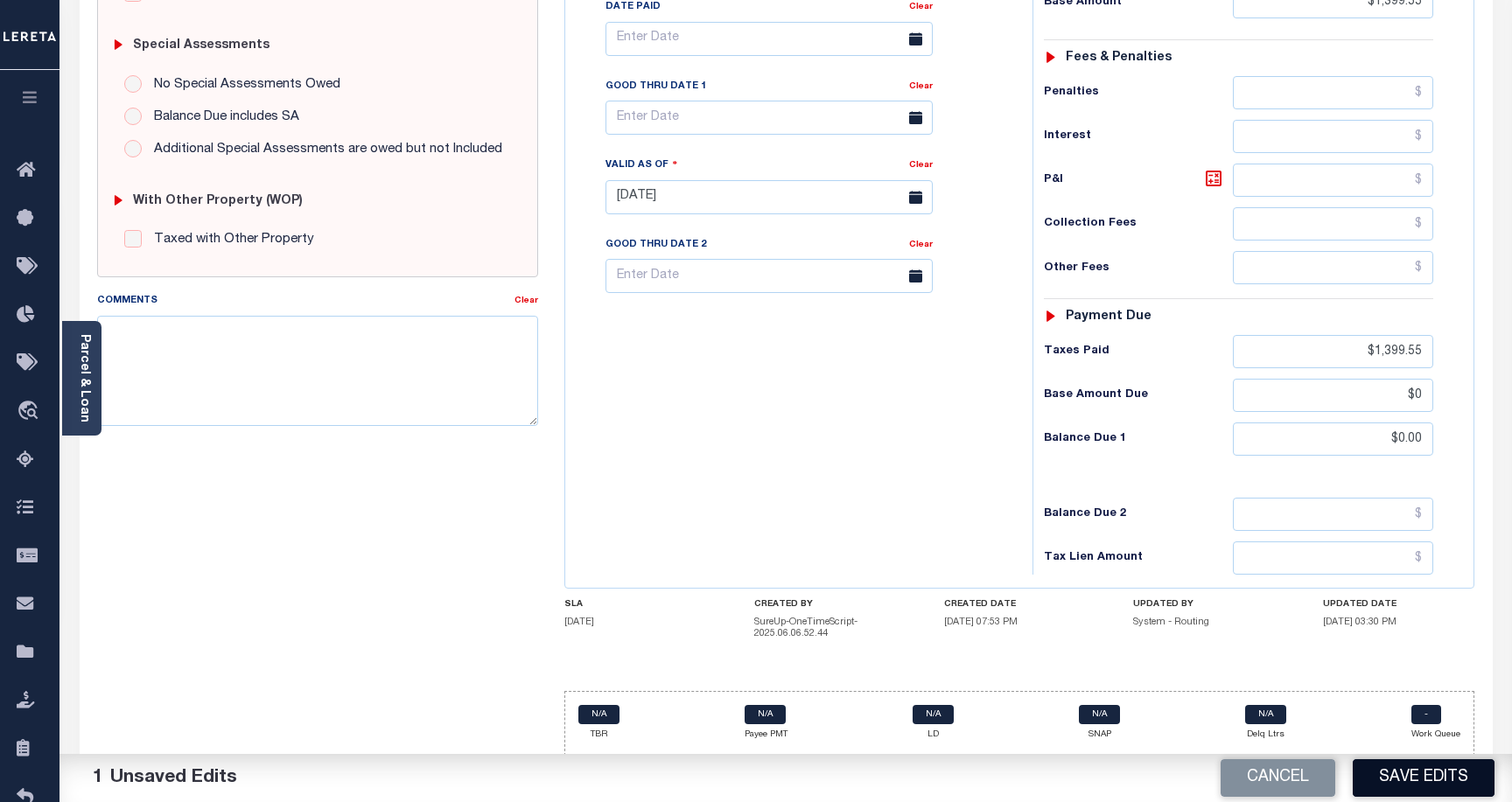
click at [1450, 784] on button "Save Edits" at bounding box center [1424, 778] width 142 height 38
checkbox input "false"
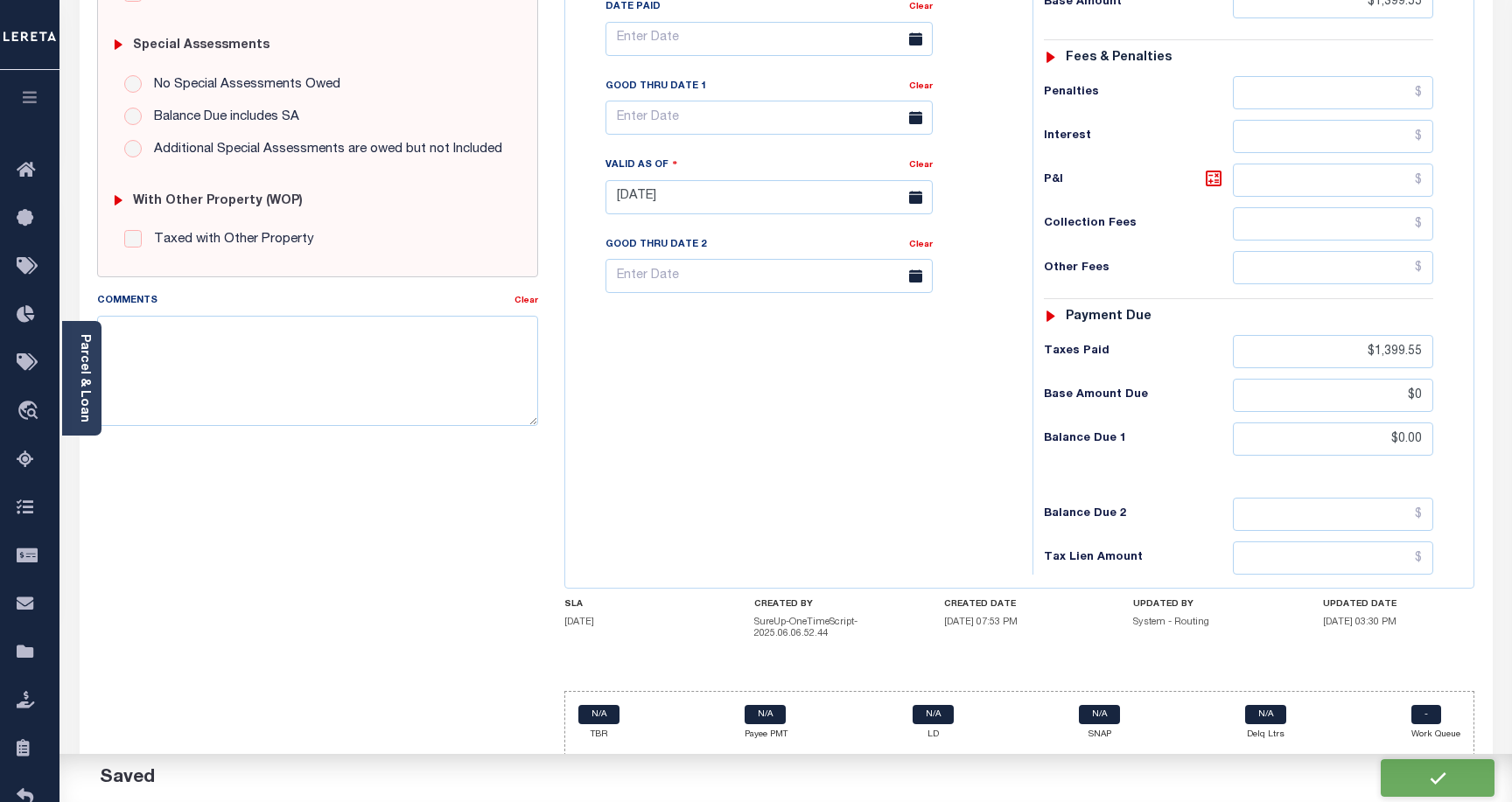
type input "$1,399.55"
type input "$0"
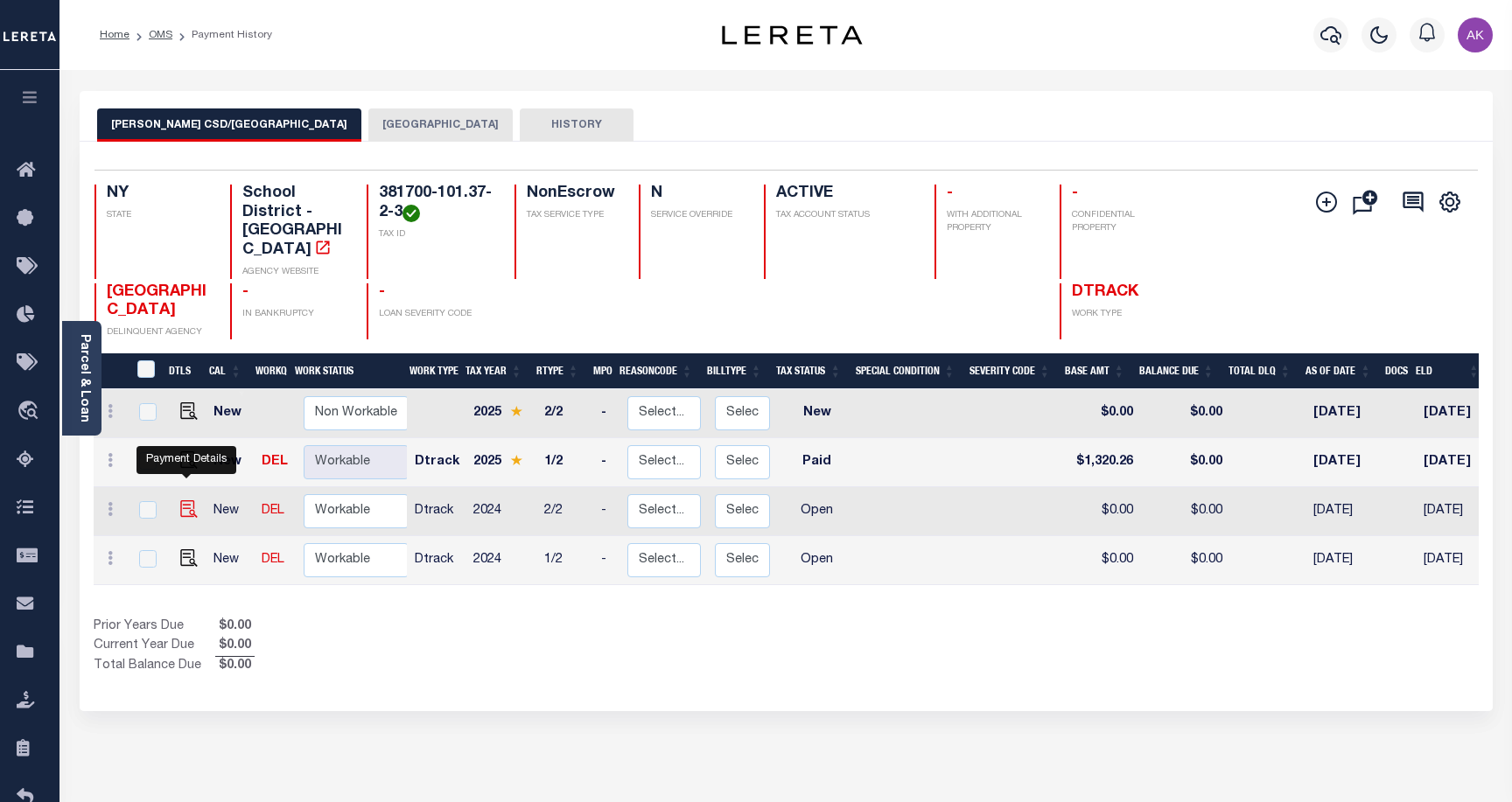
click at [182, 500] on img "" at bounding box center [190, 509] width 18 height 18
checkbox input "true"
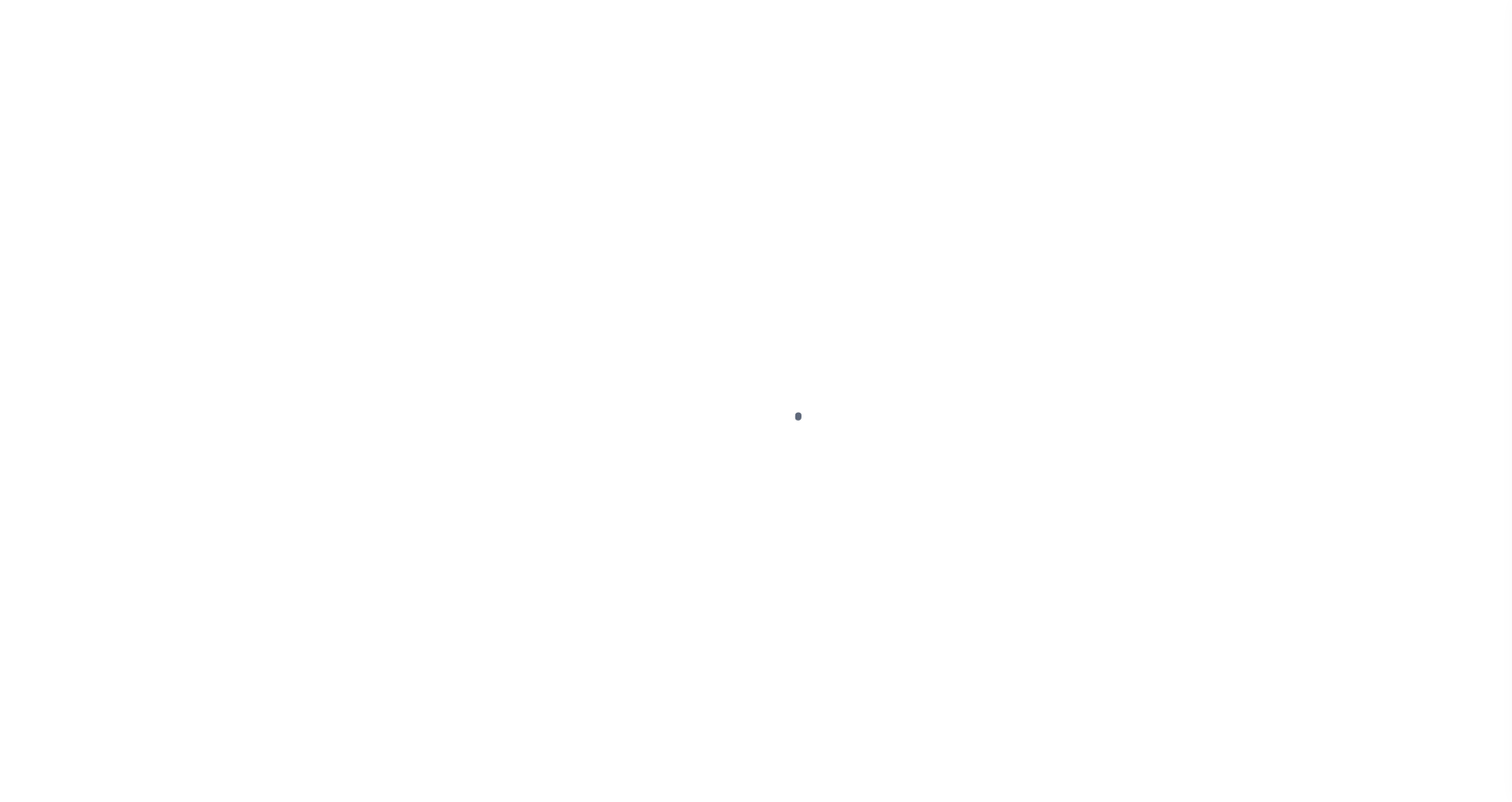
select select "OP2"
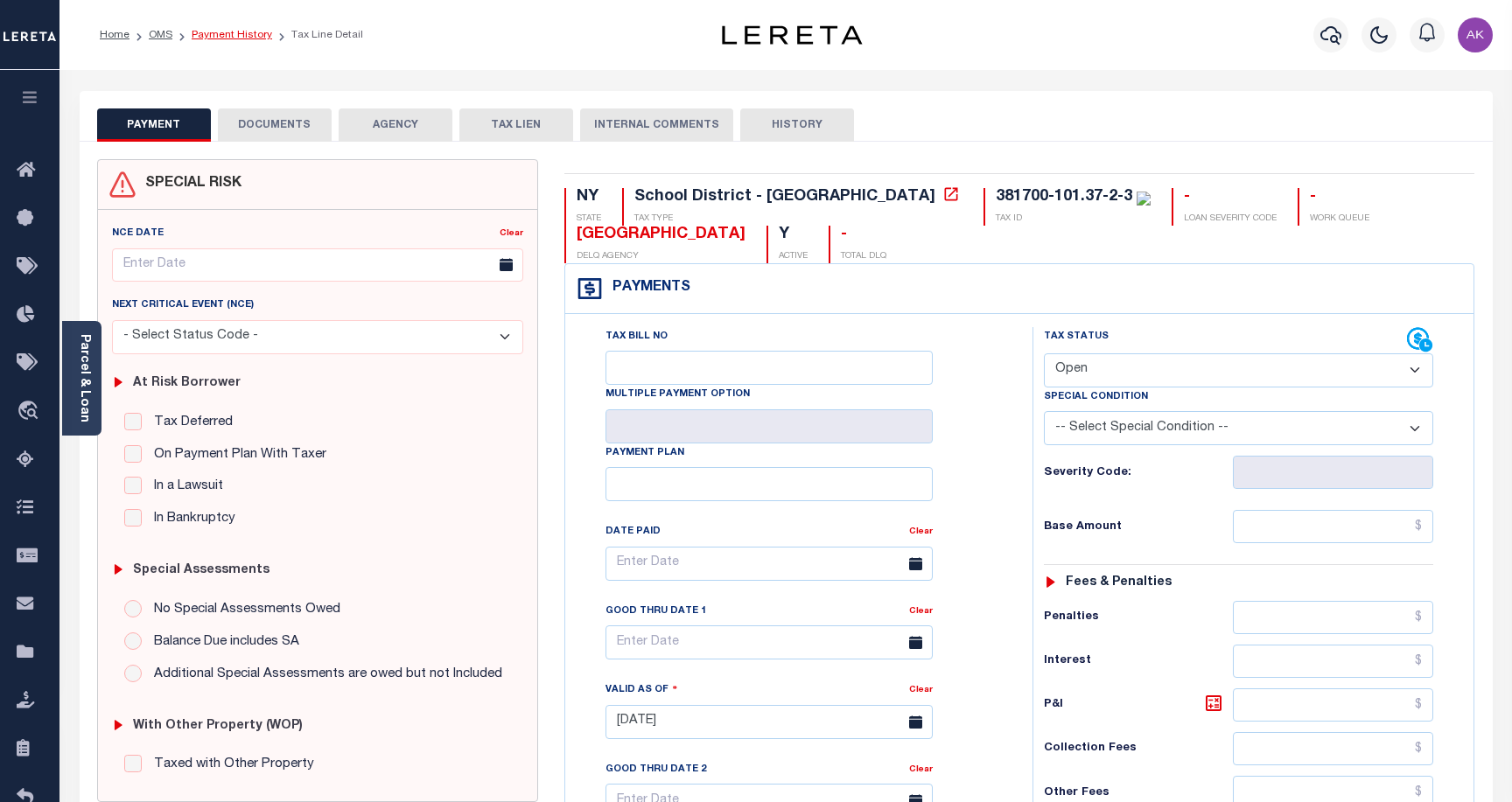
click at [247, 34] on link "Payment History" at bounding box center [231, 35] width 80 height 11
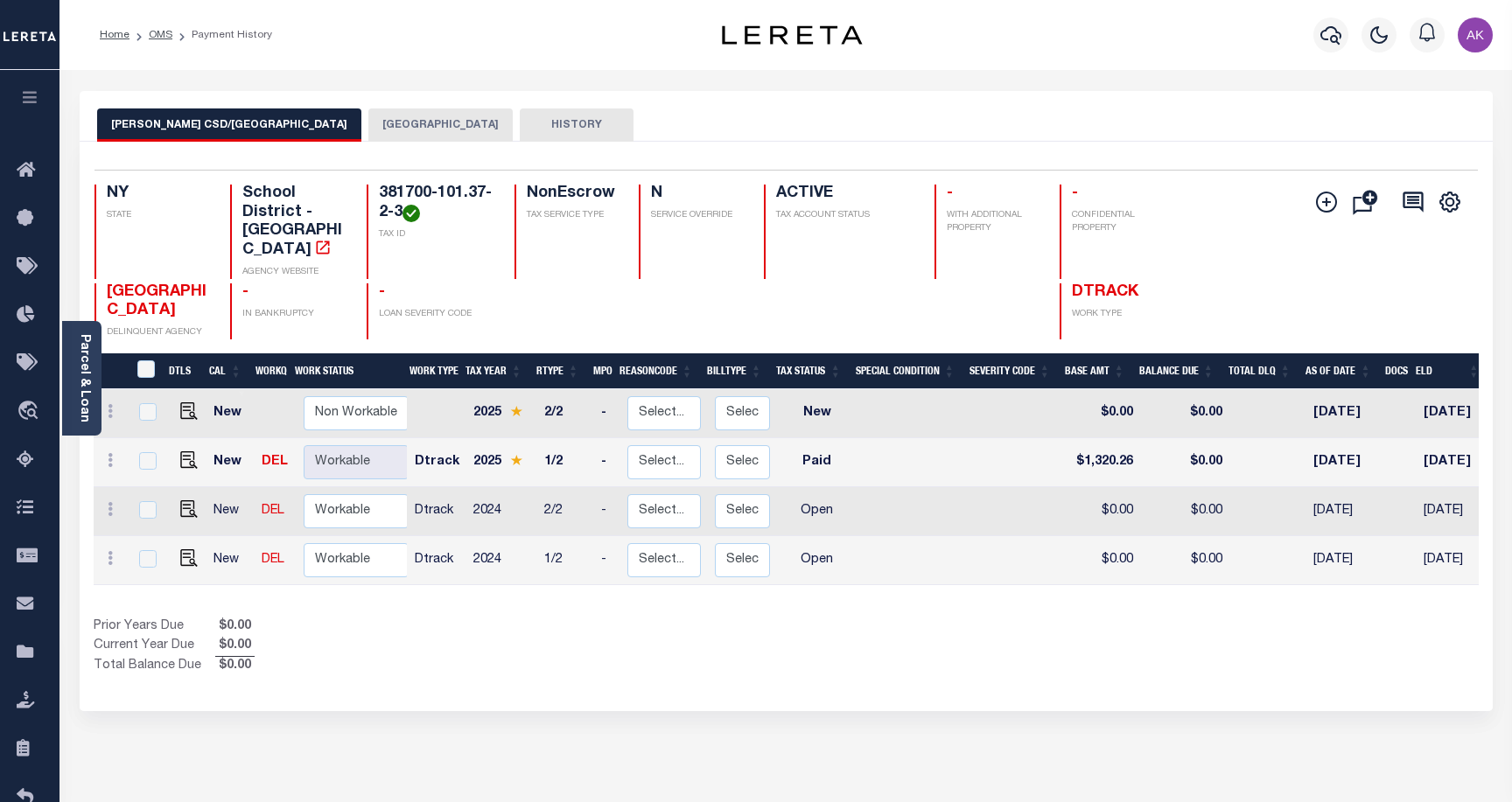
click at [368, 123] on button "[GEOGRAPHIC_DATA]" at bounding box center [440, 125] width 144 height 34
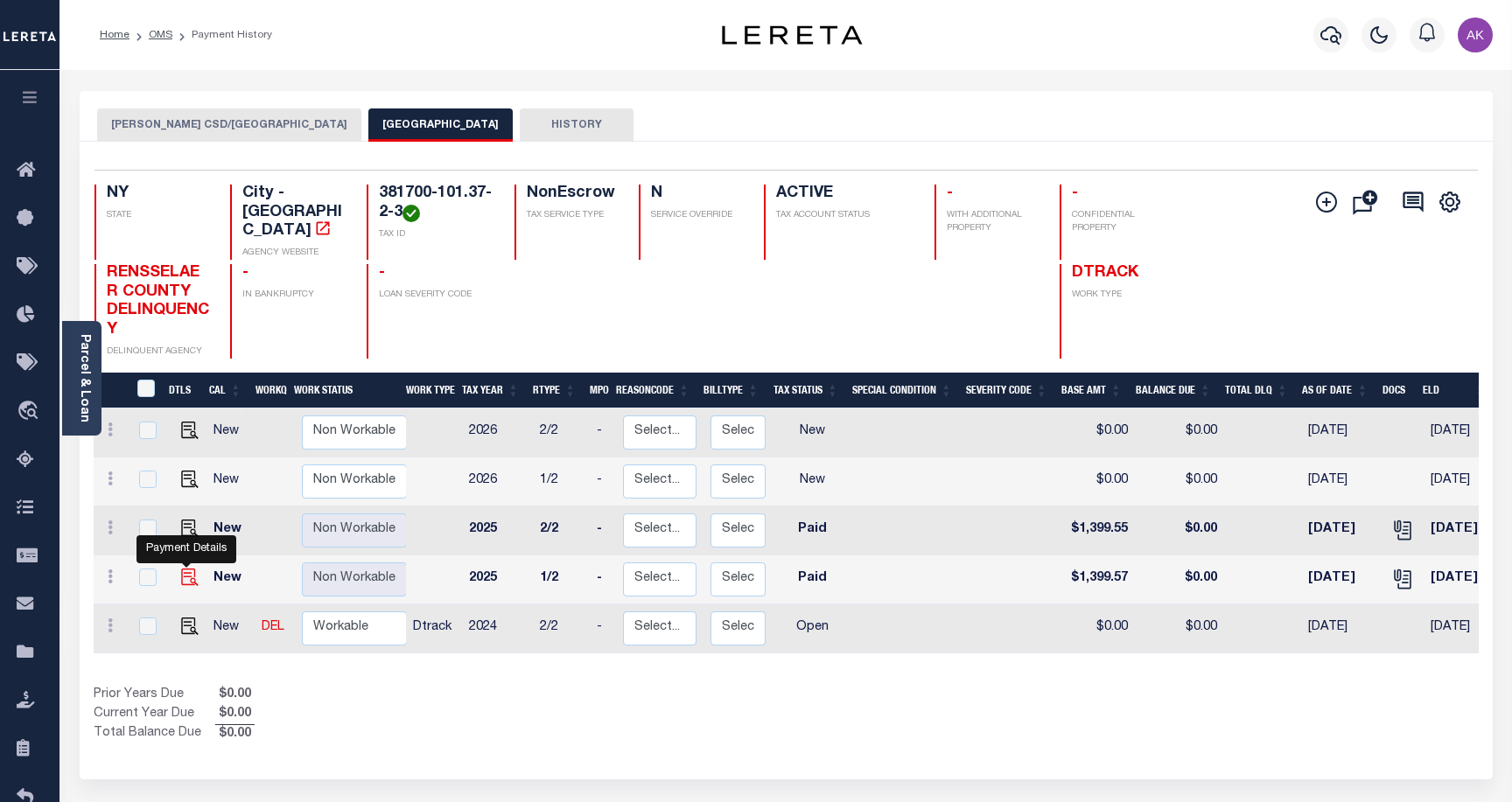
click at [184, 569] on img "" at bounding box center [190, 578] width 18 height 18
checkbox input "true"
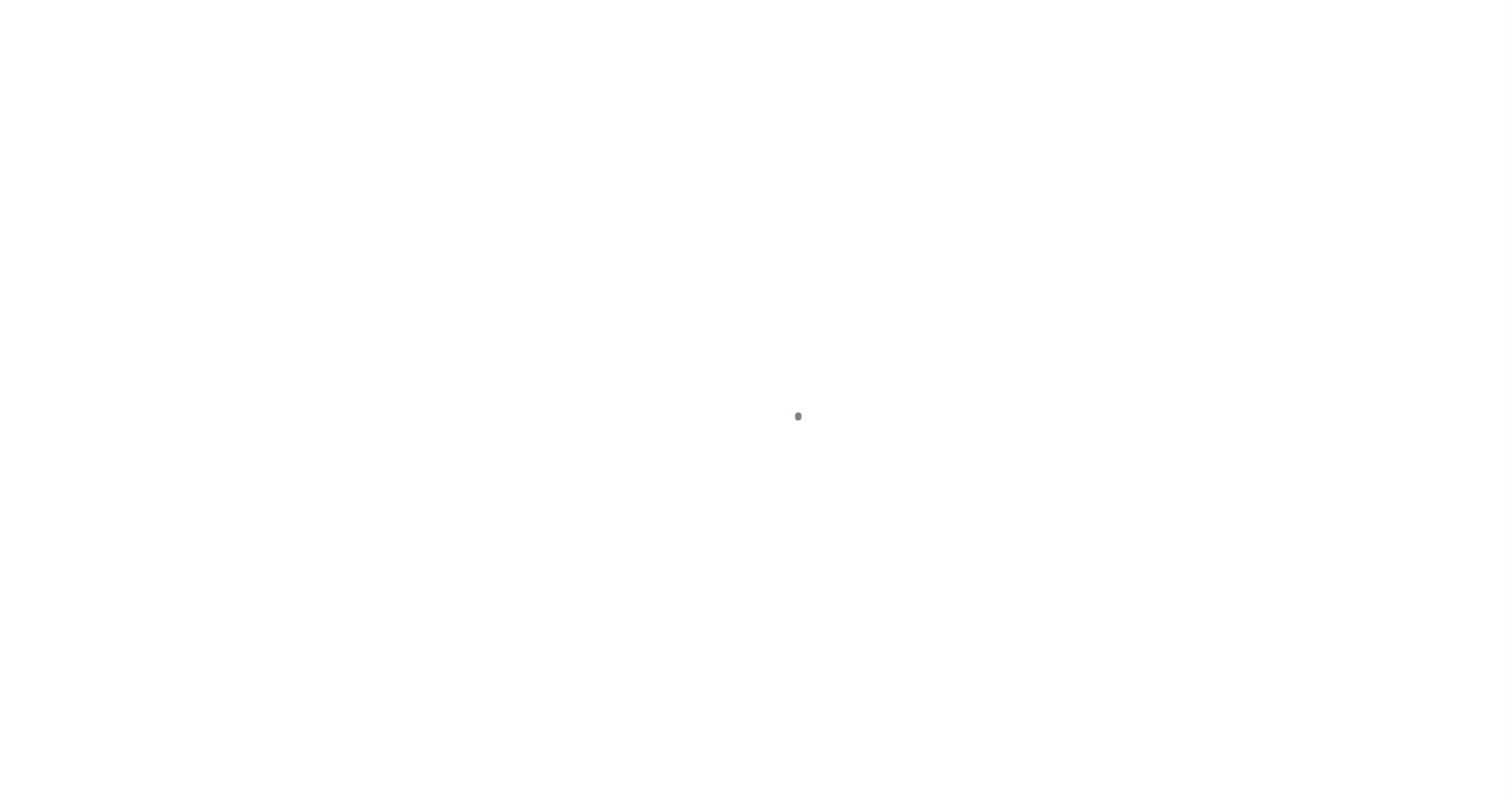
select select "PYD"
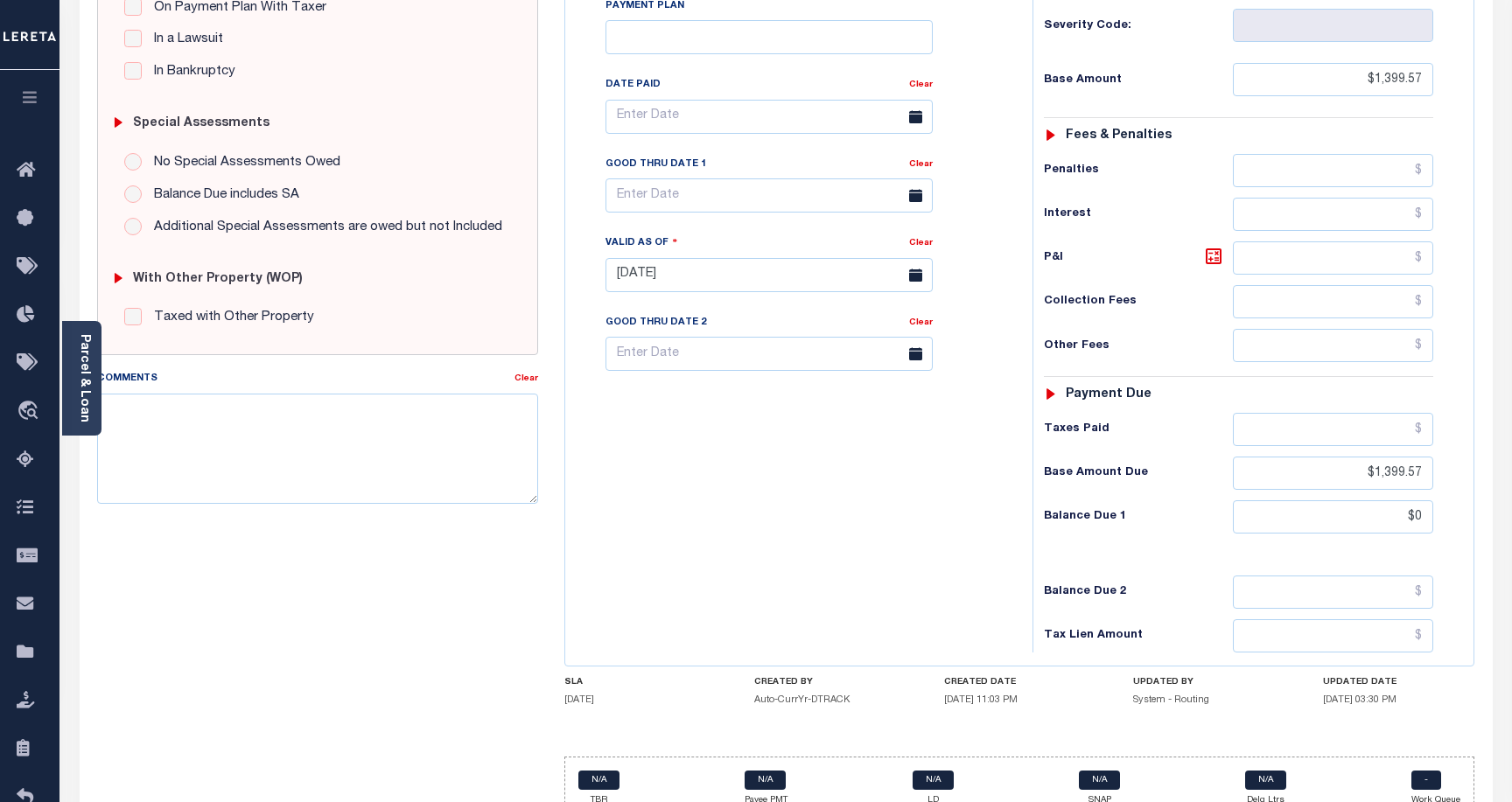
scroll to position [469, 0]
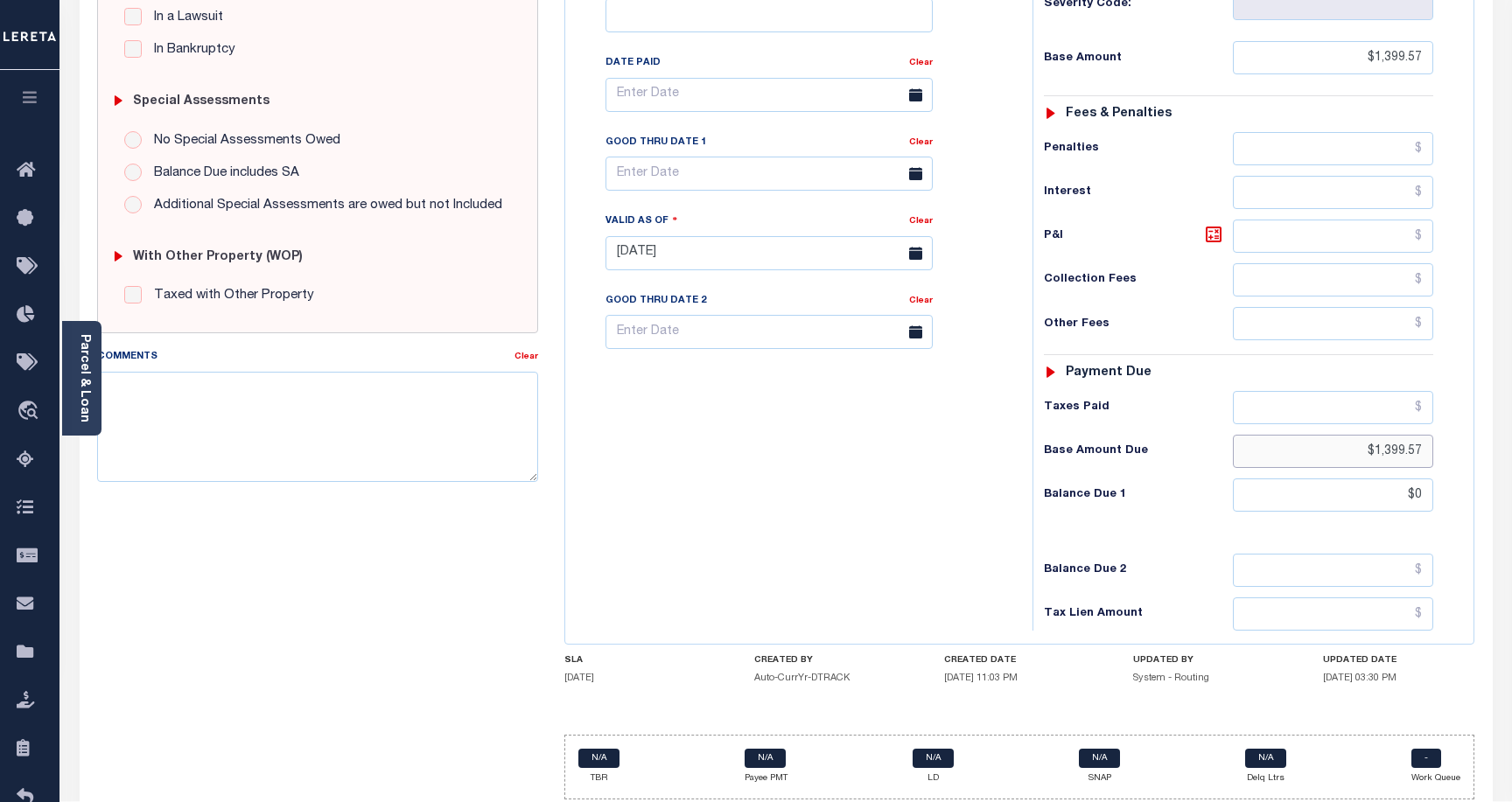
drag, startPoint x: 1361, startPoint y: 454, endPoint x: 1446, endPoint y: 454, distance: 85.0
click at [1446, 454] on div "Tax Status Status - Select Status Code -" at bounding box center [1244, 244] width 424 height 772
click at [1372, 404] on input "text" at bounding box center [1333, 408] width 201 height 34
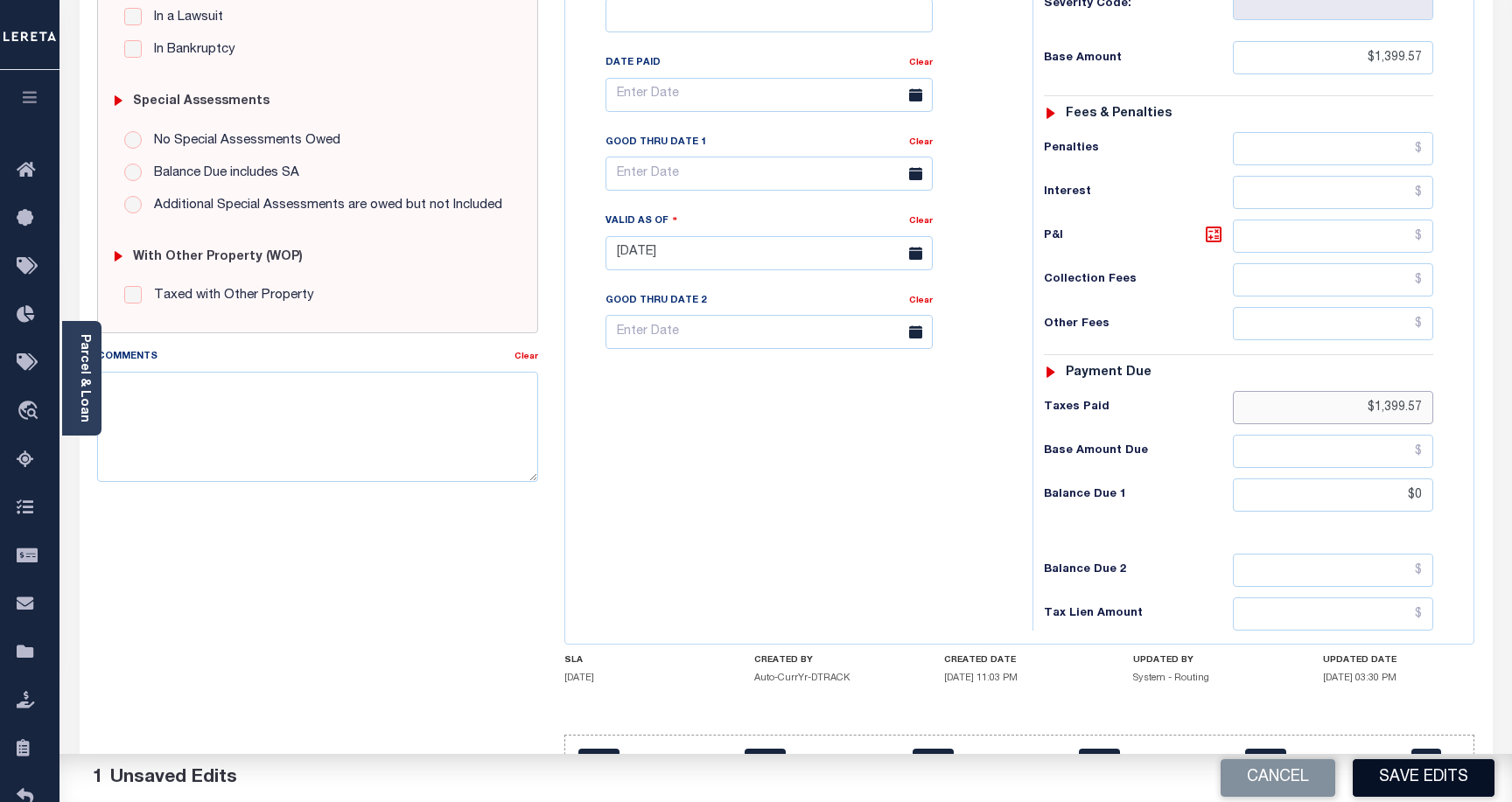
type input "$1,399.57"
click at [1415, 775] on button "Save Edits" at bounding box center [1424, 778] width 142 height 38
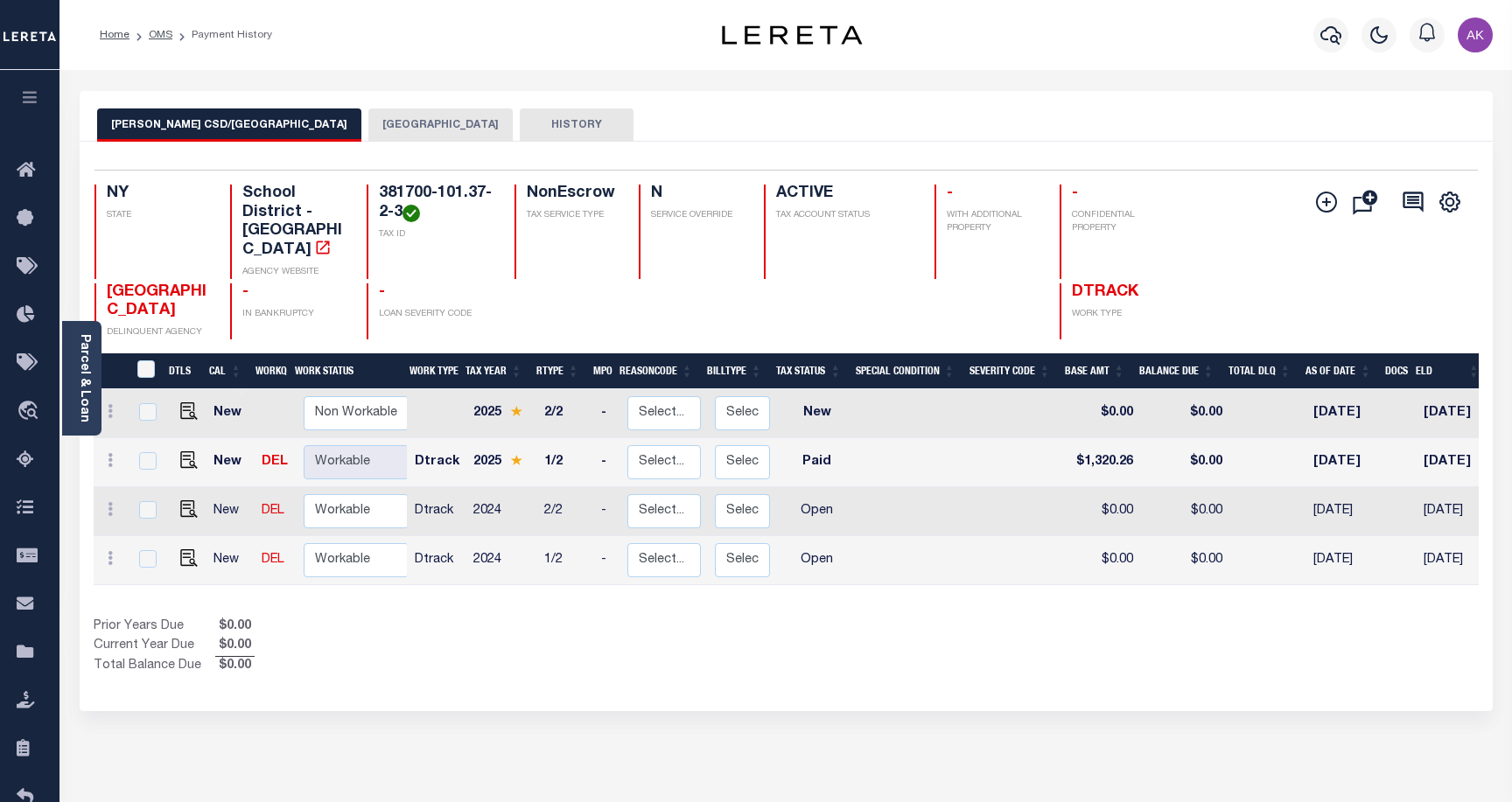
click at [368, 123] on button "[GEOGRAPHIC_DATA]" at bounding box center [440, 125] width 144 height 34
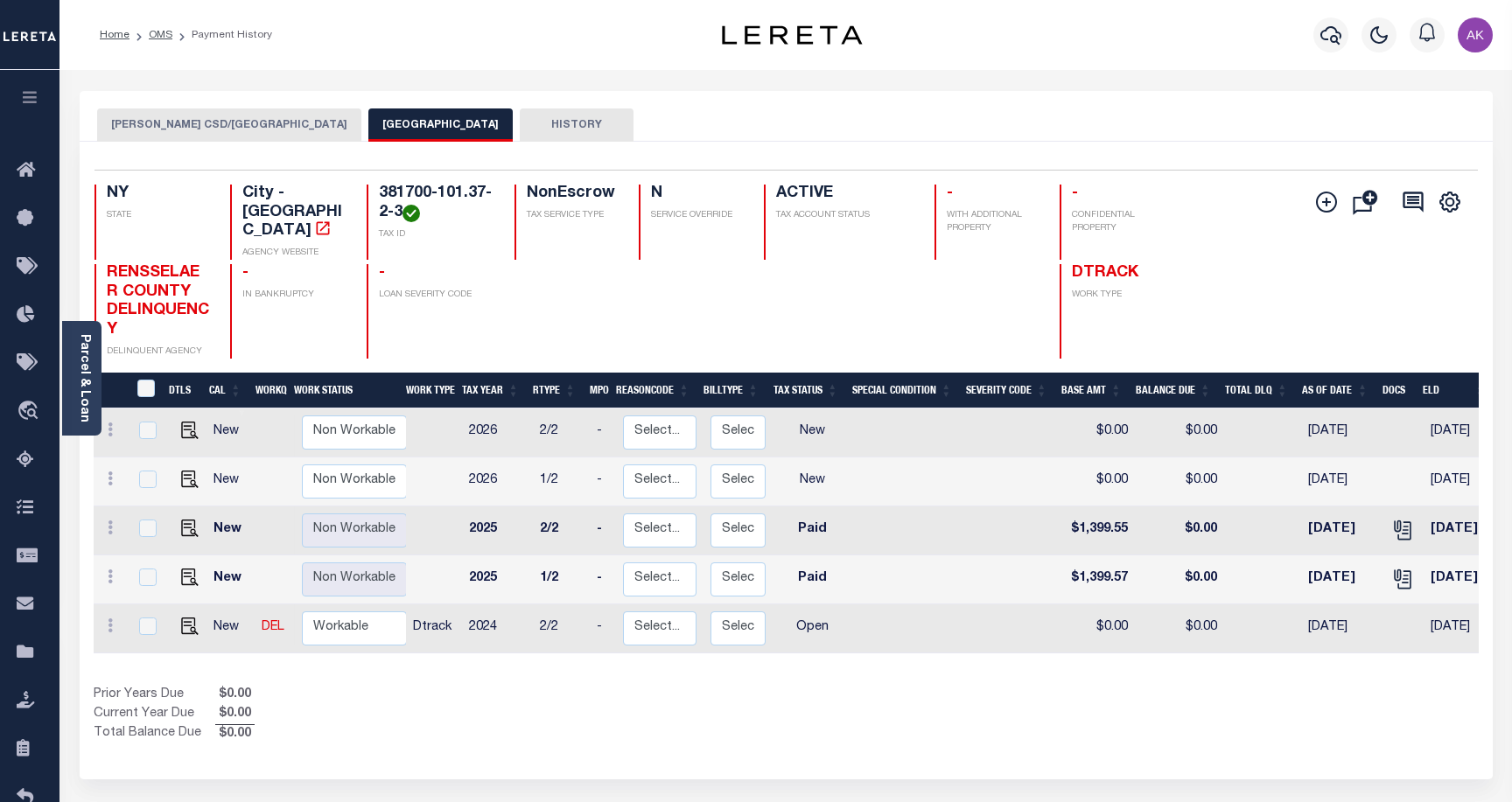
click at [173, 122] on button "[PERSON_NAME] CSD/[GEOGRAPHIC_DATA]" at bounding box center [229, 125] width 264 height 34
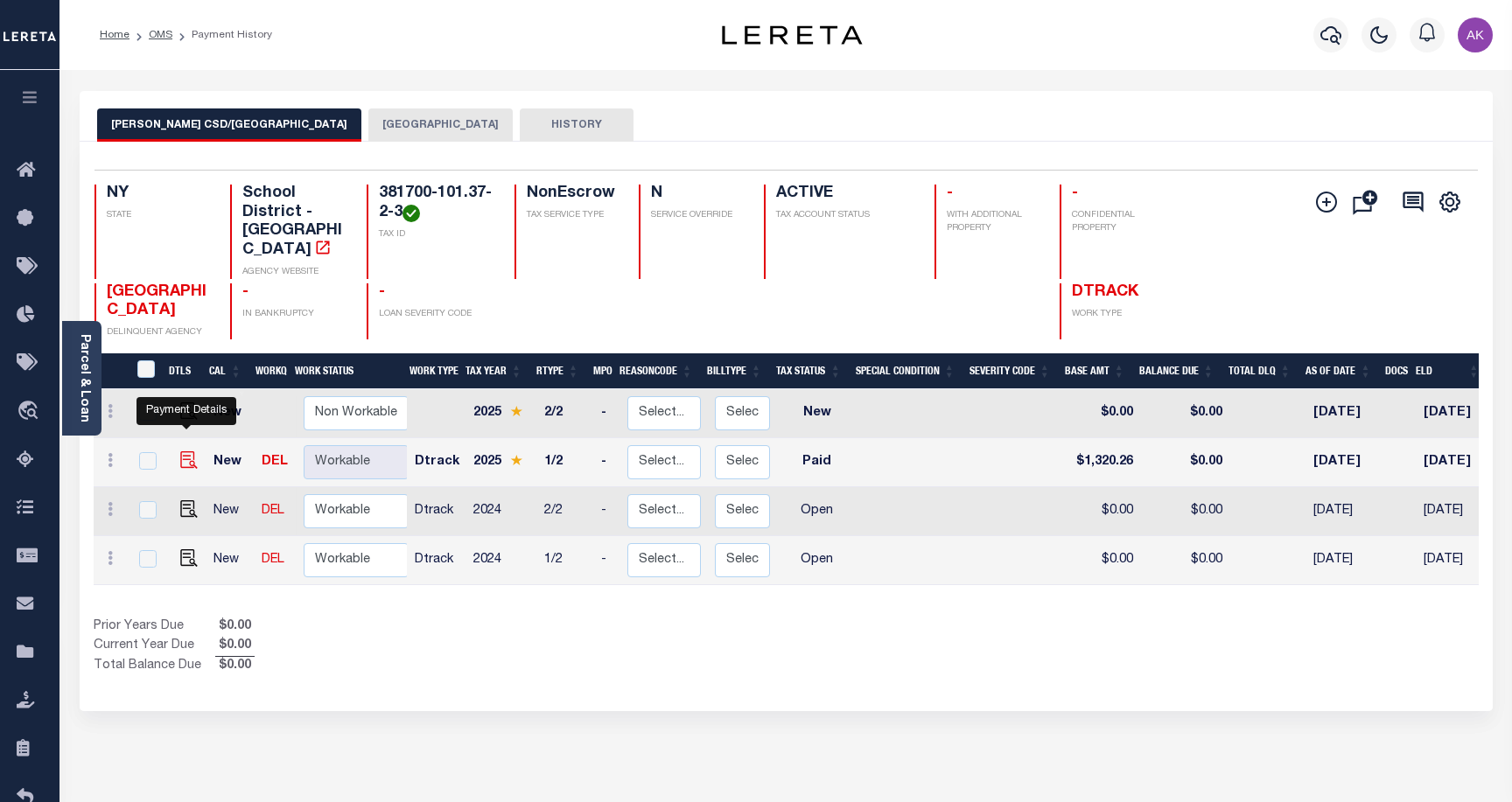
click at [181, 452] on img "" at bounding box center [190, 461] width 18 height 18
checkbox input "true"
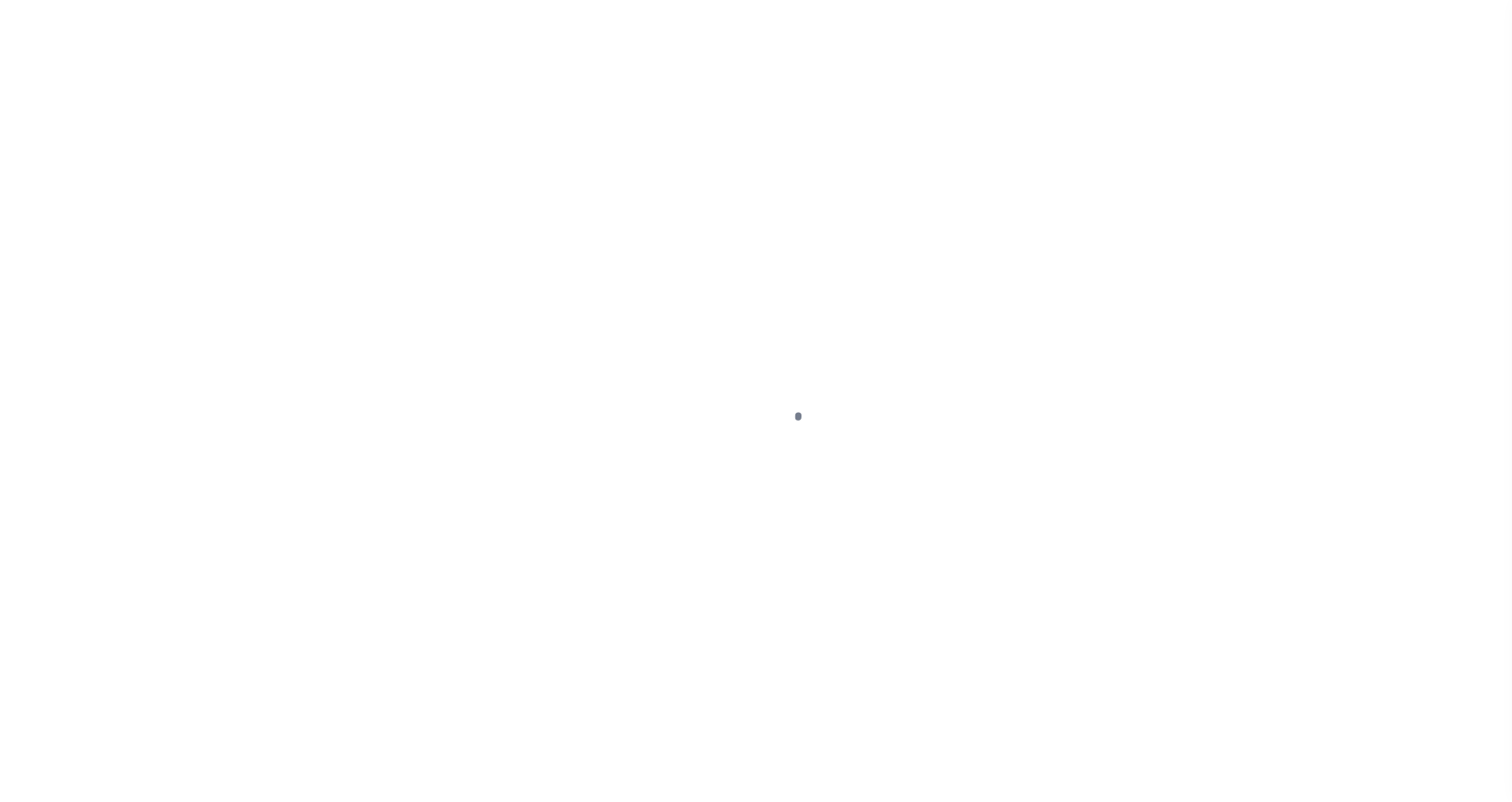
select select "PYD"
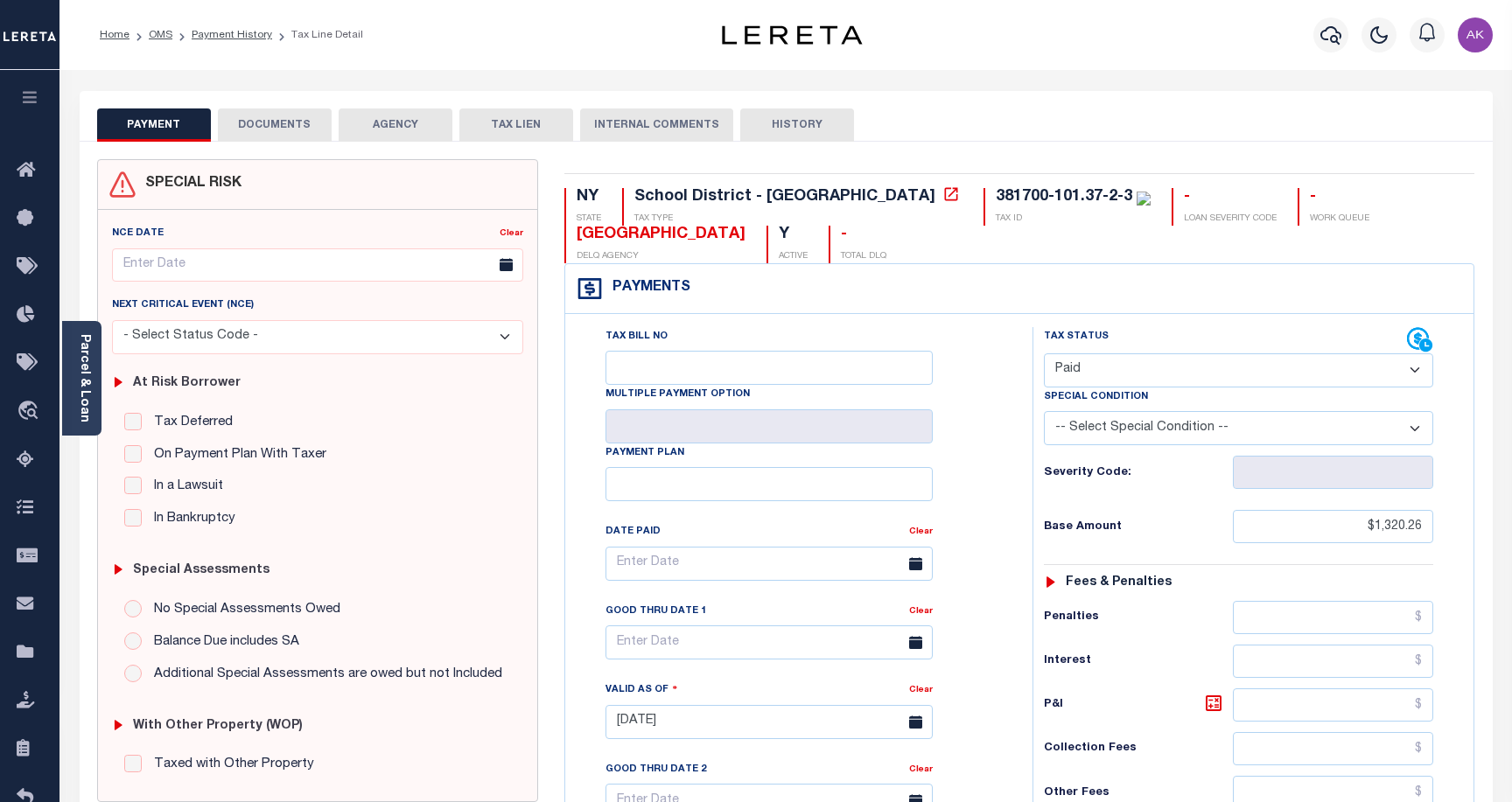
click at [271, 122] on button "DOCUMENTS" at bounding box center [275, 125] width 114 height 34
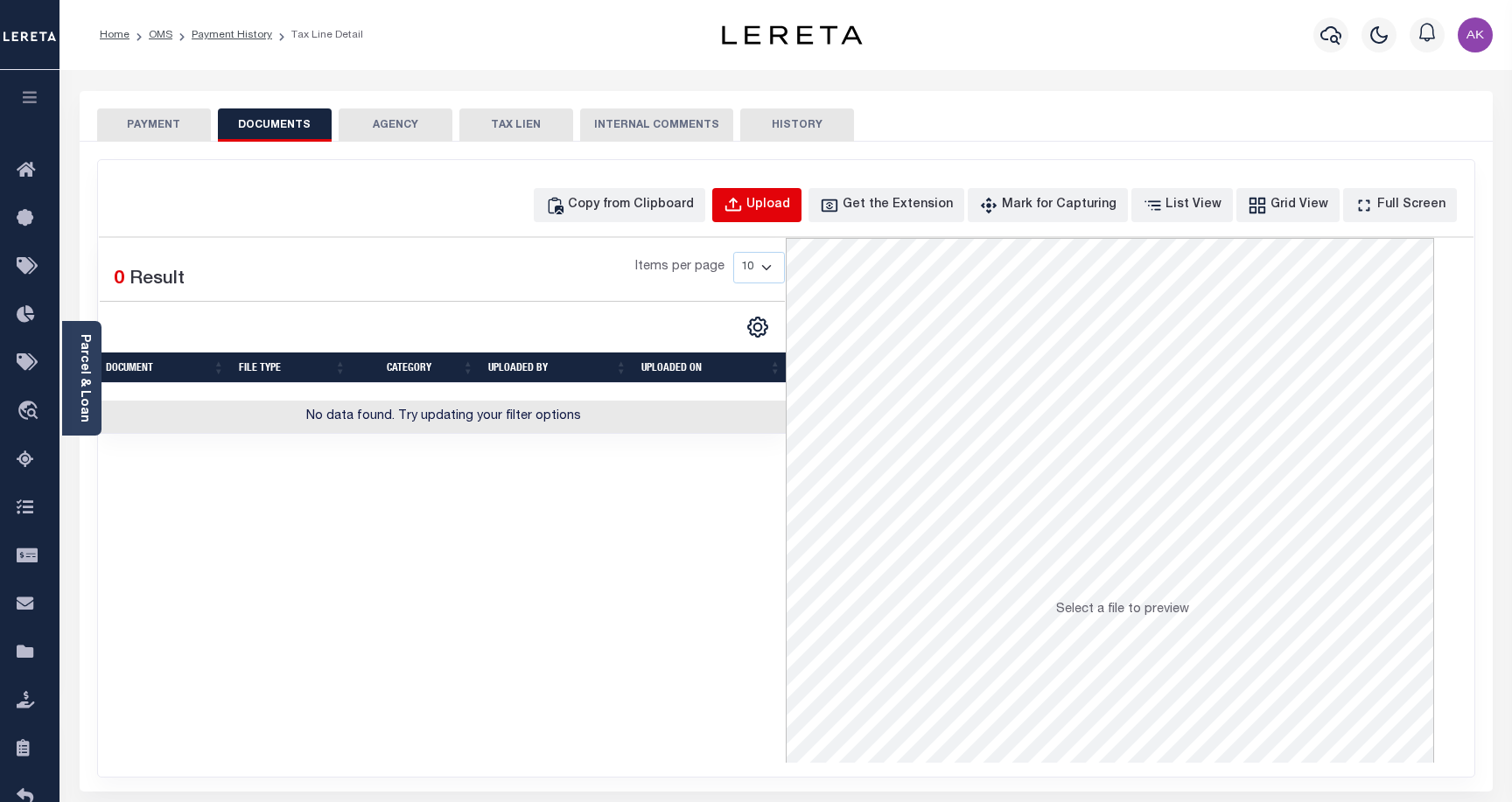
click at [790, 205] on div "Upload" at bounding box center [768, 204] width 44 height 19
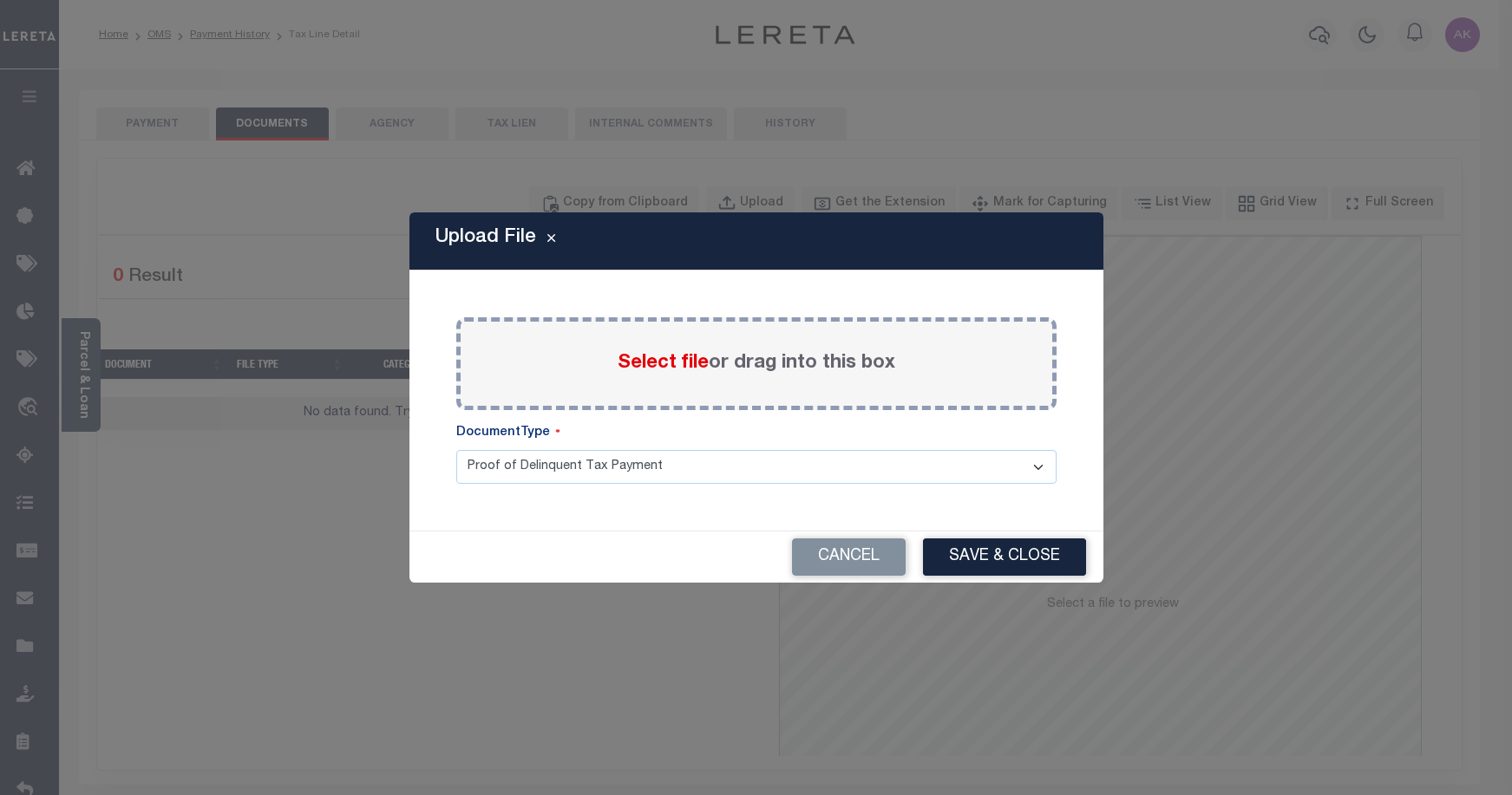
click at [680, 360] on span "Select file" at bounding box center [663, 363] width 91 height 19
click at [0, 0] on input "Select file or drag into this box" at bounding box center [0, 0] width 0 height 0
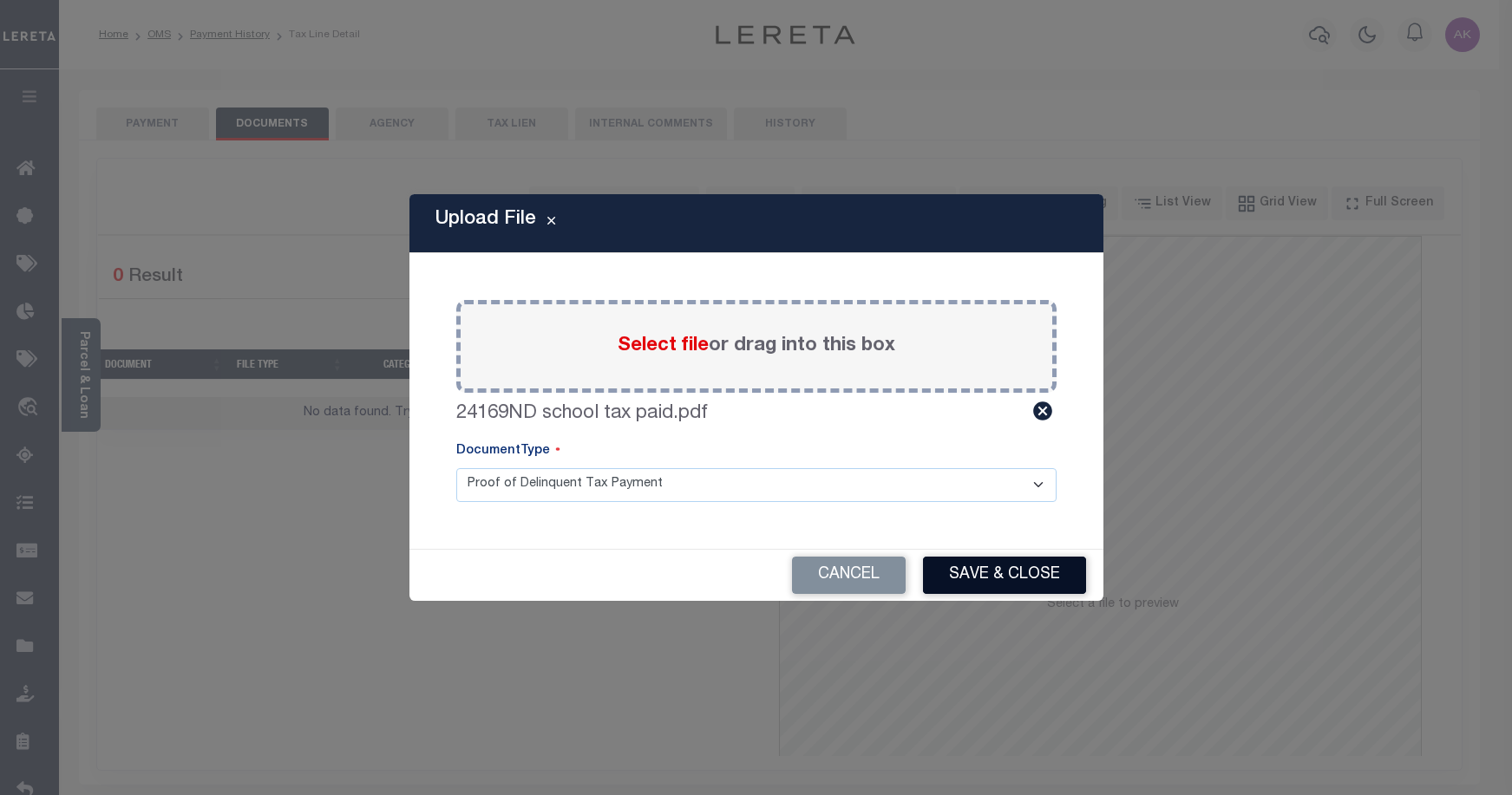
click at [996, 579] on button "Save & Close" at bounding box center [1004, 576] width 163 height 37
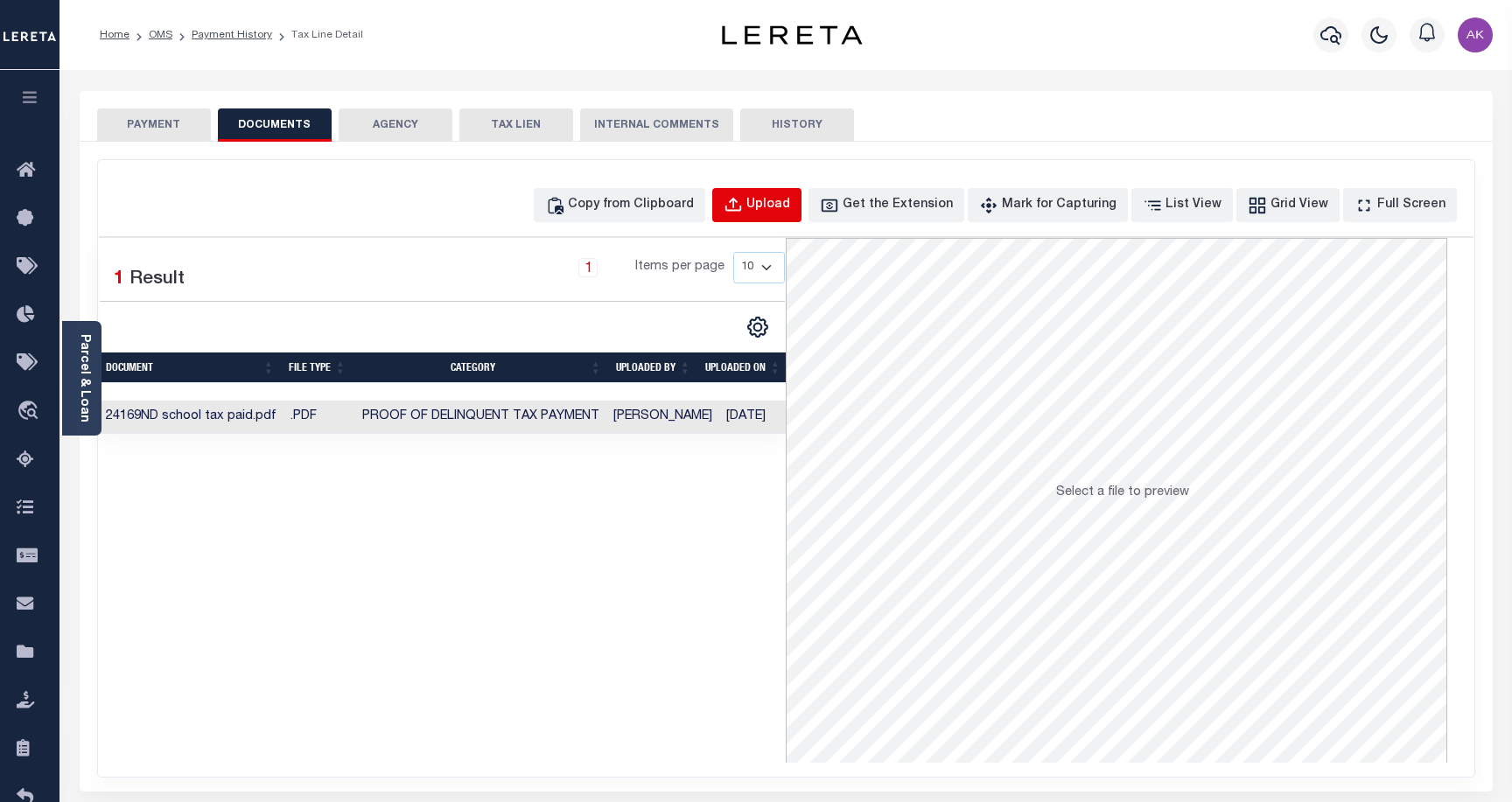
click at [790, 201] on div "Upload" at bounding box center [768, 204] width 44 height 19
select select "POP"
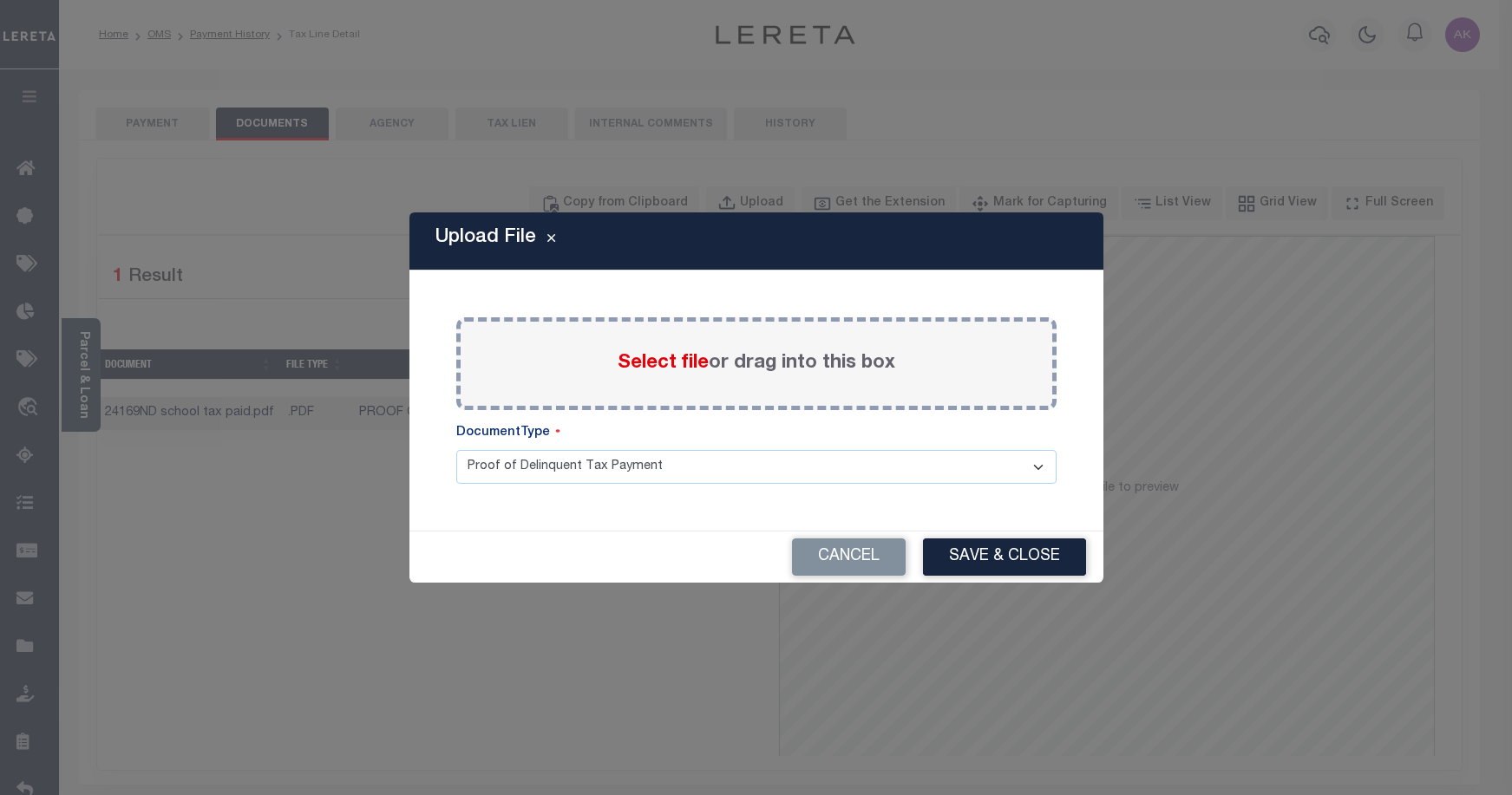
click at [654, 361] on span "Select file" at bounding box center [663, 363] width 91 height 19
click at [0, 0] on input "Select file or drag into this box" at bounding box center [0, 0] width 0 height 0
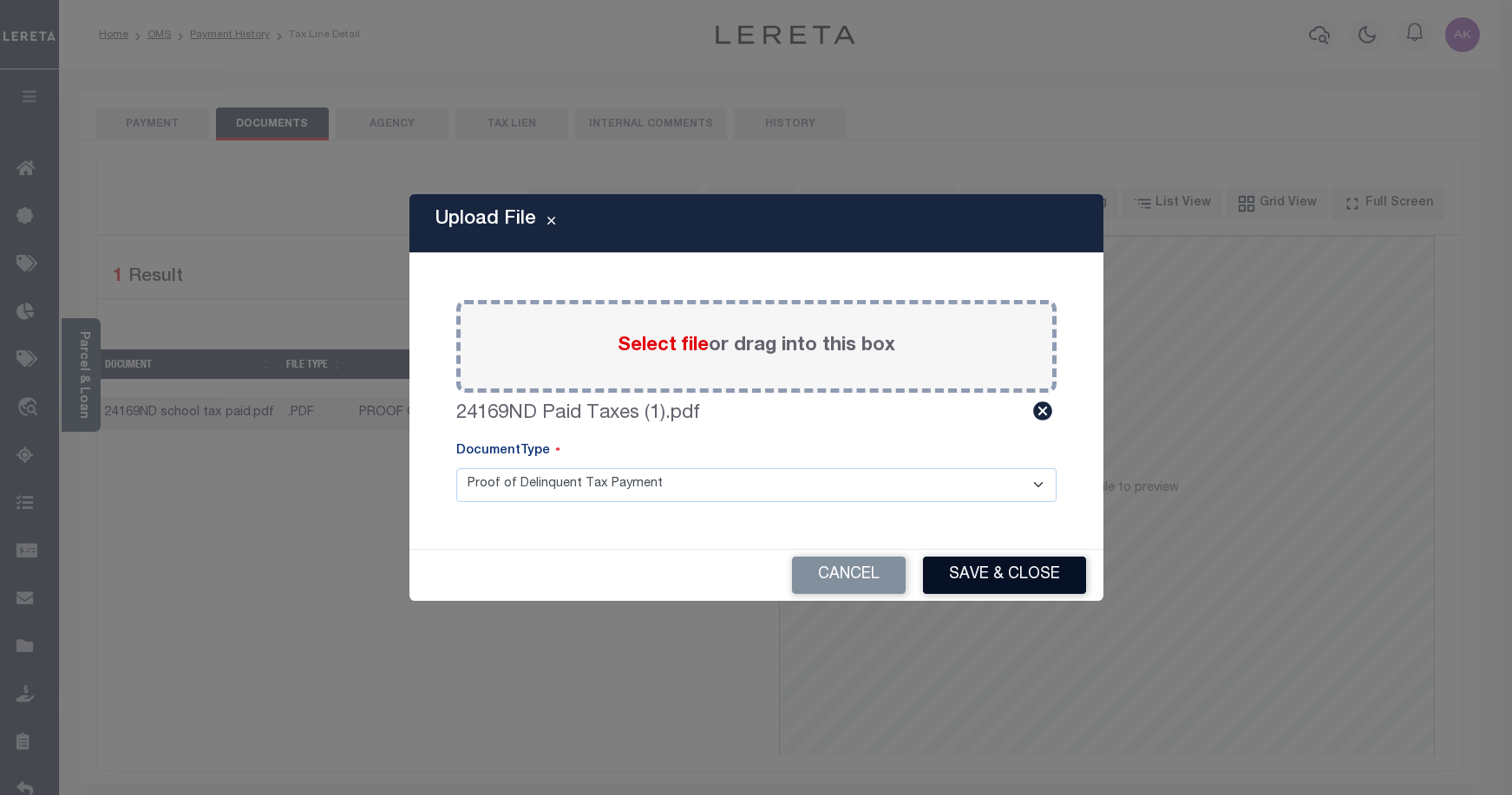
click at [976, 578] on button "Save & Close" at bounding box center [1004, 576] width 163 height 37
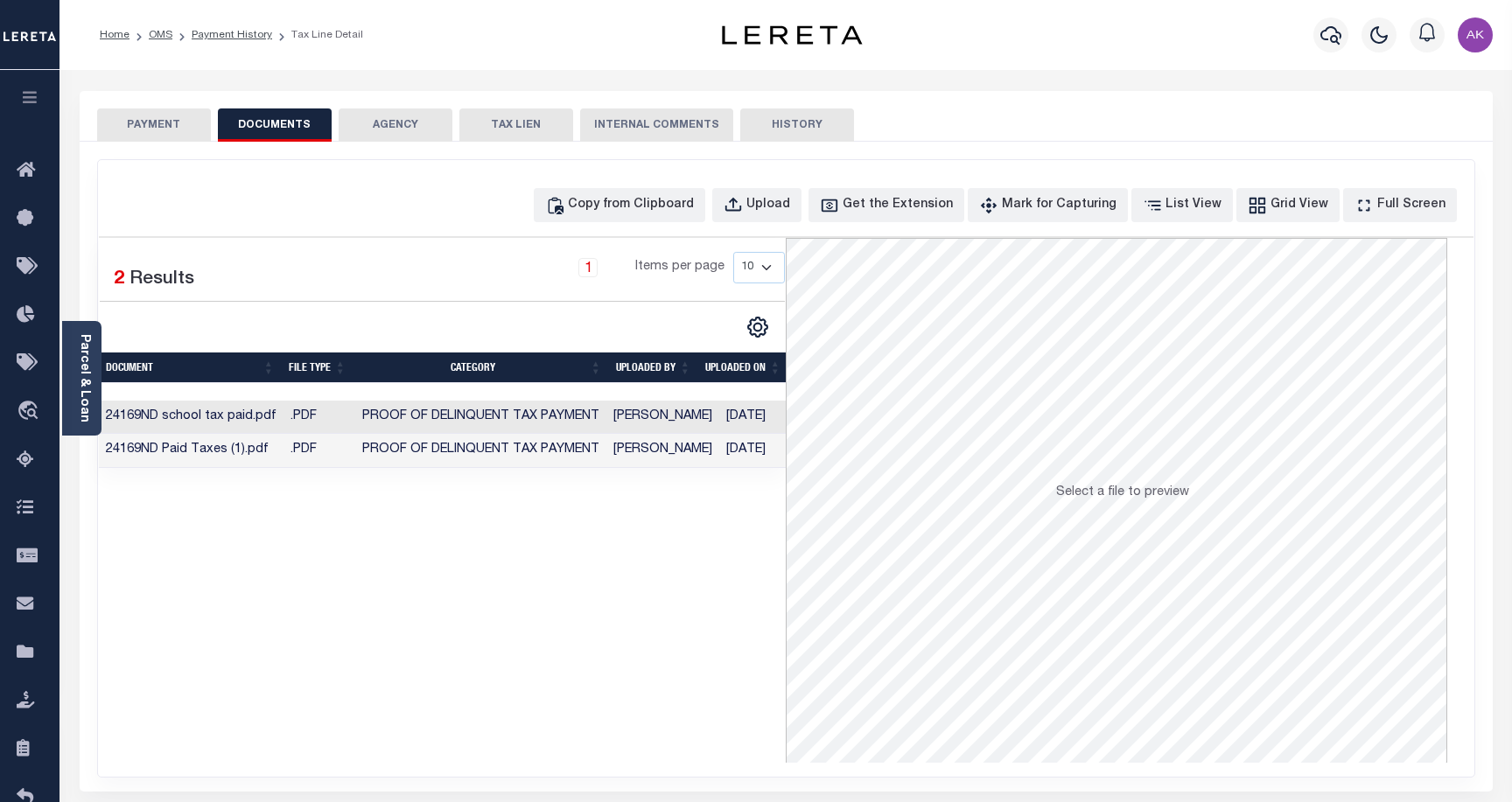
click at [148, 124] on button "PAYMENT" at bounding box center [154, 125] width 114 height 34
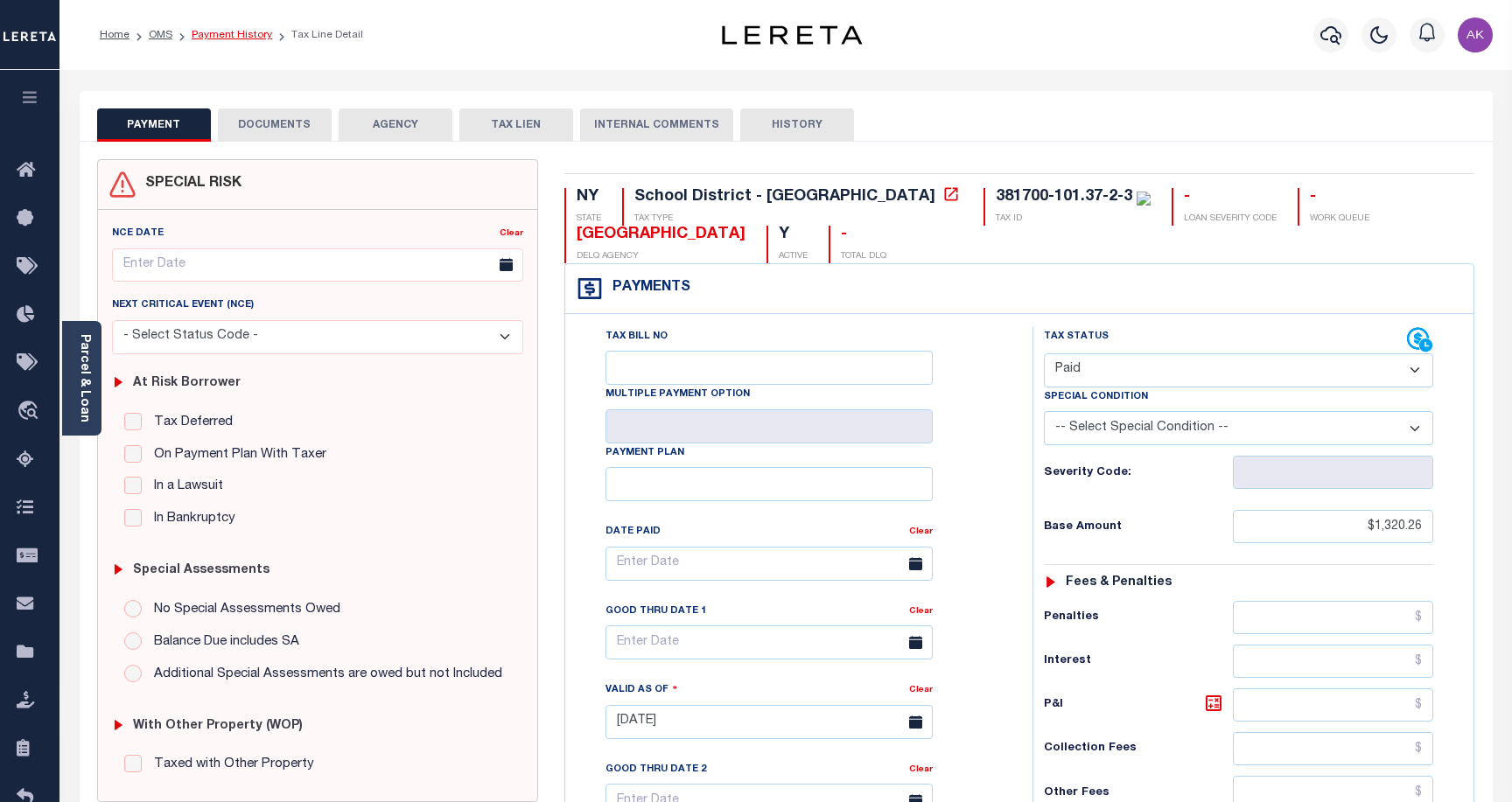
click at [242, 32] on link "Payment History" at bounding box center [231, 35] width 80 height 11
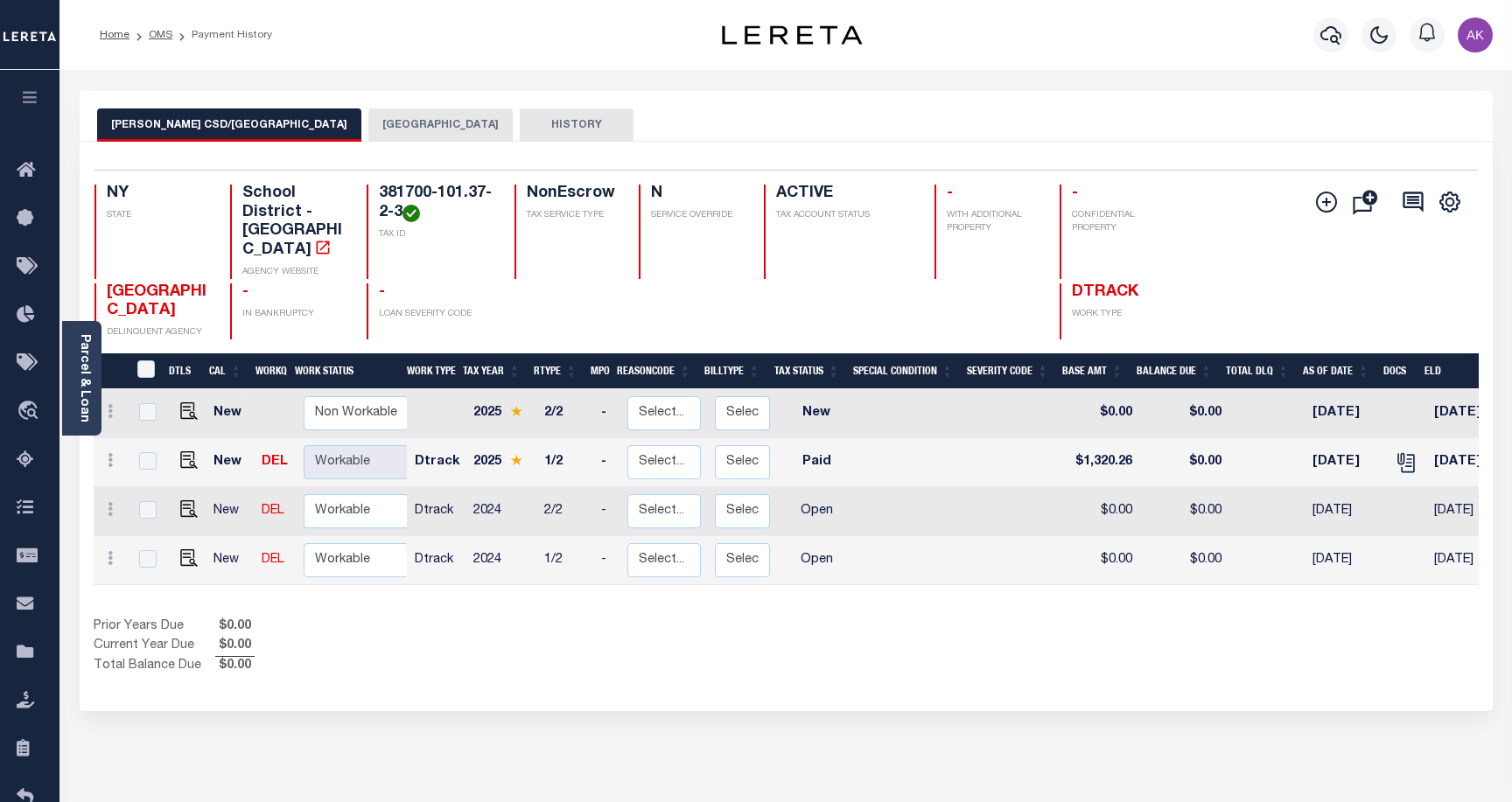
click at [1246, 729] on div "[PERSON_NAME] CSD/[GEOGRAPHIC_DATA] TROY CITY HISTORY Selected 4" at bounding box center [786, 594] width 1440 height 1005
click at [33, 408] on icon "travel_explore" at bounding box center [31, 412] width 28 height 23
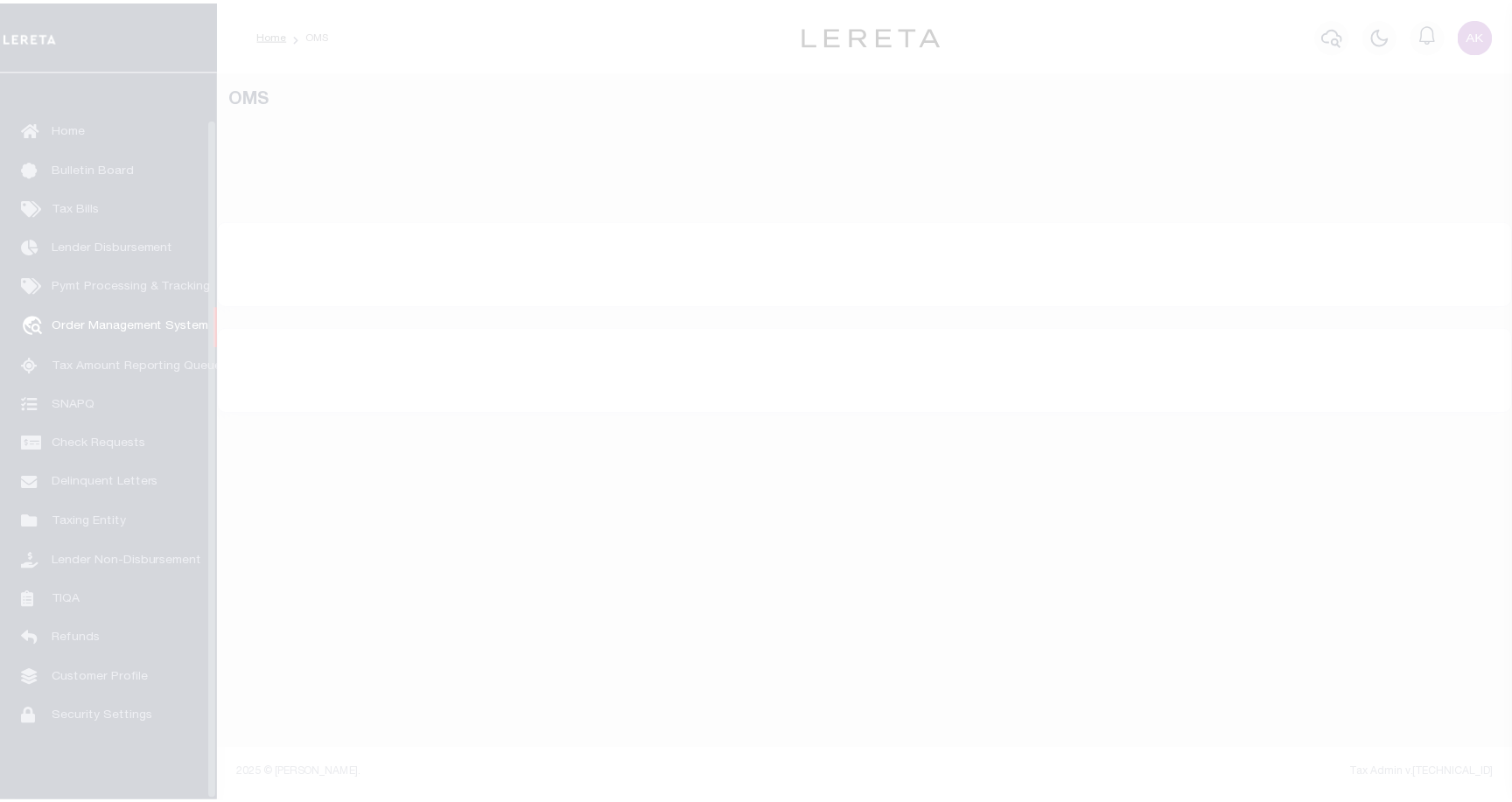
scroll to position [50, 0]
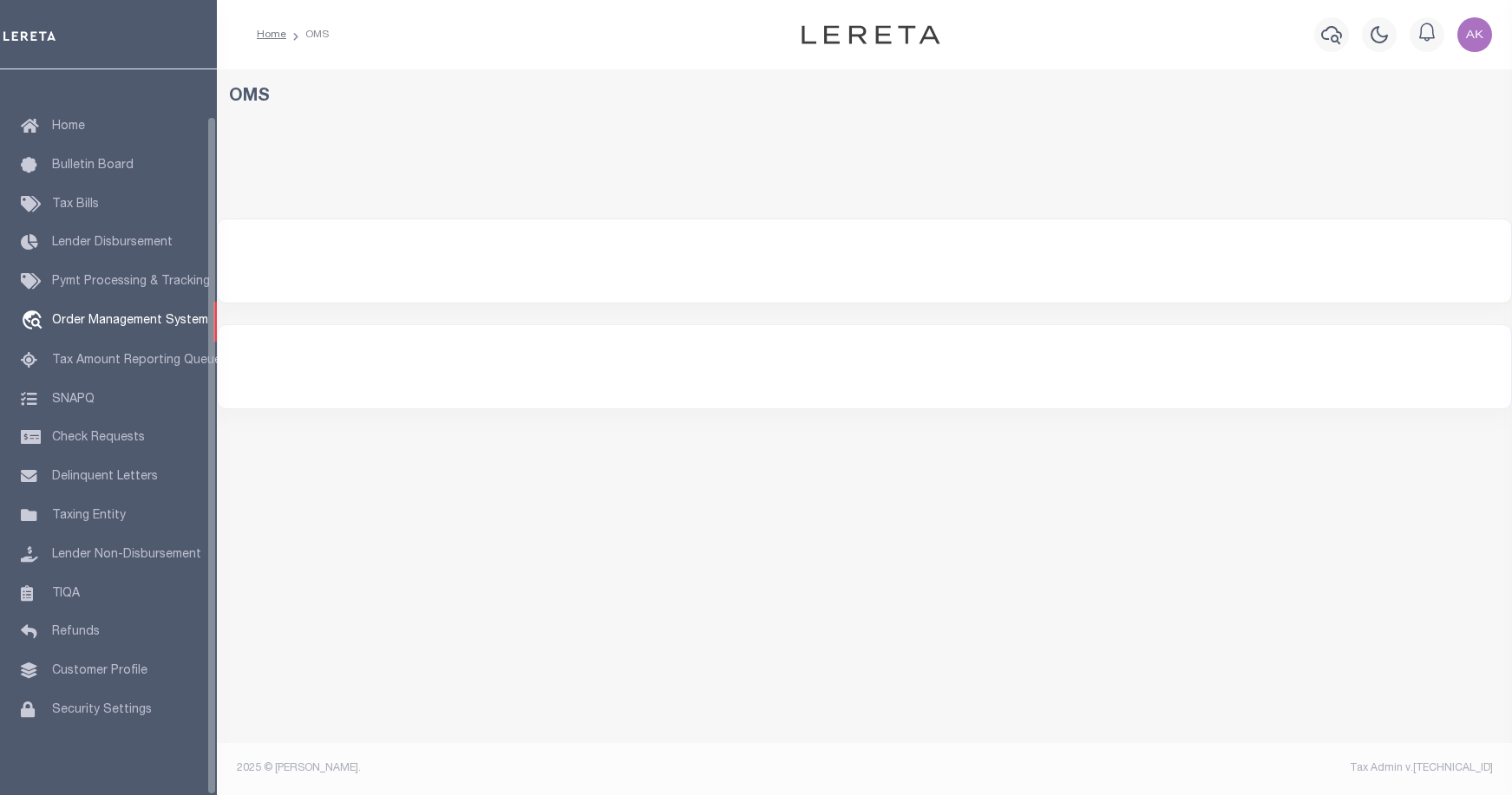
select select "200"
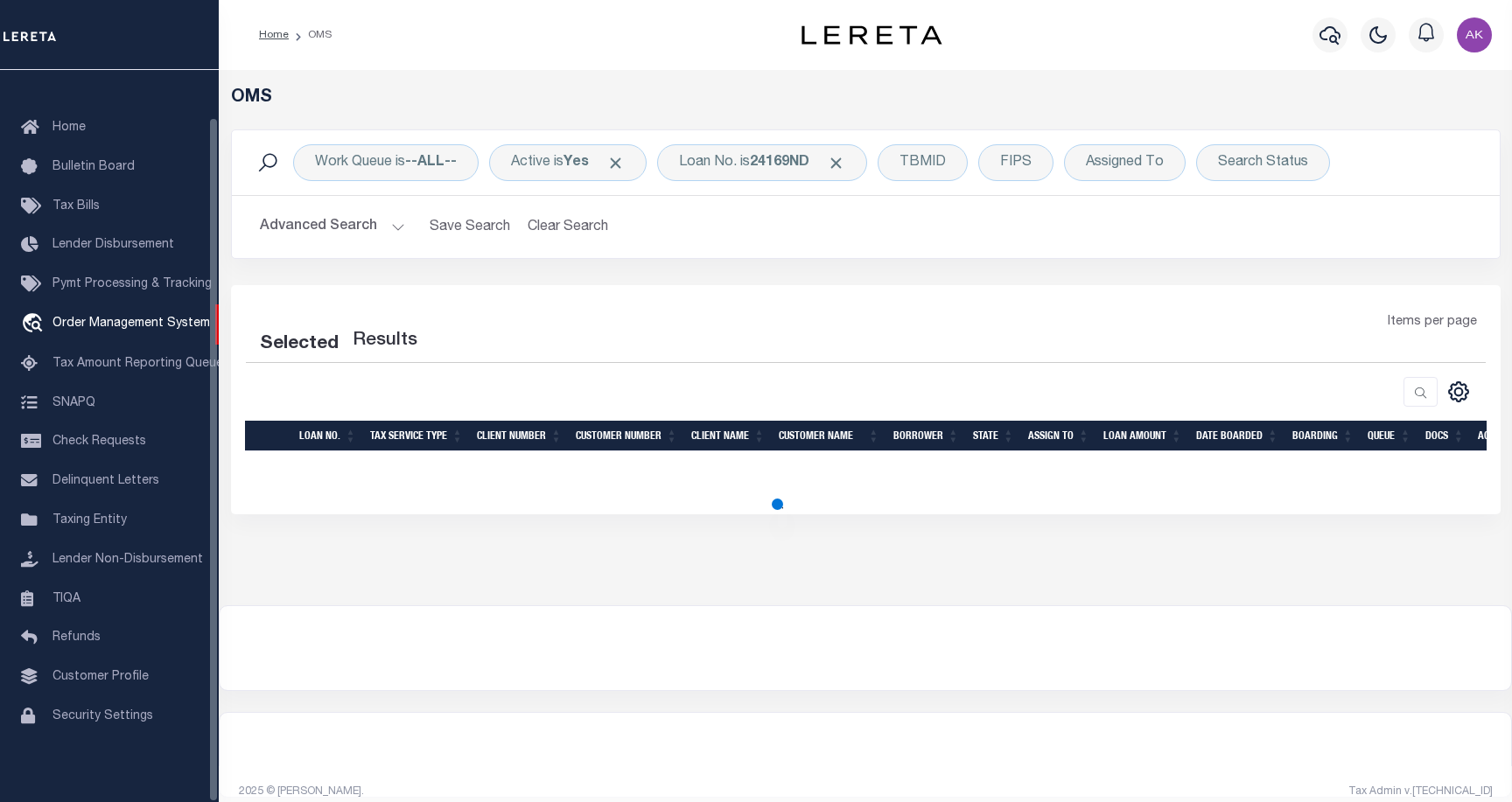
select select "200"
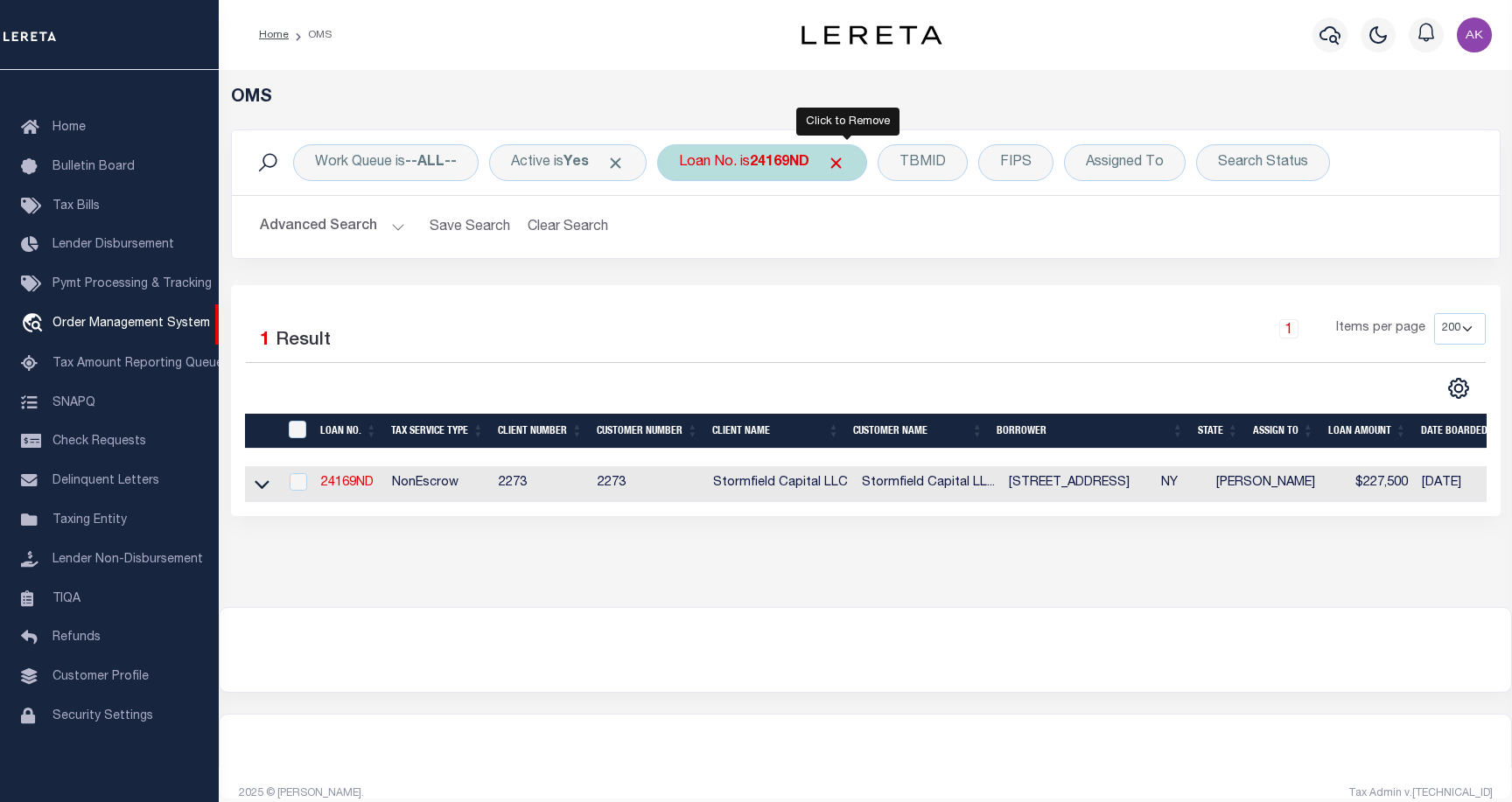
click at [846, 159] on span "Click to Remove" at bounding box center [836, 163] width 19 height 19
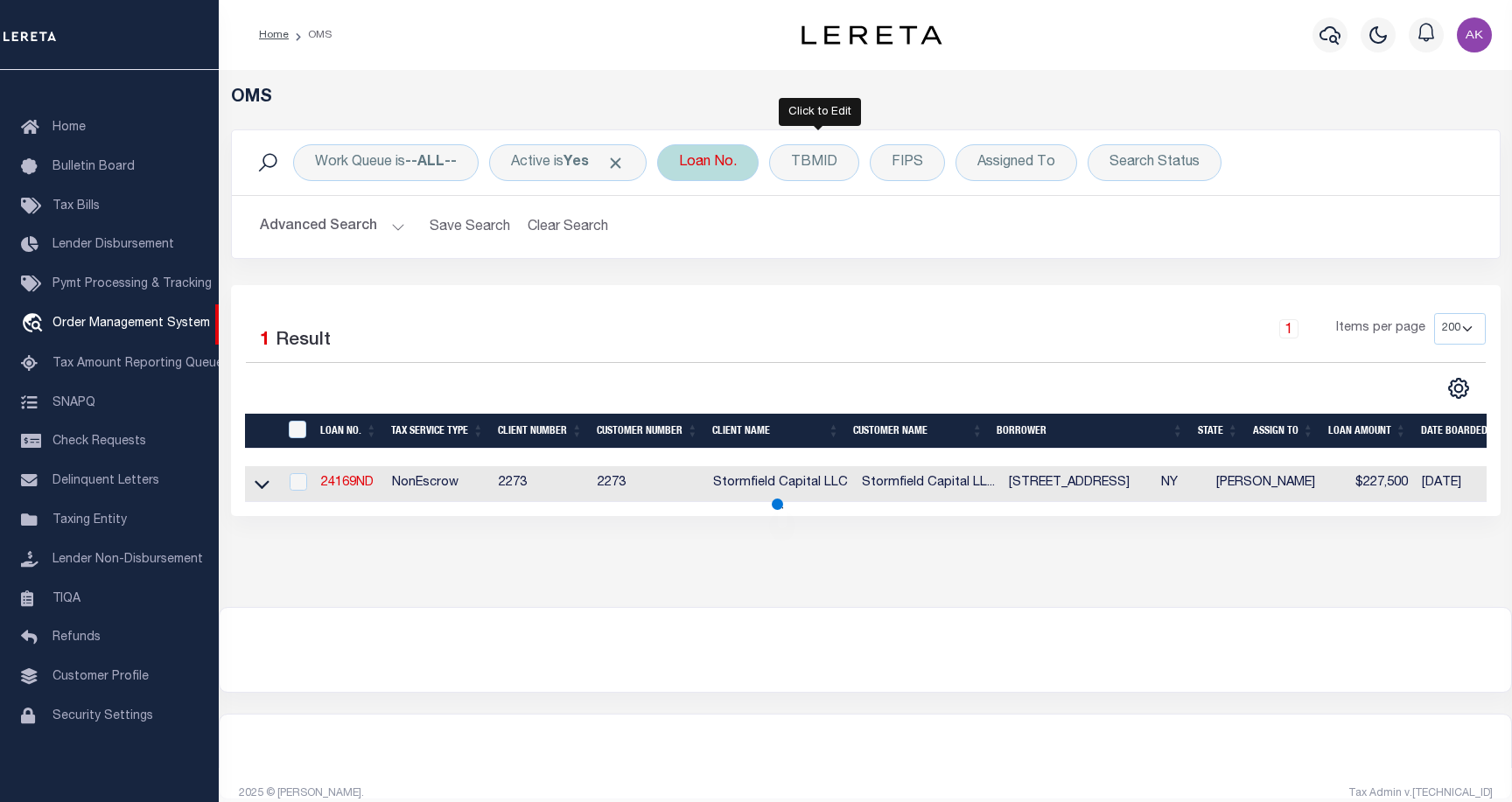
click at [714, 157] on div "Loan No." at bounding box center [708, 162] width 101 height 37
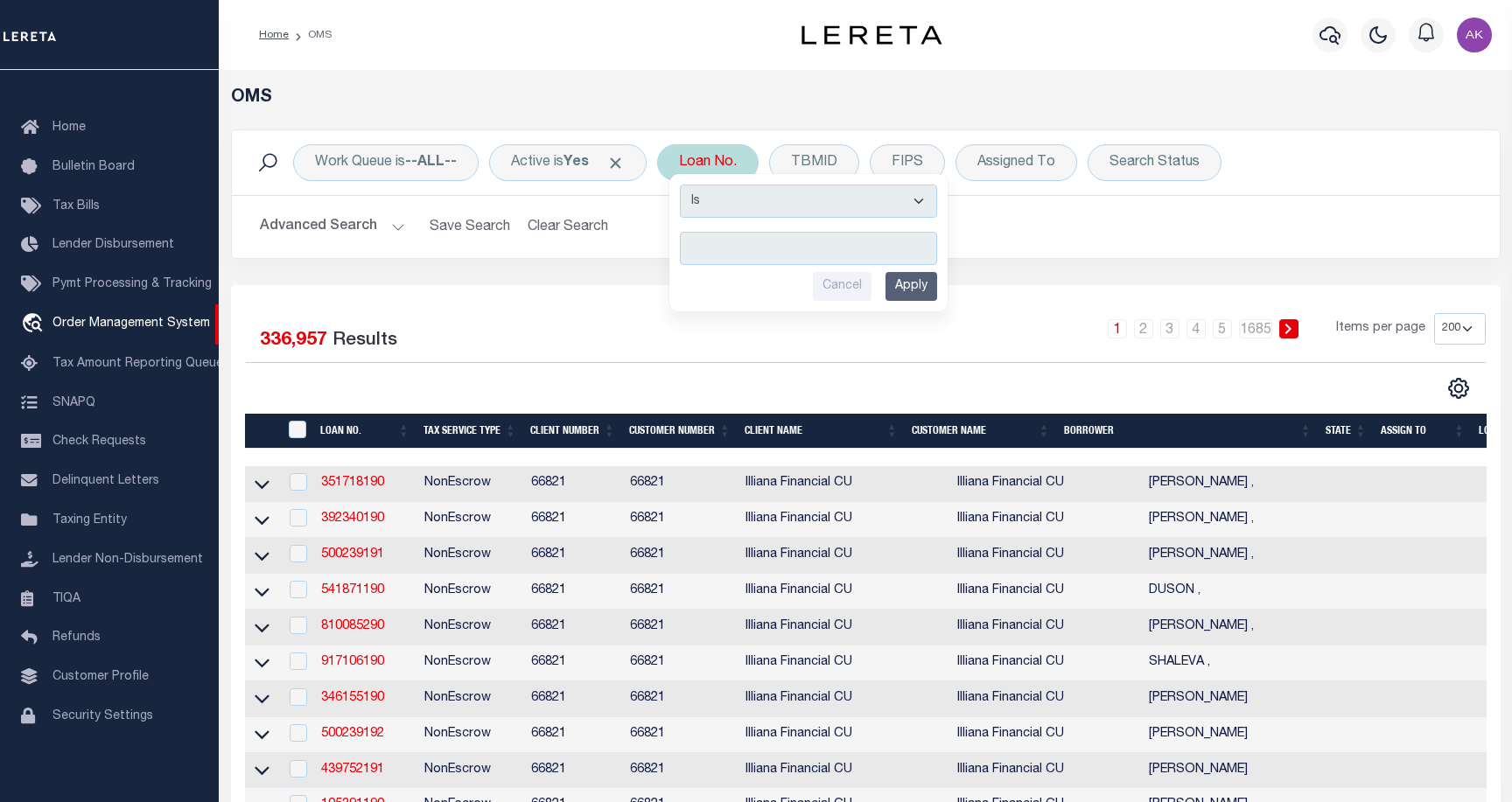
click at [706, 249] on input "text" at bounding box center [808, 249] width 257 height 34
type input "19494"
click at [928, 282] on input "Apply" at bounding box center [911, 286] width 52 height 29
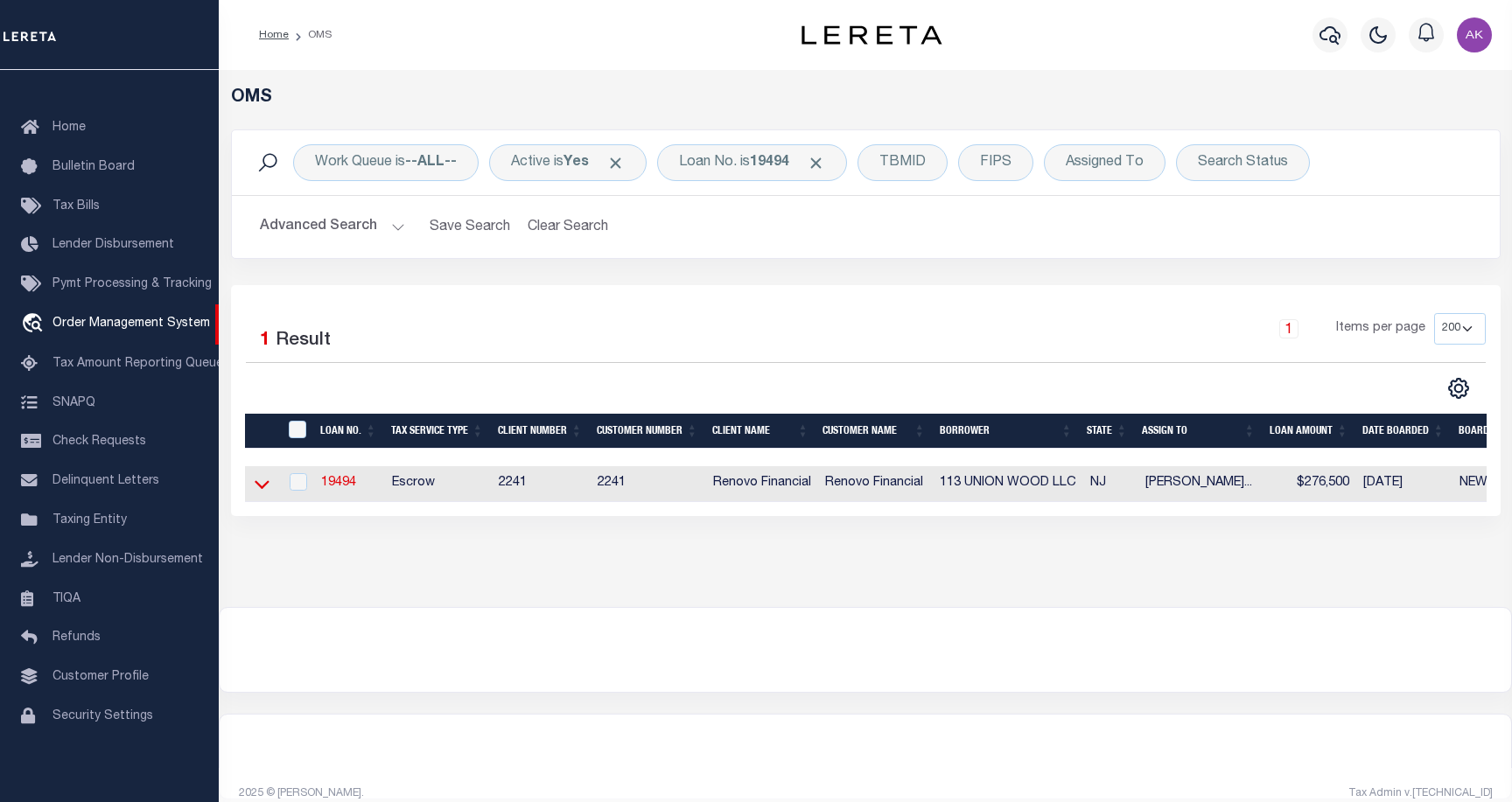
click at [261, 488] on icon at bounding box center [262, 484] width 15 height 19
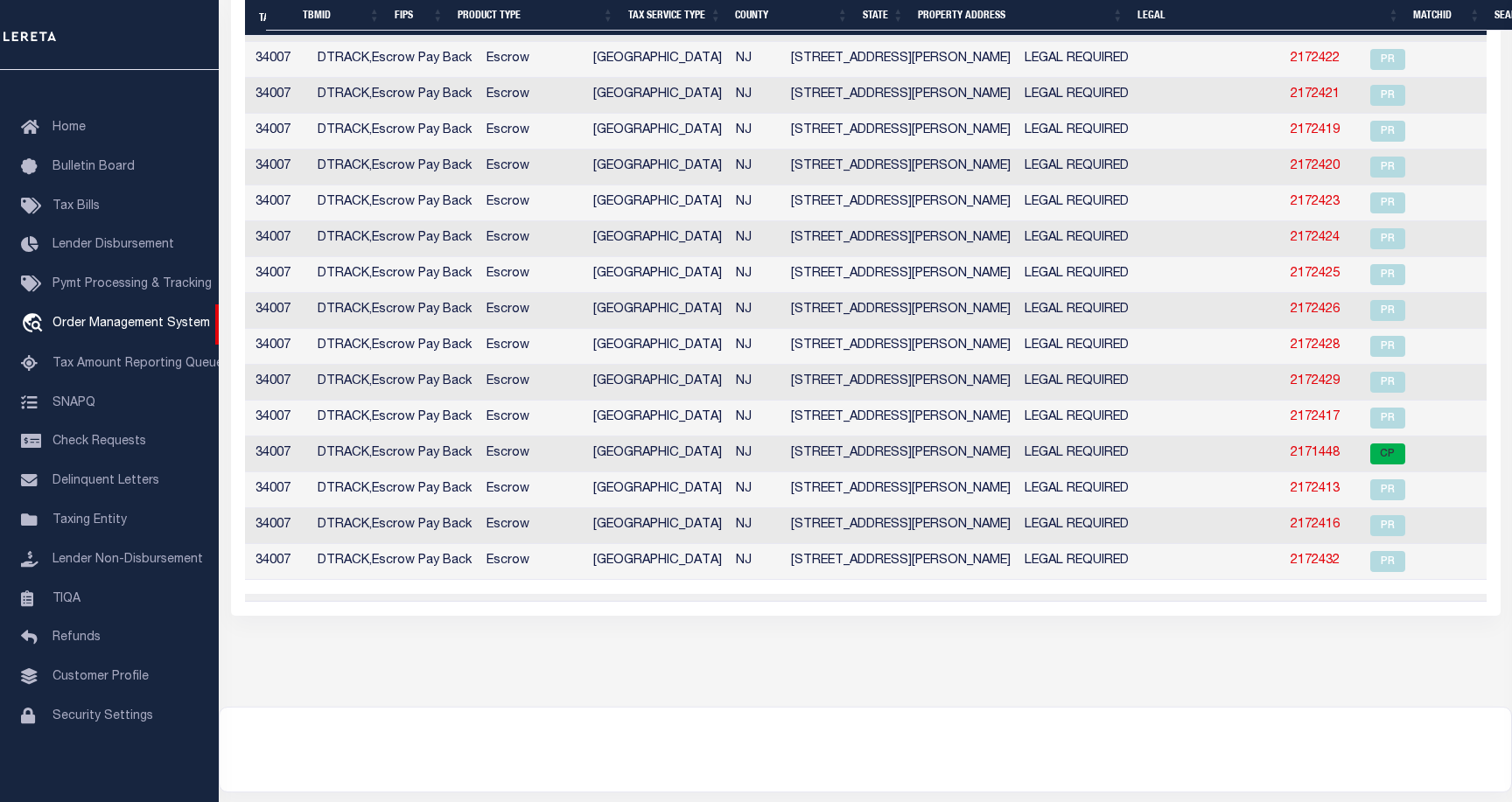
scroll to position [0, 0]
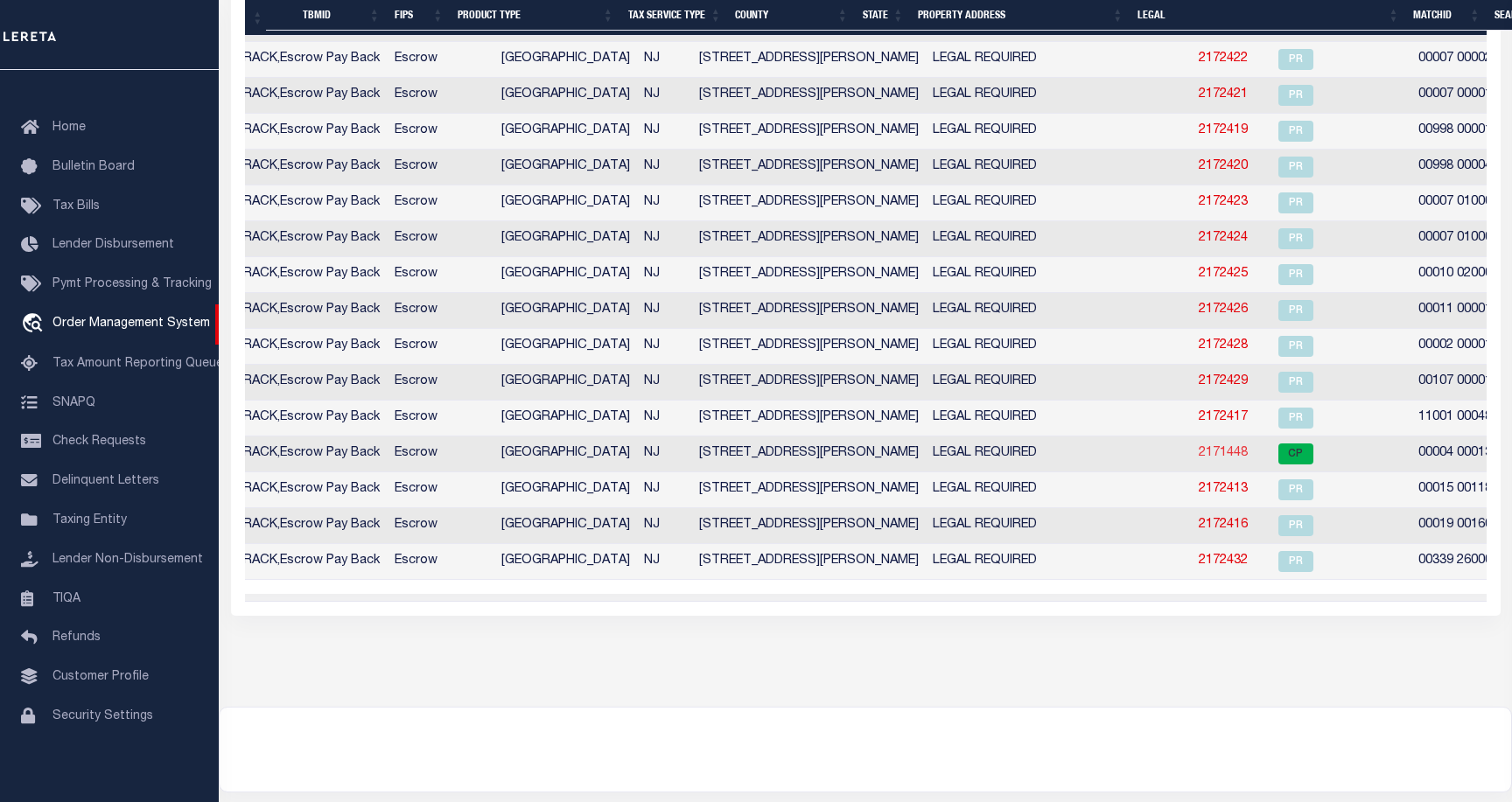
click at [1214, 455] on link "2171448" at bounding box center [1223, 454] width 49 height 12
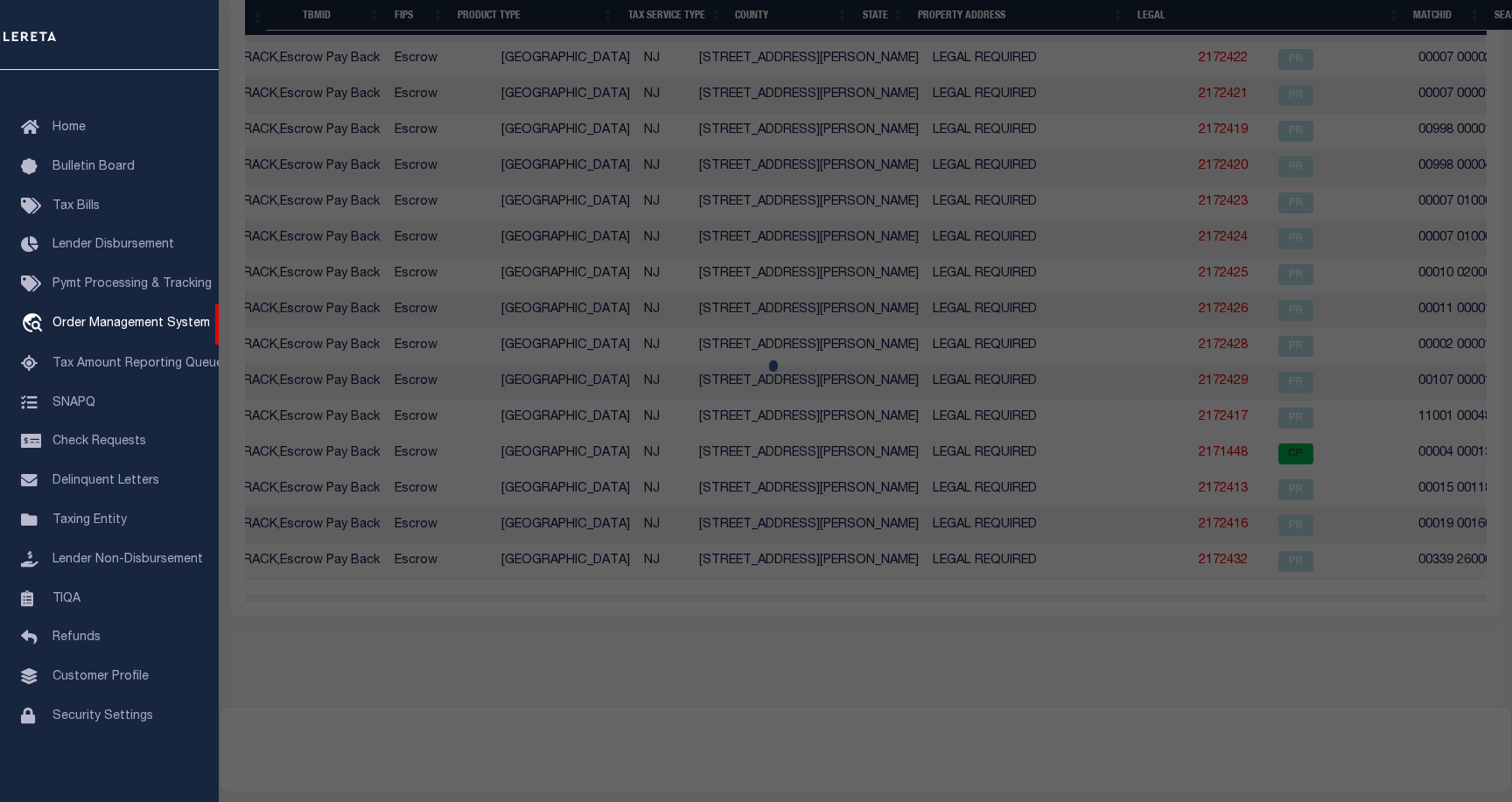
checkbox input "false"
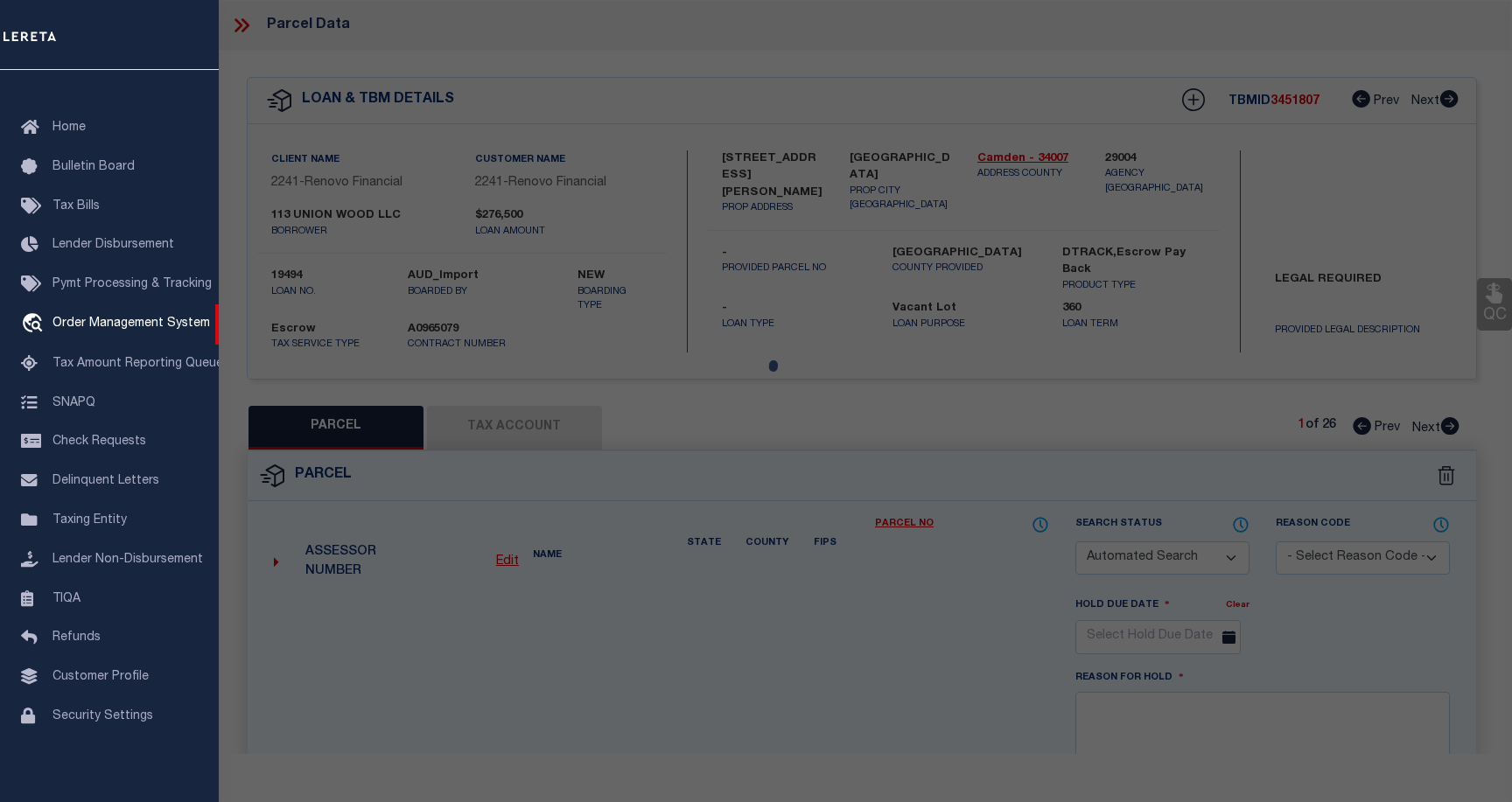
select select "CP"
type input "[STREET_ADDRESS]"
select select "AGW"
select select "LEG"
type input "[STREET_ADDRESS][PERSON_NAME]"
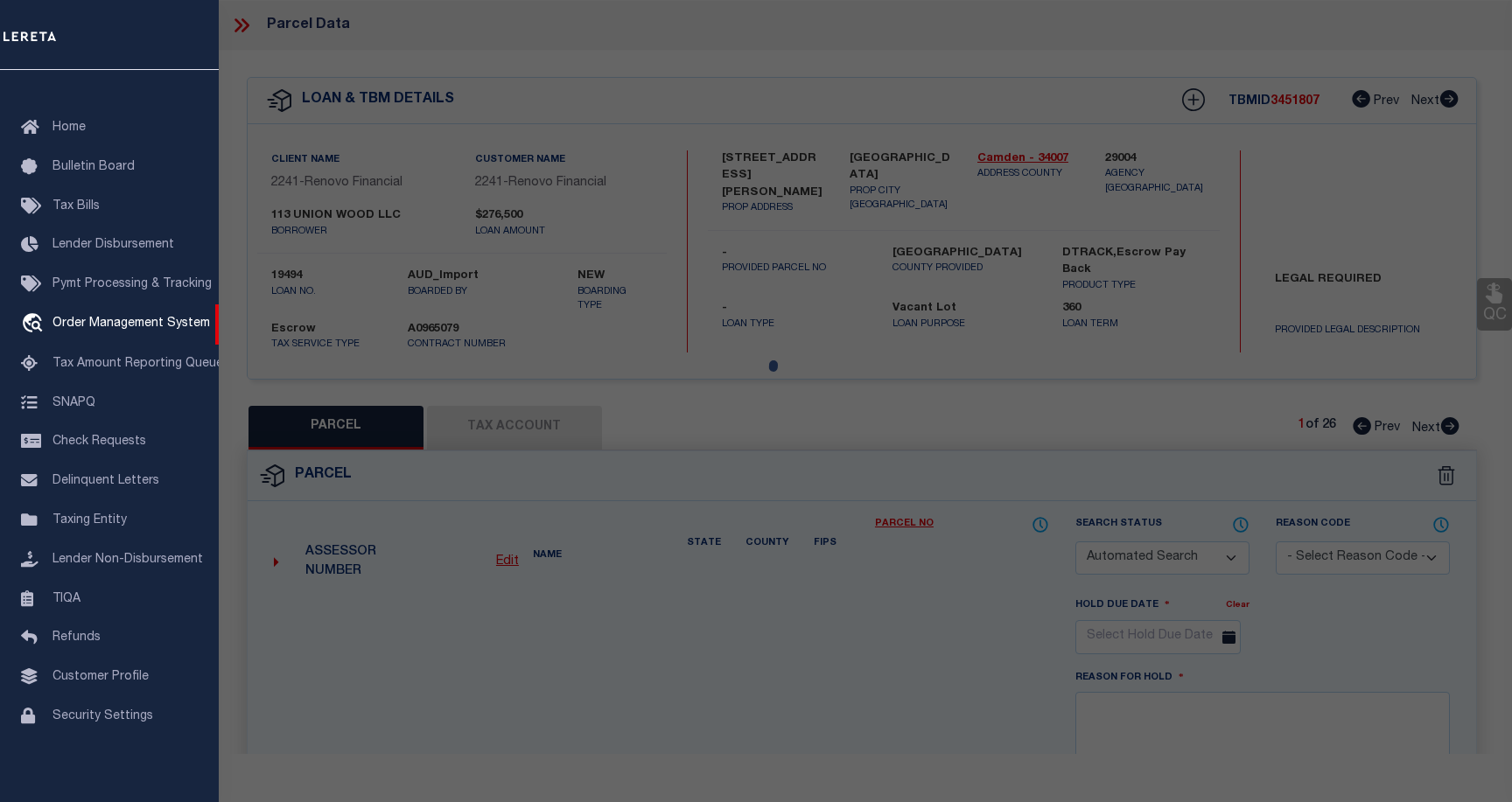
checkbox input "false"
type input "BELLMAWR, NJ 08031"
type textarea "LOT:13 BLK:4"
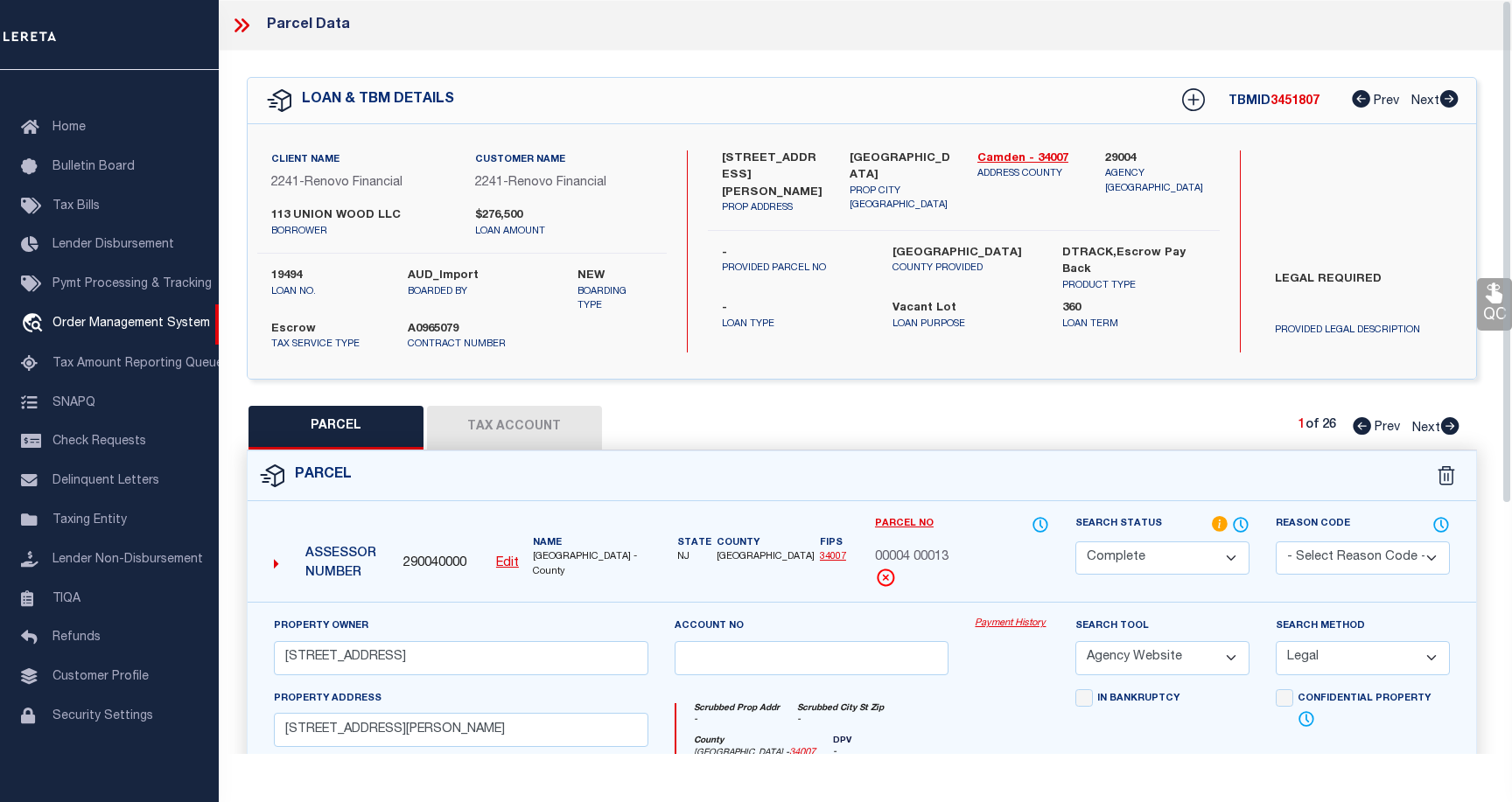
scroll to position [0, 228]
click at [1016, 625] on link "Payment History" at bounding box center [1012, 624] width 74 height 15
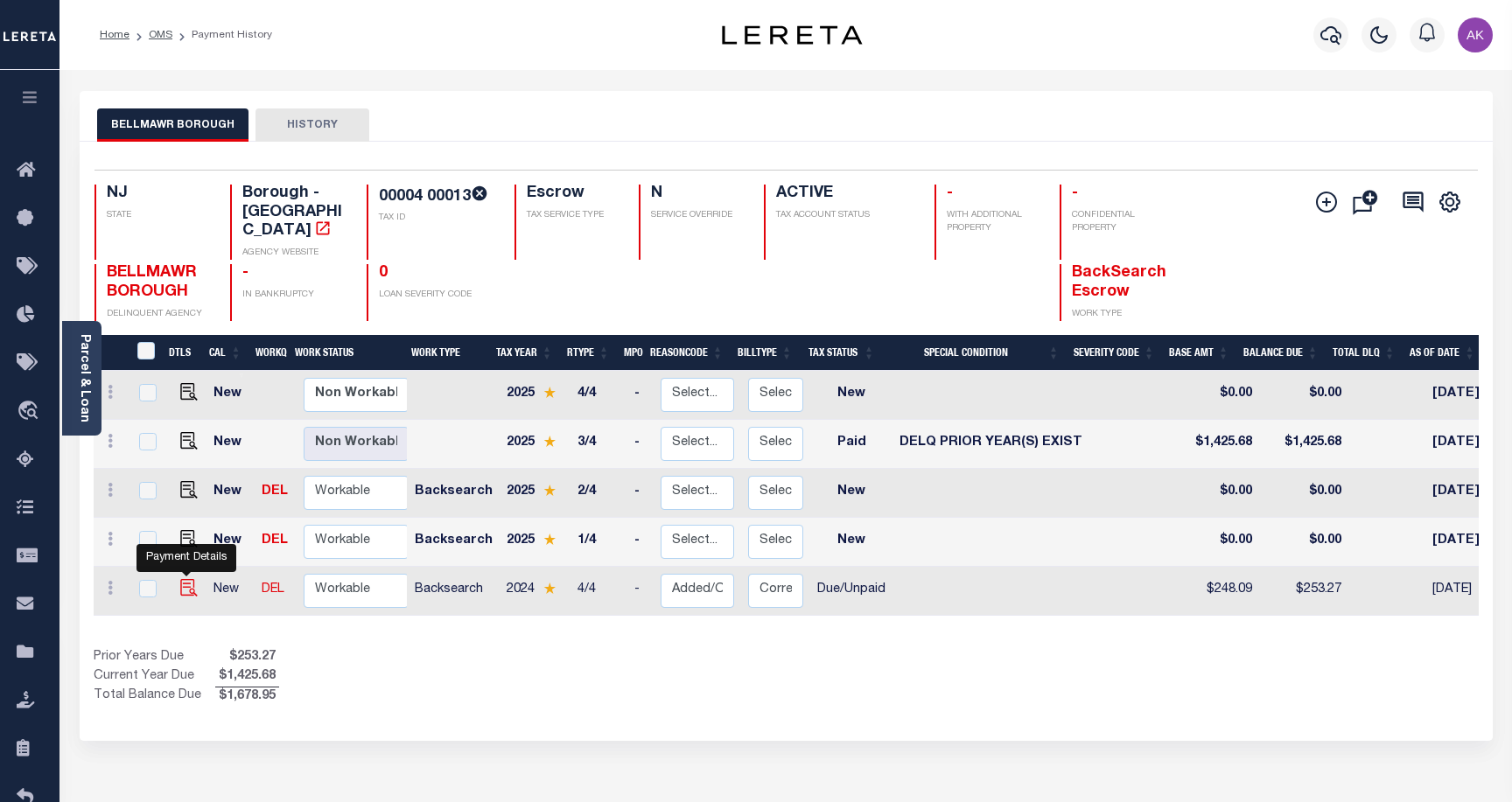
click at [181, 580] on img "" at bounding box center [190, 589] width 18 height 18
checkbox input "true"
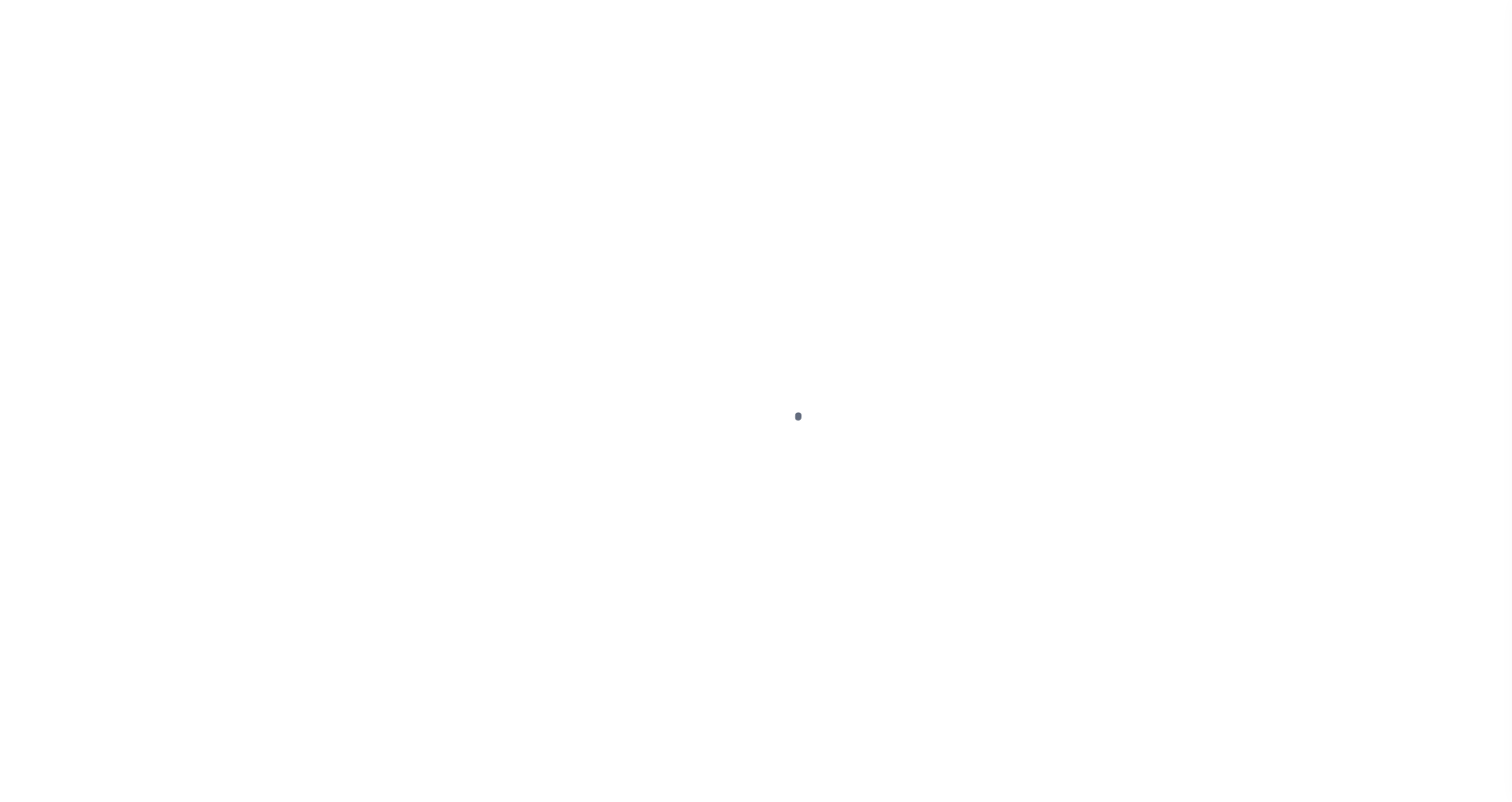
select select "DUE"
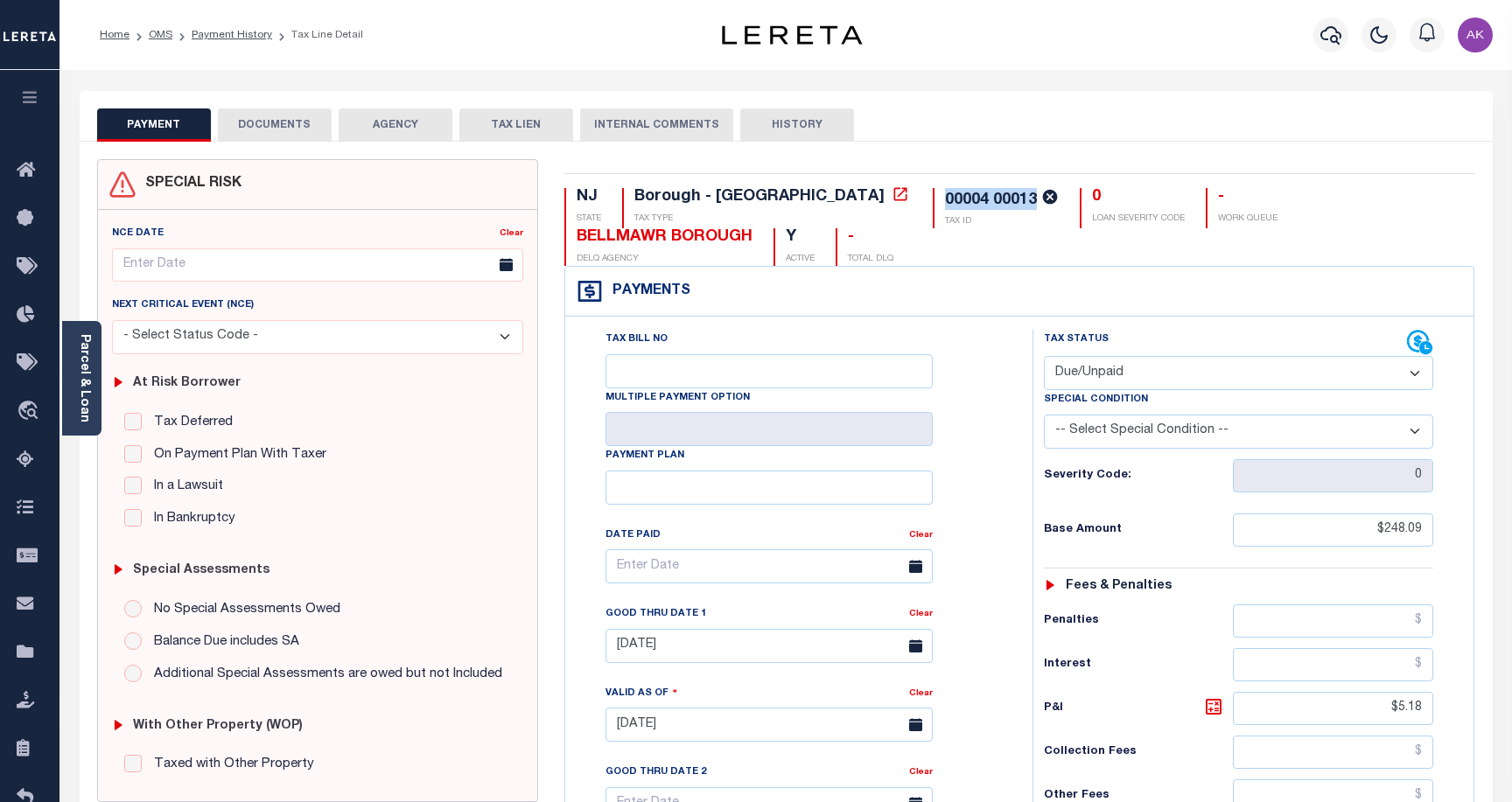
drag, startPoint x: 891, startPoint y: 199, endPoint x: 801, endPoint y: 202, distance: 90.0
click at [945, 202] on div "00004 00013" at bounding box center [1002, 200] width 114 height 22
copy div "00004 00013"
click at [894, 196] on icon at bounding box center [900, 194] width 13 height 13
